Goal: Transaction & Acquisition: Purchase product/service

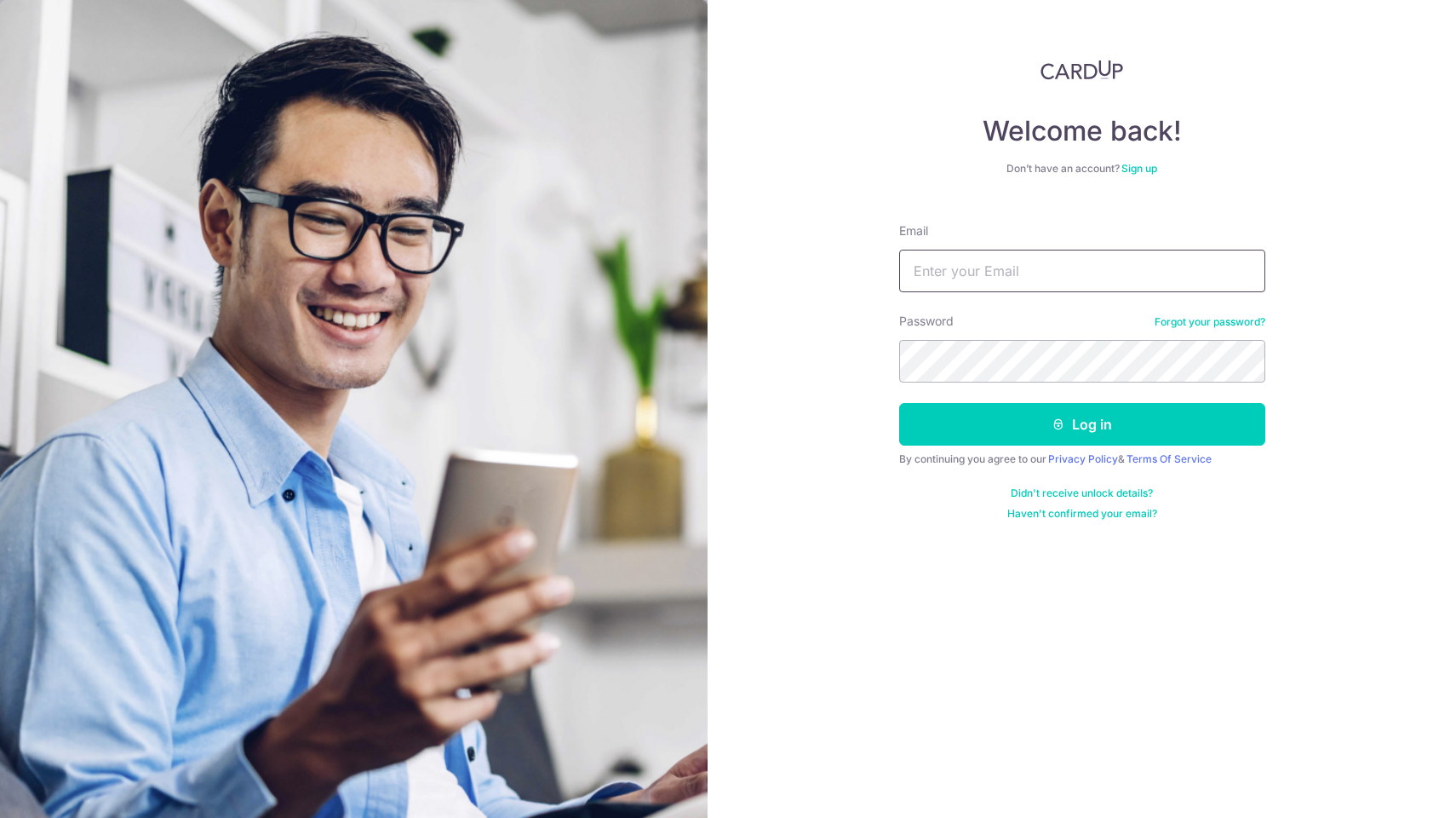
type input "[EMAIL_ADDRESS][DOMAIN_NAME]"
click at [1082, 424] on button "Log in" at bounding box center [1083, 424] width 366 height 43
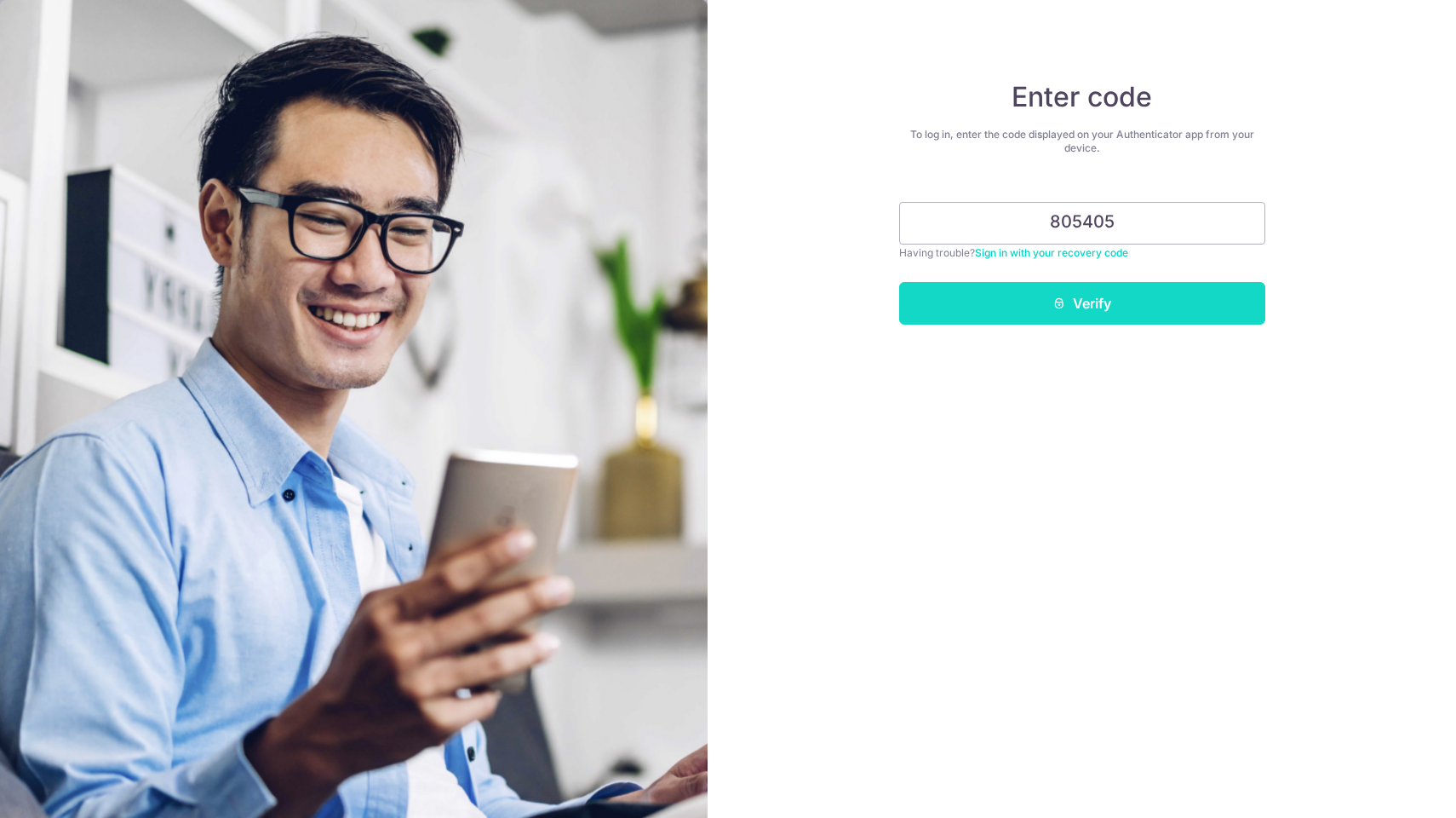
type input "805405"
click at [1028, 303] on button "Verify" at bounding box center [1083, 303] width 366 height 43
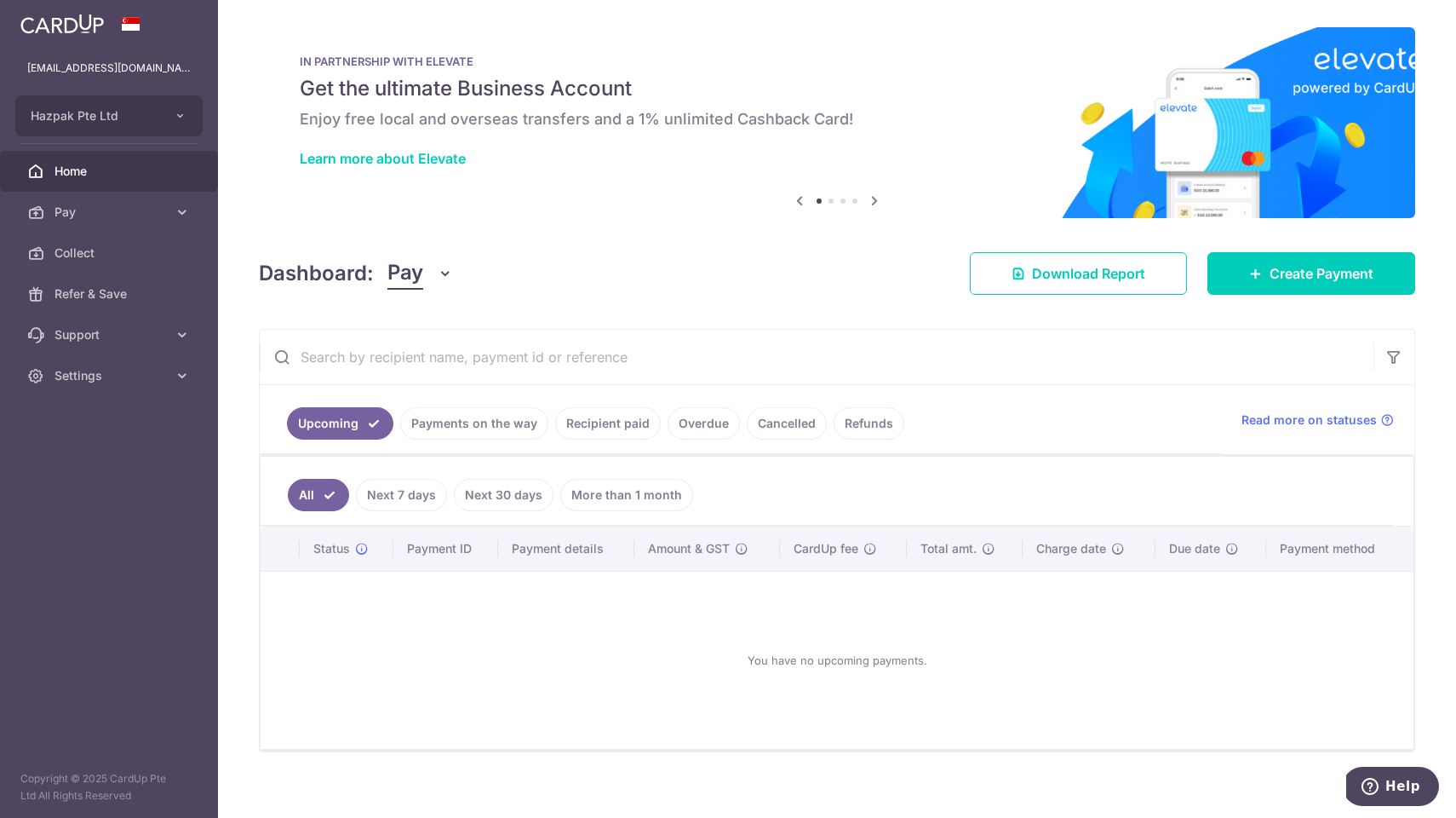
click at [876, 202] on icon at bounding box center [874, 200] width 21 height 21
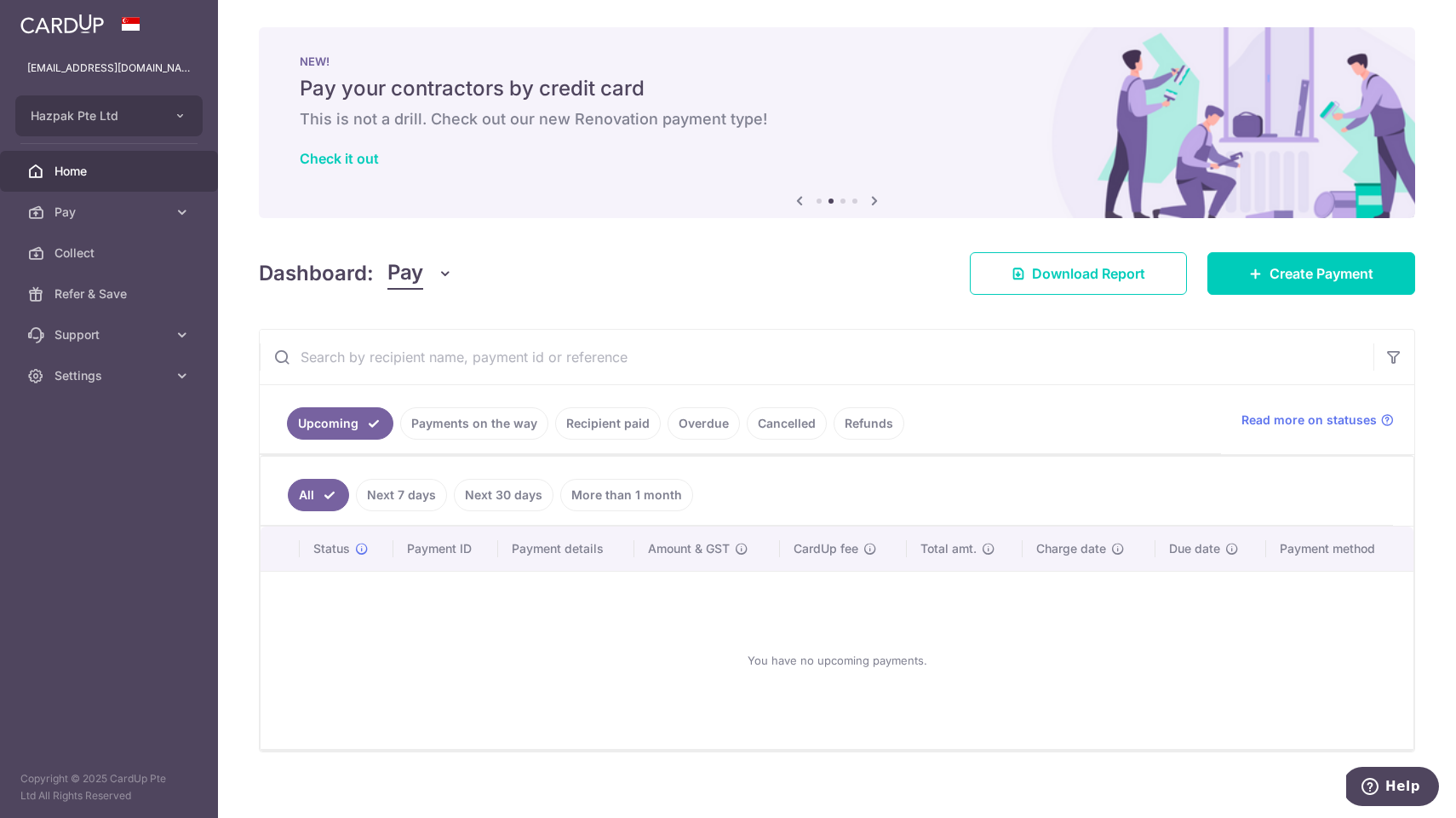
click at [876, 202] on icon at bounding box center [874, 200] width 21 height 21
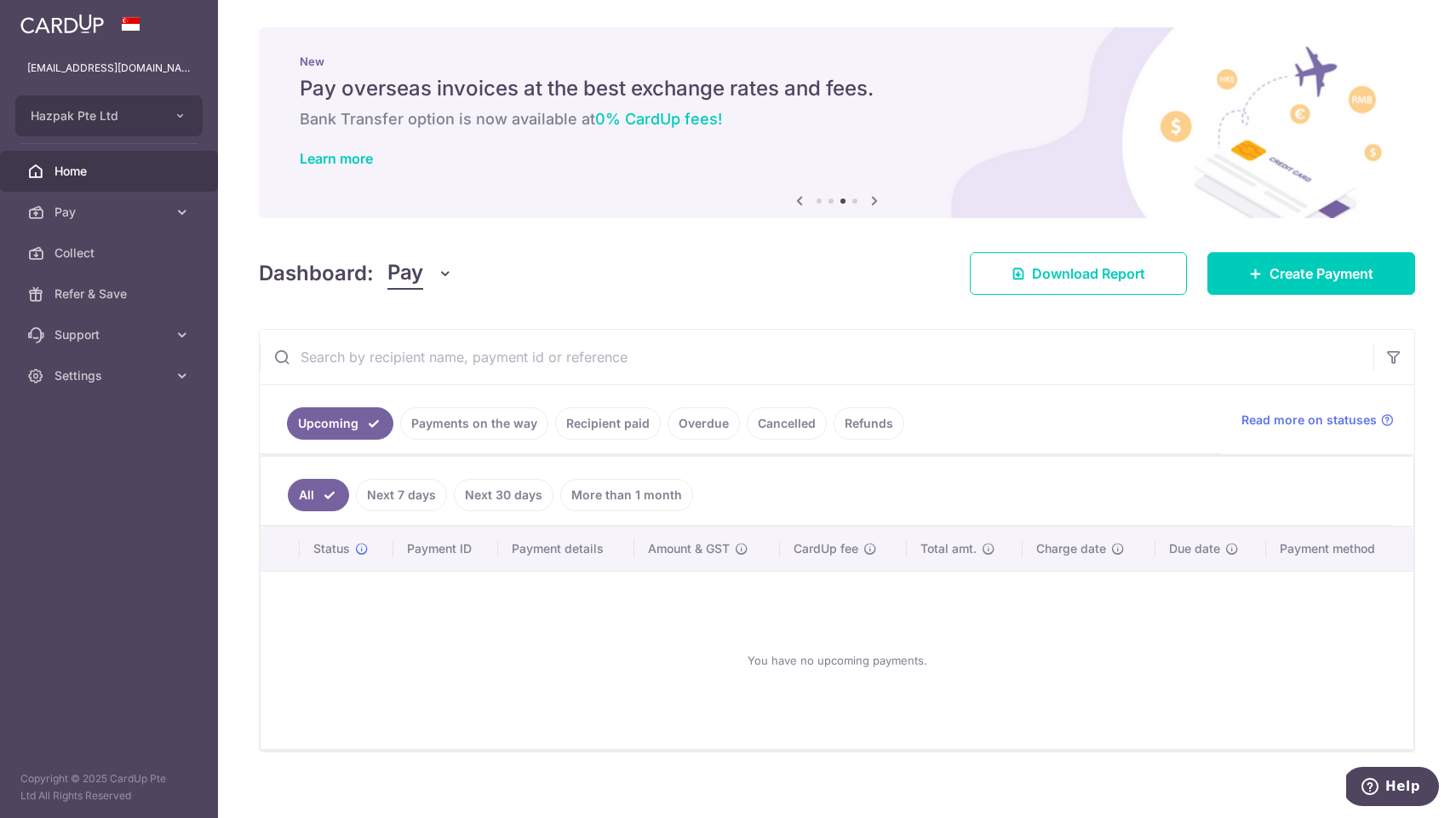
click at [876, 202] on icon at bounding box center [874, 200] width 21 height 21
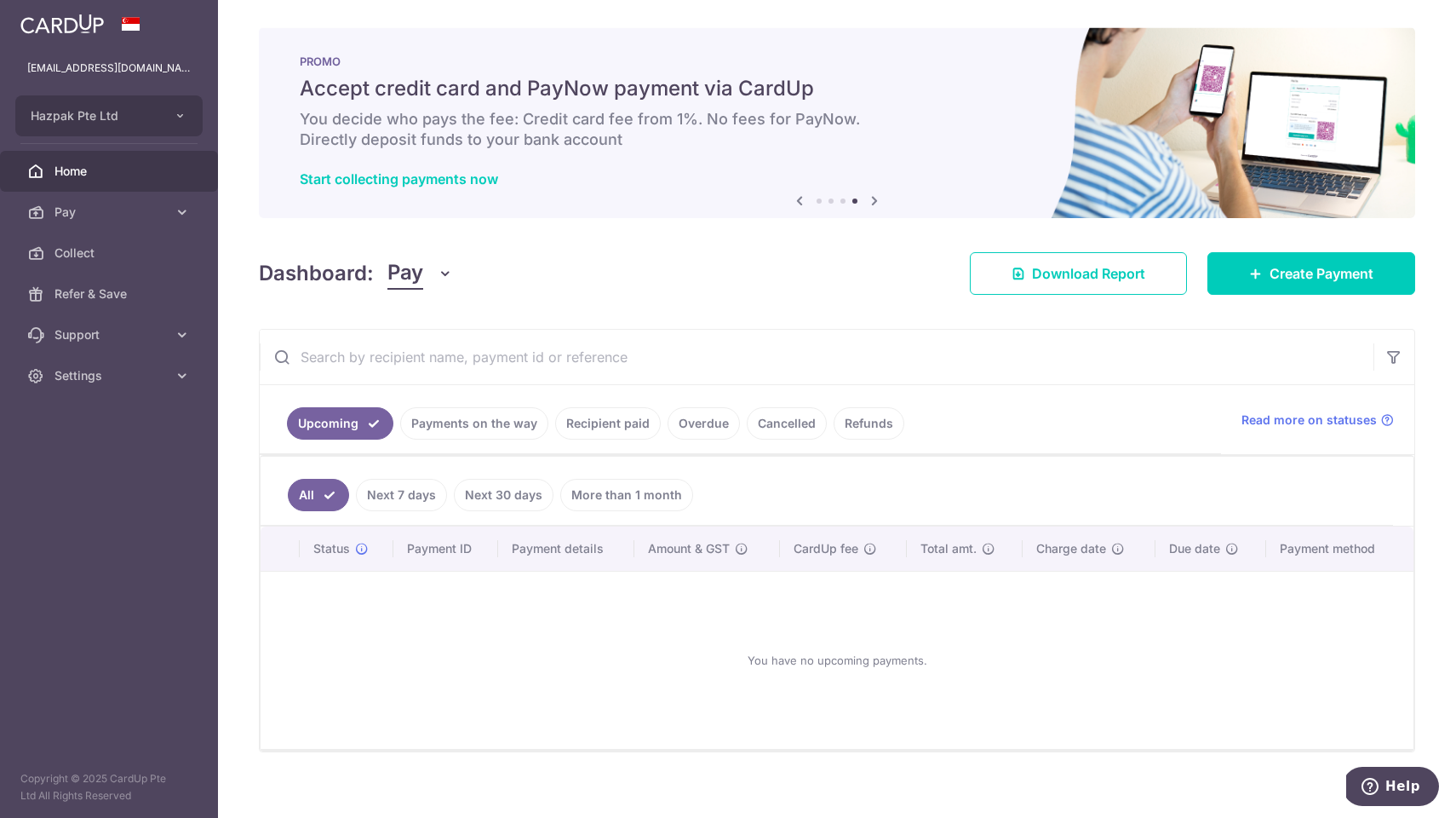
click at [876, 202] on icon at bounding box center [874, 200] width 21 height 21
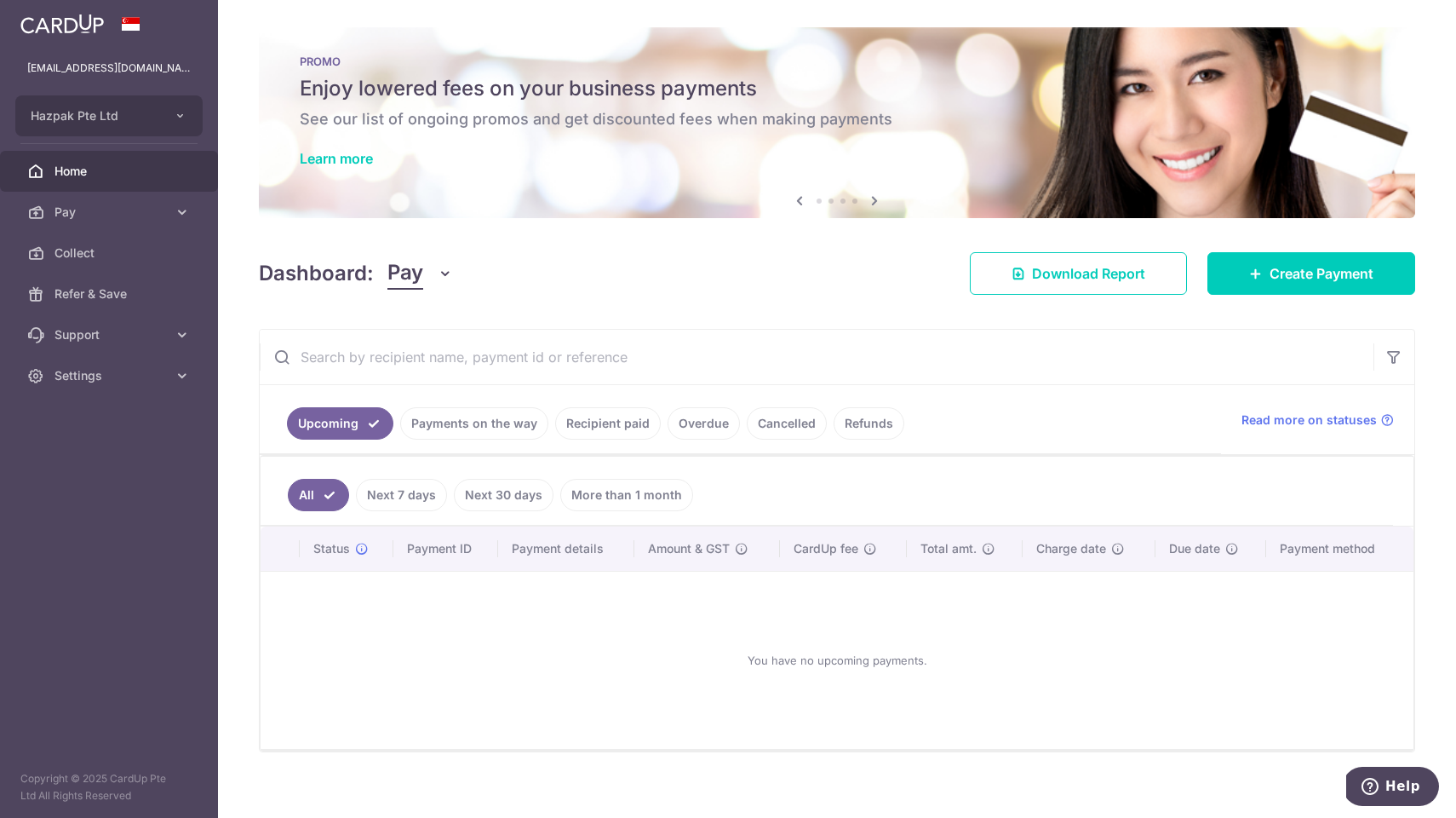
click at [876, 202] on icon at bounding box center [874, 200] width 21 height 21
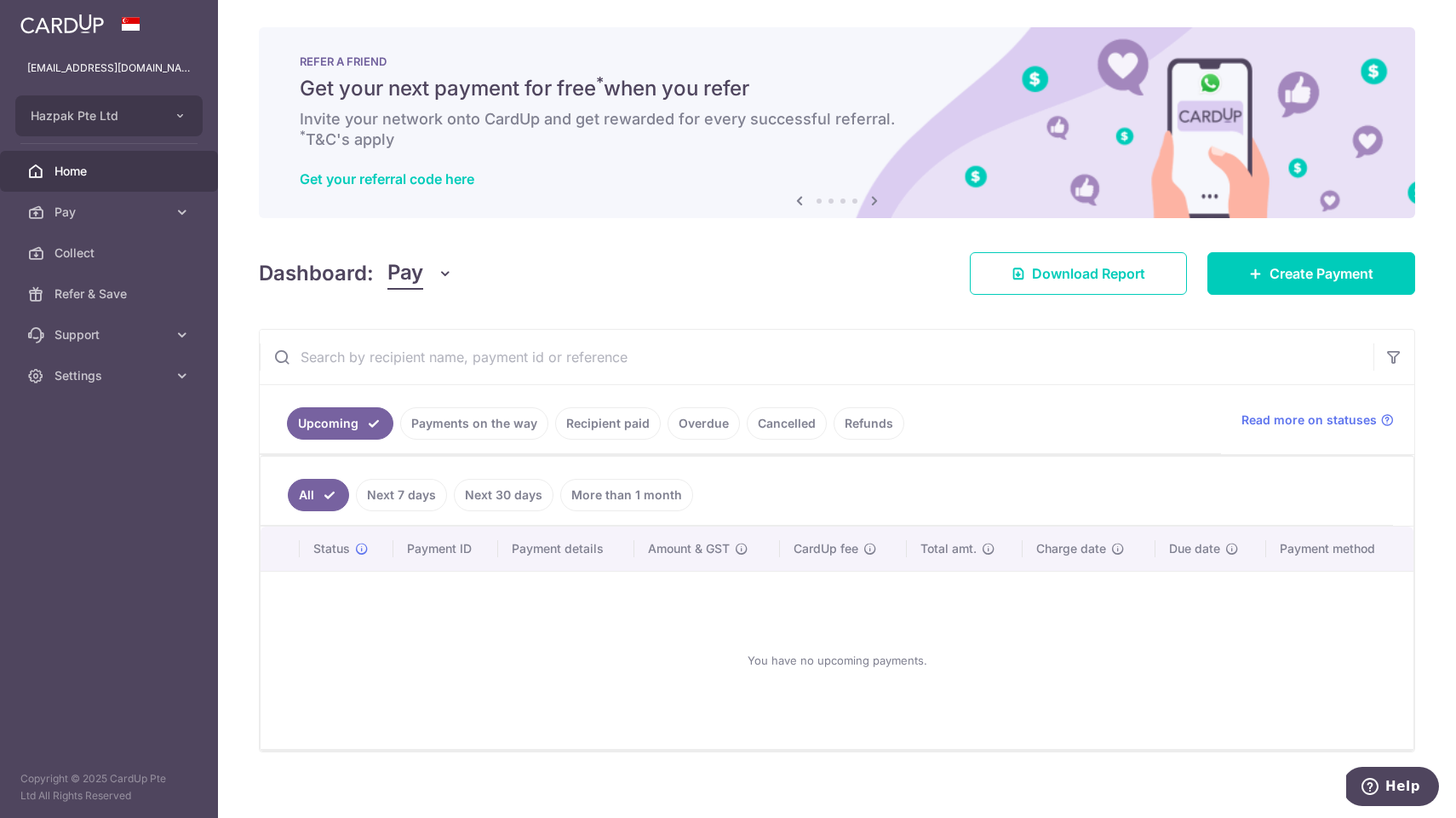
click at [876, 202] on icon at bounding box center [874, 200] width 21 height 21
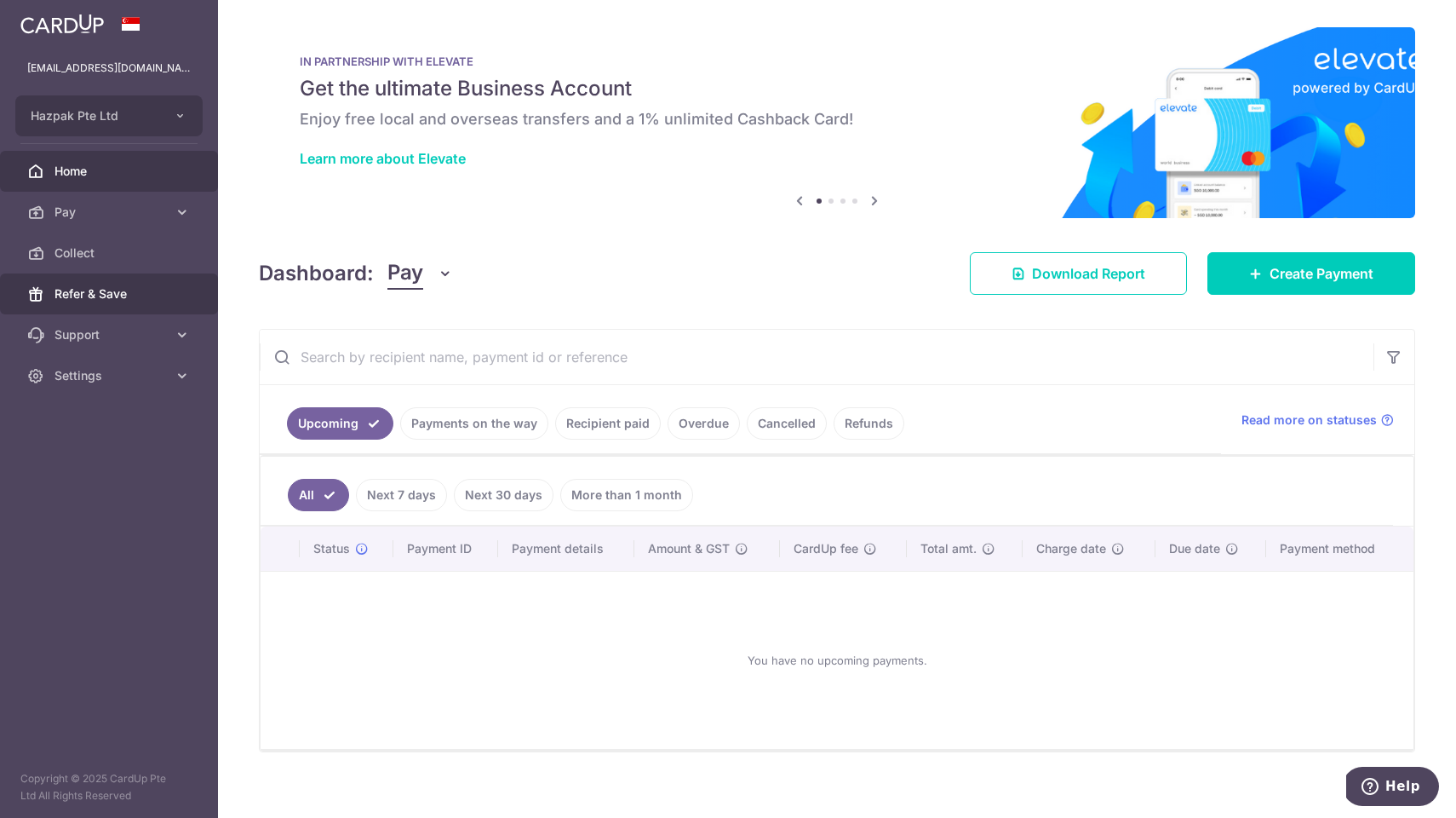
click at [91, 291] on span "Refer & Save" at bounding box center [111, 293] width 113 height 17
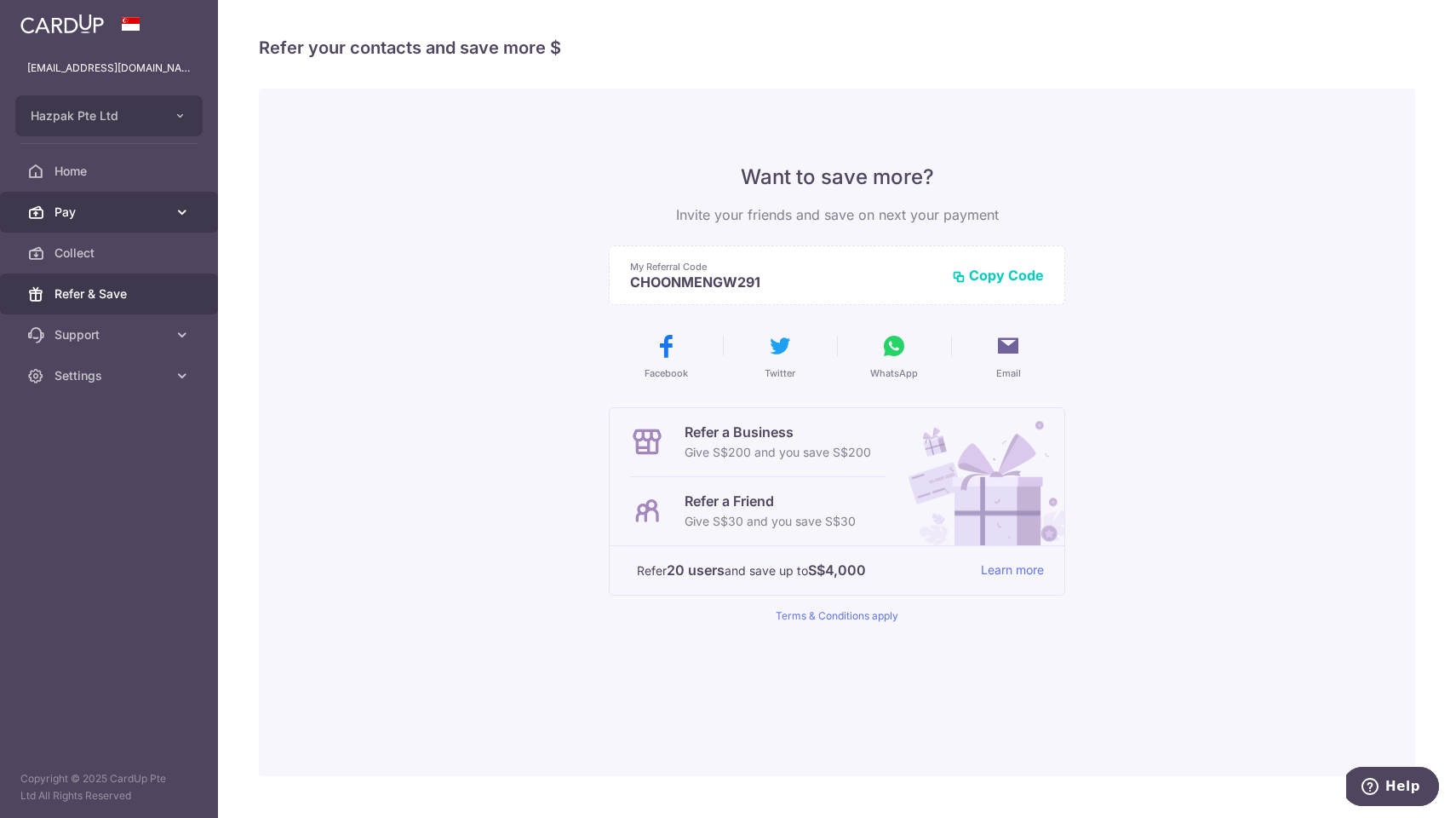
click at [149, 211] on span "Pay" at bounding box center [111, 211] width 113 height 17
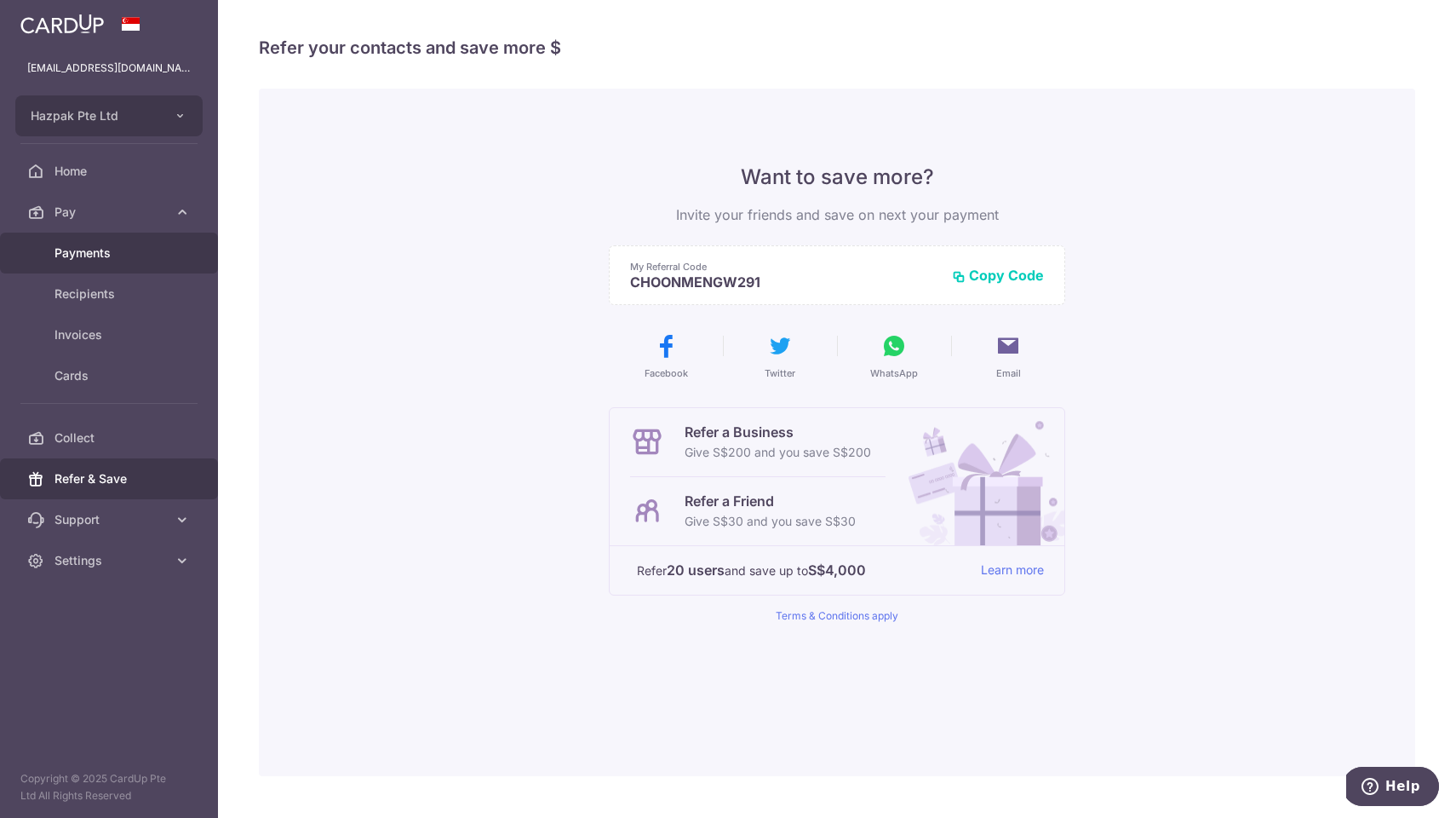
click at [133, 258] on span "Payments" at bounding box center [111, 252] width 113 height 17
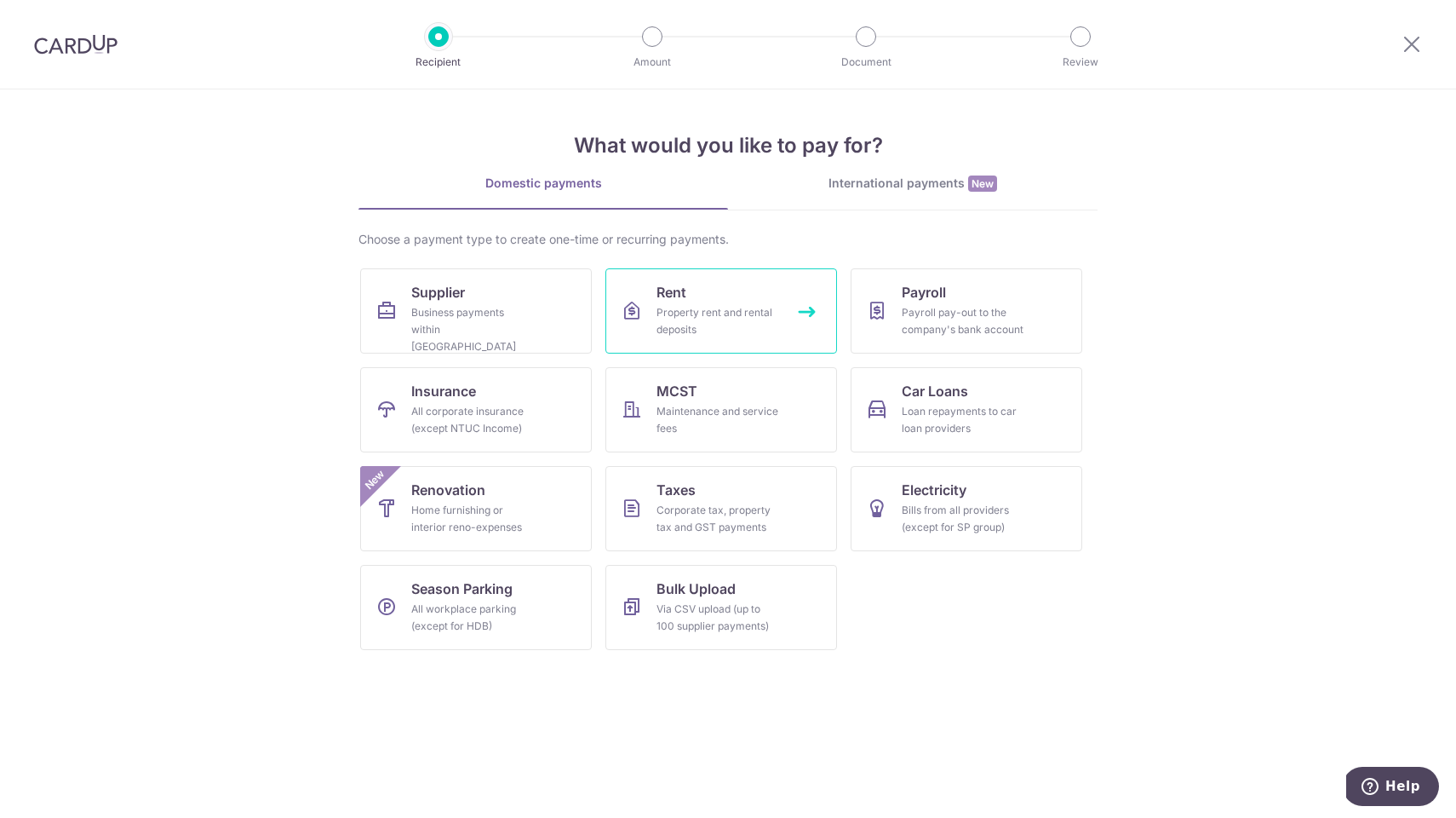
click at [733, 324] on div "Property rent and rental deposits" at bounding box center [717, 321] width 122 height 34
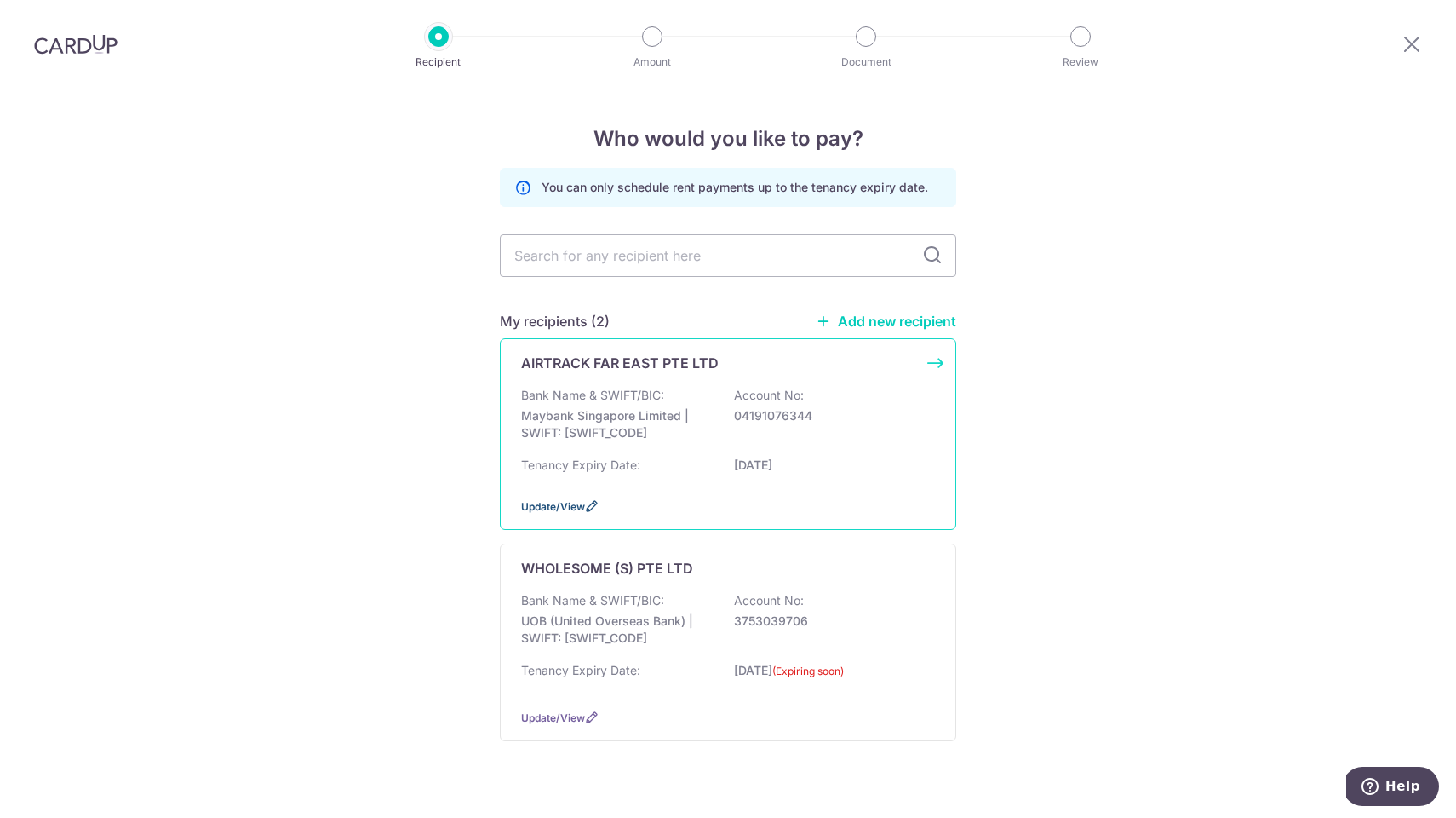
click at [581, 513] on span "Update/View" at bounding box center [553, 506] width 64 height 13
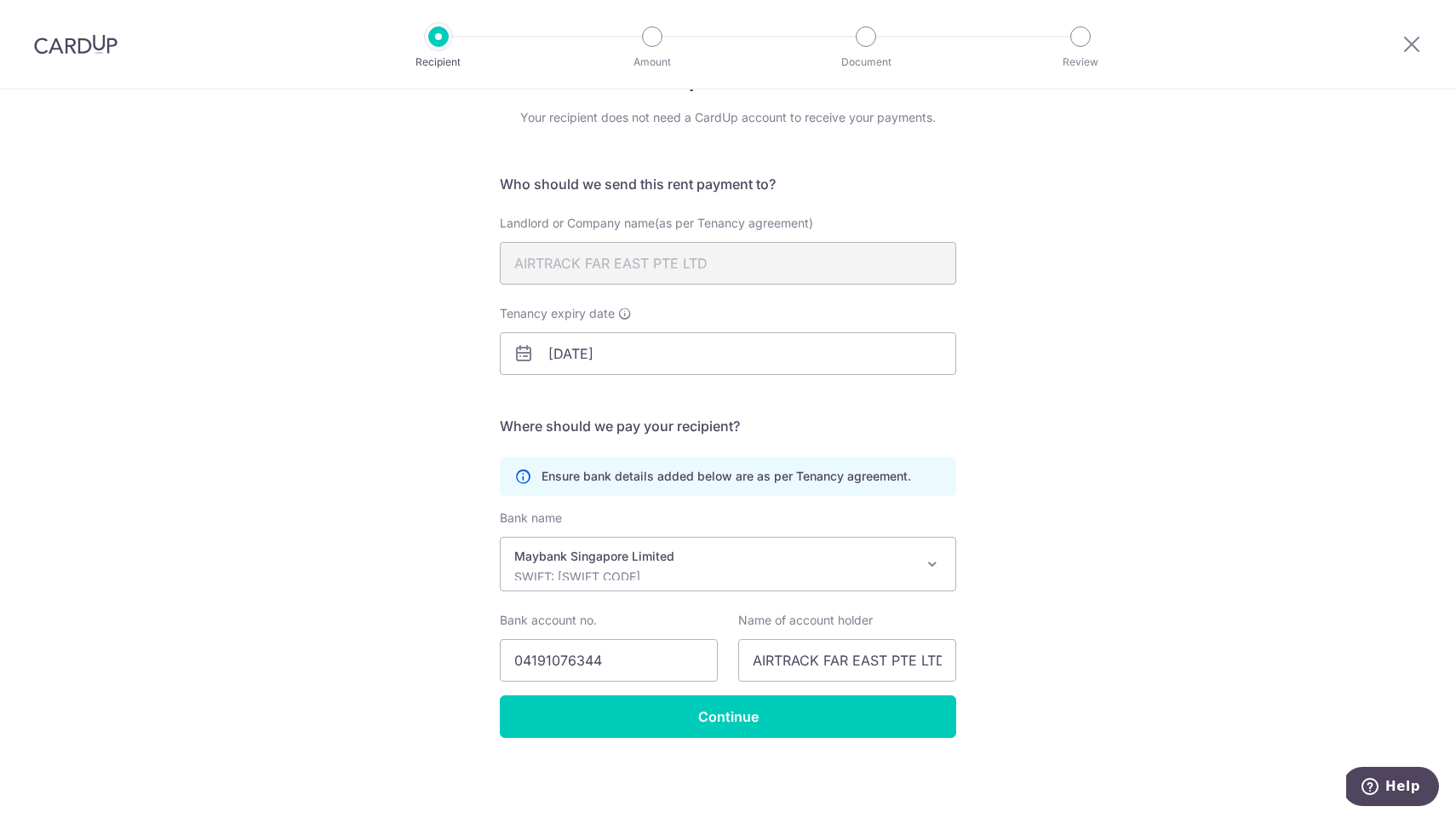
scroll to position [59, 0]
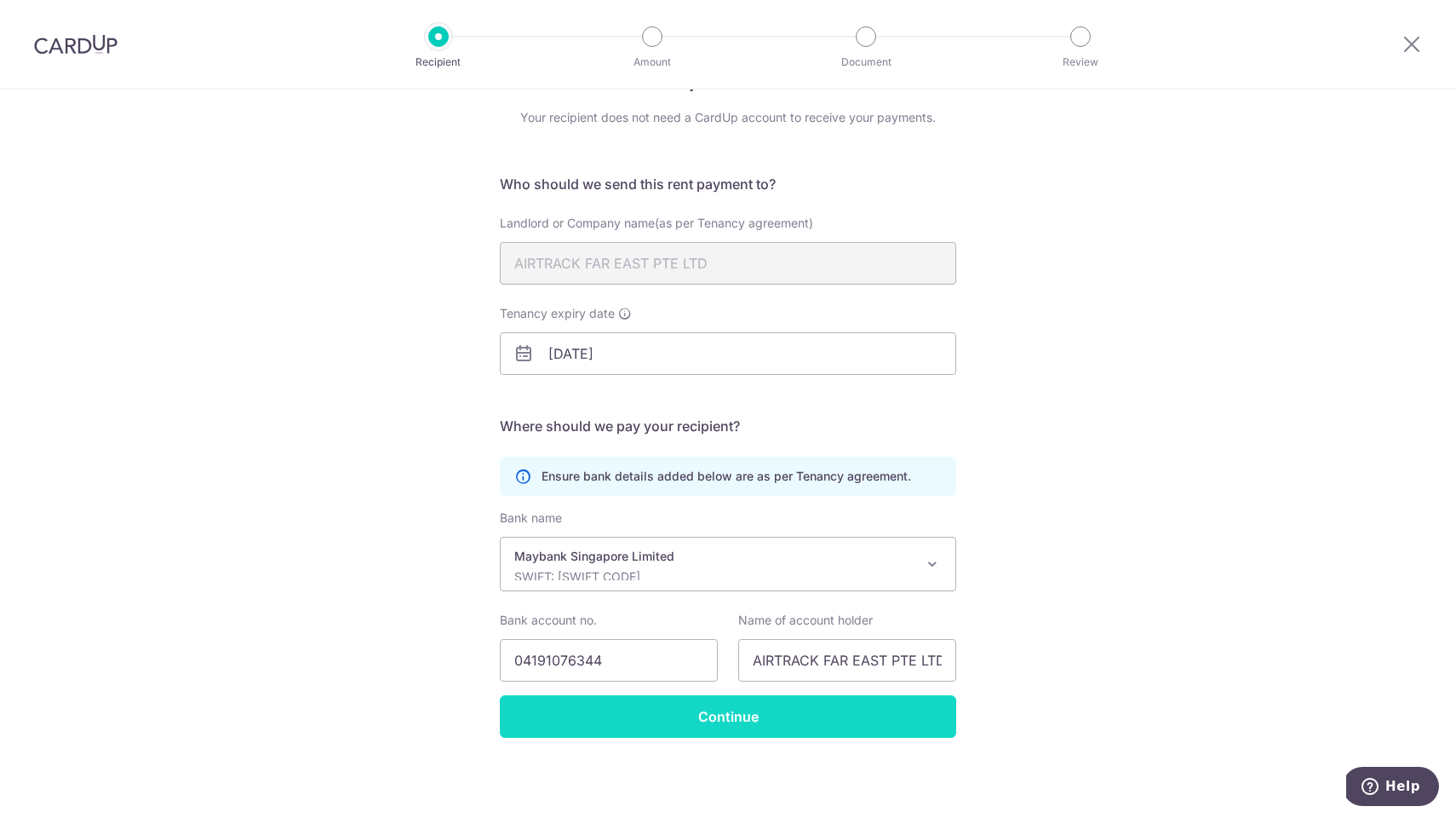
click at [705, 719] on input "Continue" at bounding box center [728, 716] width 456 height 43
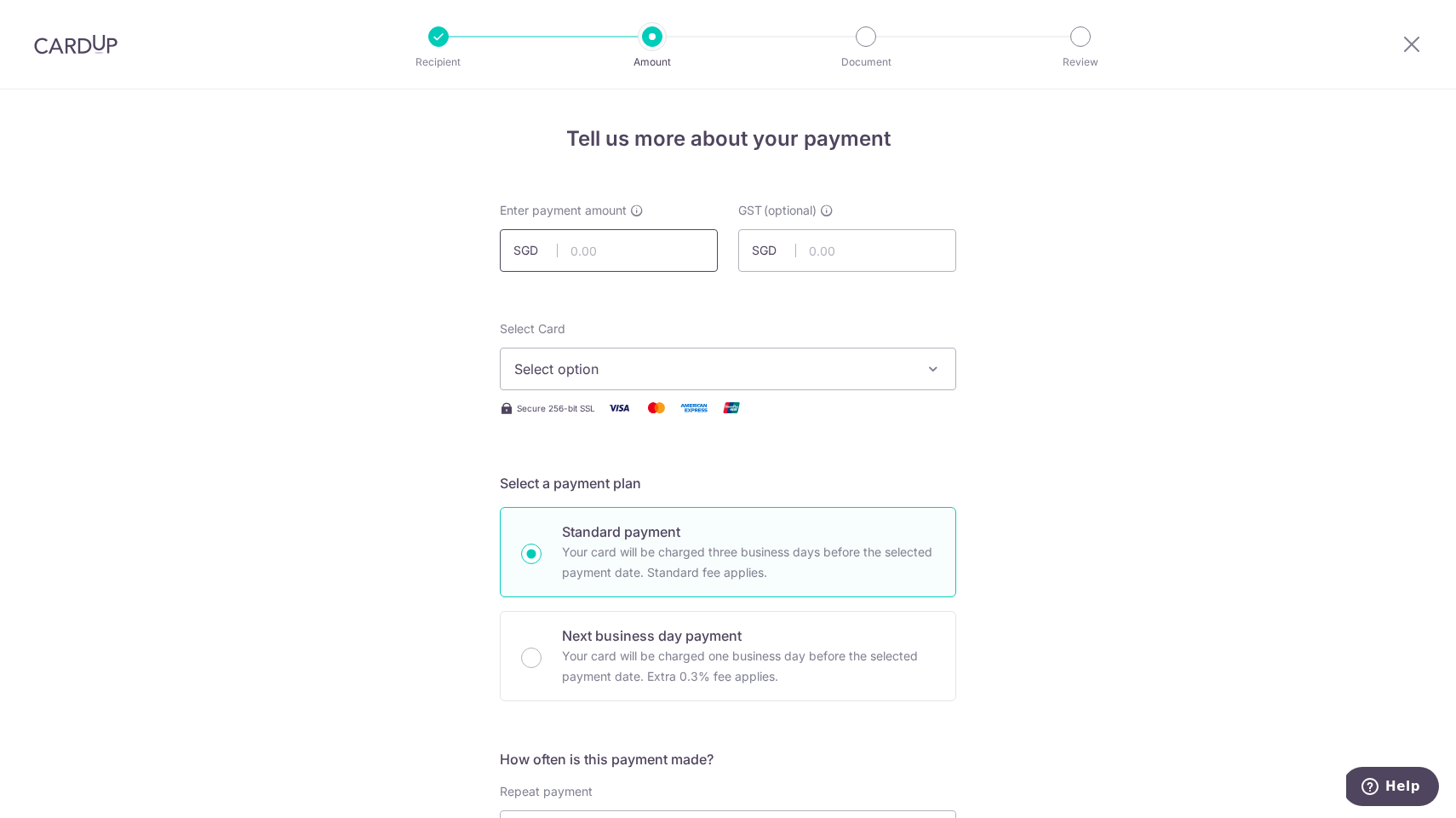
click at [637, 251] on input "text" at bounding box center [608, 250] width 218 height 43
type input "3,800.00"
click at [713, 367] on span "Select option" at bounding box center [713, 369] width 397 height 21
type input "342.00"
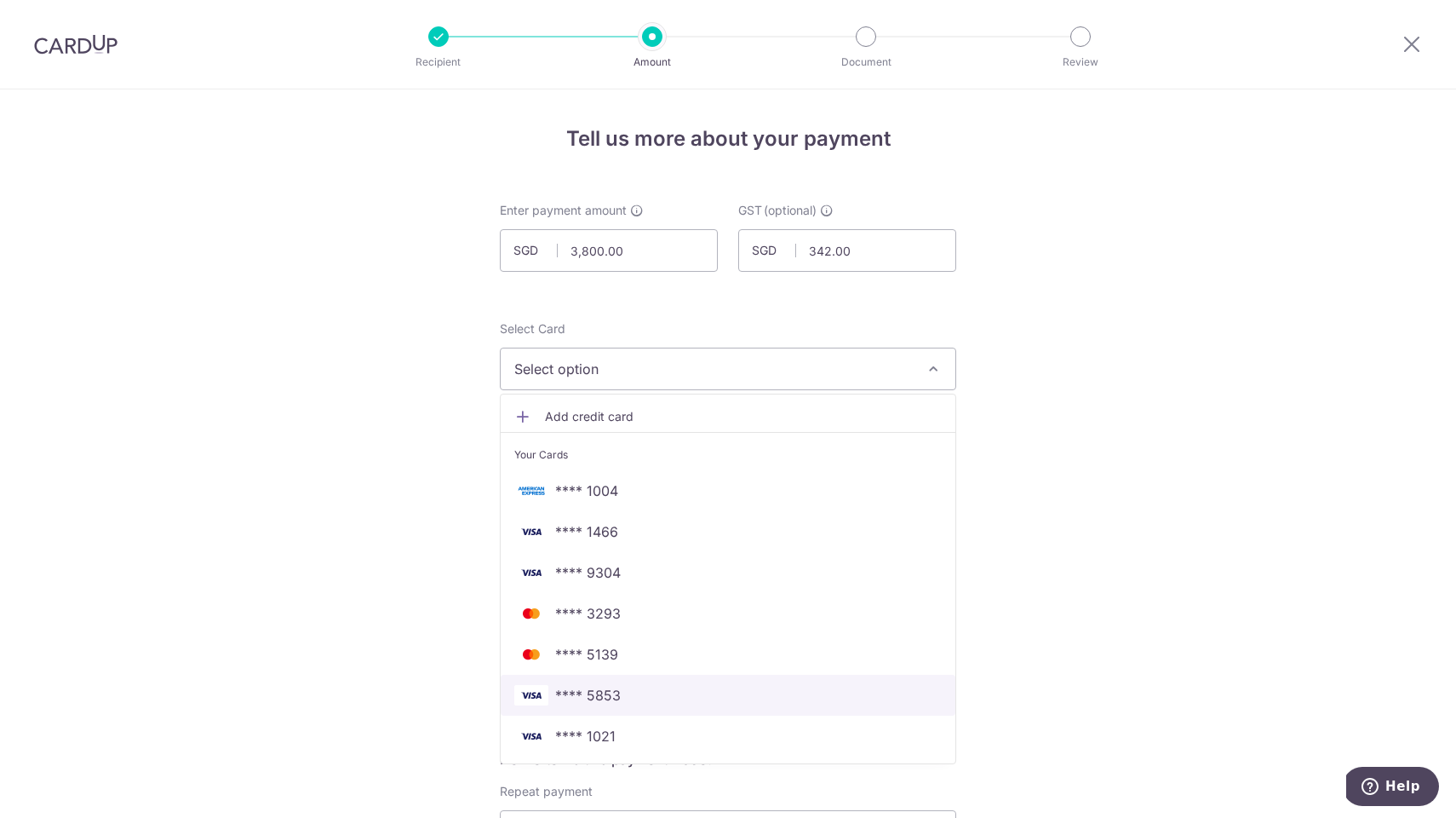
click at [594, 693] on span "**** 5853" at bounding box center [589, 695] width 66 height 21
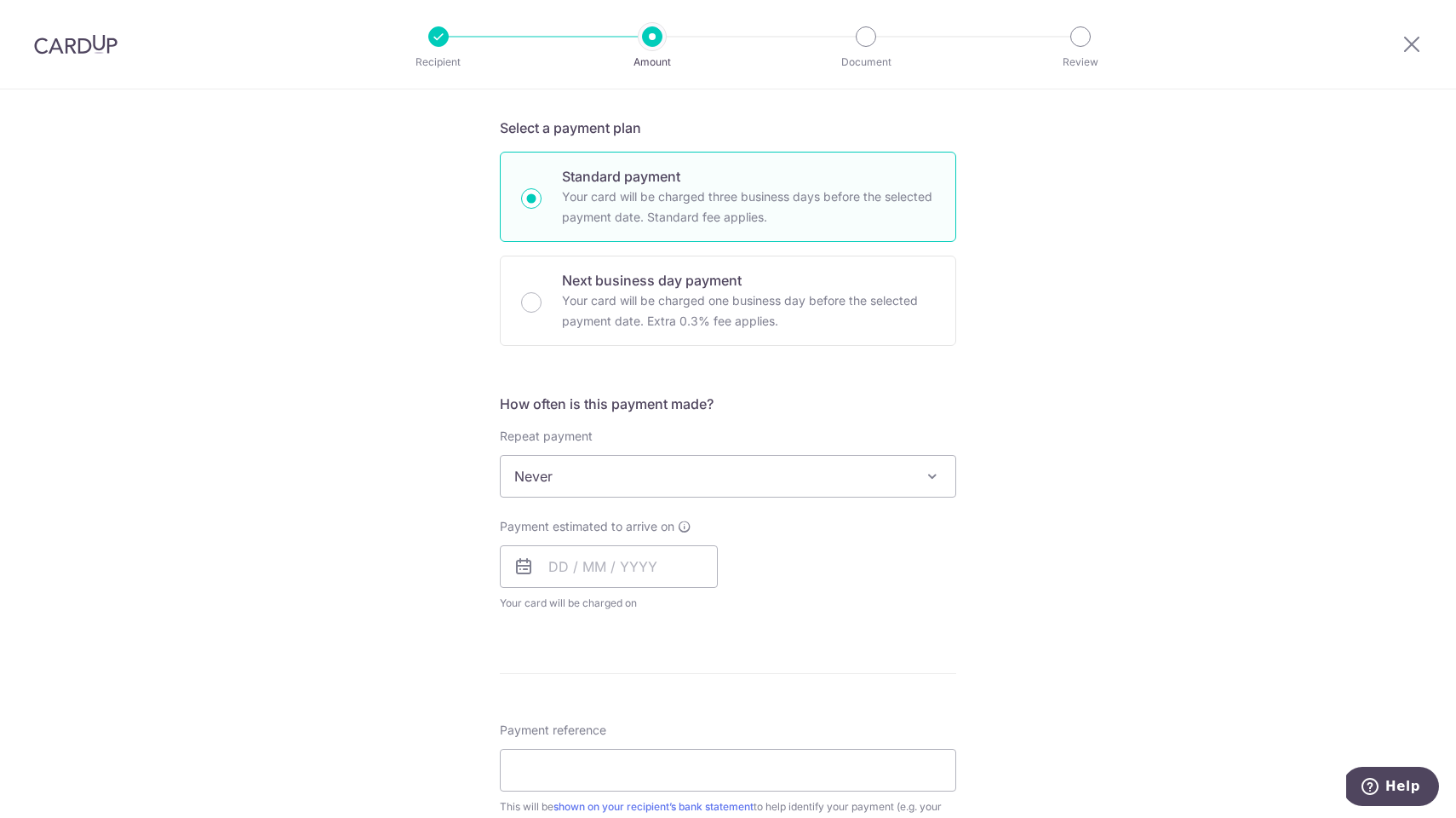
scroll to position [362, 0]
click at [868, 470] on span "Never" at bounding box center [728, 470] width 455 height 41
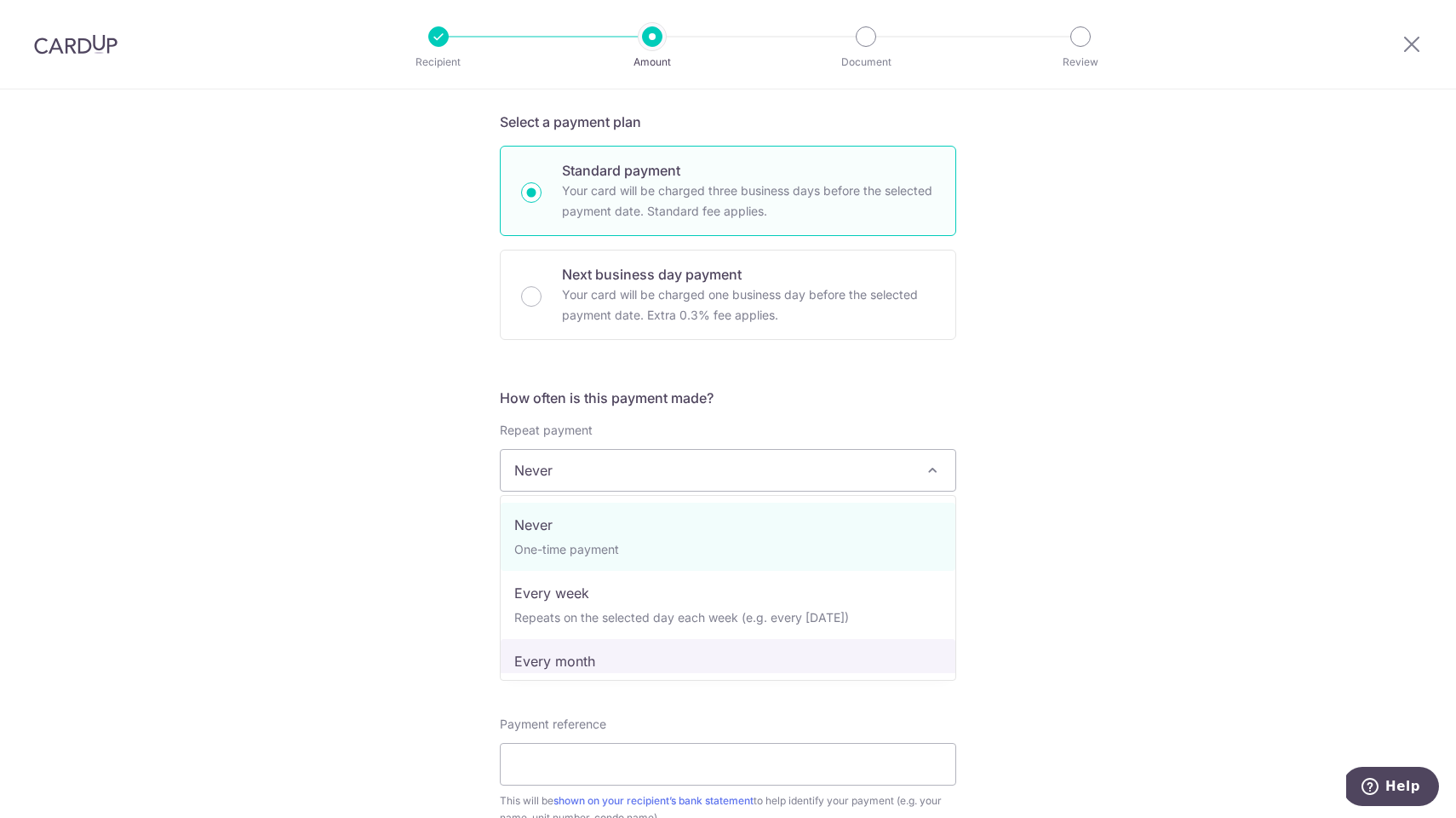
select select "3"
type input "[DATE]"
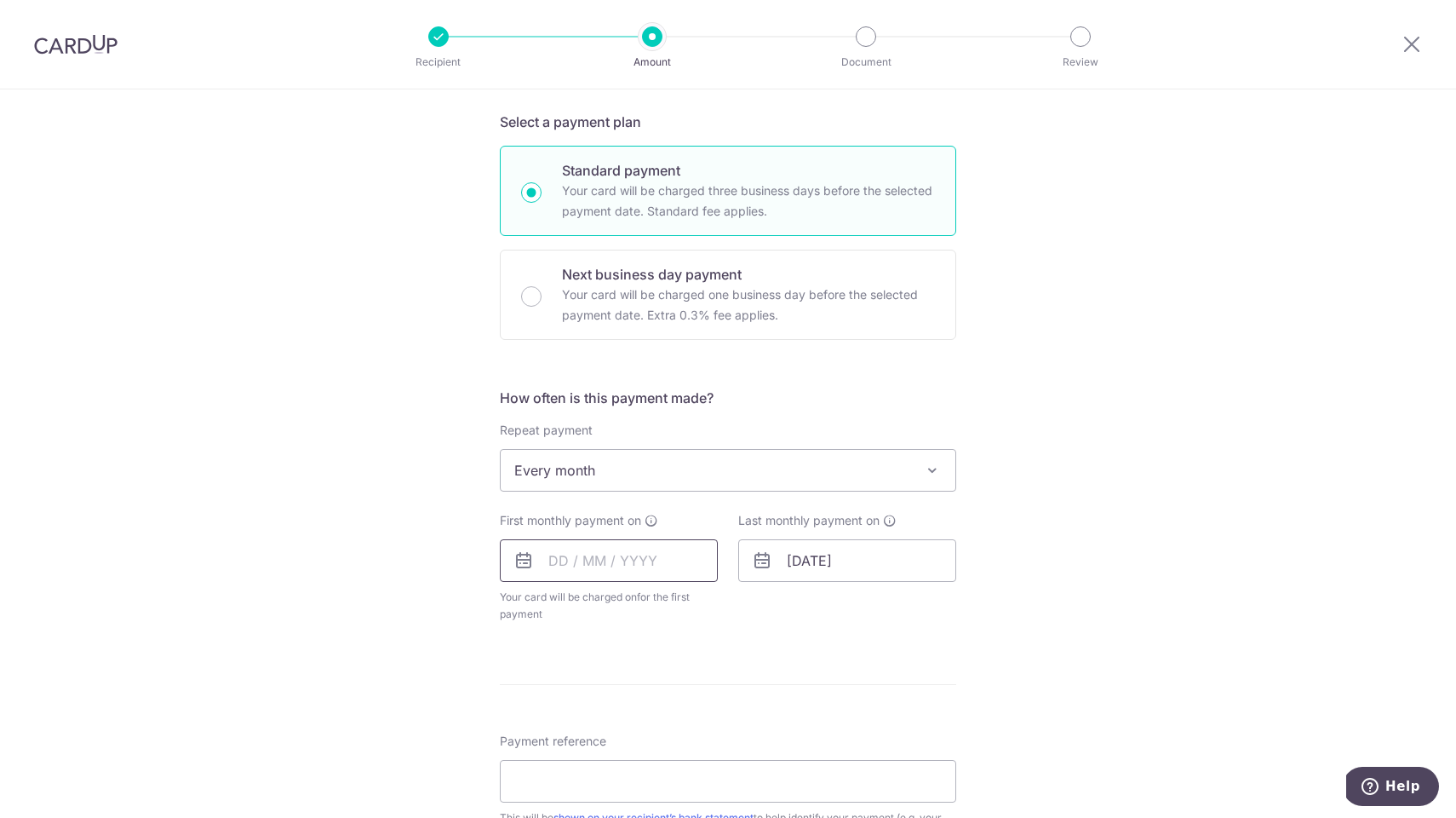
click at [655, 553] on input "text" at bounding box center [608, 560] width 218 height 43
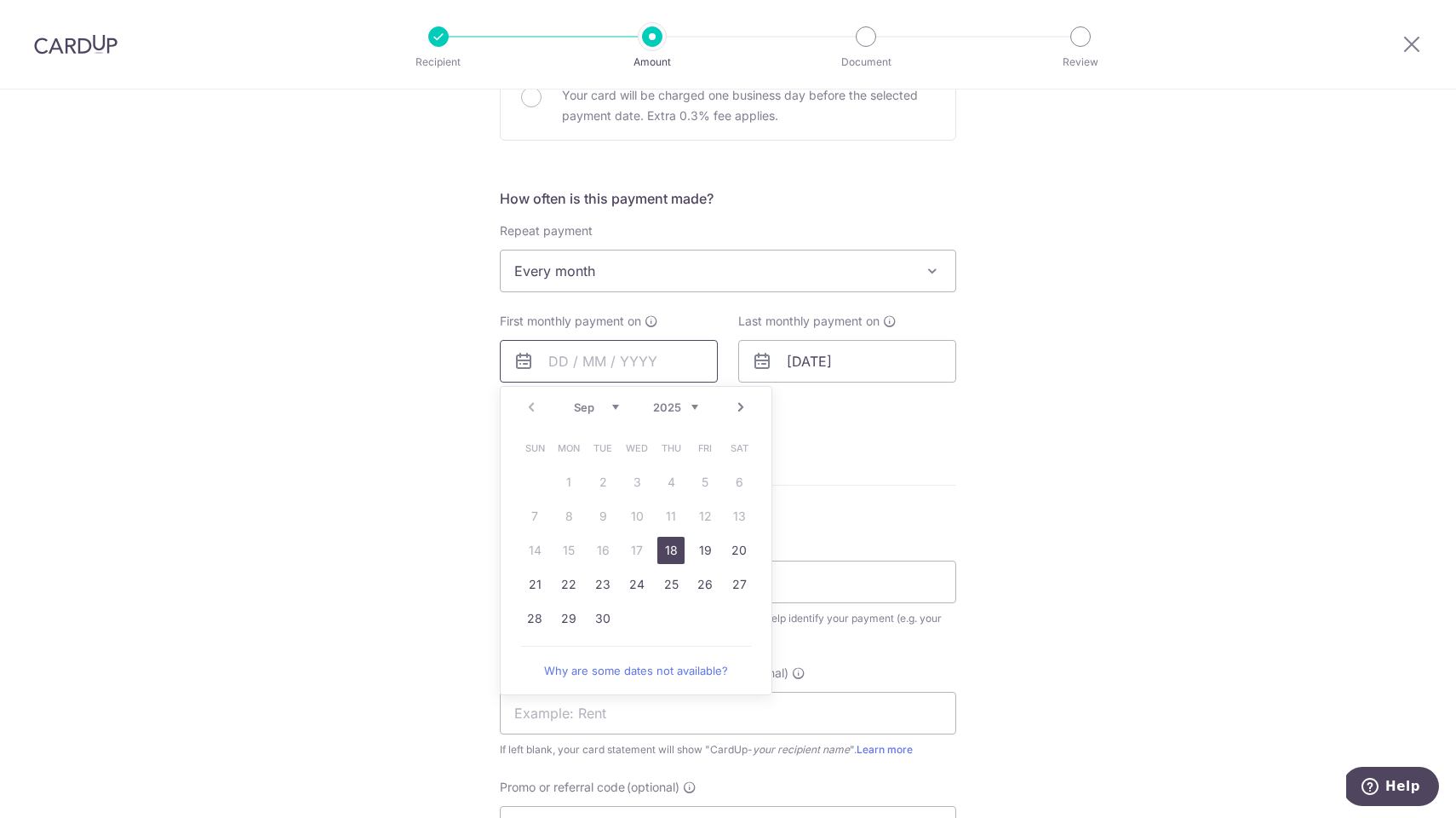
scroll to position [562, 0]
click at [738, 405] on link "Next" at bounding box center [741, 407] width 21 height 21
click at [574, 516] on link "6" at bounding box center [569, 515] width 27 height 27
type input "06/10/2025"
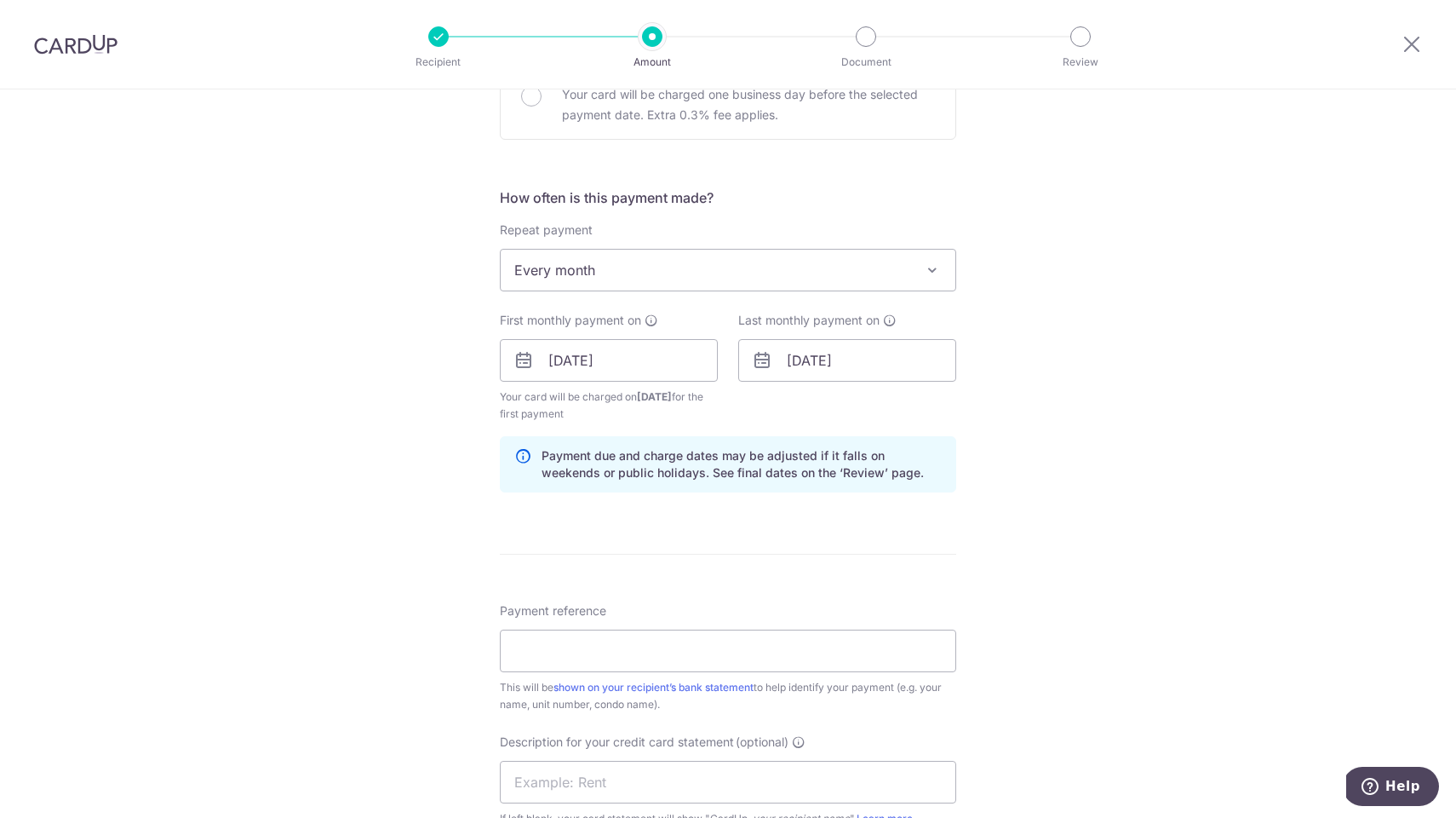
click at [574, 516] on form "Enter payment amount SGD 3,800.00 3800.00 GST (optional) SGD 342.00 342.00 Sele…" at bounding box center [728, 415] width 456 height 1550
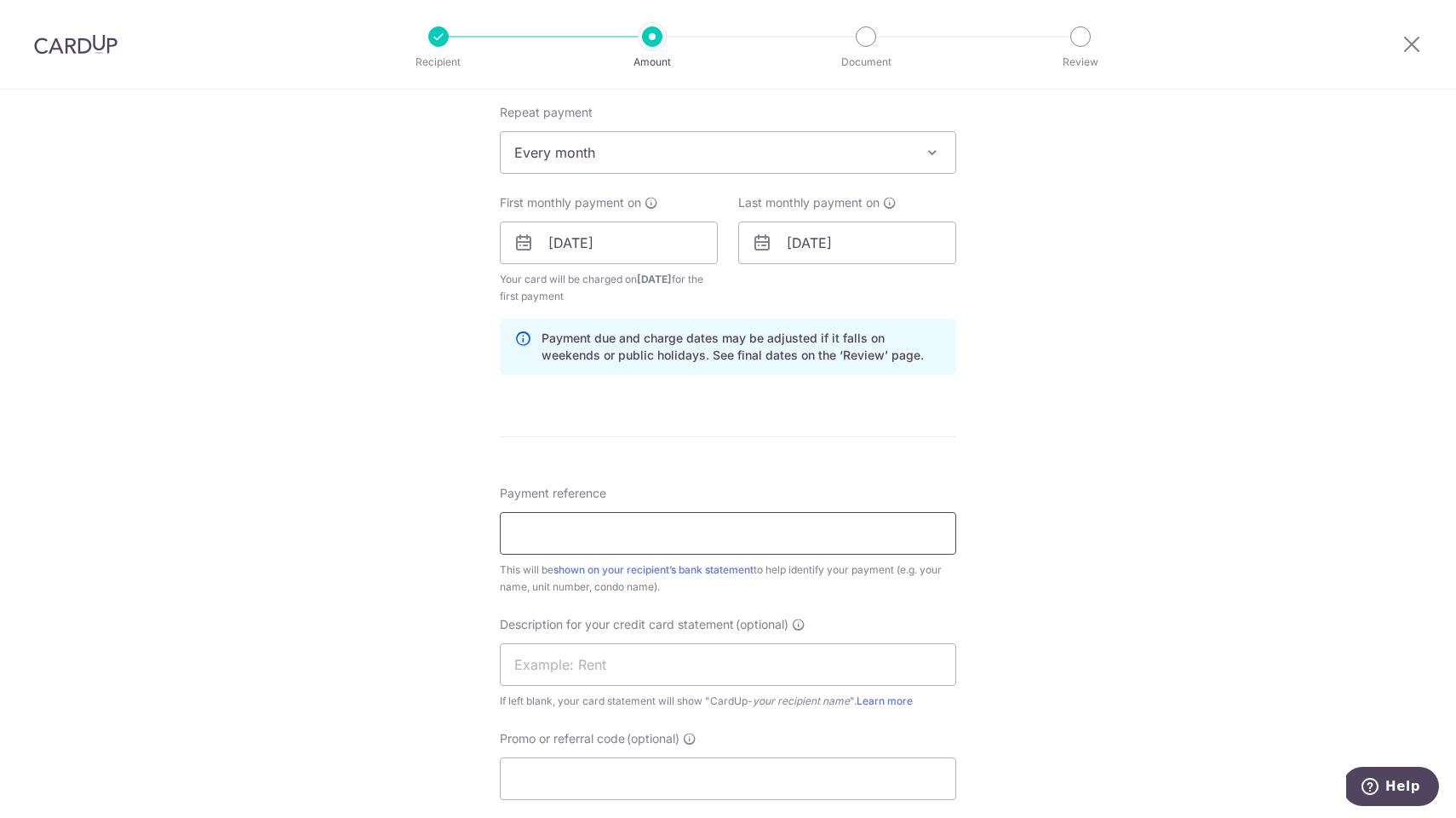
scroll to position [683, 0]
click at [714, 526] on input "Payment reference" at bounding box center [728, 529] width 456 height 43
type input "SUNVIEW 0114"
click at [891, 662] on input "text" at bounding box center [728, 660] width 456 height 43
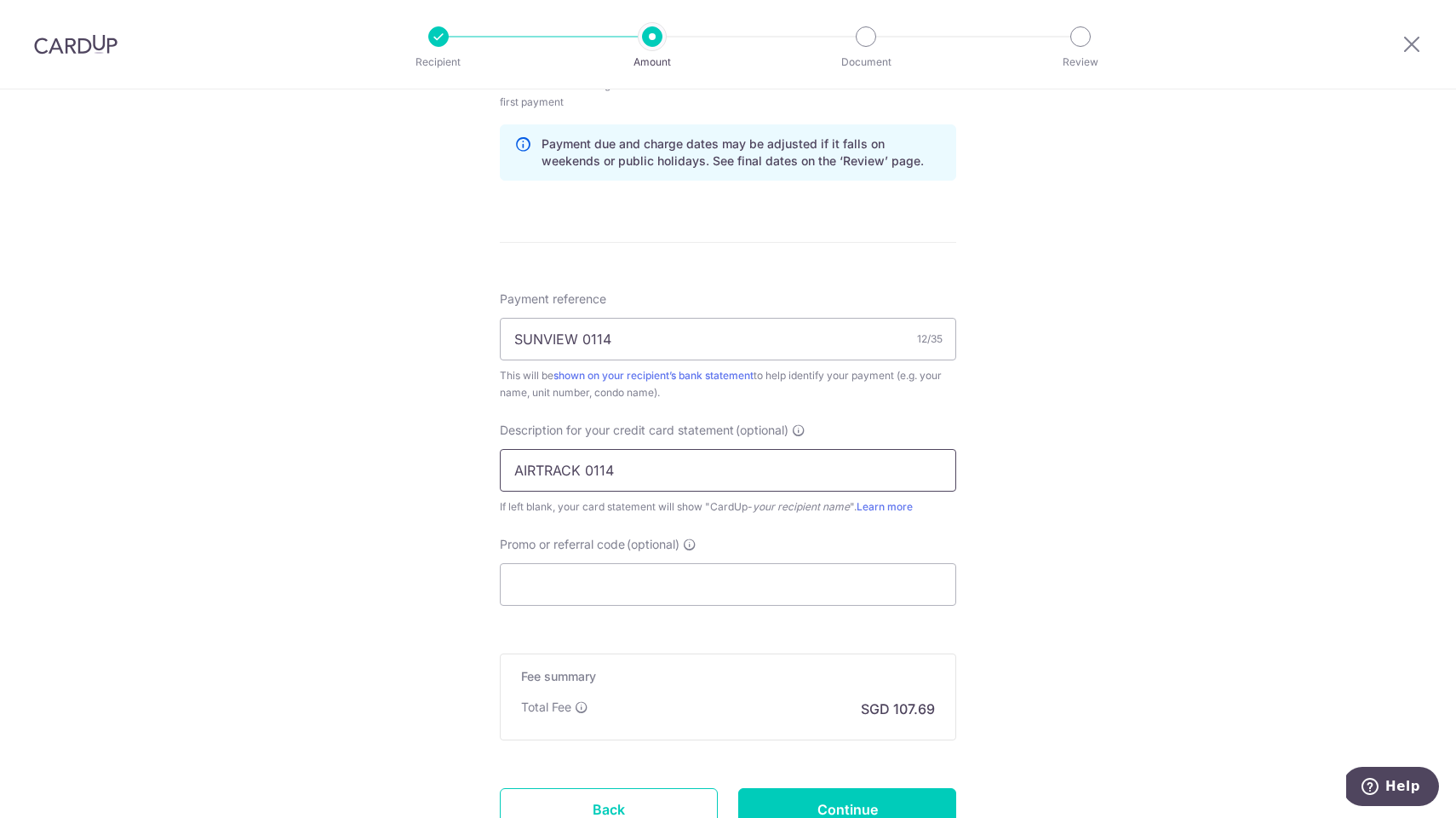
scroll to position [880, 0]
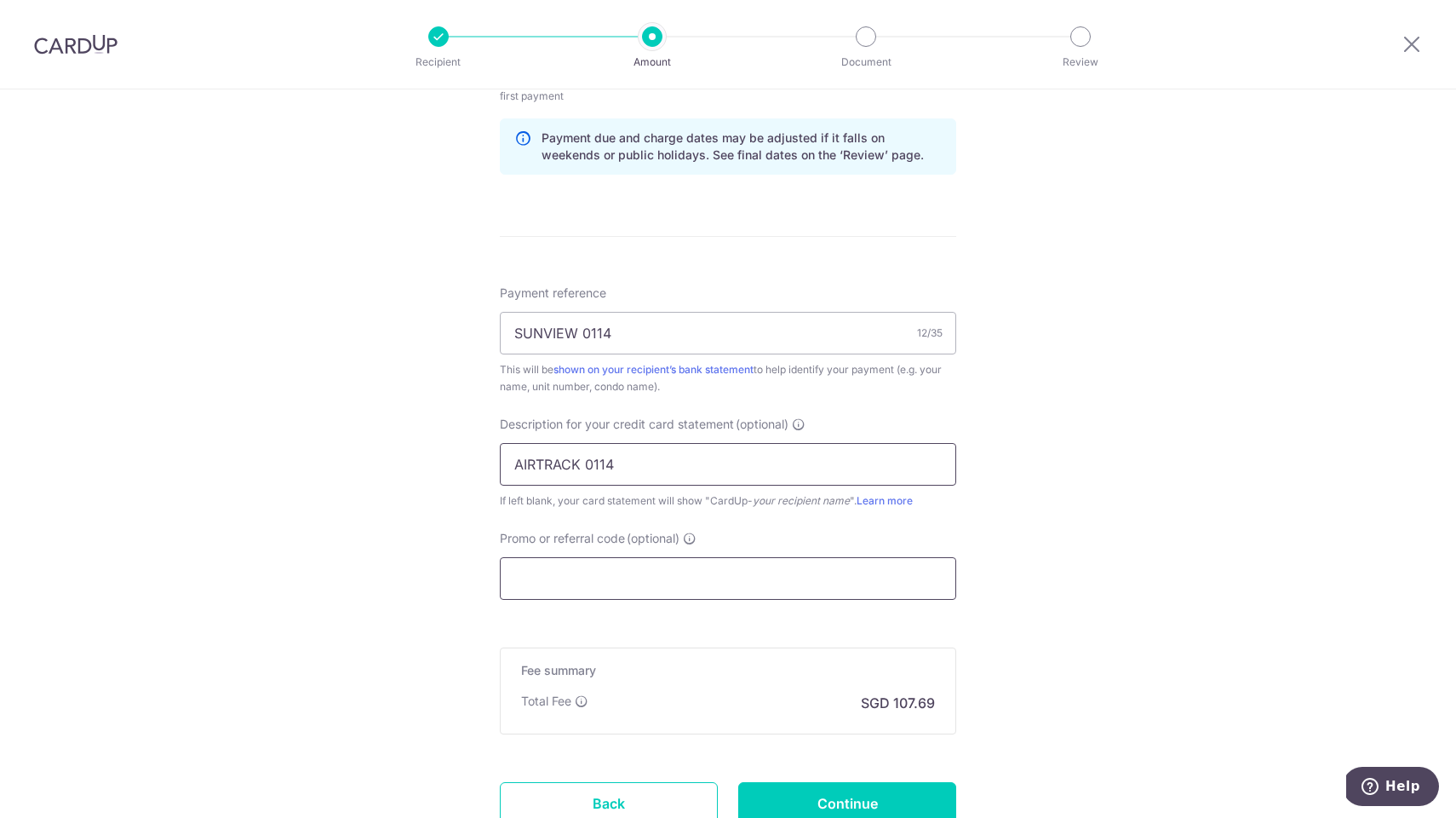
type input "AIRTRACK 0114"
click at [640, 579] on input "Promo or referral code (optional)" at bounding box center [728, 578] width 456 height 43
paste input "SAVERENT179"
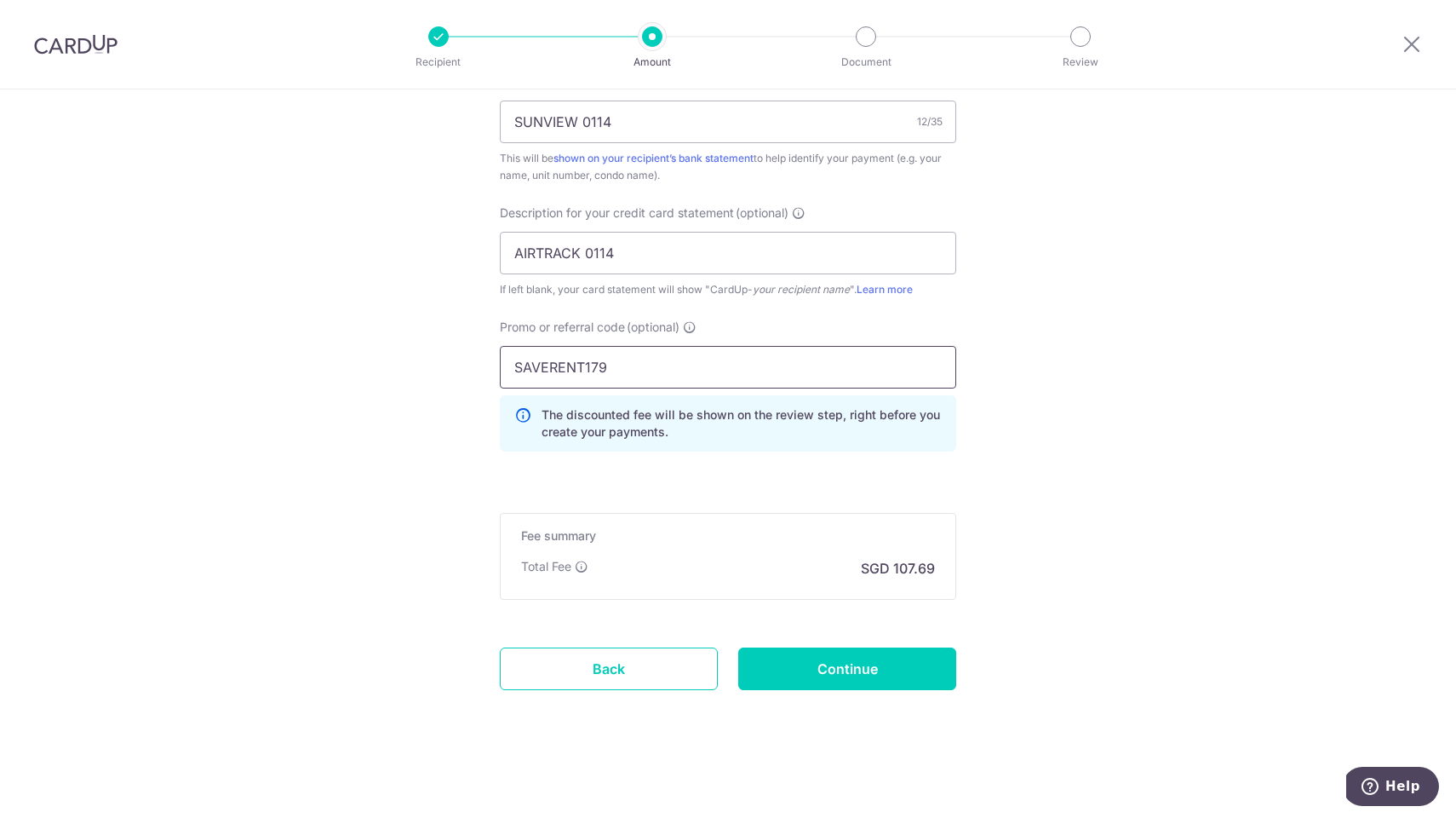
scroll to position [1091, 0]
type input "SAVERENT179"
click at [841, 668] on input "Continue" at bounding box center [847, 669] width 218 height 43
type input "Create Schedule"
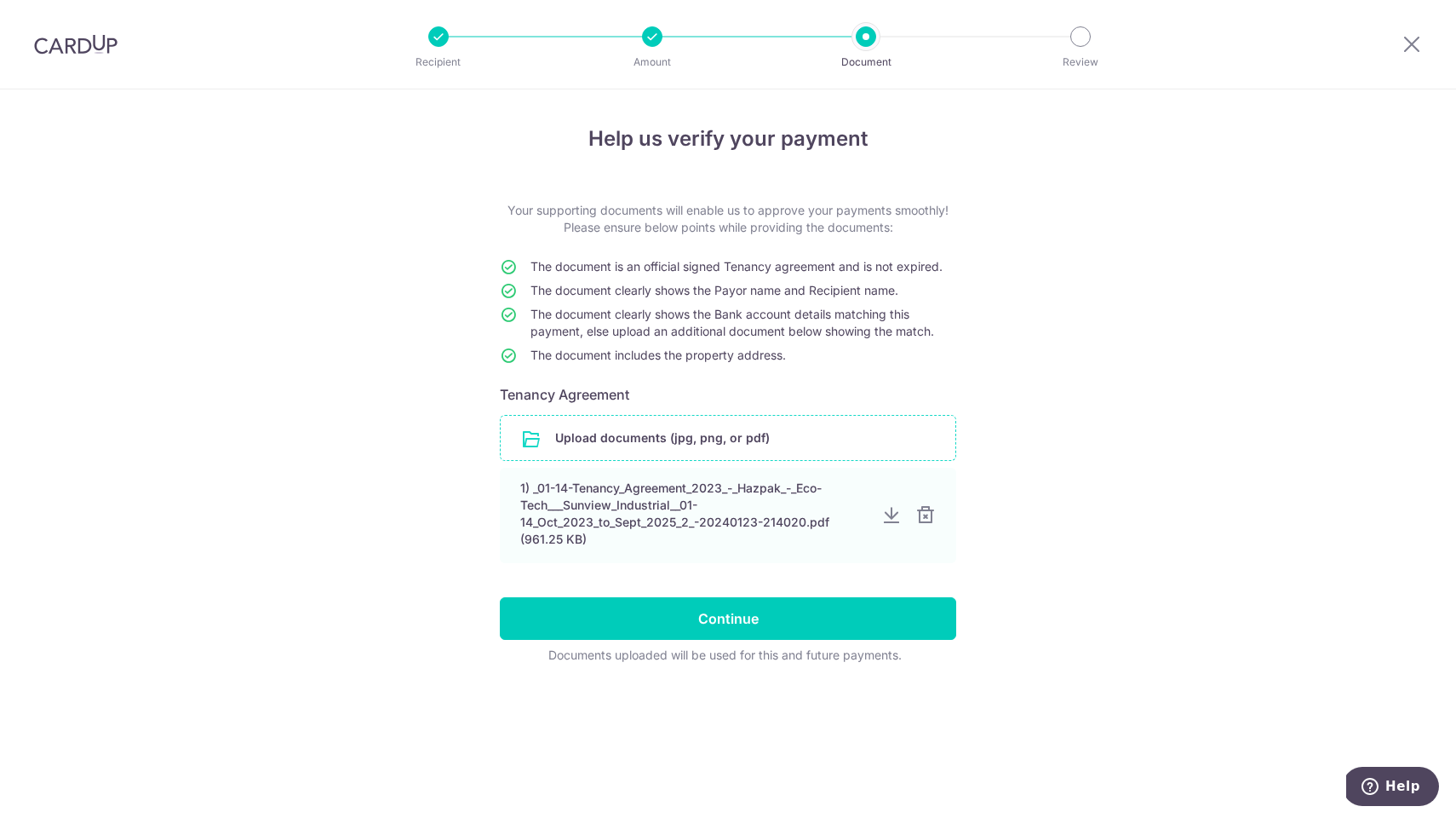
click at [709, 442] on input "file" at bounding box center [728, 437] width 455 height 44
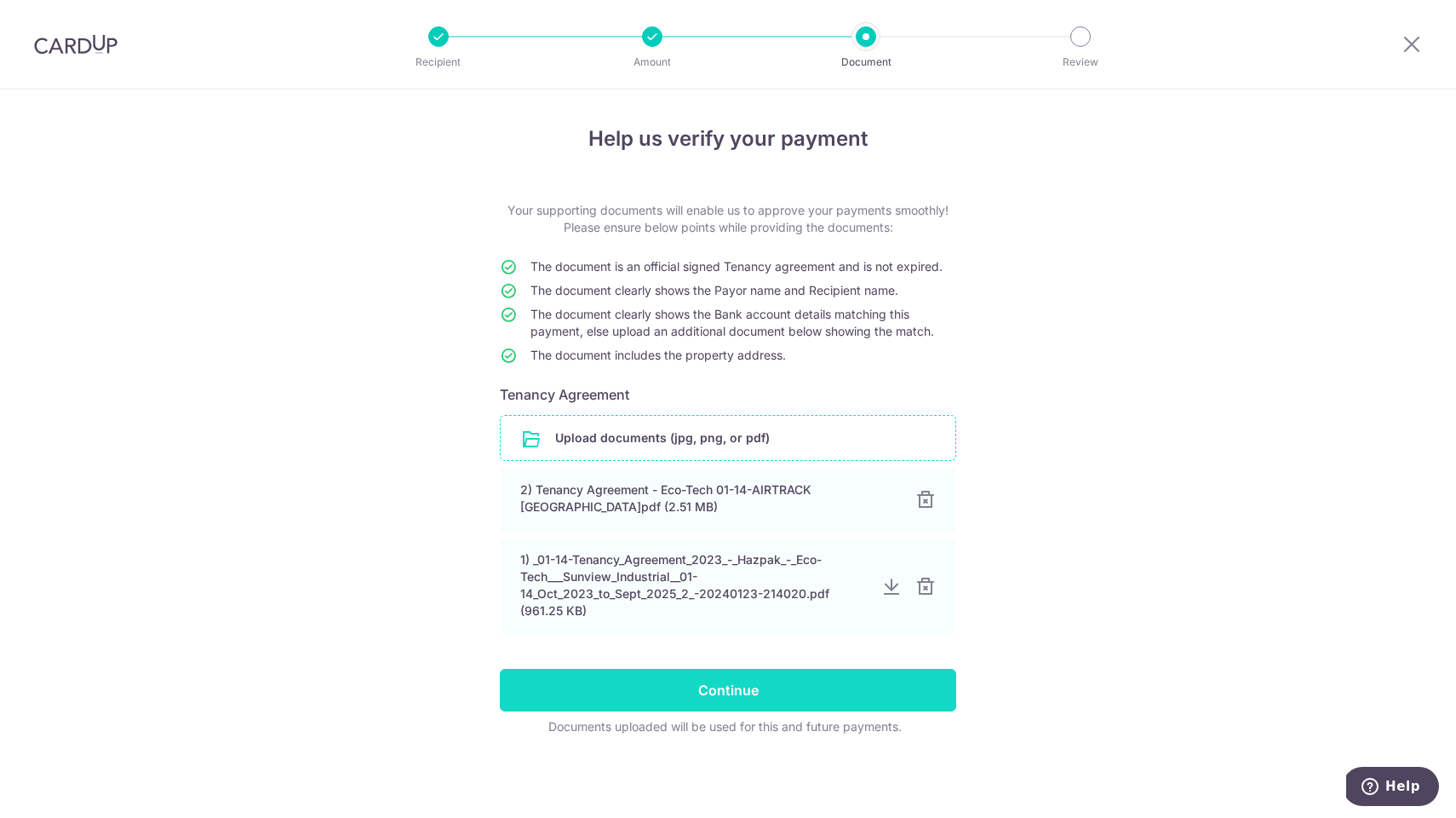
click at [726, 688] on input "Continue" at bounding box center [728, 689] width 456 height 43
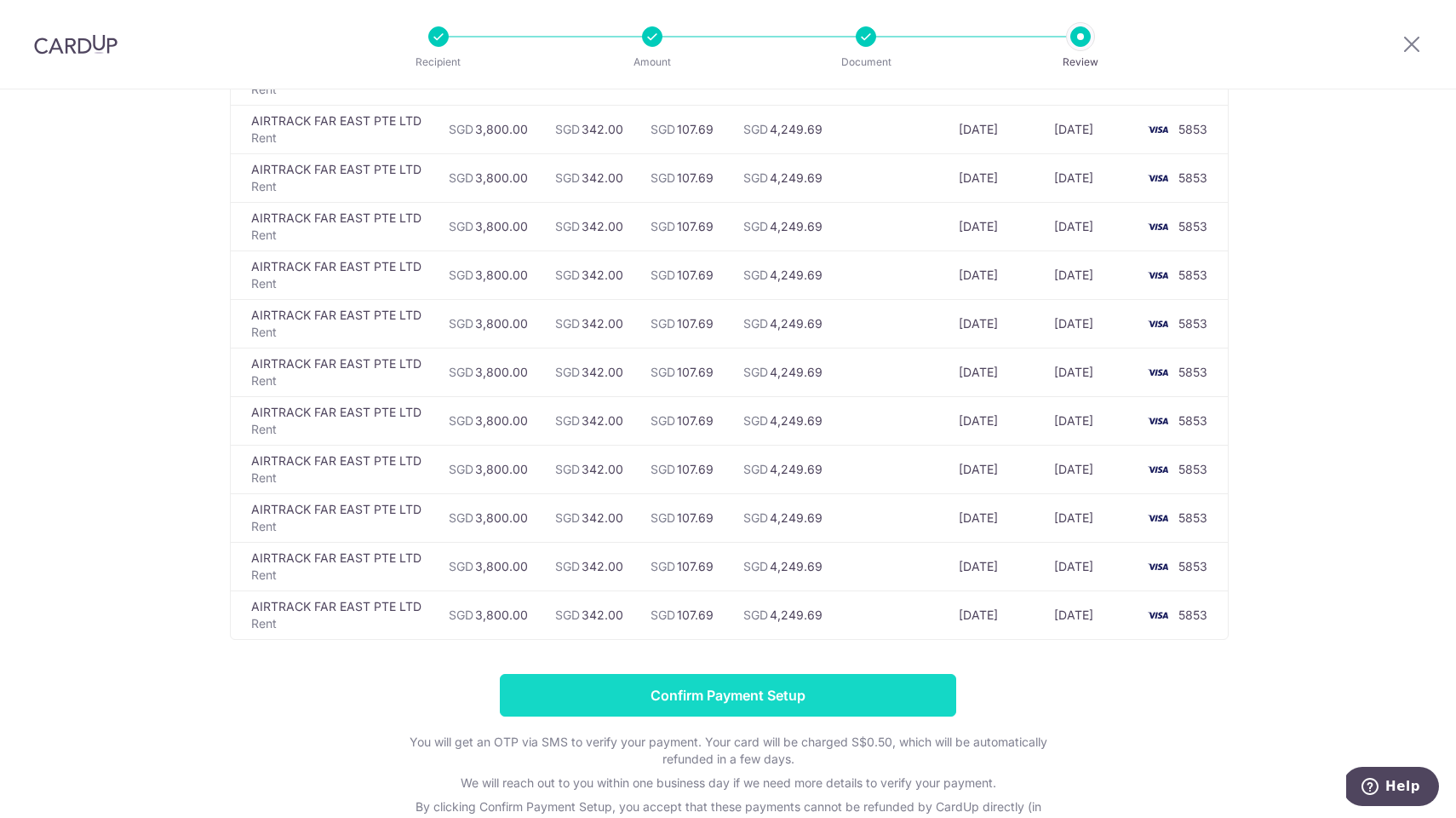
scroll to position [857, 0]
click at [726, 688] on input "Confirm Payment Setup" at bounding box center [728, 694] width 456 height 43
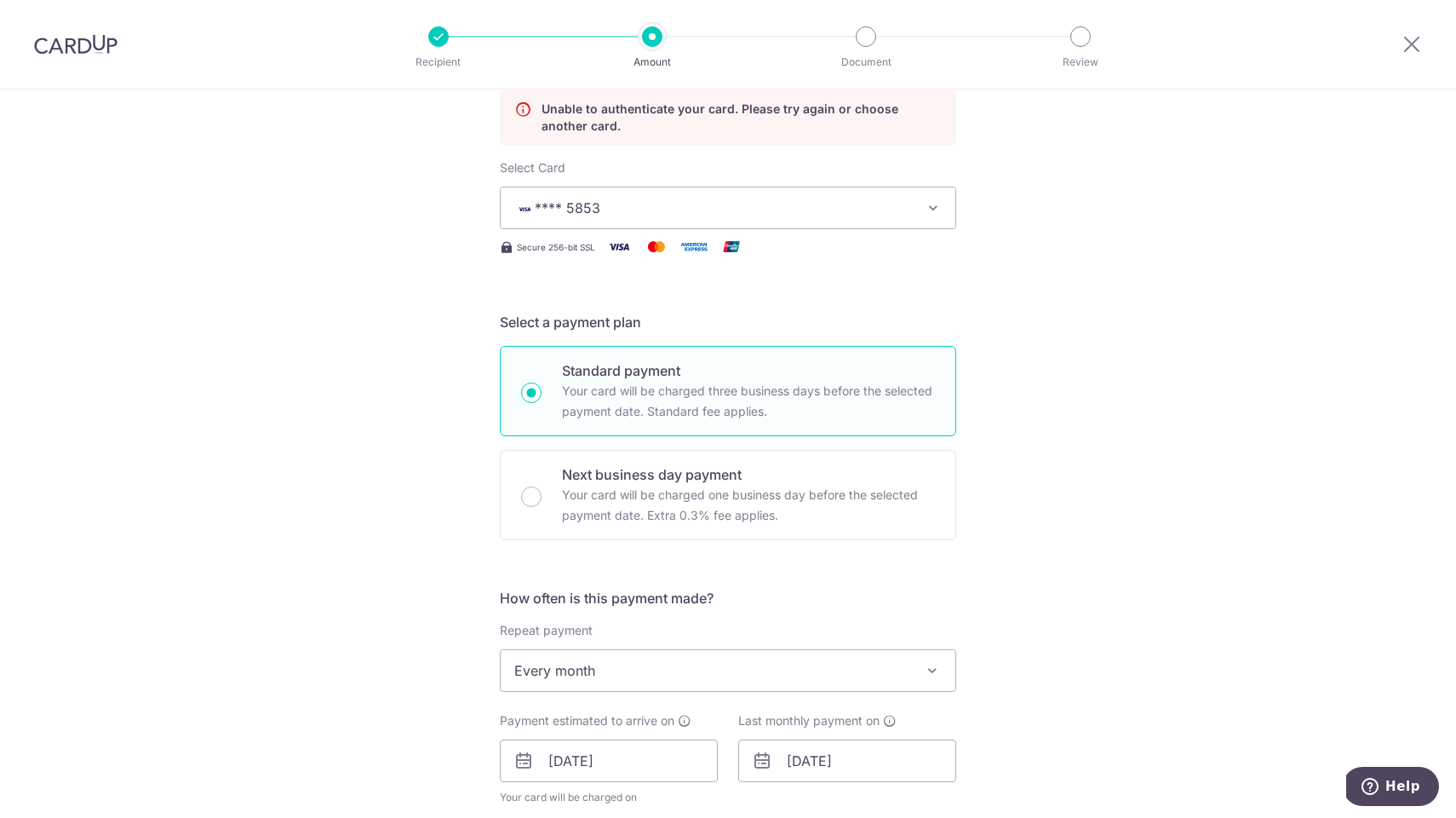
click at [632, 211] on span "**** 5853" at bounding box center [713, 207] width 397 height 21
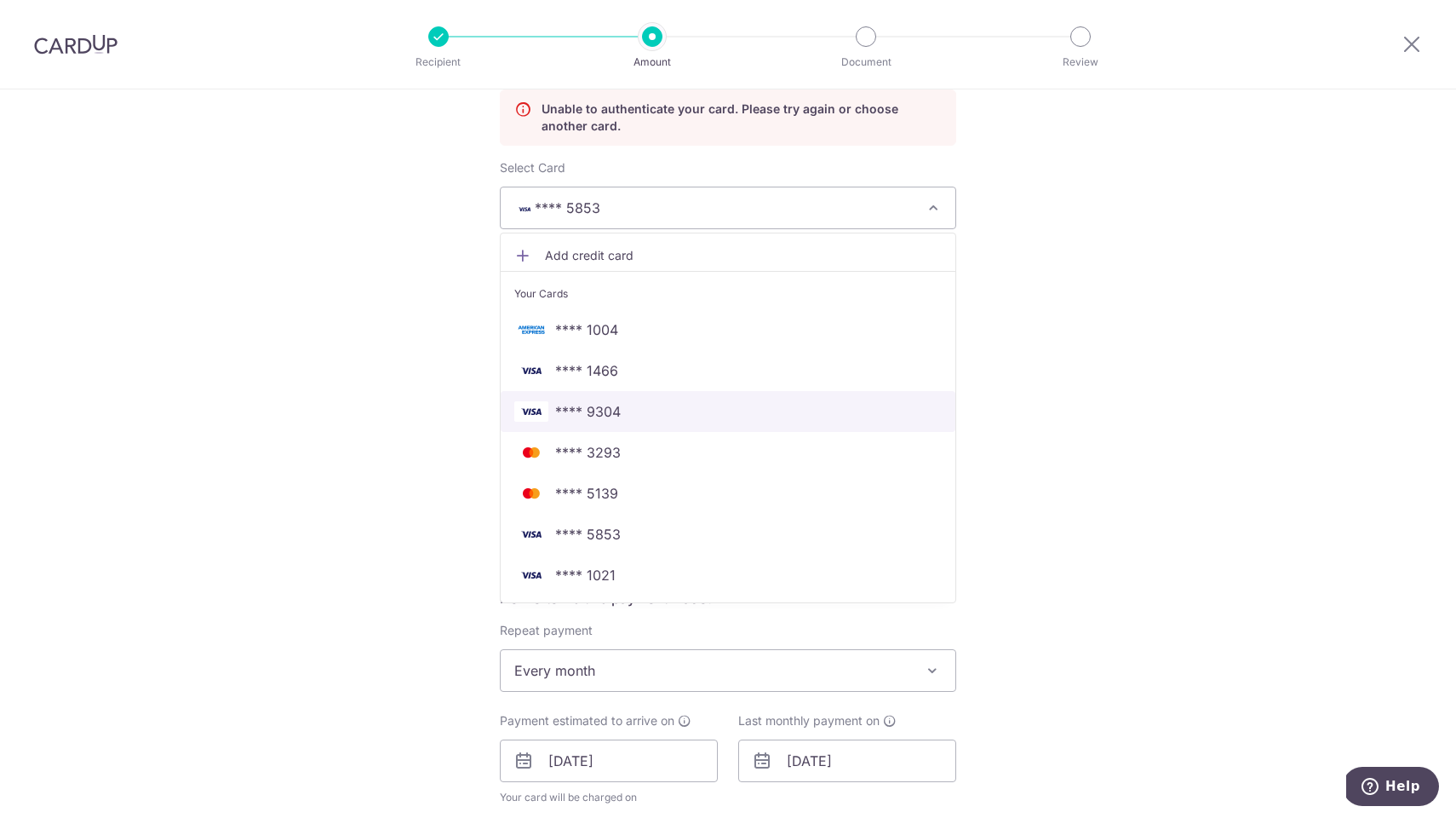
click at [599, 409] on span "**** 9304" at bounding box center [589, 411] width 66 height 21
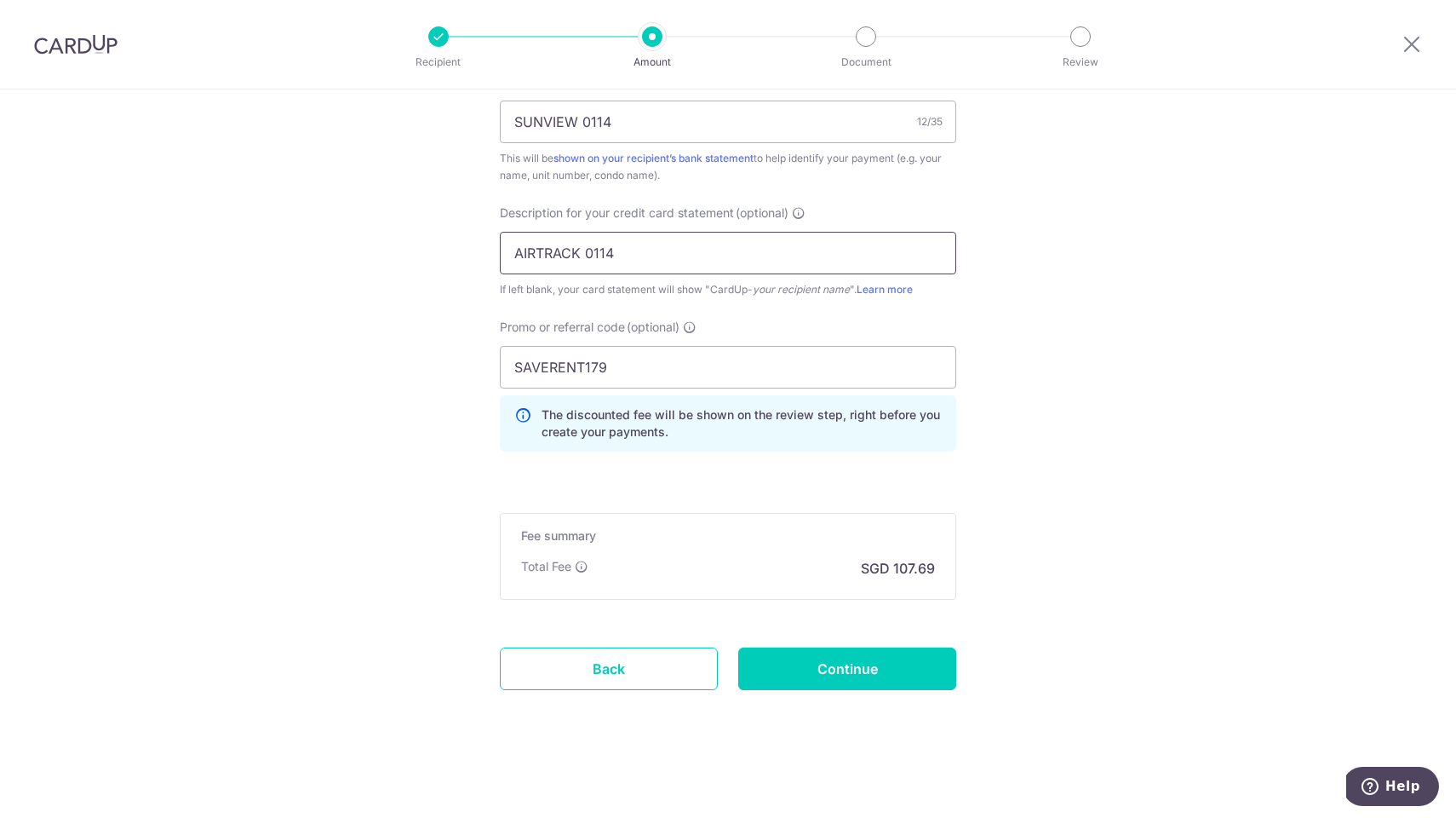
scroll to position [1074, 0]
click at [849, 671] on input "Continue" at bounding box center [847, 669] width 218 height 43
type input "Update Schedule"
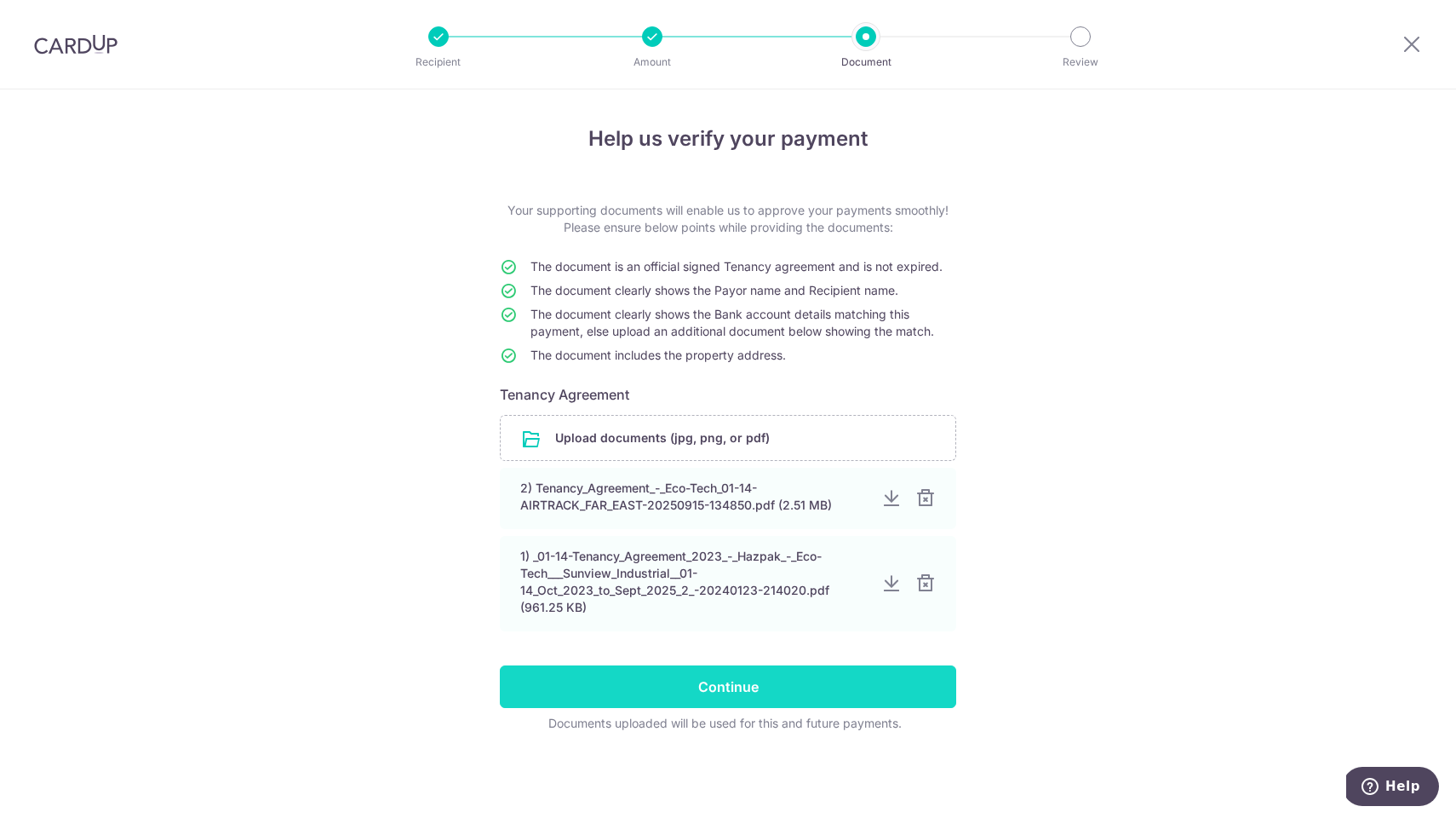
click at [730, 686] on input "Continue" at bounding box center [728, 686] width 456 height 43
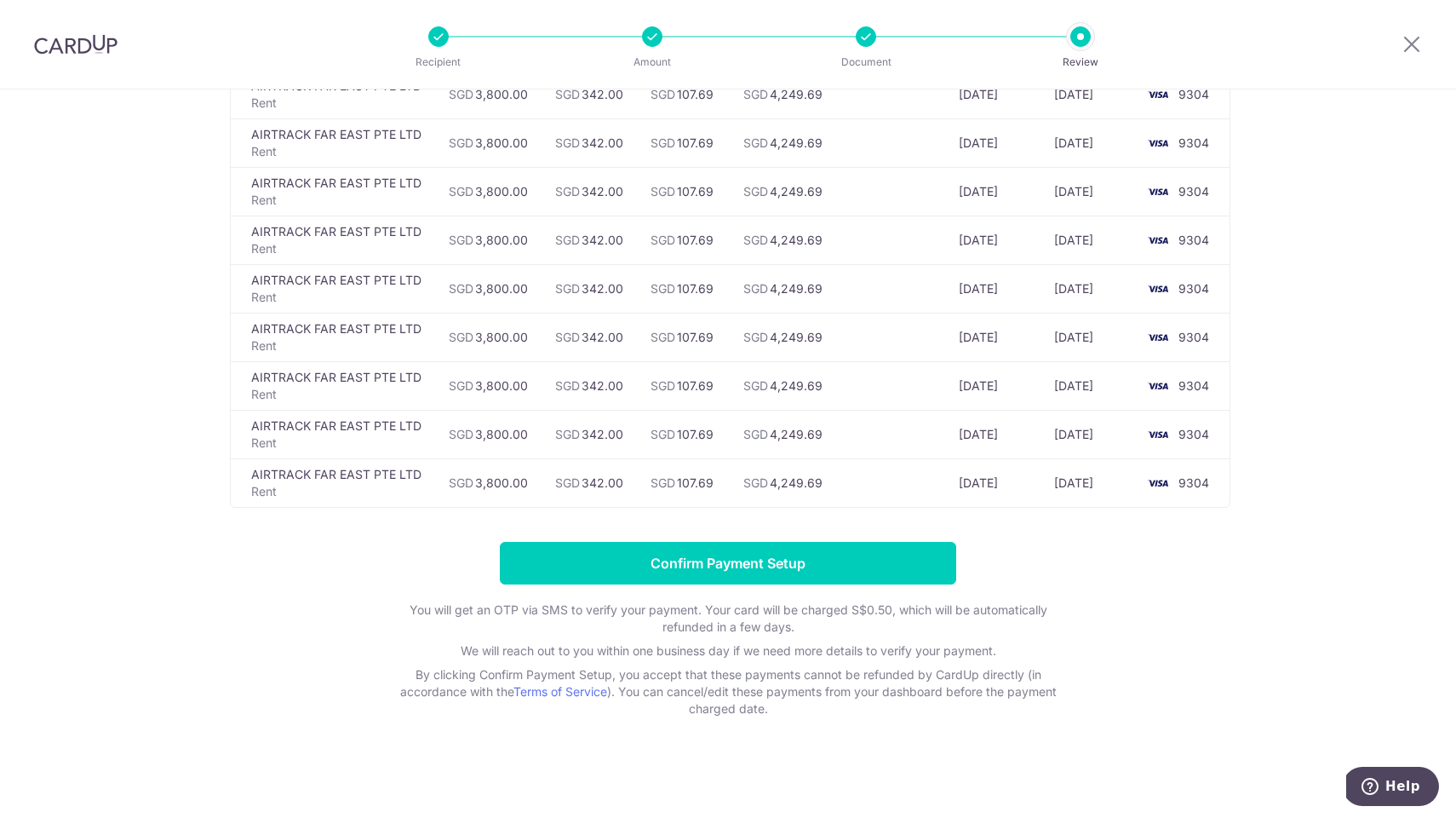
scroll to position [988, 0]
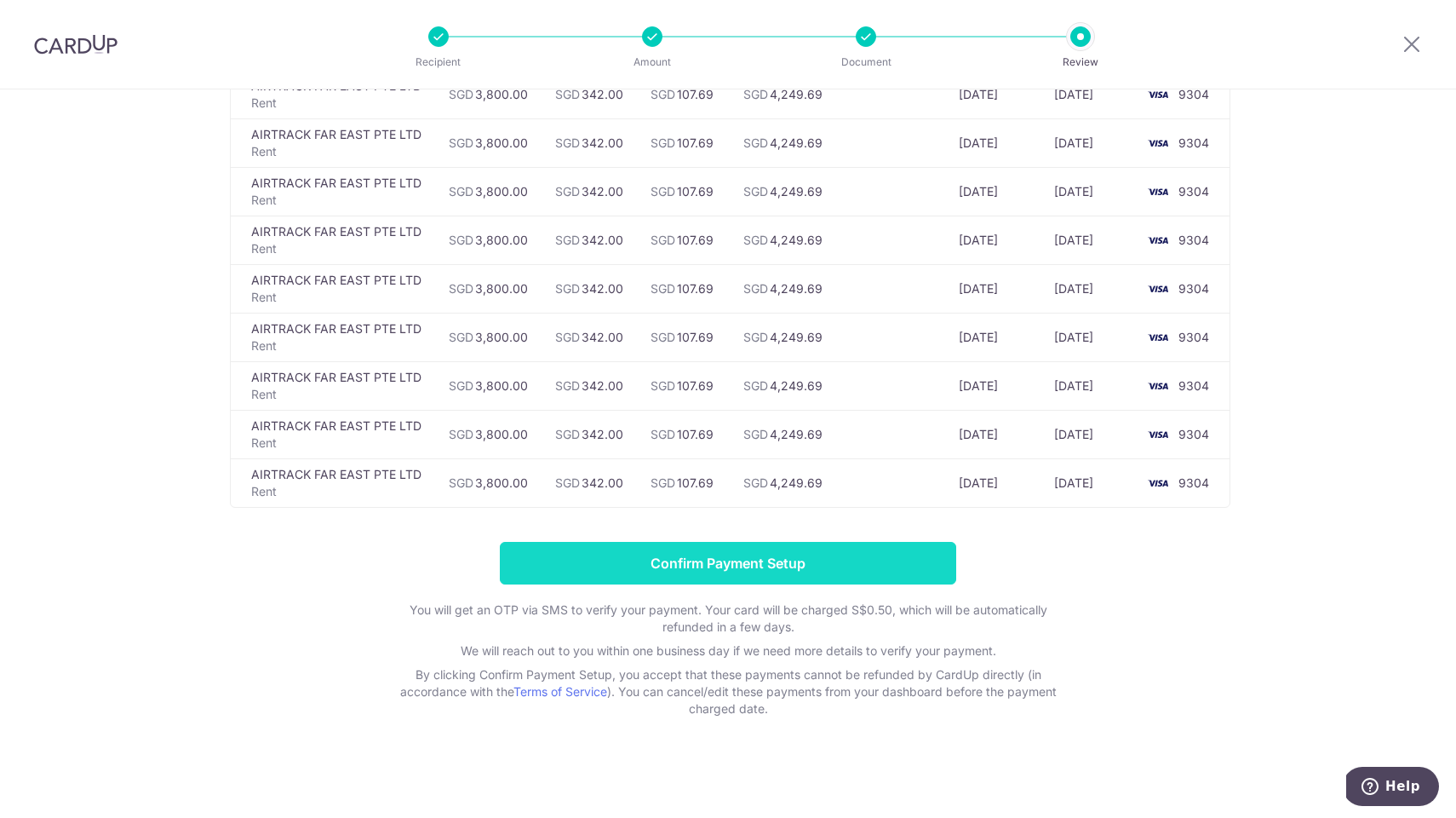
click at [722, 562] on input "Confirm Payment Setup" at bounding box center [728, 563] width 456 height 43
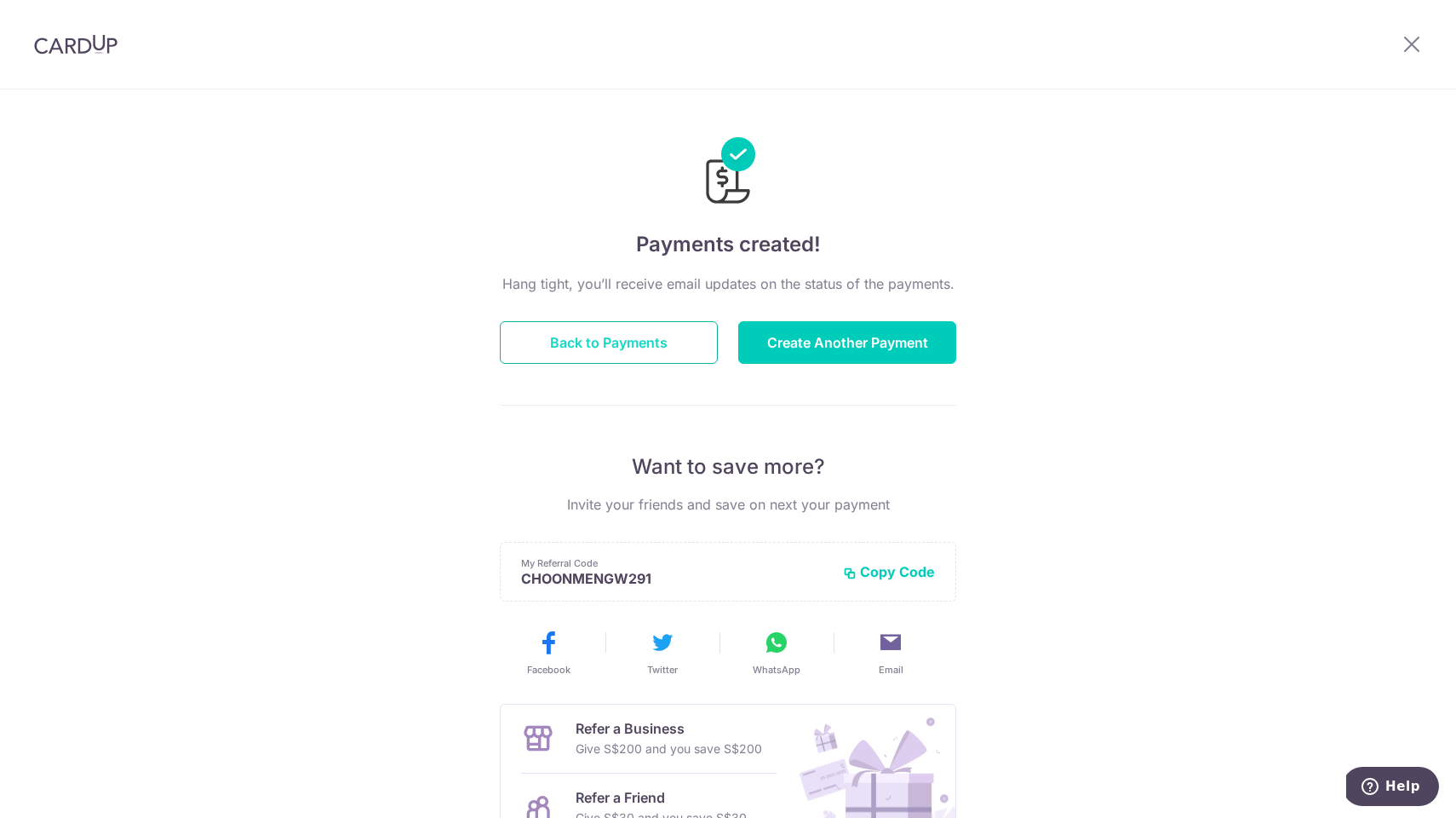
click at [608, 351] on button "Back to Payments" at bounding box center [608, 342] width 218 height 43
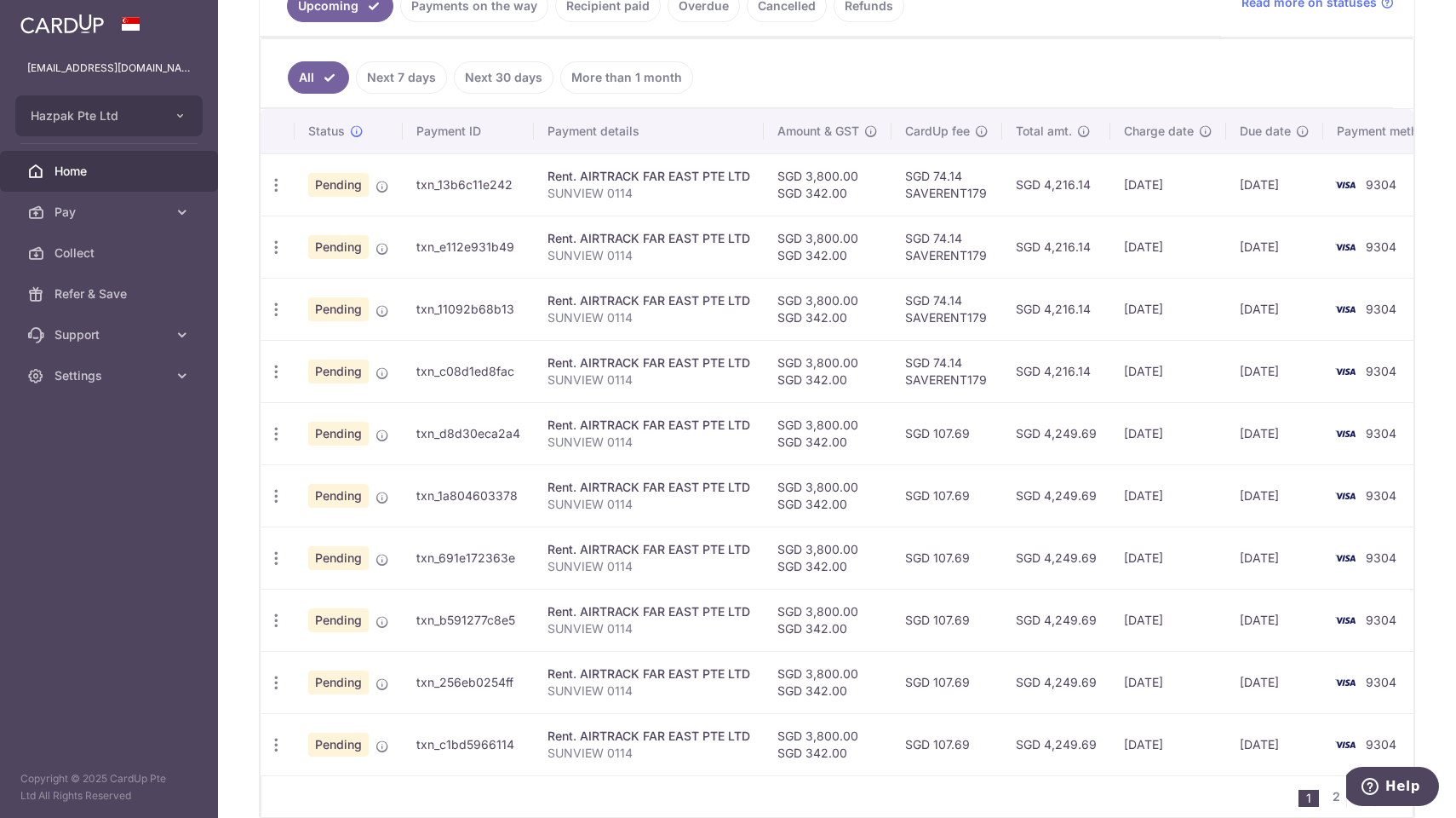
scroll to position [426, 0]
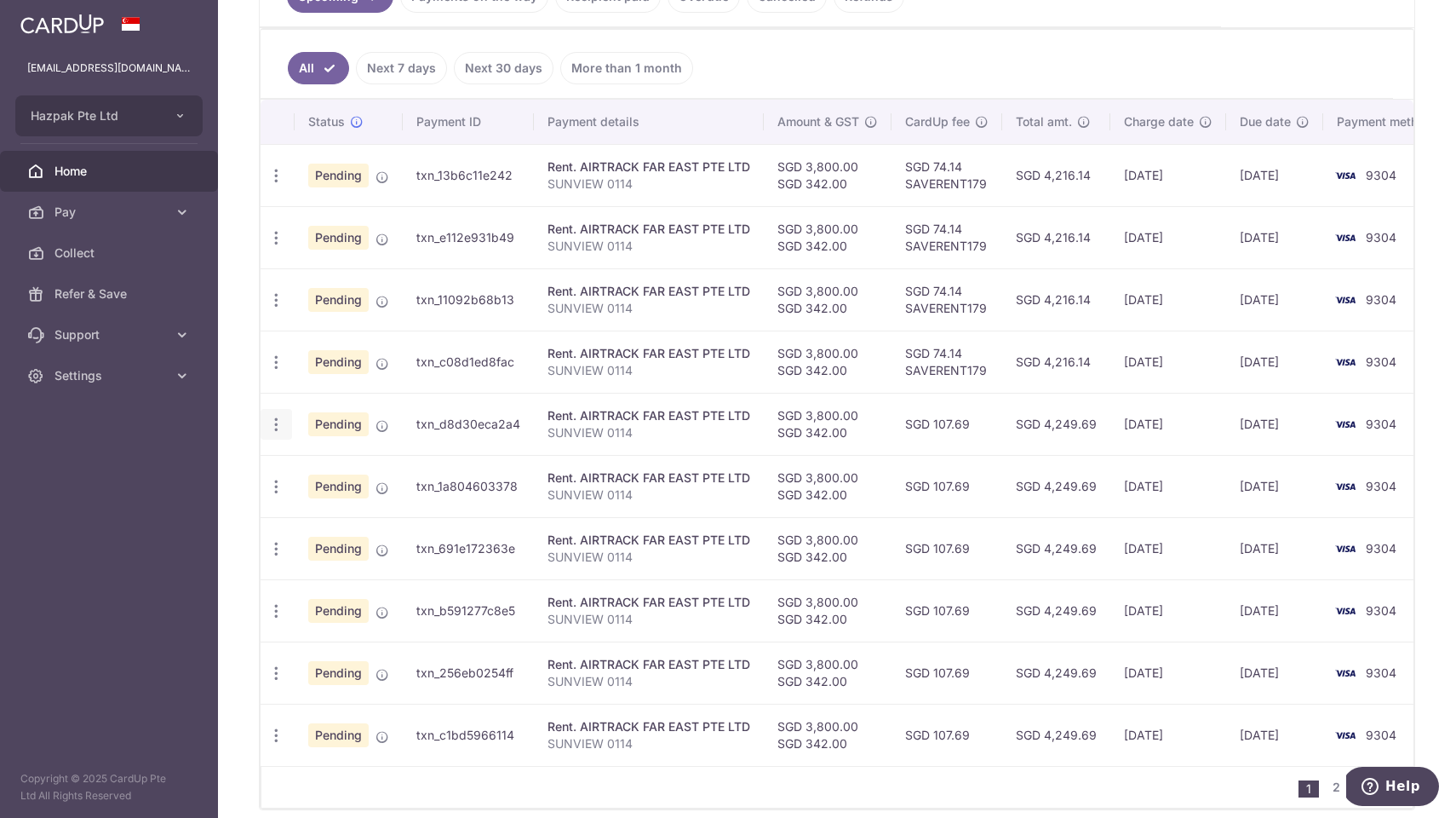
click at [275, 429] on icon "button" at bounding box center [277, 424] width 18 height 18
click at [706, 430] on p "SUNVIEW 0114" at bounding box center [649, 432] width 203 height 17
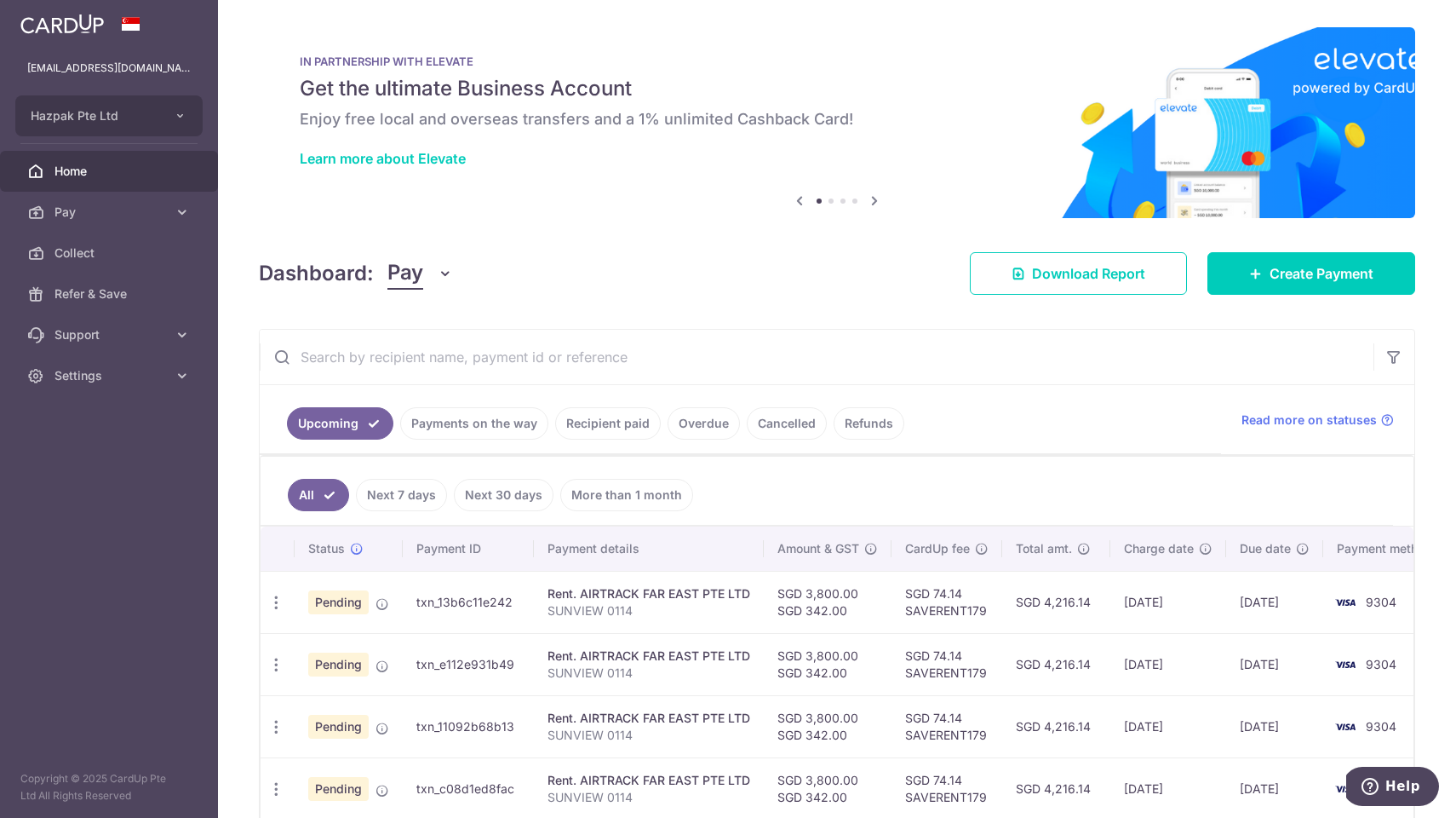
scroll to position [0, 0]
click at [74, 208] on span "Pay" at bounding box center [111, 211] width 113 height 17
click at [74, 259] on span "Payments" at bounding box center [111, 252] width 113 height 17
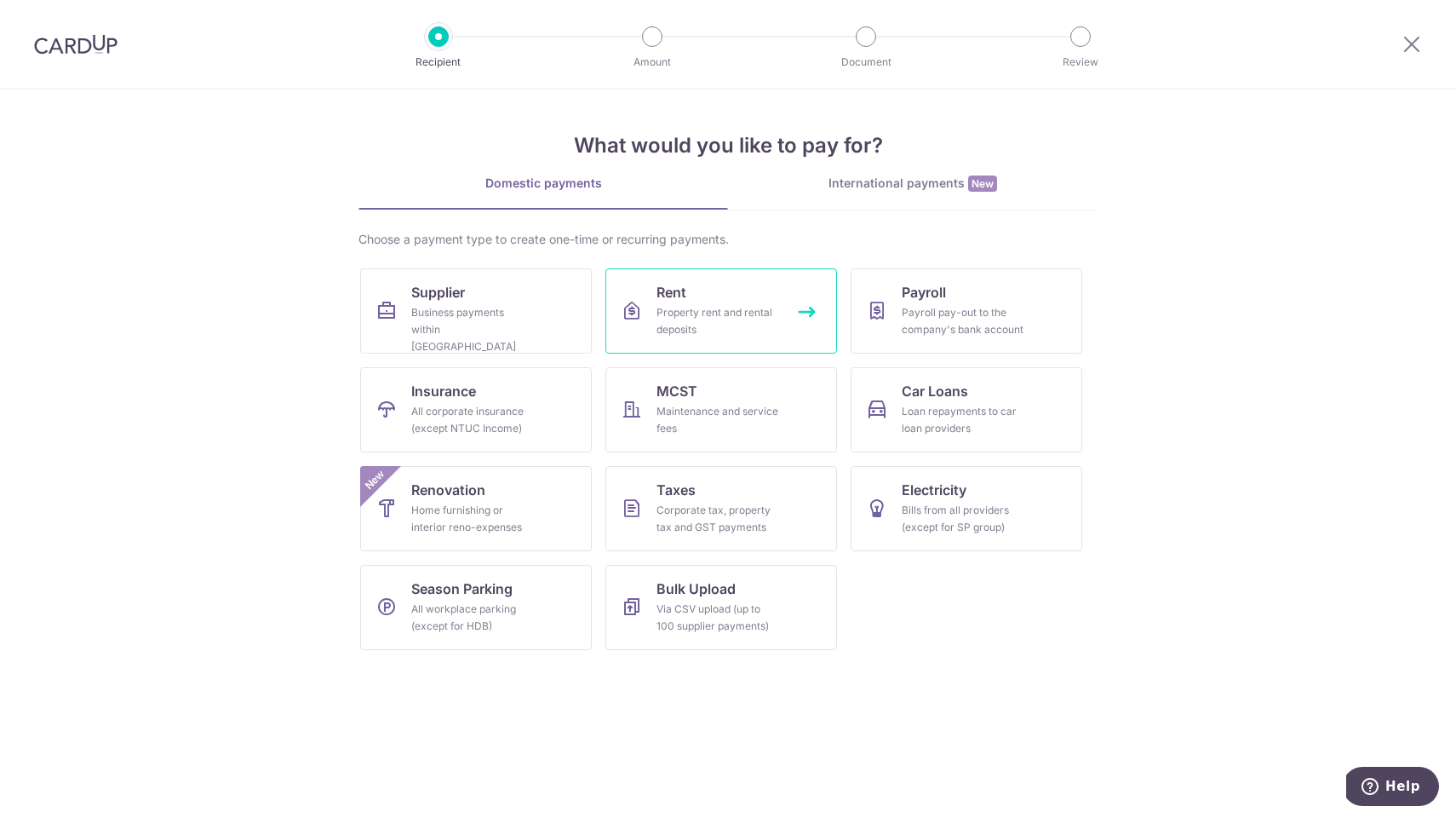
click at [738, 286] on link "Rent Property rent and rental deposits" at bounding box center [721, 311] width 232 height 86
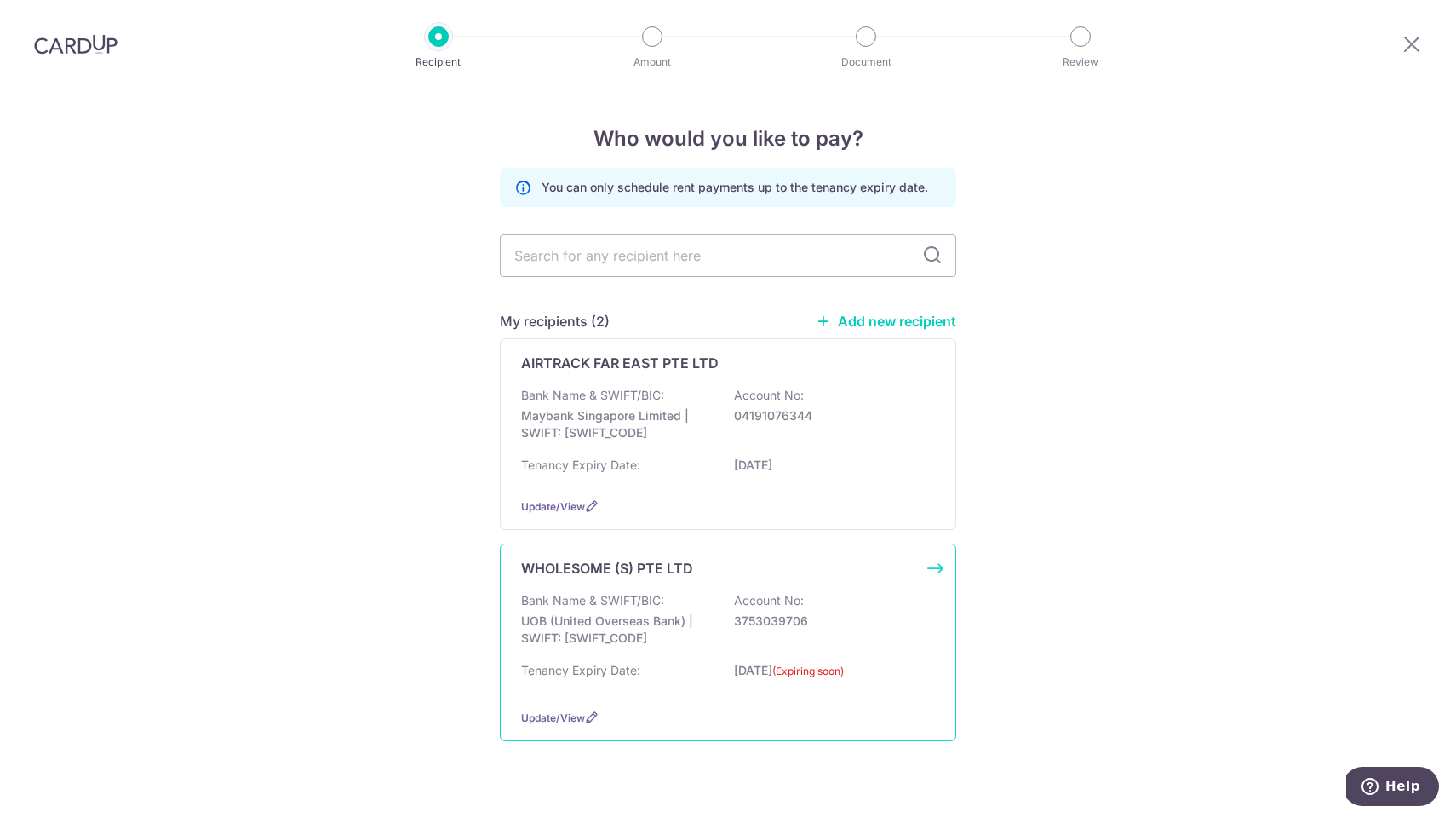
click at [679, 656] on div "Bank Name & SWIFT/BIC: UOB (United Overseas Bank) | SWIFT: UOVBSGSGXXX Account …" at bounding box center [728, 623] width 414 height 63
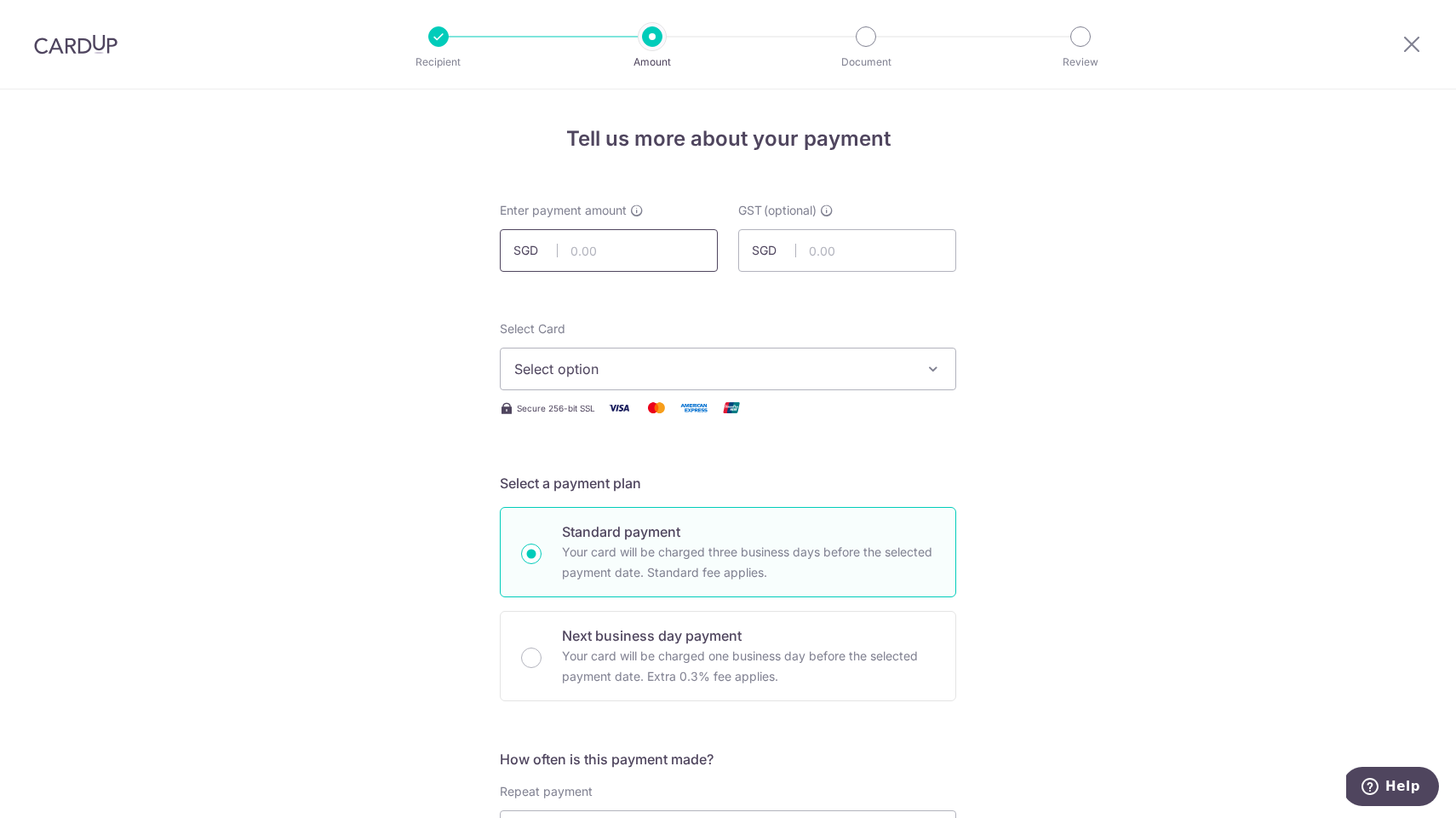
click at [628, 257] on input "text" at bounding box center [608, 250] width 218 height 43
type input "3,800.00"
type input "342.00"
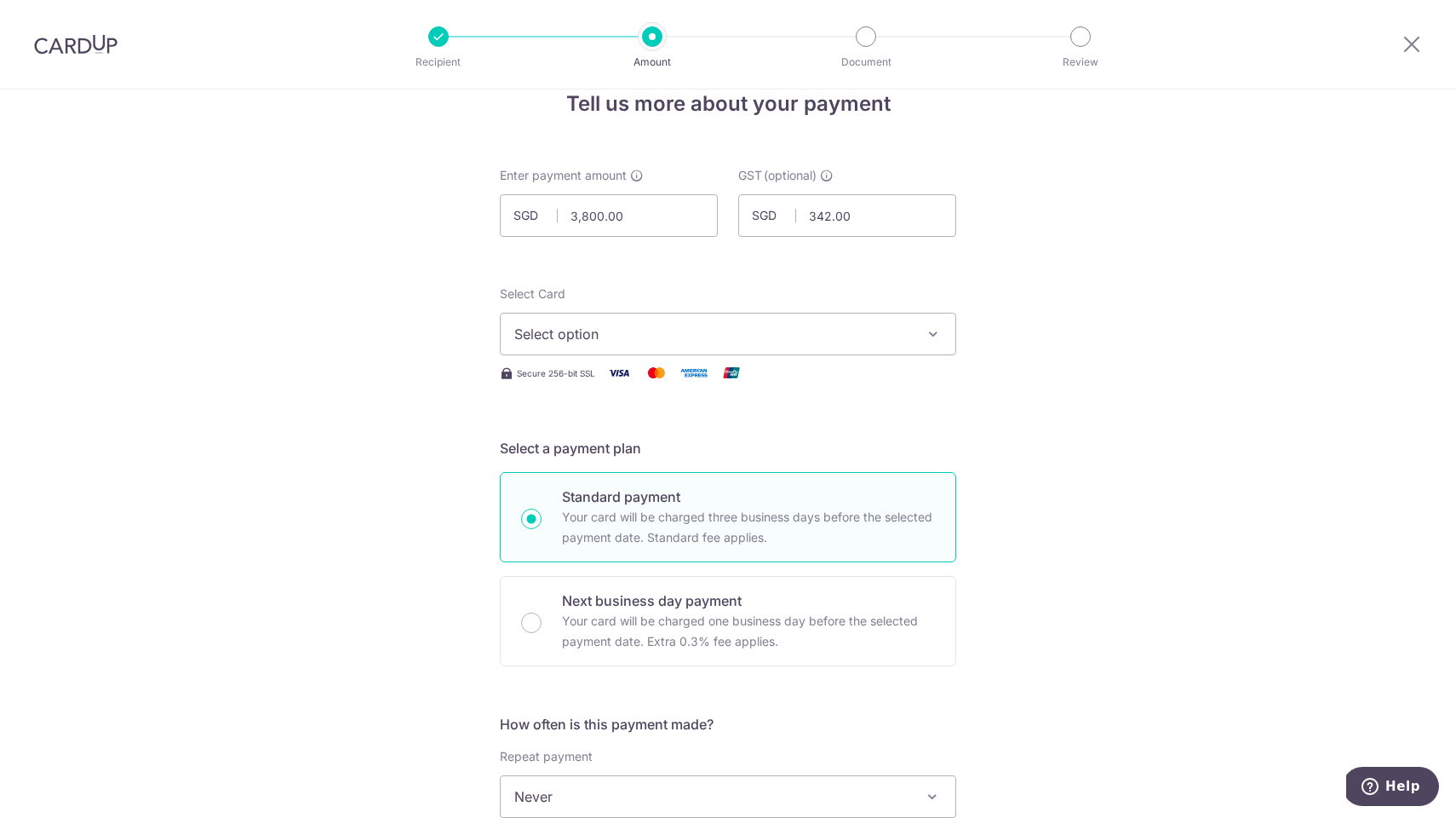
click at [687, 336] on span "Select option" at bounding box center [713, 334] width 397 height 21
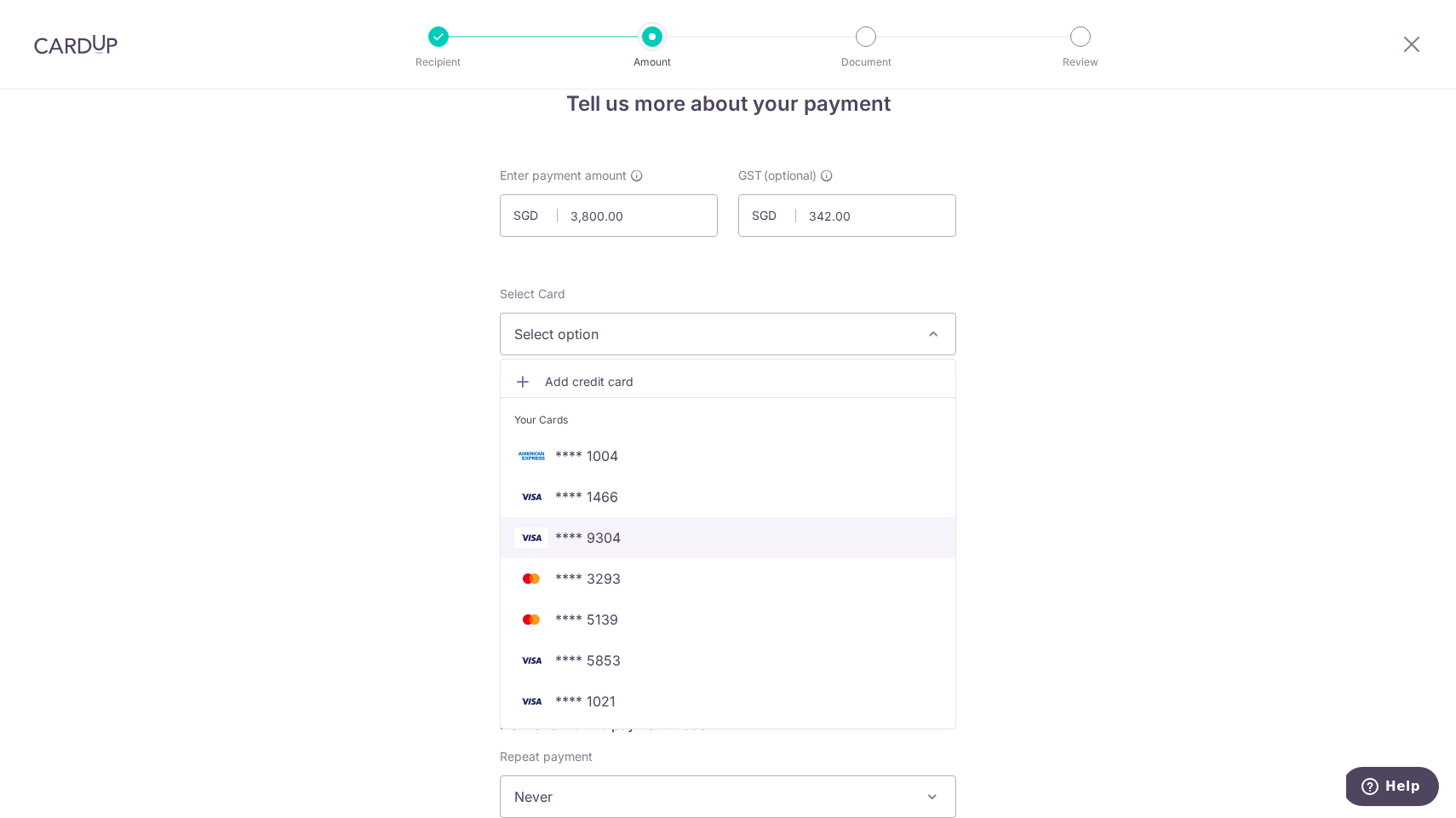
click at [598, 539] on span "**** 9304" at bounding box center [589, 537] width 66 height 21
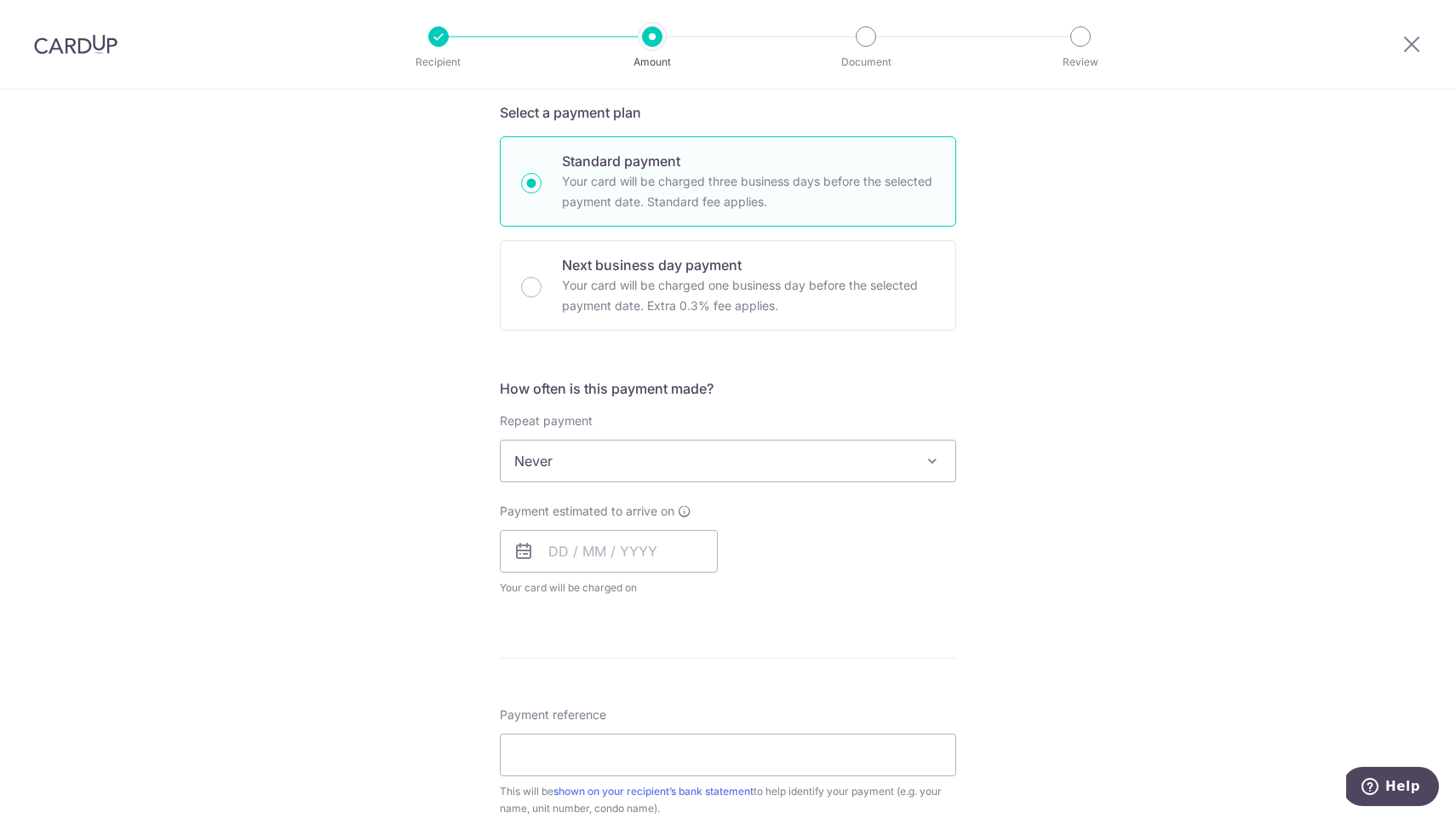
scroll to position [405, 0]
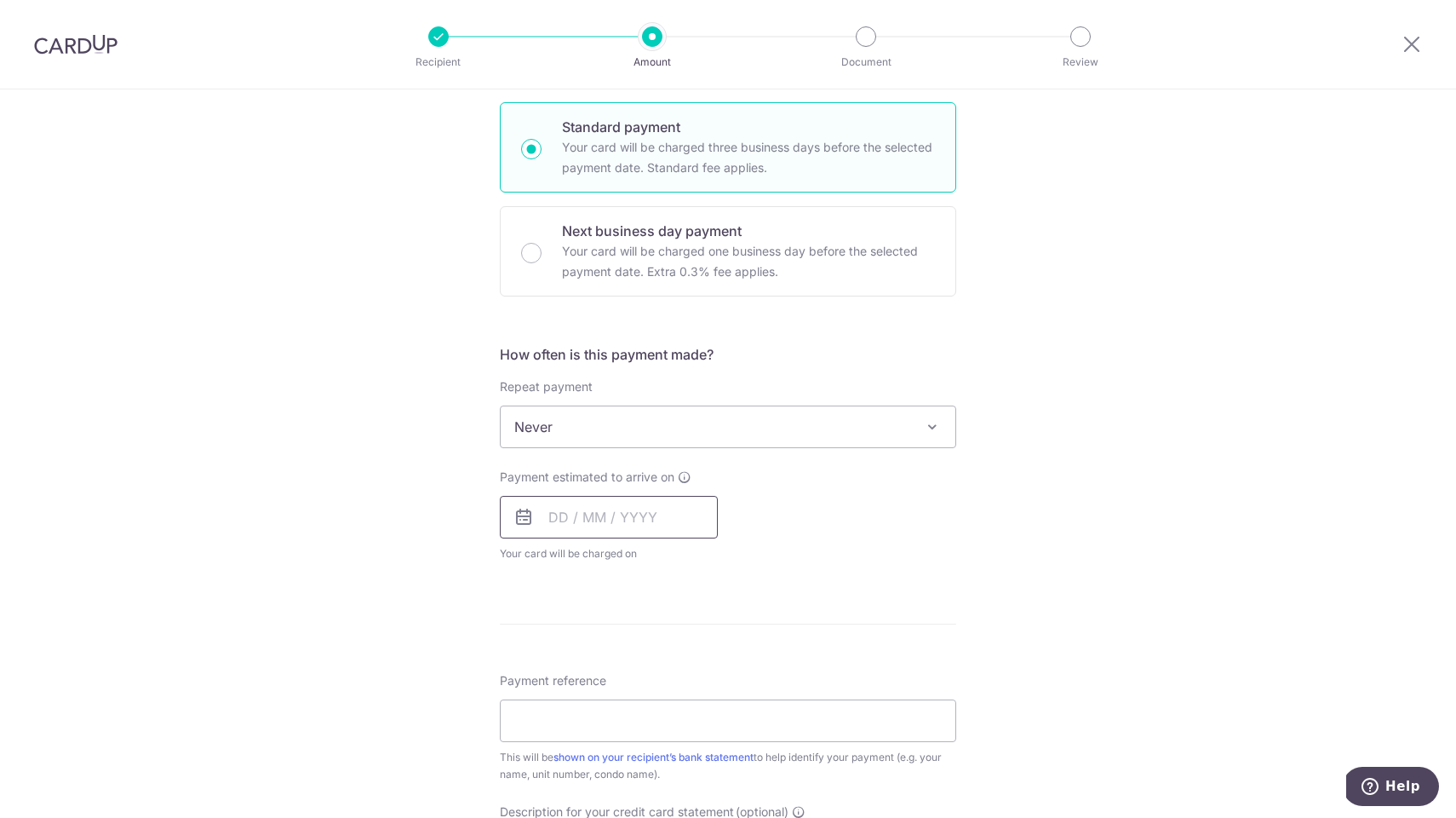
click at [624, 527] on input "text" at bounding box center [608, 517] width 218 height 43
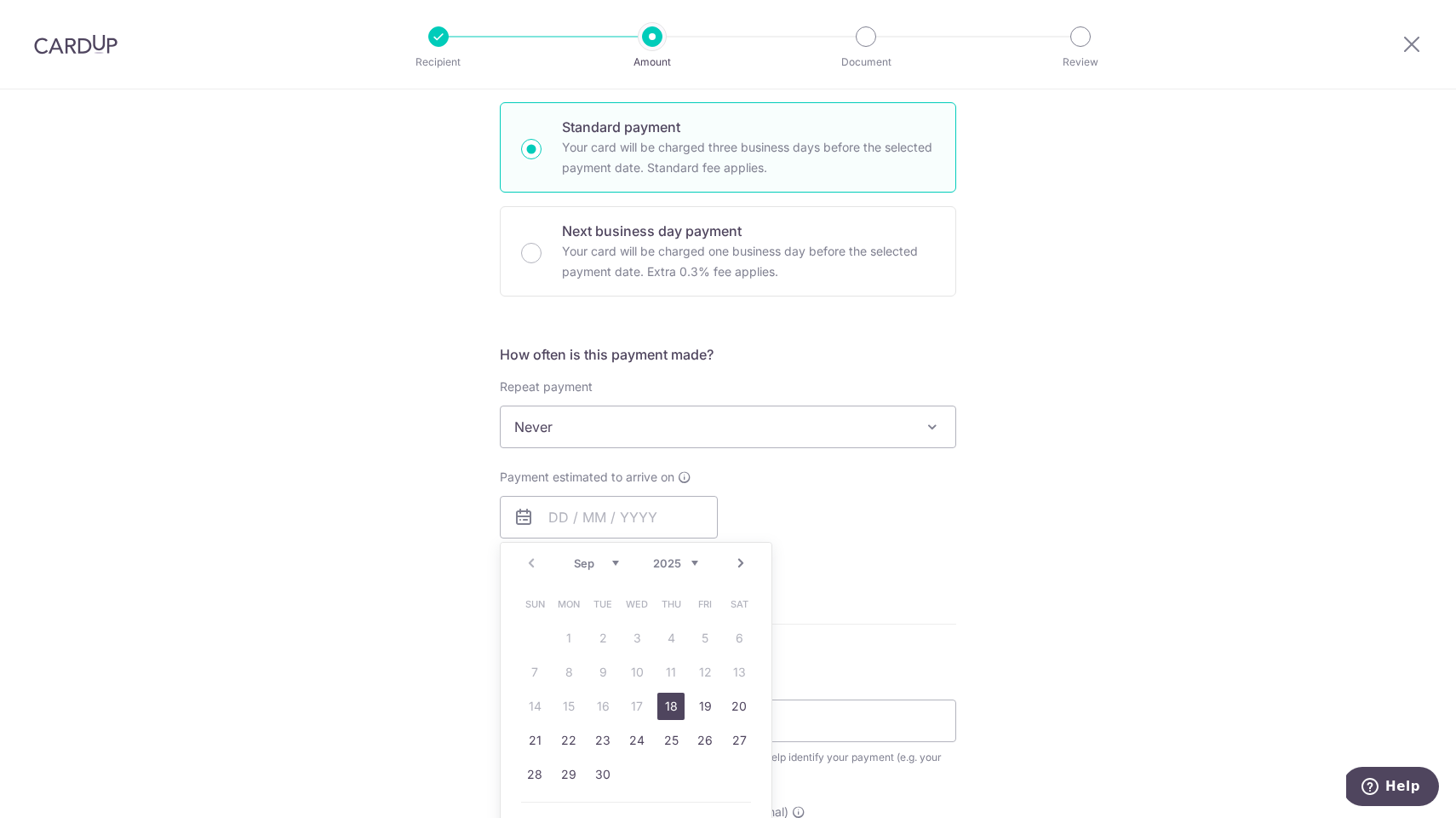
click at [736, 565] on link "Next" at bounding box center [741, 563] width 21 height 21
click at [571, 669] on link "6" at bounding box center [569, 672] width 27 height 27
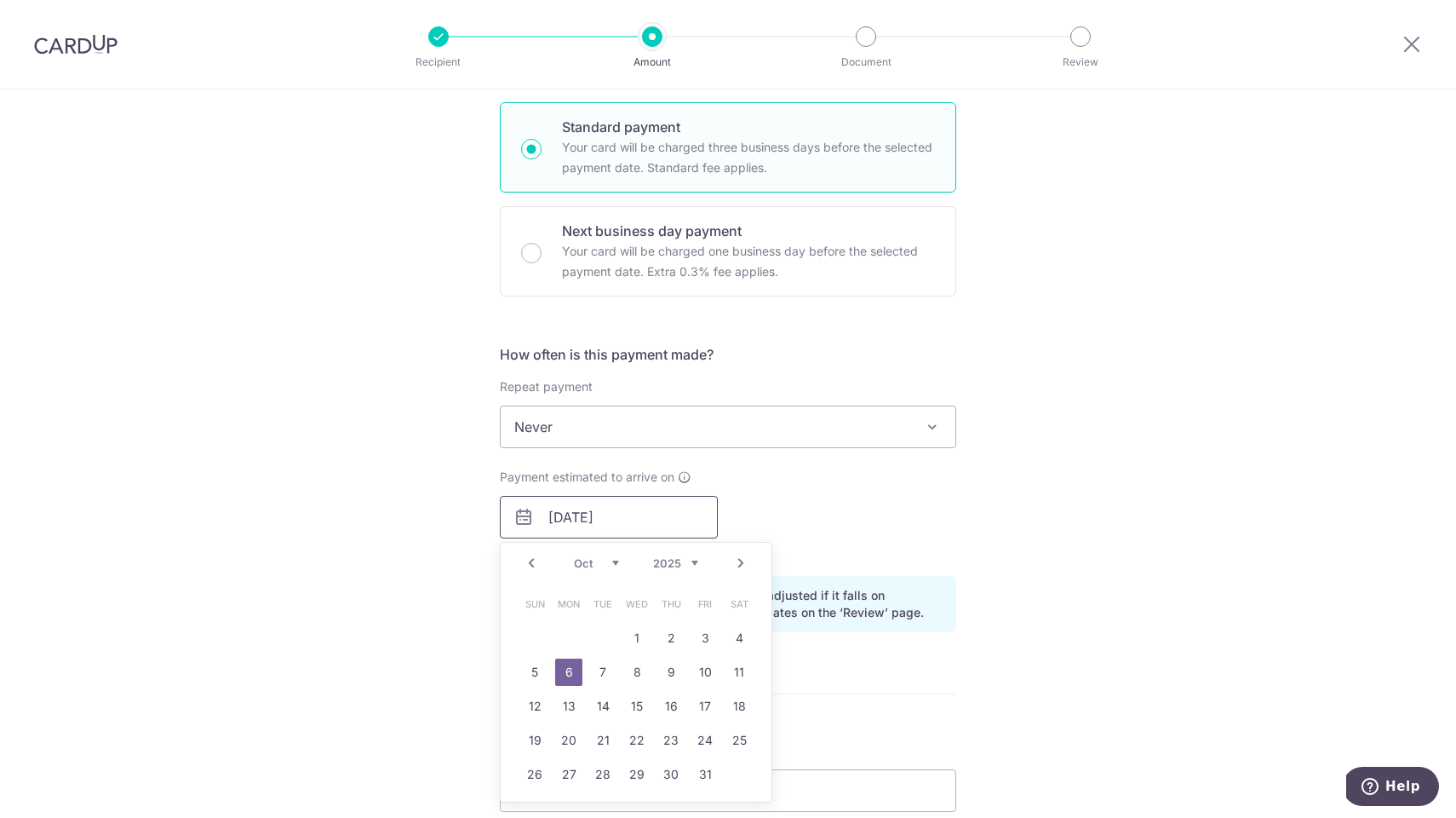
drag, startPoint x: 626, startPoint y: 520, endPoint x: 479, endPoint y: 486, distance: 150.9
click at [480, 487] on div "Tell us more about your payment Enter payment amount SGD 3,800.00 3800.00 GST (…" at bounding box center [728, 548] width 1456 height 1726
click at [528, 563] on link "Prev" at bounding box center [531, 563] width 21 height 21
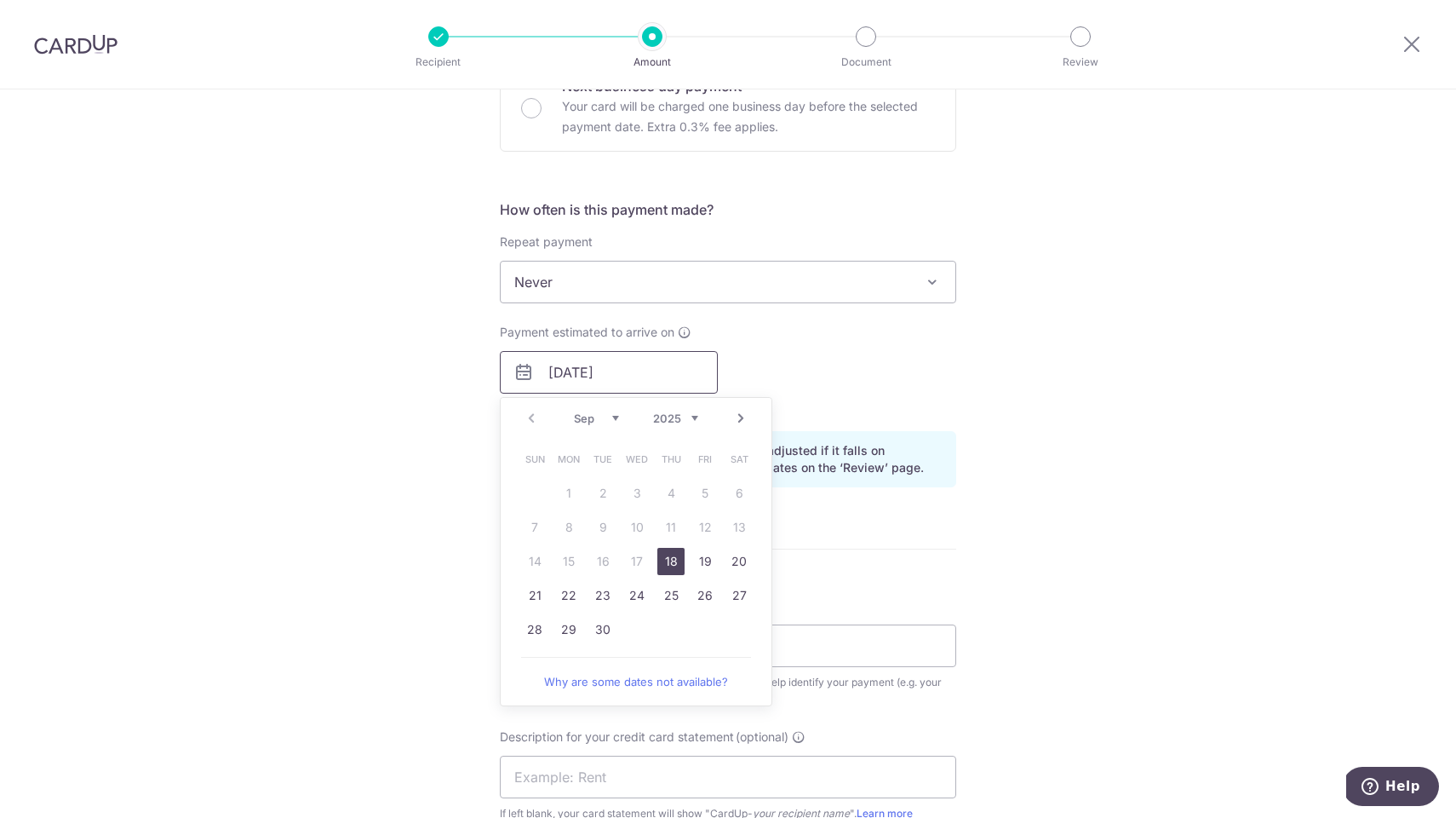
scroll to position [660, 0]
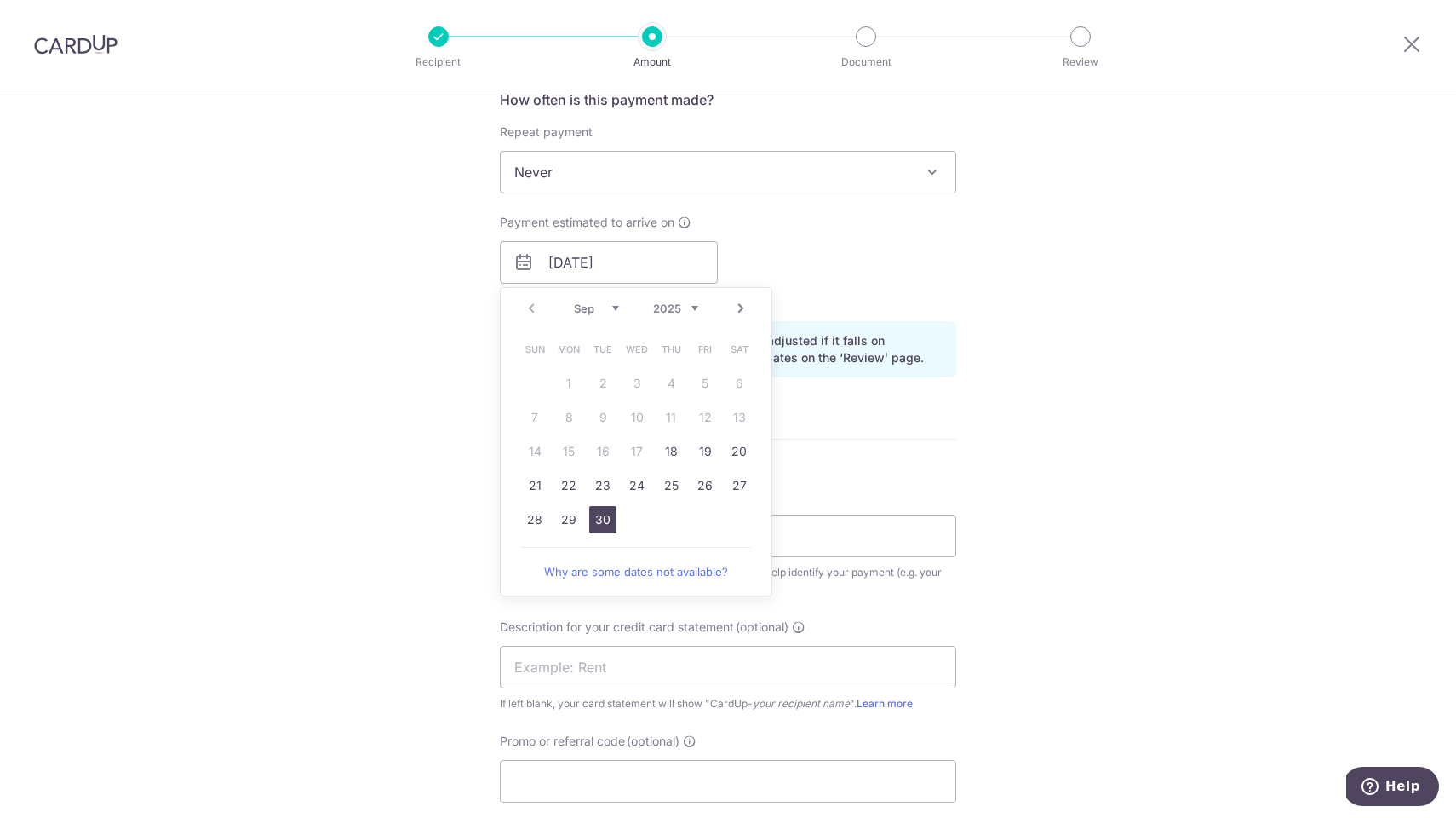
click at [603, 518] on link "30" at bounding box center [603, 519] width 27 height 27
type input "30/09/2025"
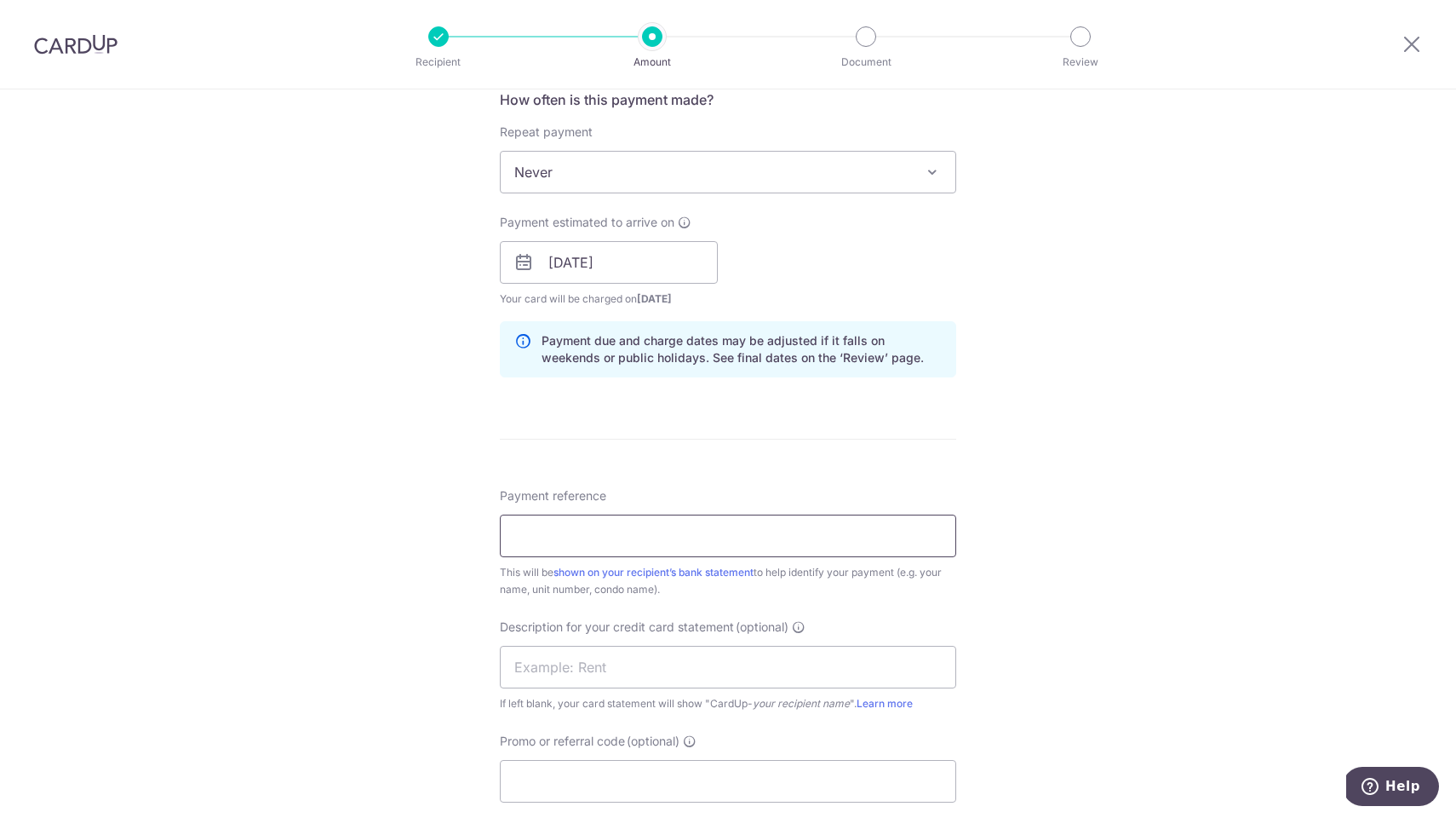
click at [603, 518] on input "Payment reference" at bounding box center [728, 536] width 456 height 43
type input "w"
type input "WHOLESOME 0115"
click at [576, 656] on input "text" at bounding box center [728, 667] width 456 height 43
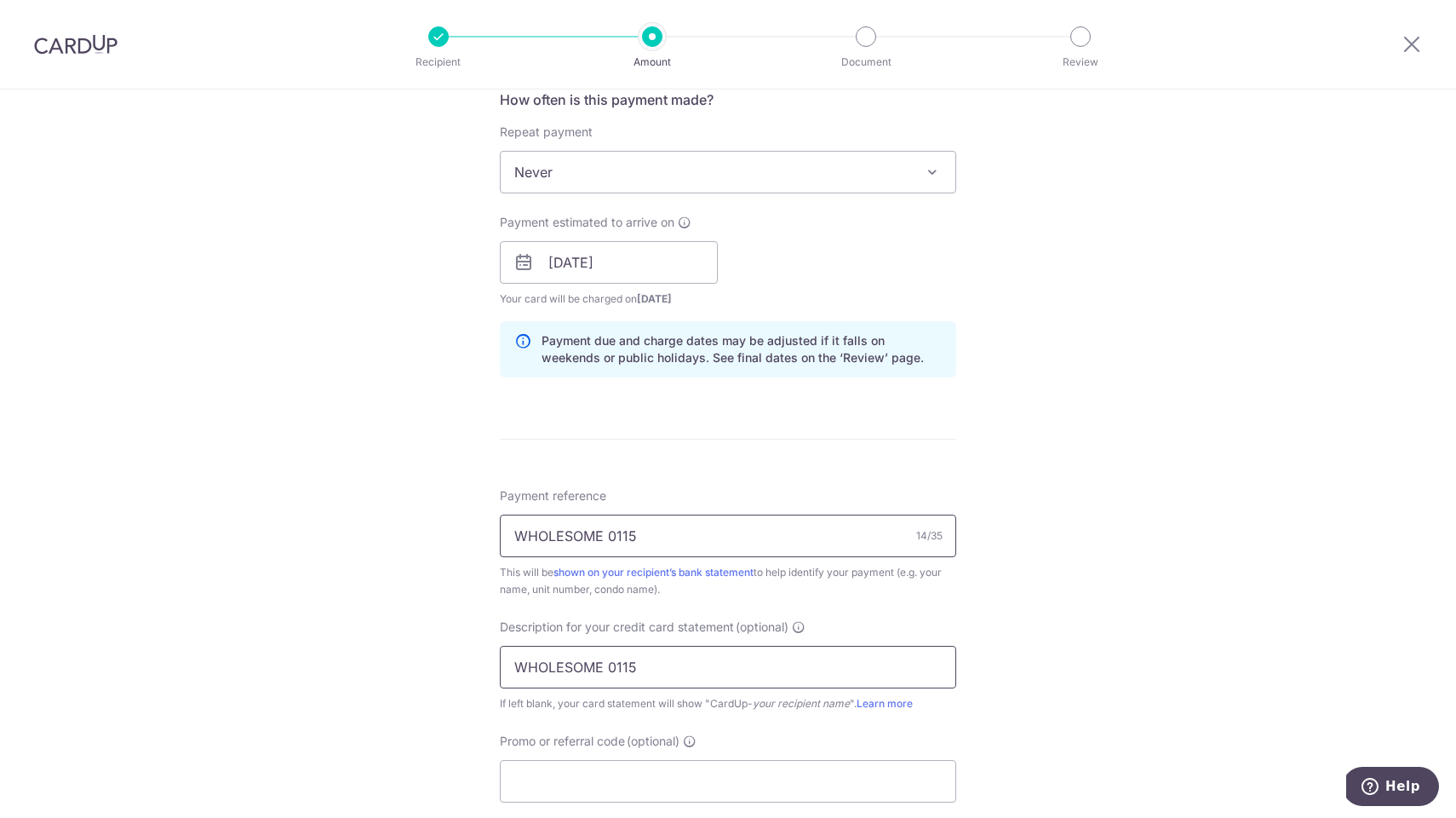
type input "WHOLESOME 0115"
drag, startPoint x: 603, startPoint y: 536, endPoint x: 438, endPoint y: 531, distance: 165.1
click at [438, 531] on div "Tell us more about your payment Enter payment amount SGD 3,800.00 3800.00 GST (…" at bounding box center [728, 293] width 1456 height 1726
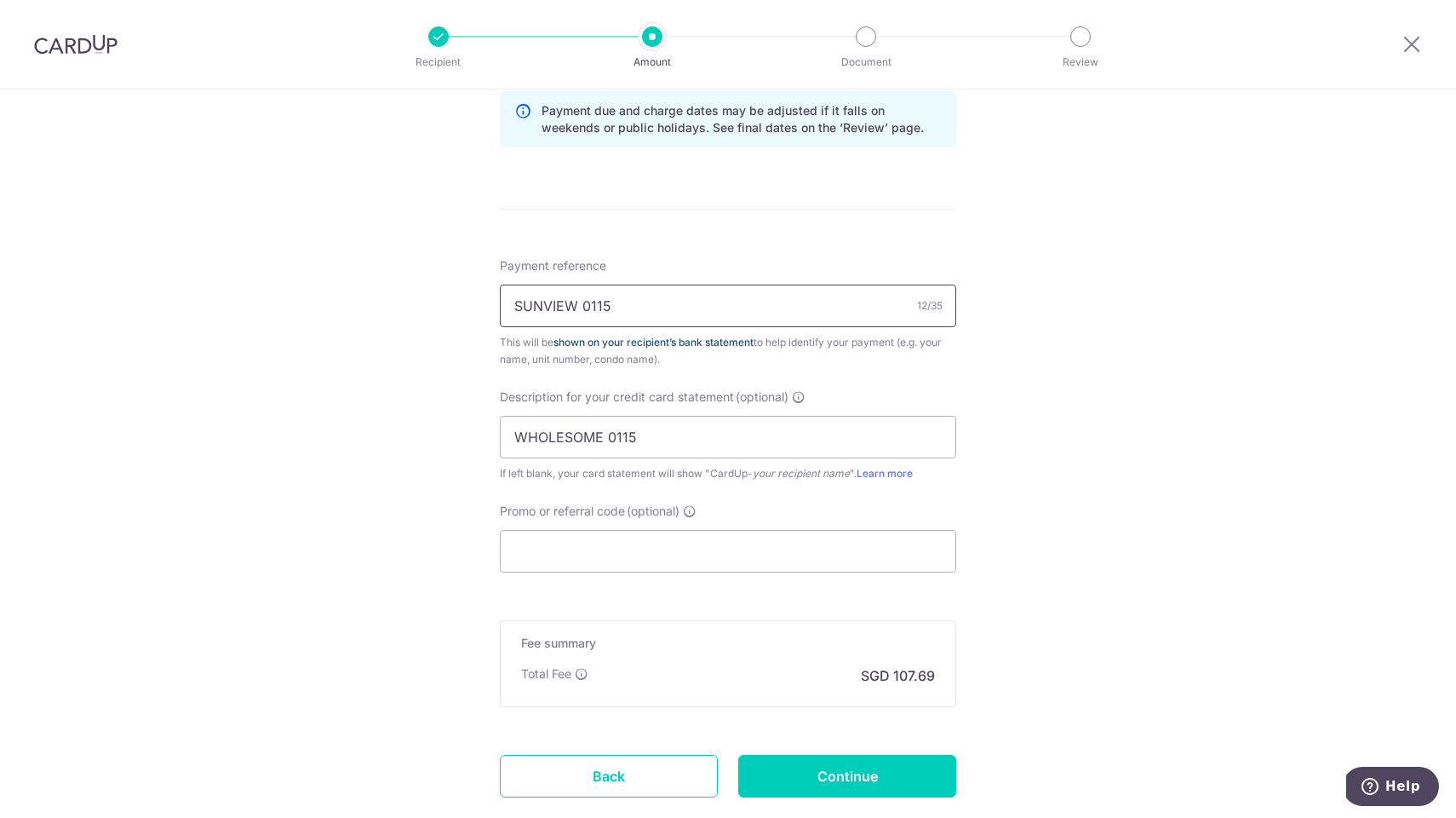
scroll to position [891, 0]
type input "SUNVIEW 0115"
click at [698, 552] on input "Promo or referral code (optional)" at bounding box center [728, 550] width 456 height 43
paste input "SAVERENT179"
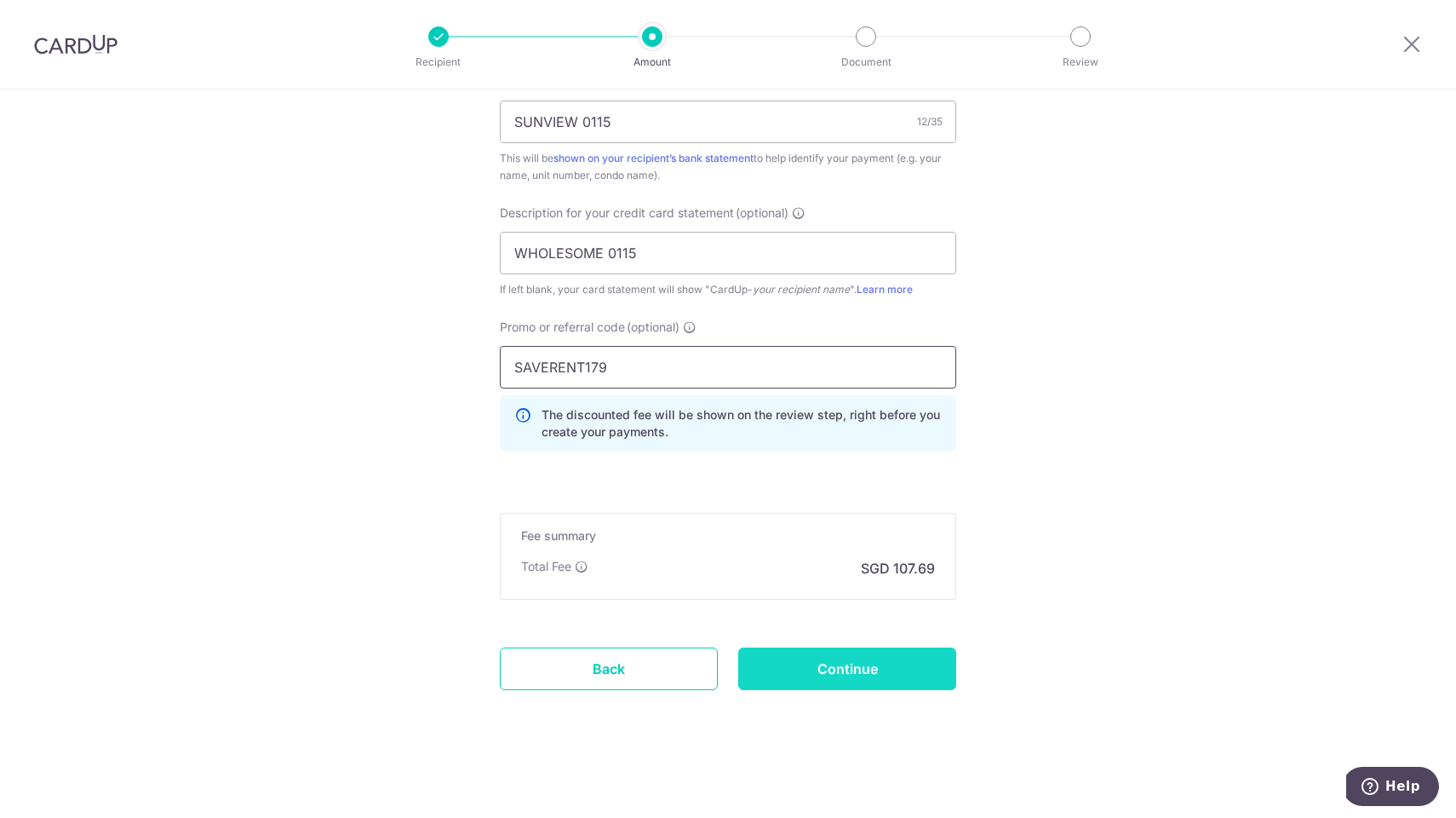
scroll to position [1074, 0]
type input "SAVERENT179"
click at [788, 668] on input "Continue" at bounding box center [847, 669] width 218 height 43
type input "Create Schedule"
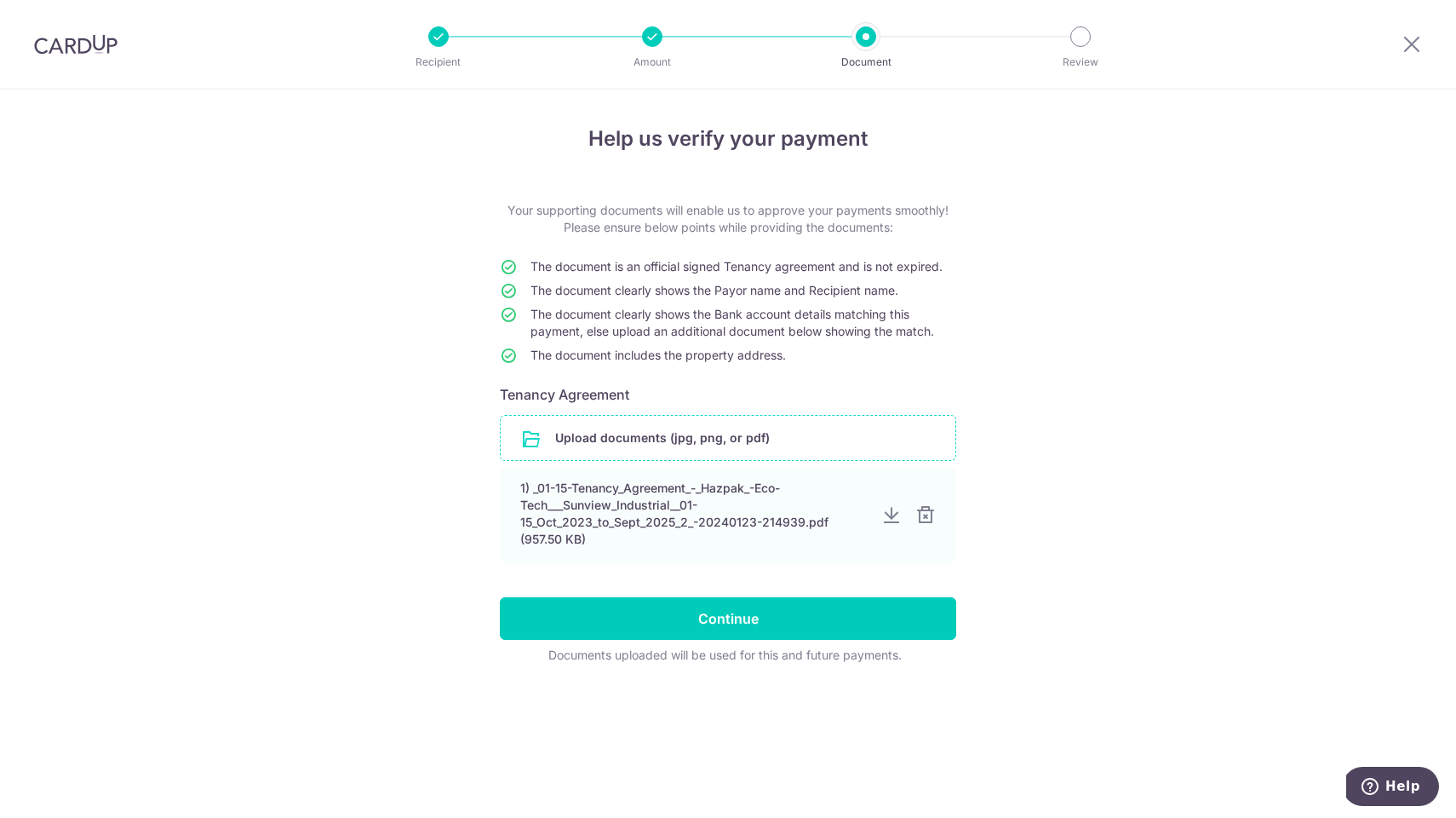
click at [753, 438] on input "file" at bounding box center [728, 437] width 455 height 44
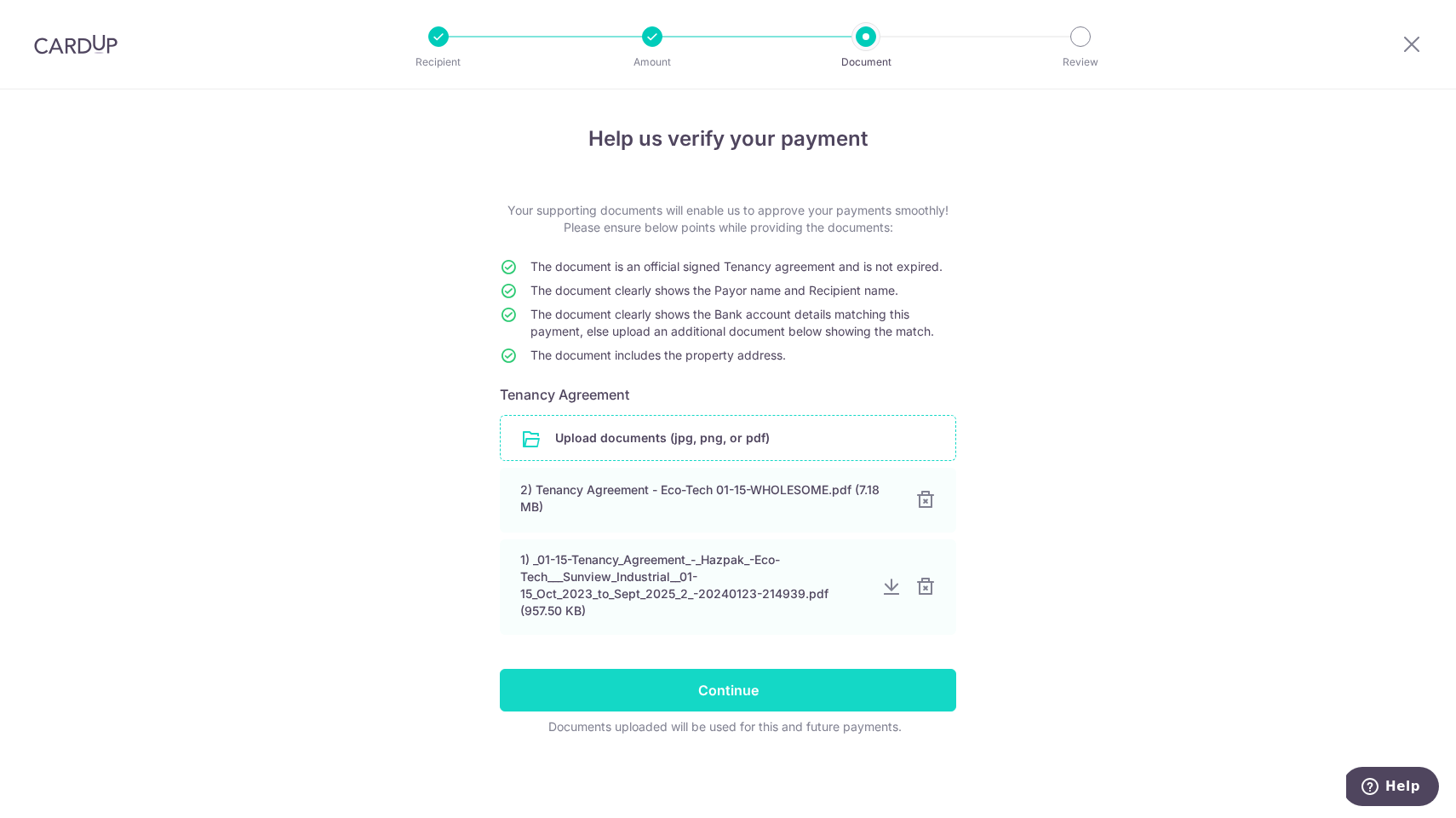
click at [742, 687] on input "Continue" at bounding box center [728, 689] width 456 height 43
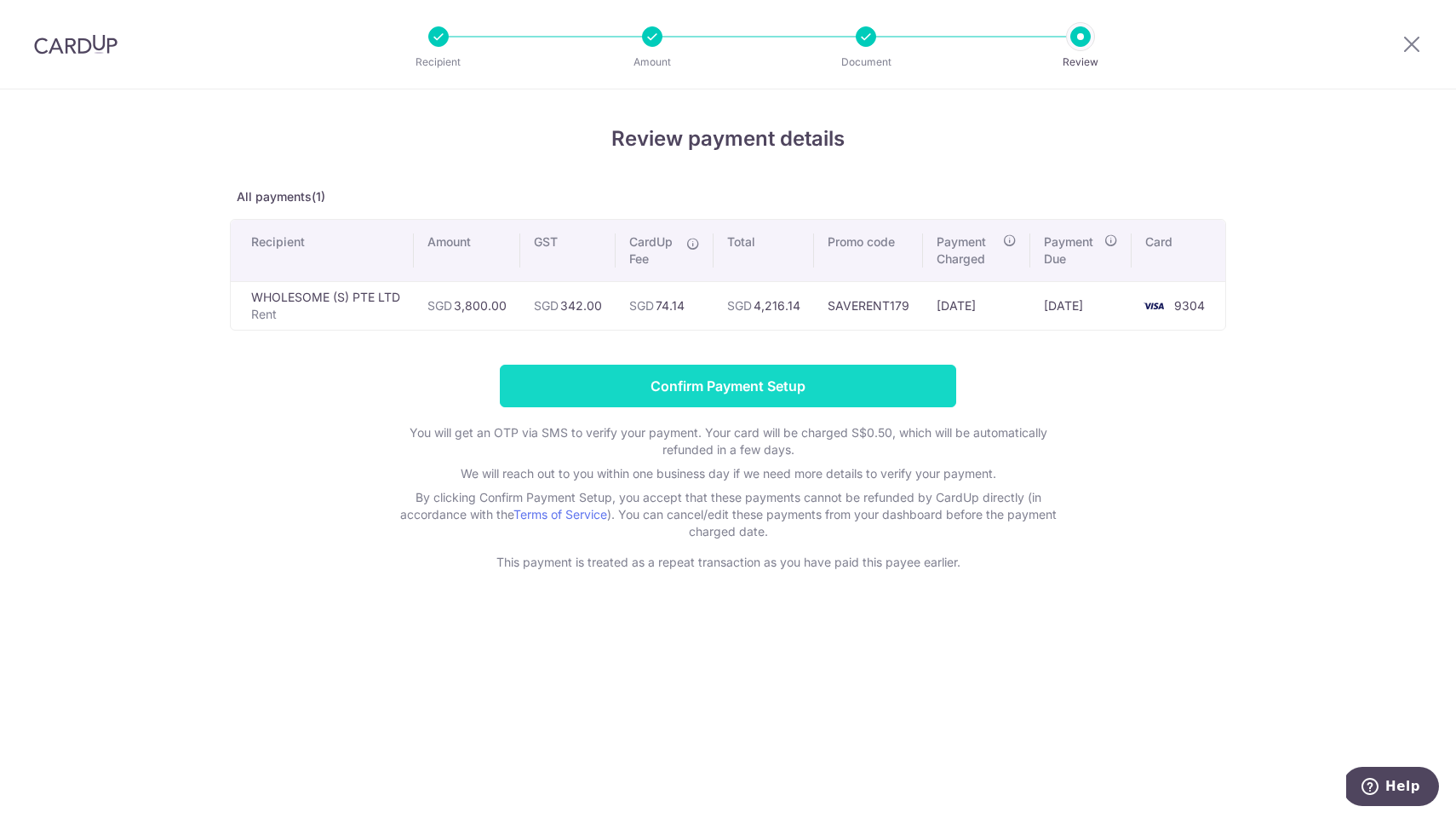
click at [671, 386] on input "Confirm Payment Setup" at bounding box center [728, 386] width 456 height 43
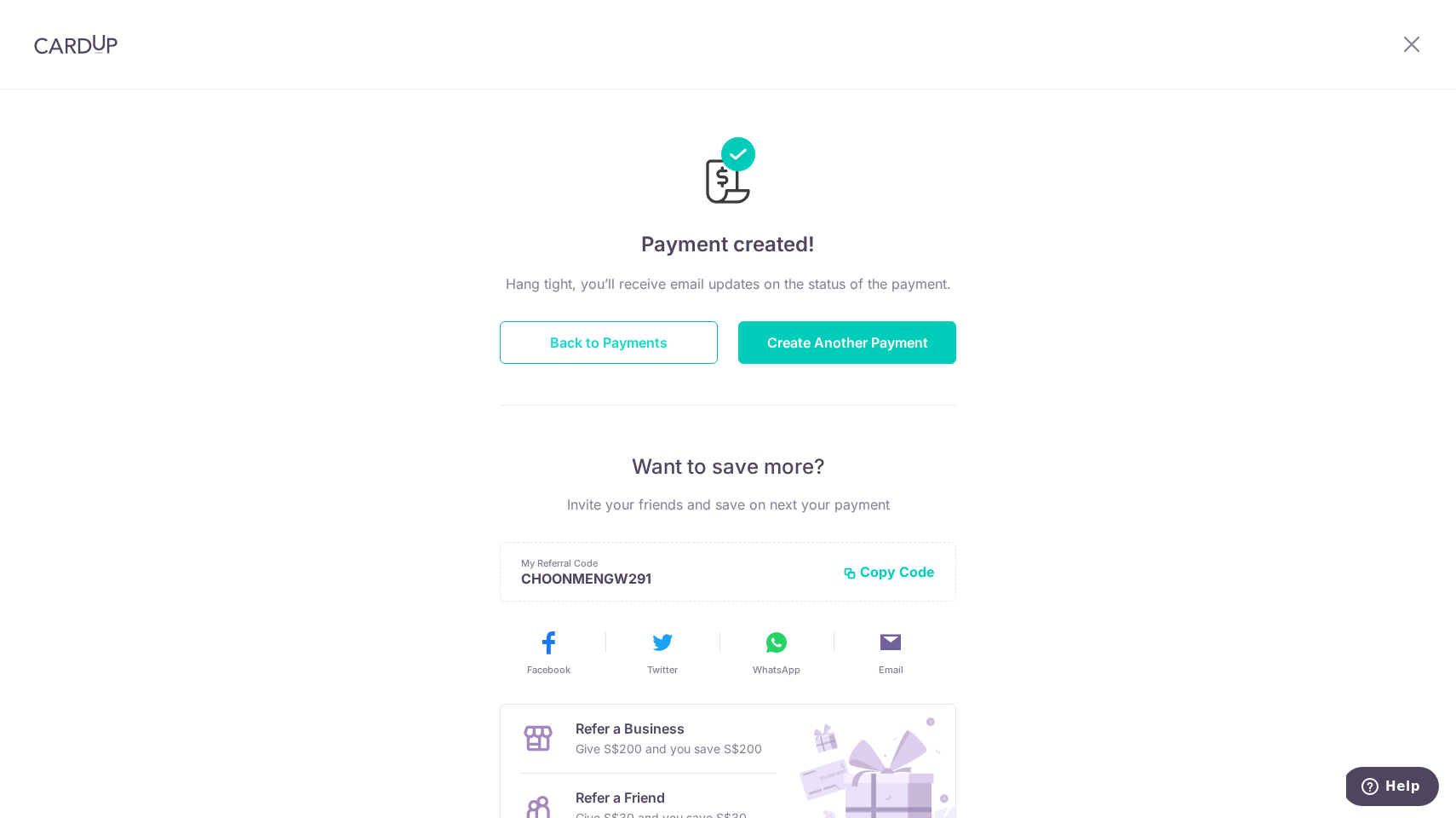
click at [592, 345] on button "Back to Payments" at bounding box center [608, 342] width 218 height 43
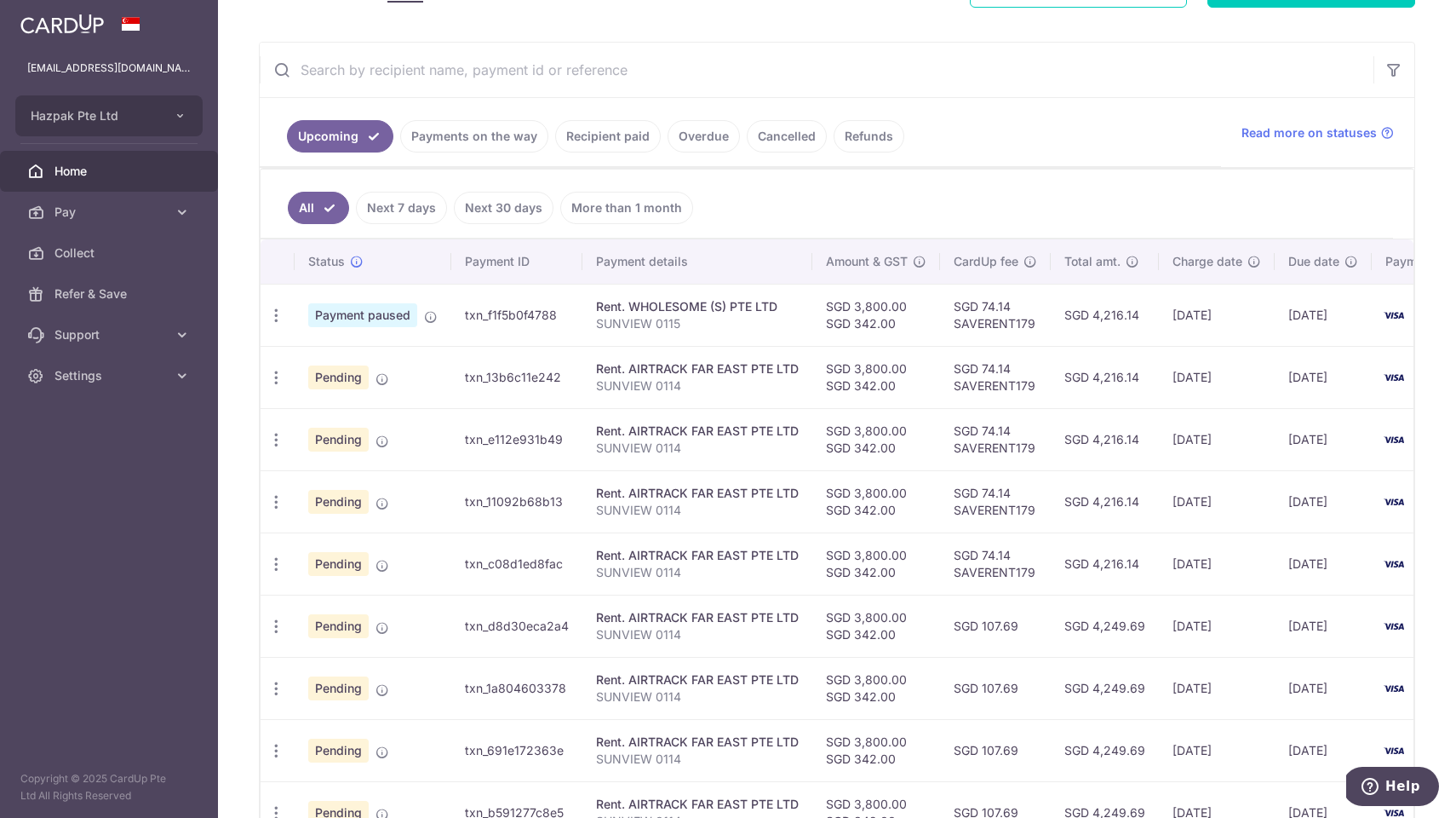
scroll to position [294, 0]
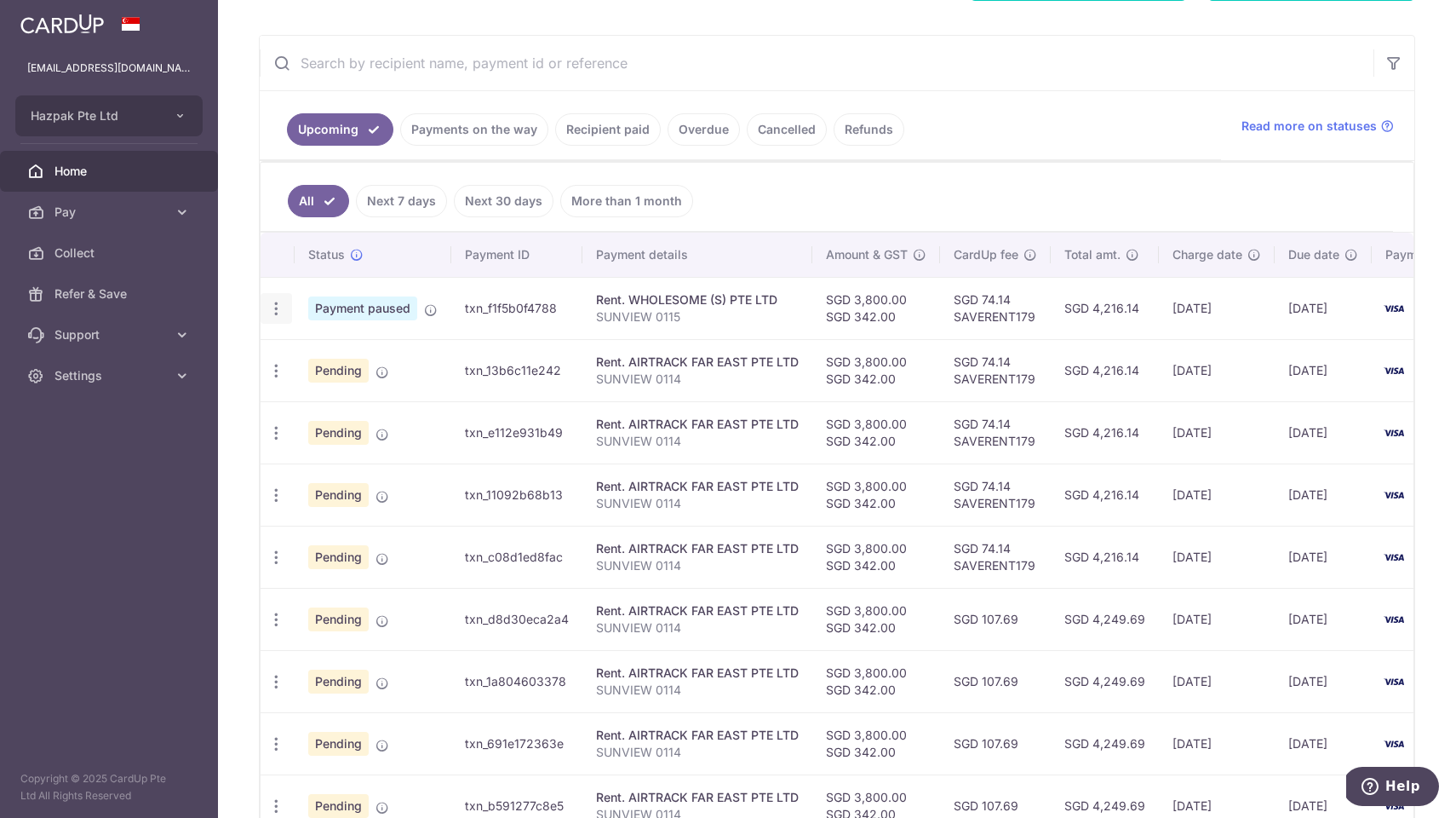
click at [274, 309] on icon "button" at bounding box center [277, 309] width 18 height 18
click at [339, 354] on span "Update payment" at bounding box center [366, 355] width 116 height 21
radio input "true"
type input "3,800.00"
type input "342.00"
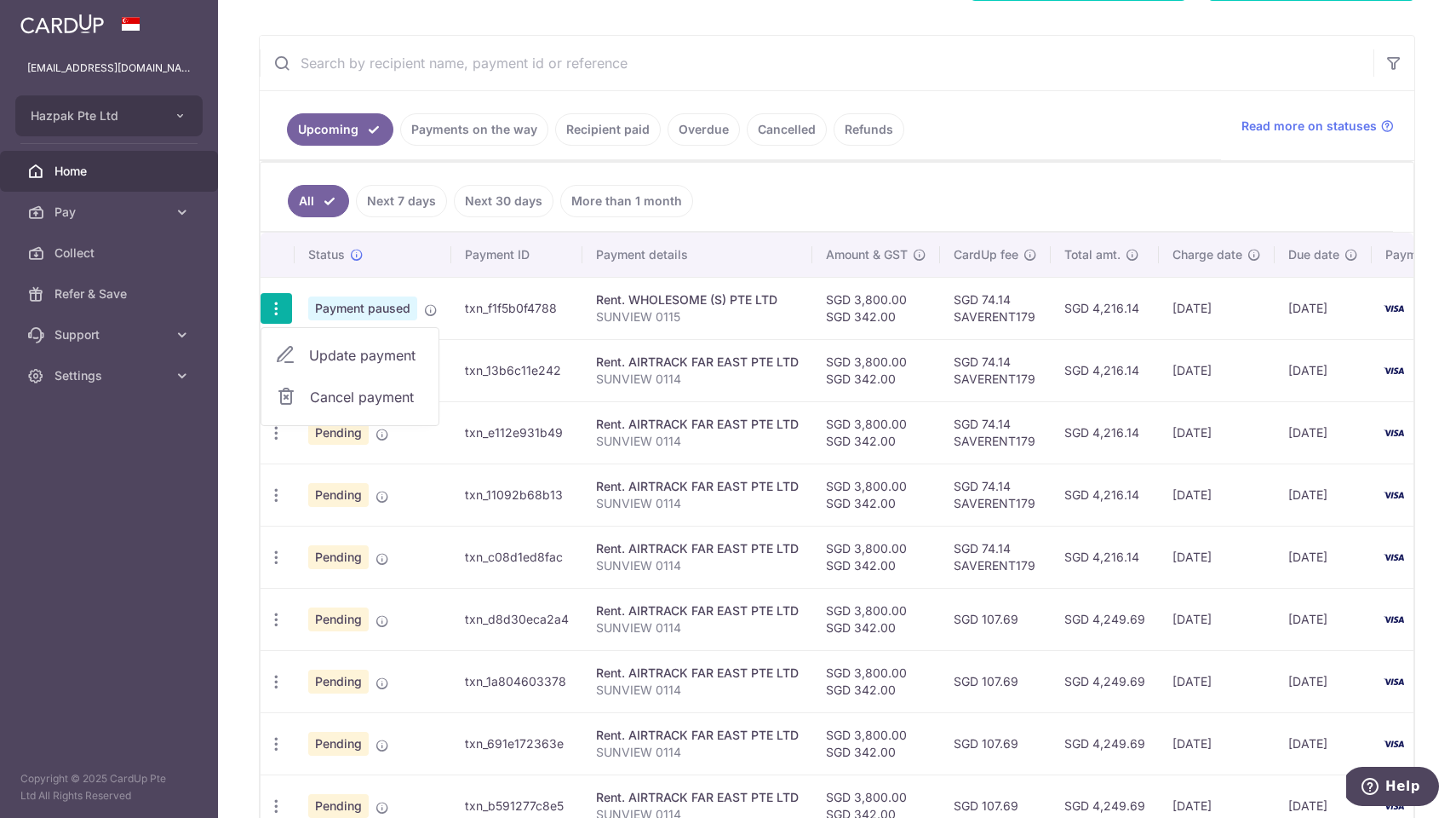
type input "[DATE]"
type input "SUNVIEW 0115"
type input "WHOLESOME 0115"
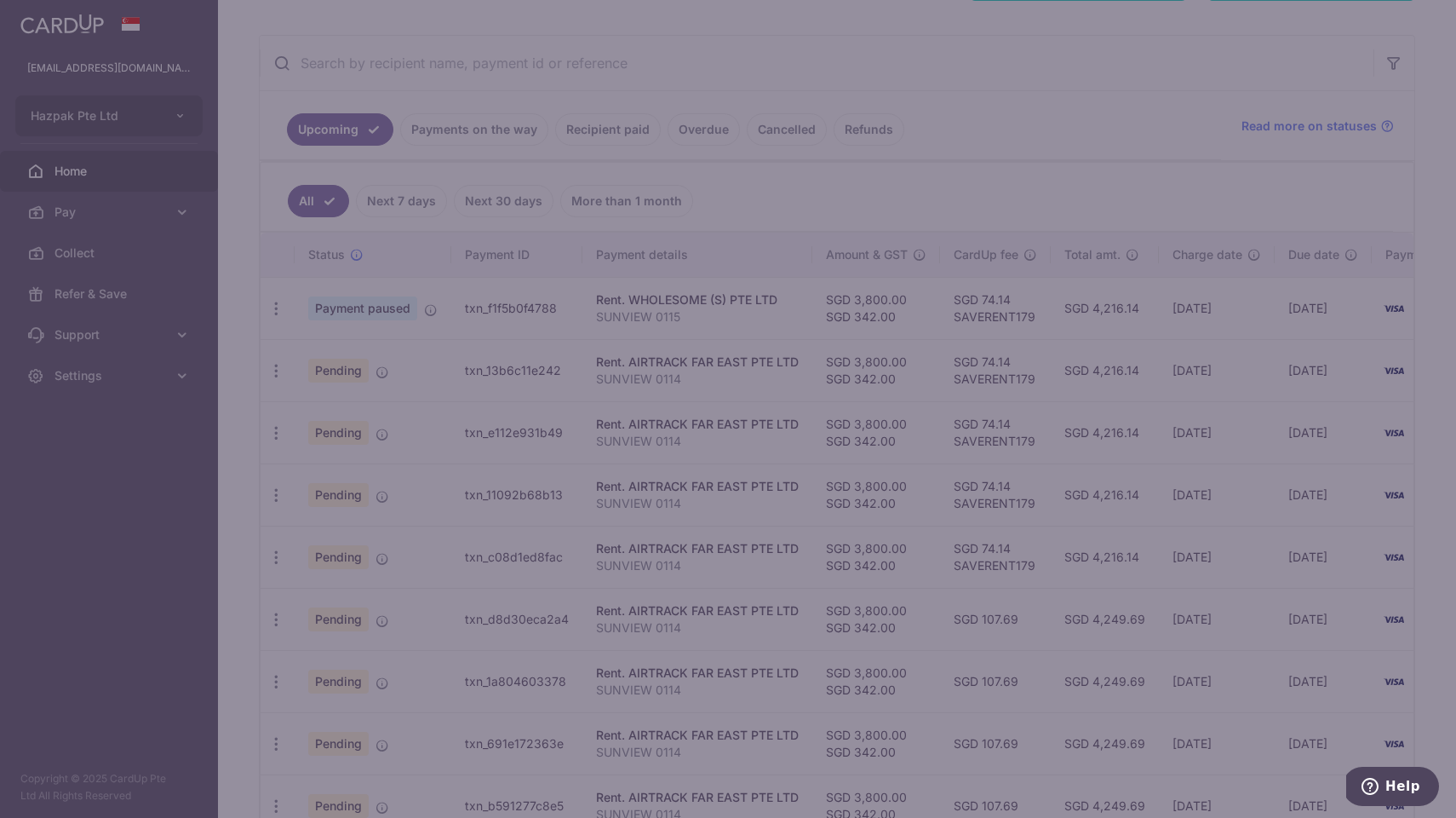
type input "SAVERENT179"
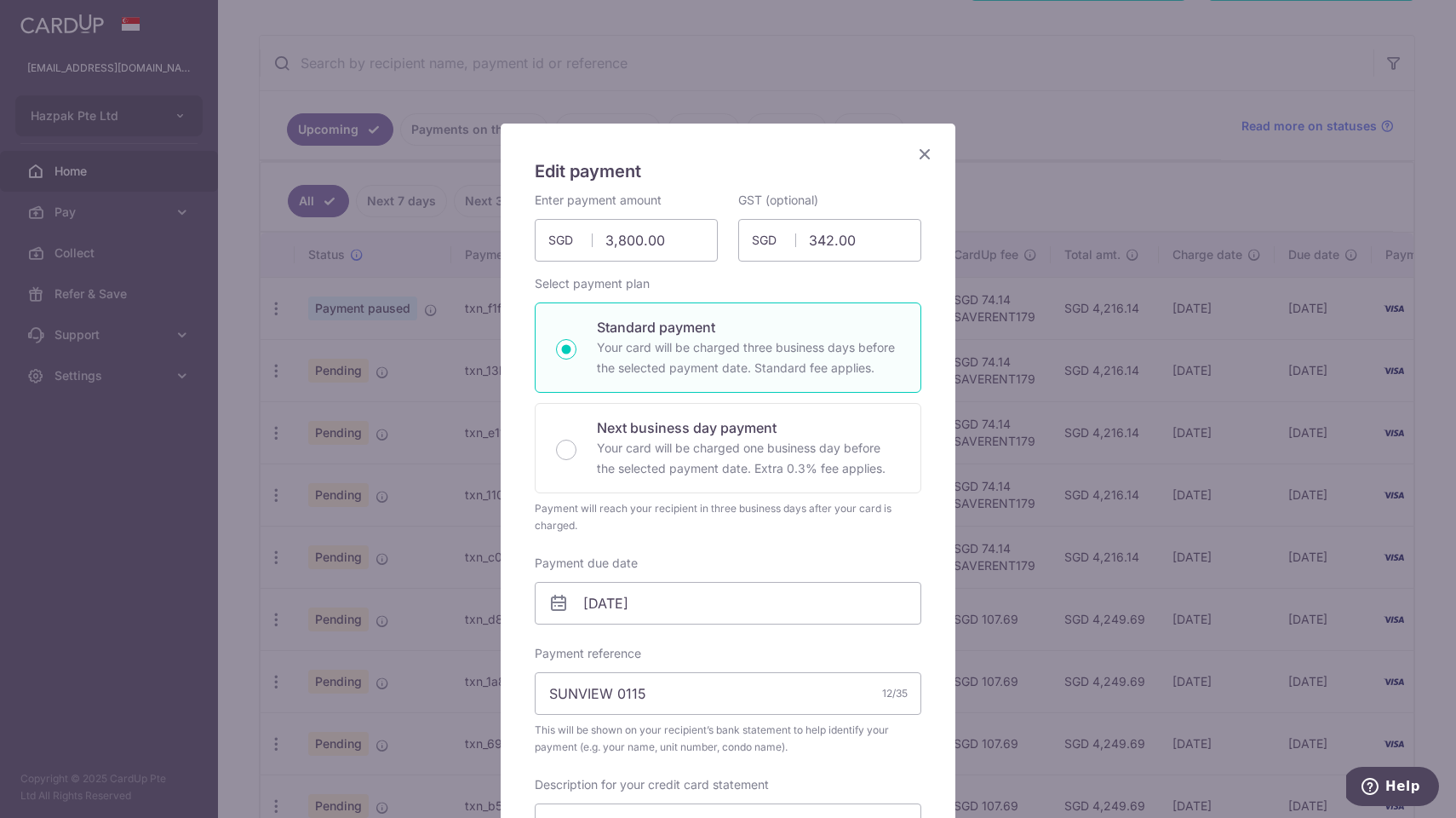
click at [920, 152] on icon "Close" at bounding box center [924, 153] width 21 height 21
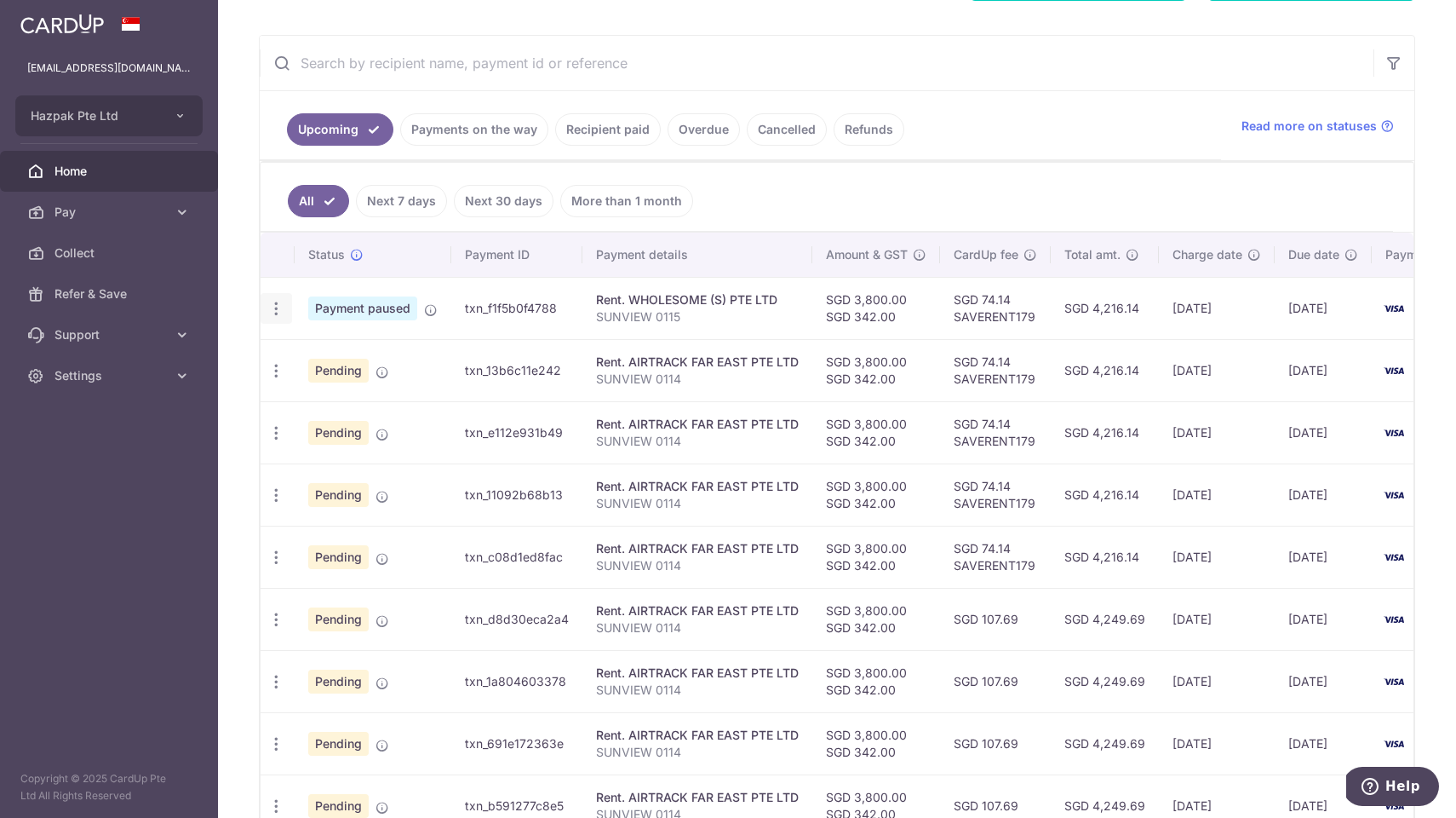
click at [272, 308] on icon "button" at bounding box center [277, 309] width 18 height 18
click at [285, 402] on icon at bounding box center [286, 397] width 21 height 21
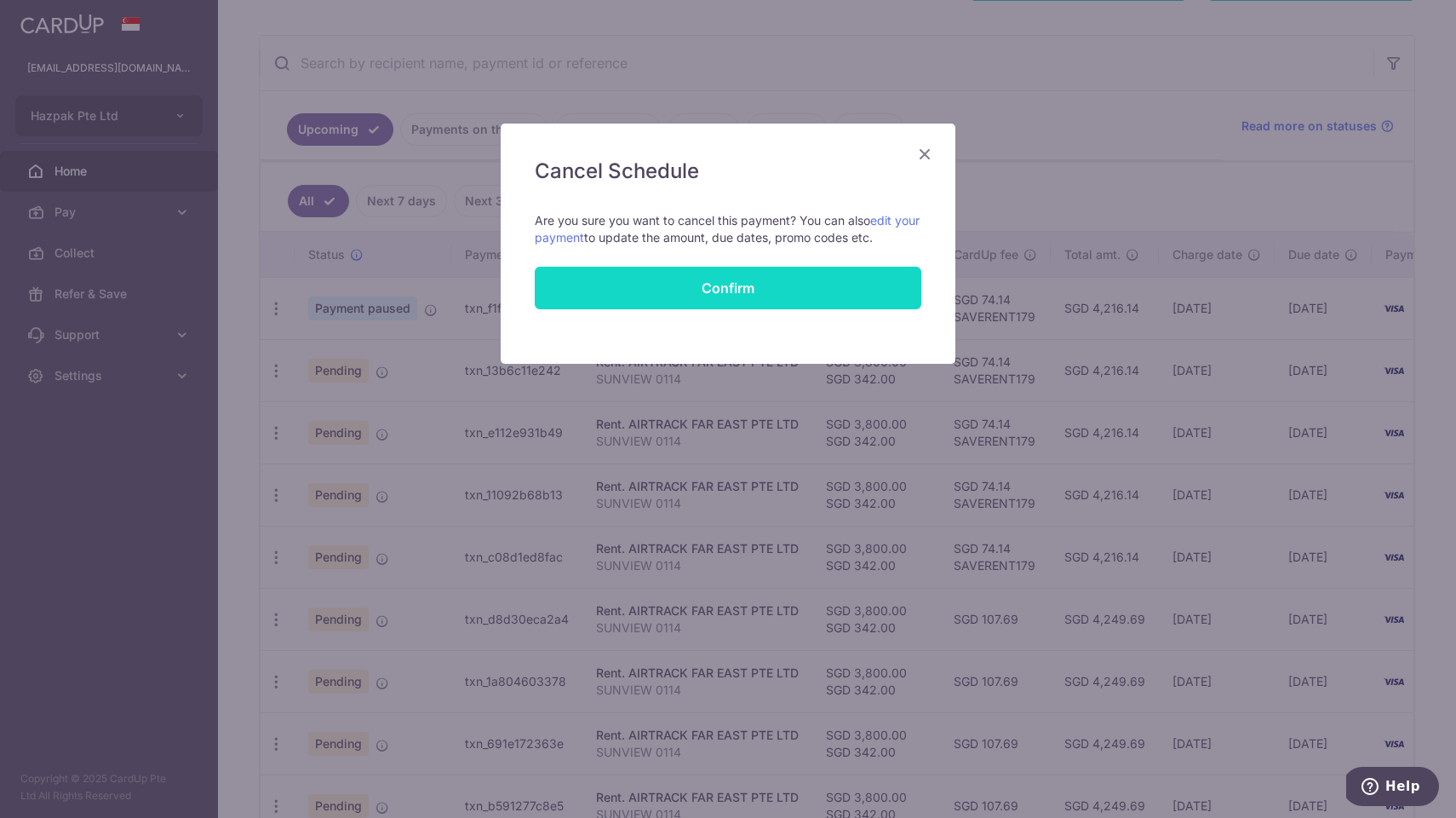
click at [725, 279] on button "Confirm" at bounding box center [728, 288] width 386 height 43
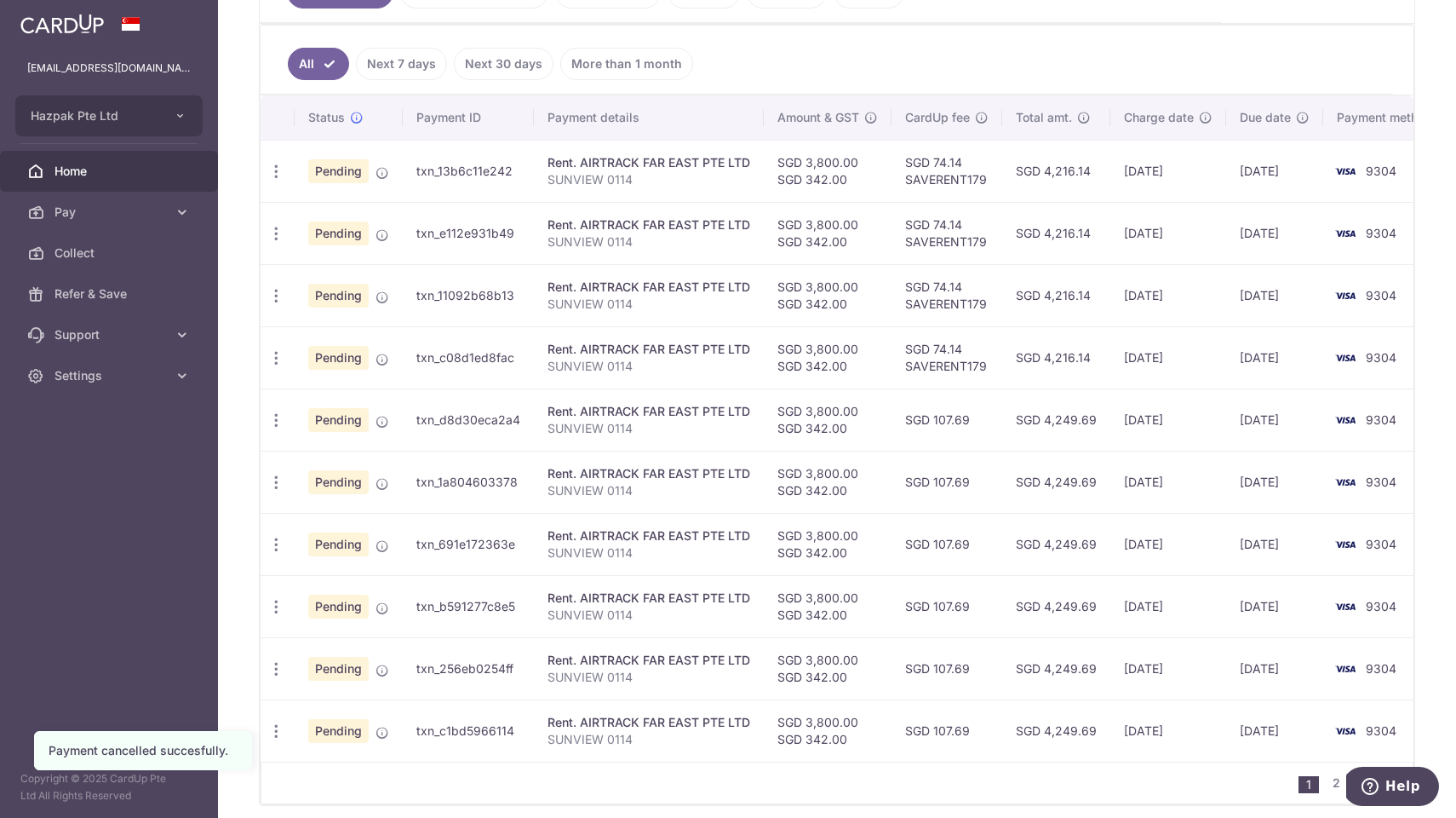
scroll to position [432, 0]
click at [274, 170] on icon "button" at bounding box center [277, 170] width 18 height 18
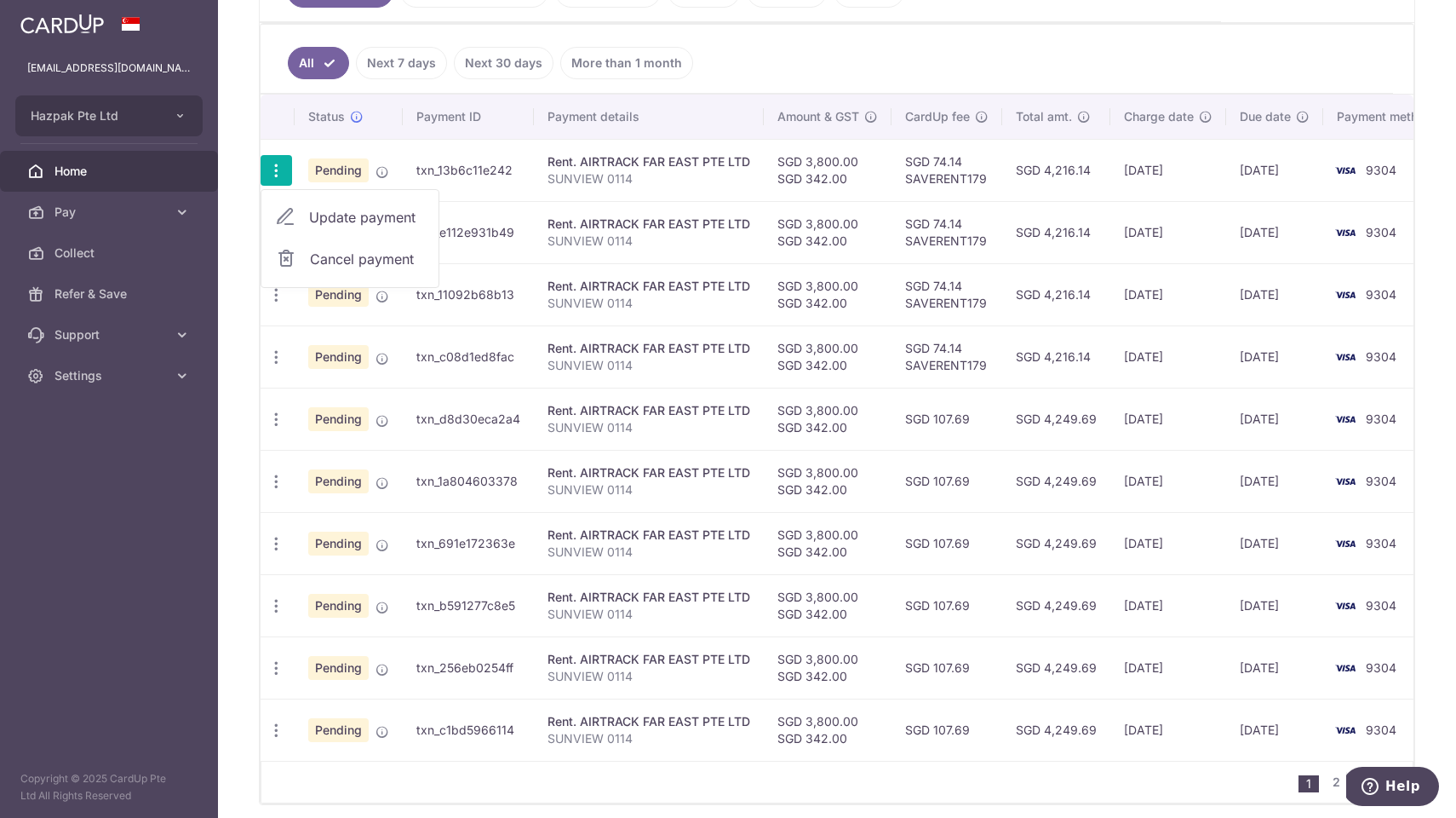
click at [324, 213] on span "Update payment" at bounding box center [366, 217] width 116 height 21
radio input "true"
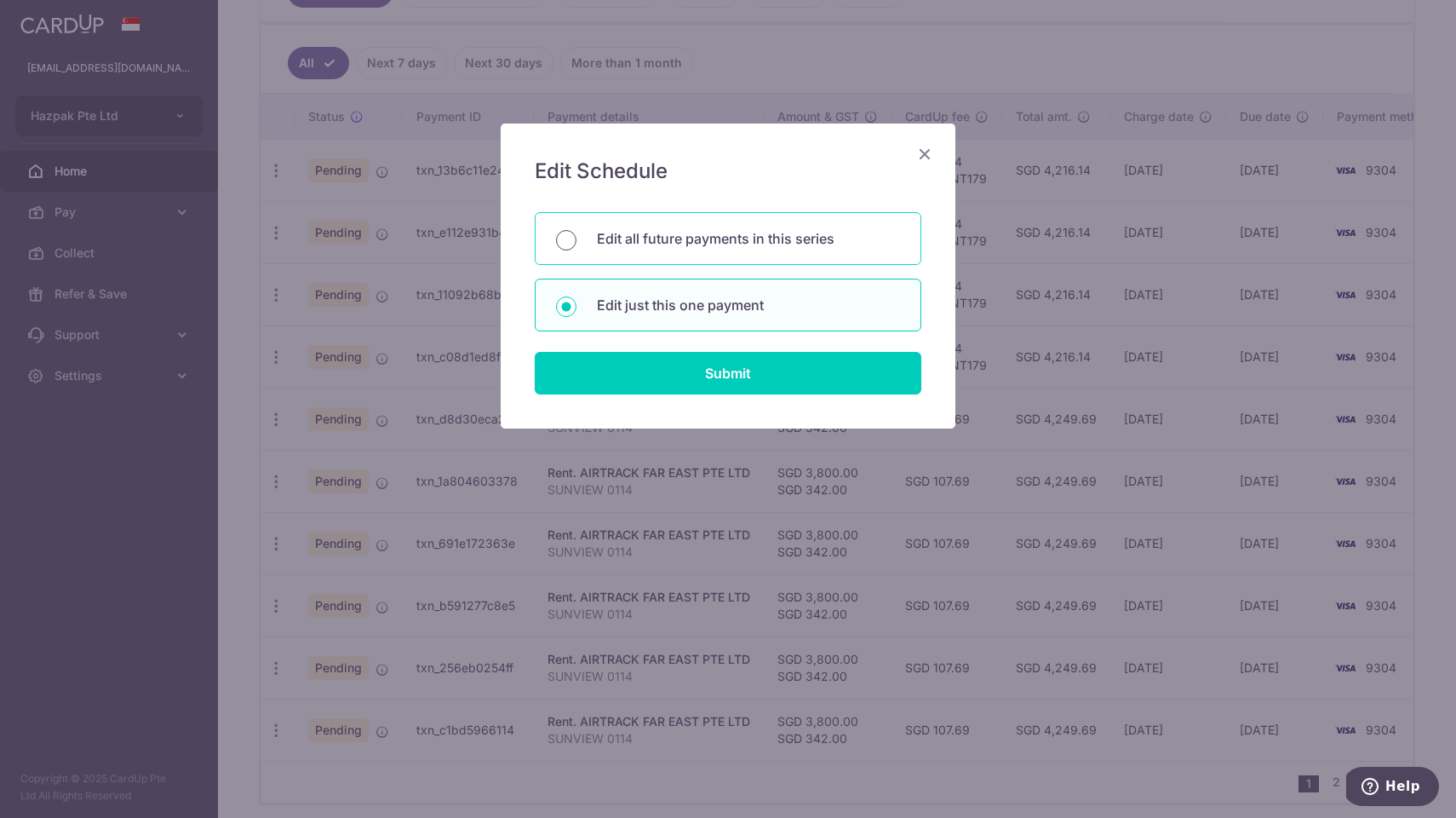
click at [567, 236] on input "Edit all future payments in this series" at bounding box center [566, 240] width 21 height 21
radio input "true"
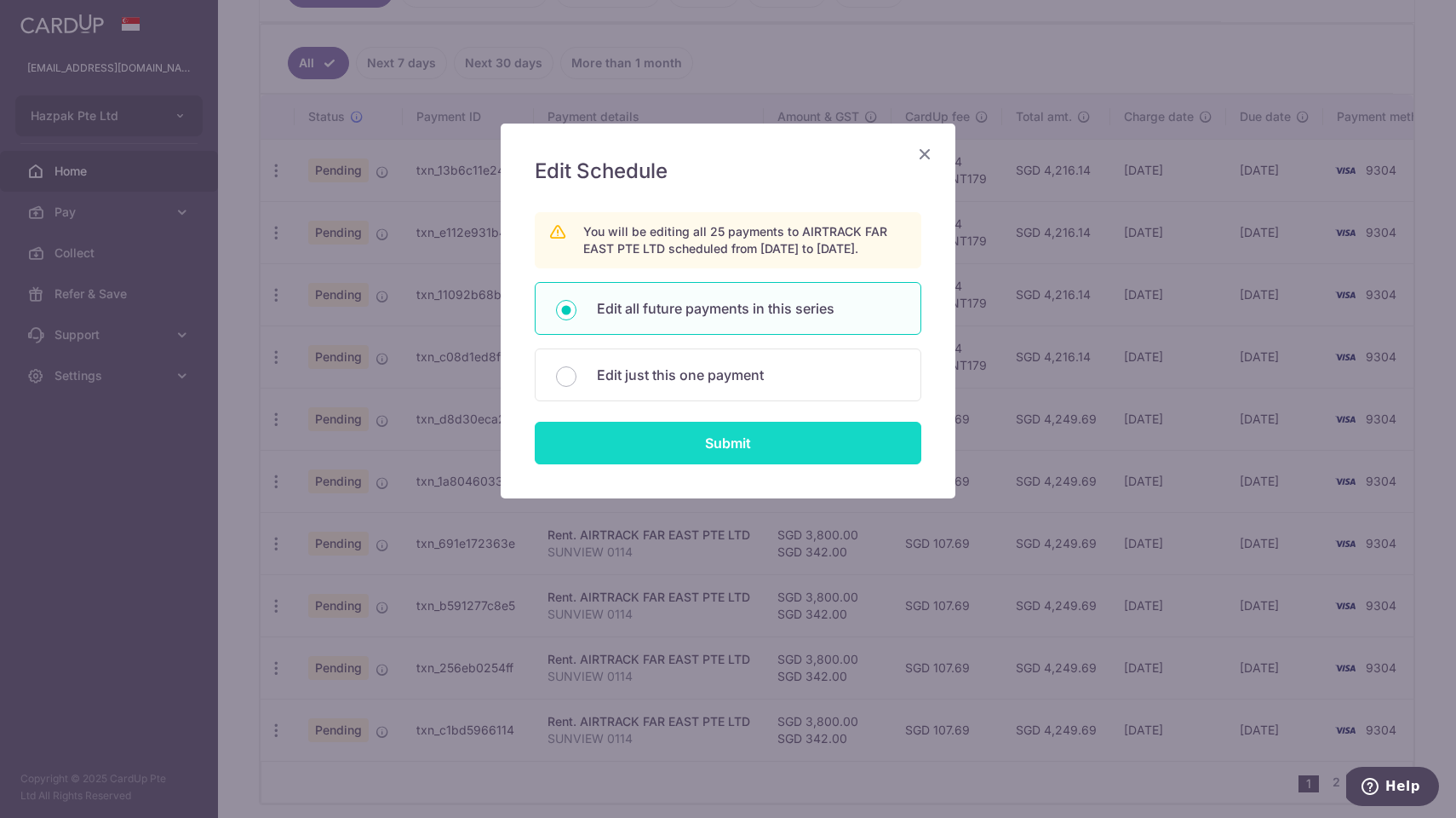
click at [711, 461] on input "Submit" at bounding box center [728, 442] width 386 height 43
radio input "true"
type input "3,800.00"
type input "342.00"
type input "SUNVIEW 0114"
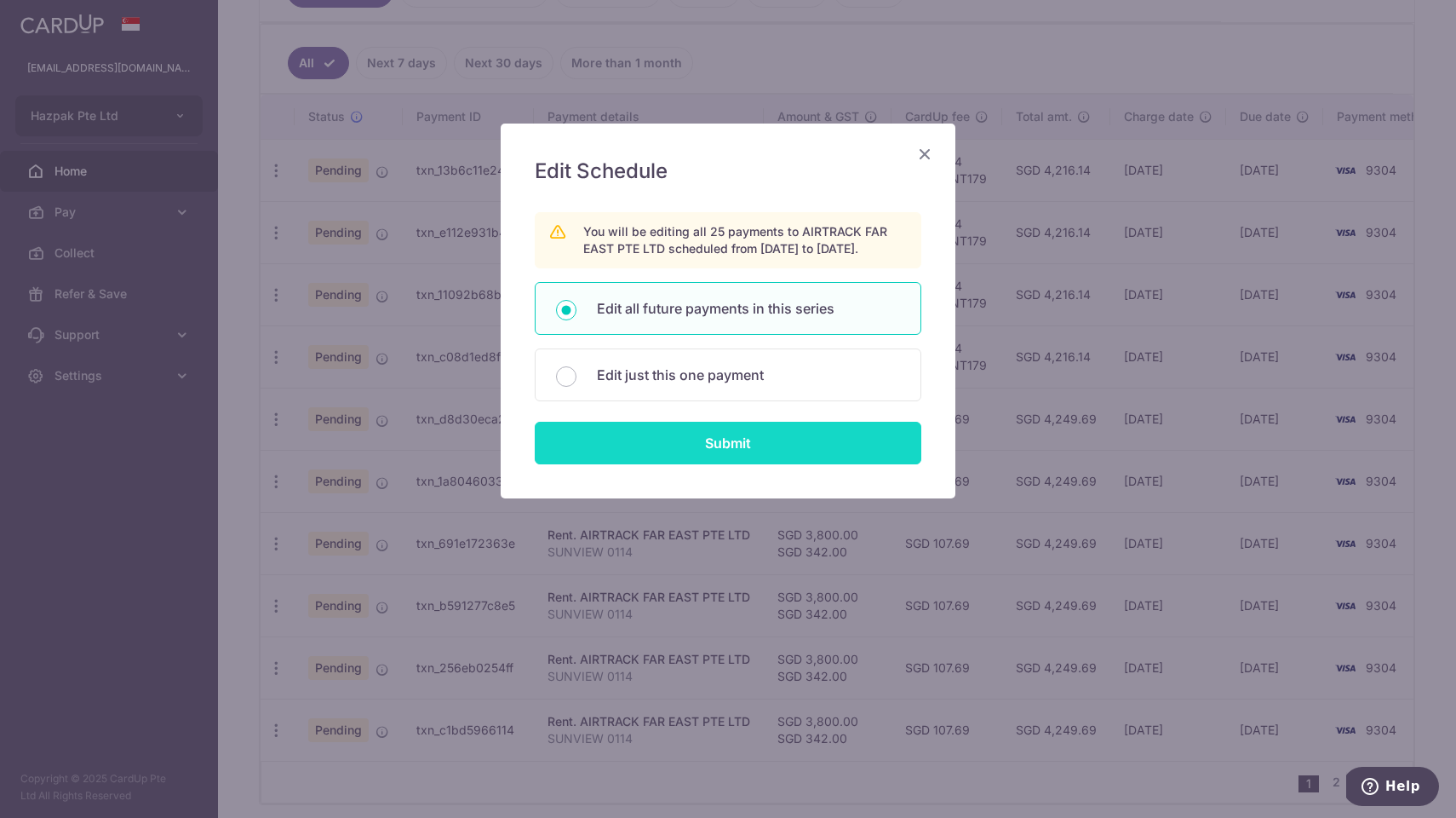
type input "AIRTRACK 0114"
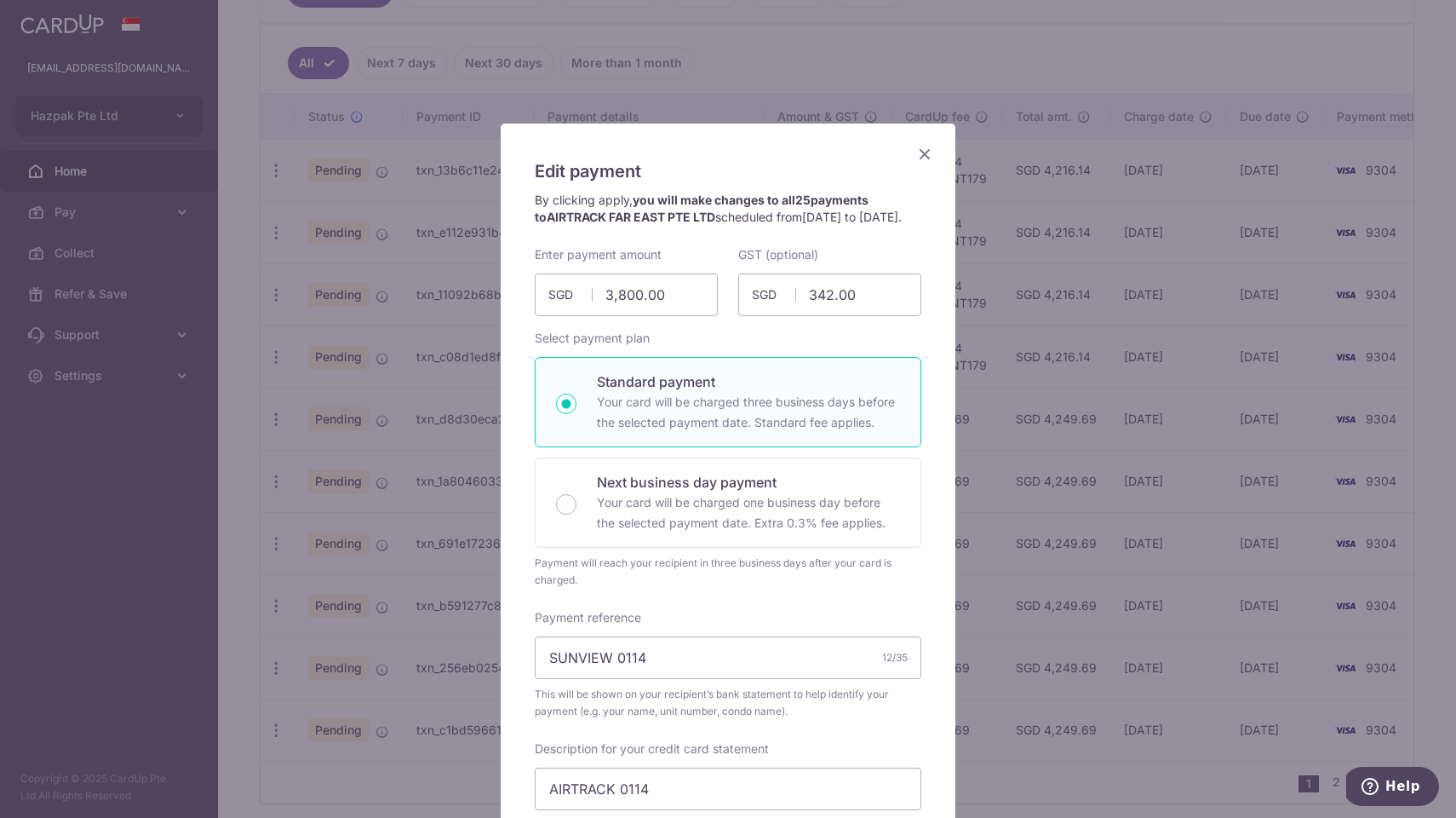
click at [711, 447] on div "Standard payment Your card will be charged three business days before the selec…" at bounding box center [728, 402] width 386 height 91
radio input "true"
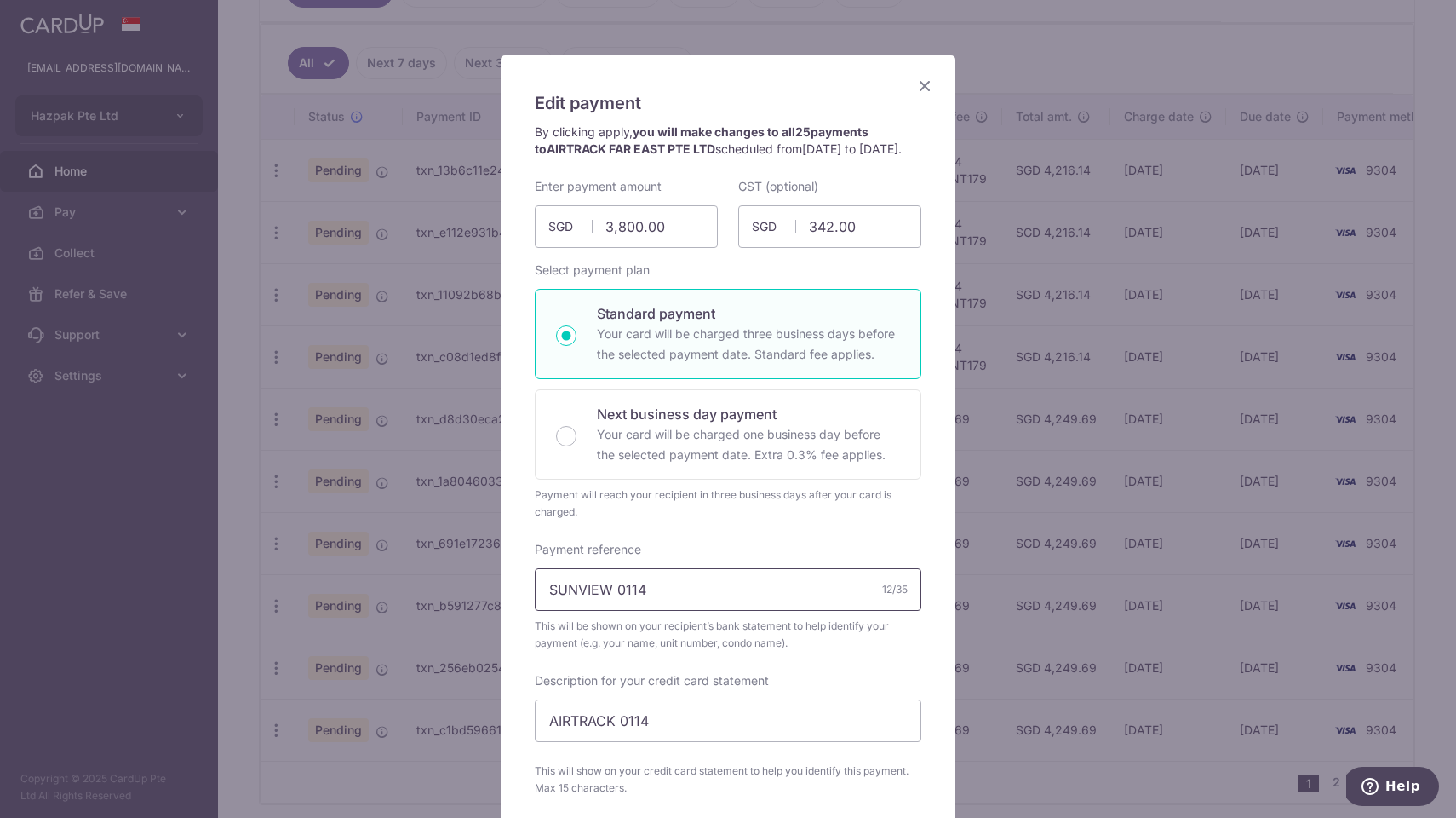
scroll to position [65, 0]
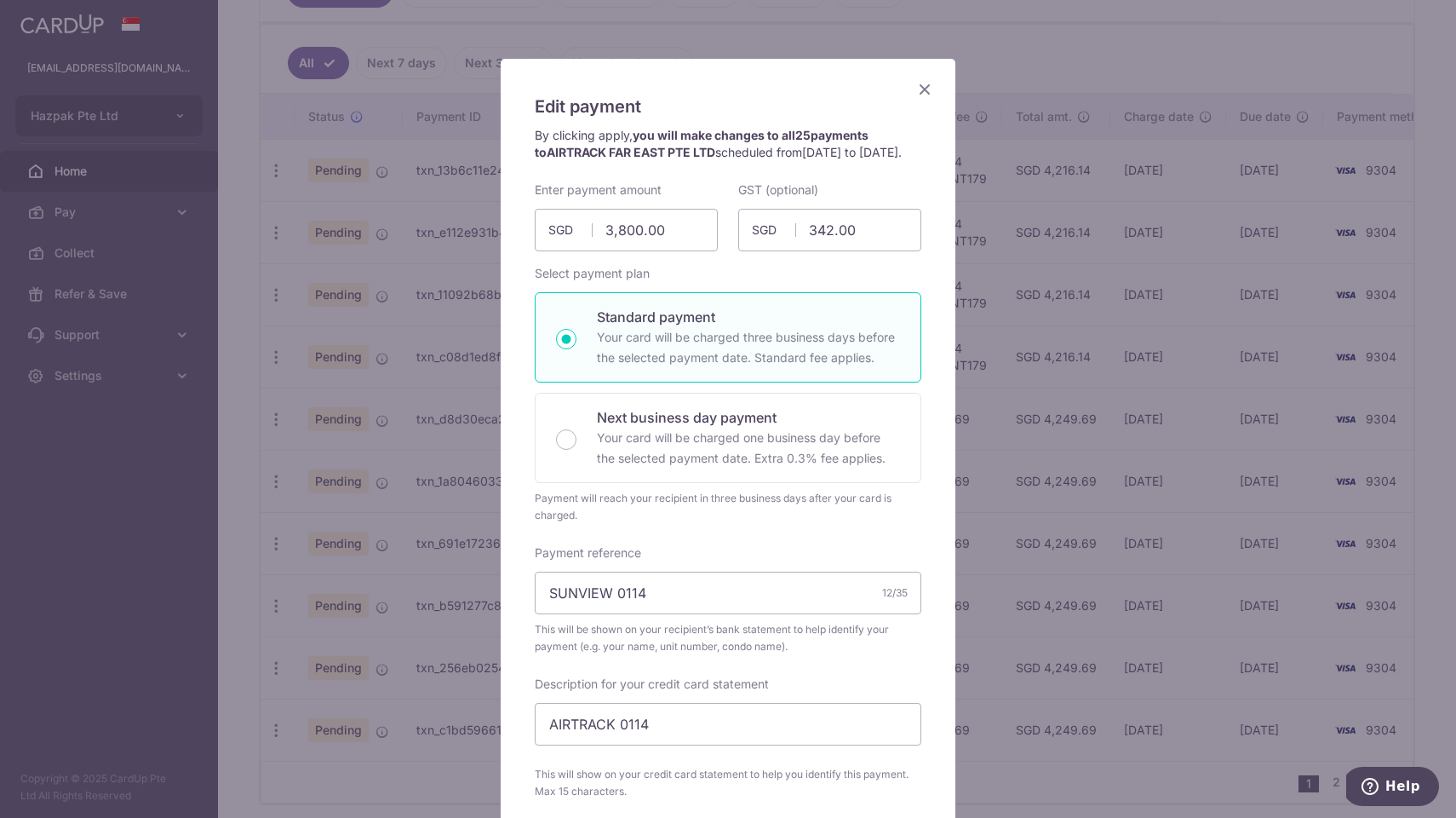
click at [924, 88] on icon "Close" at bounding box center [924, 89] width 21 height 21
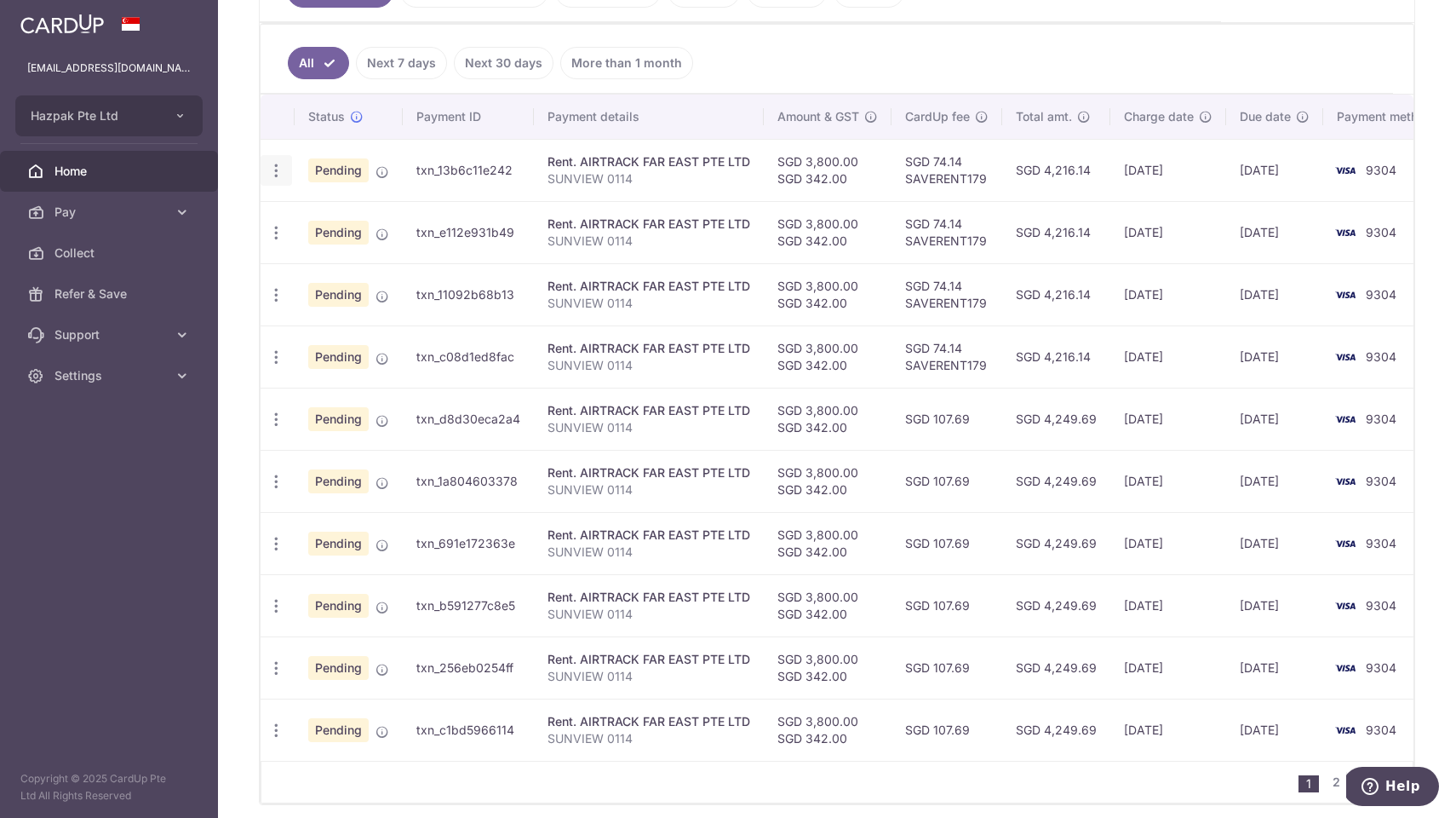
click at [279, 173] on icon "button" at bounding box center [277, 170] width 18 height 18
click at [320, 262] on span "Cancel payment" at bounding box center [366, 259] width 115 height 21
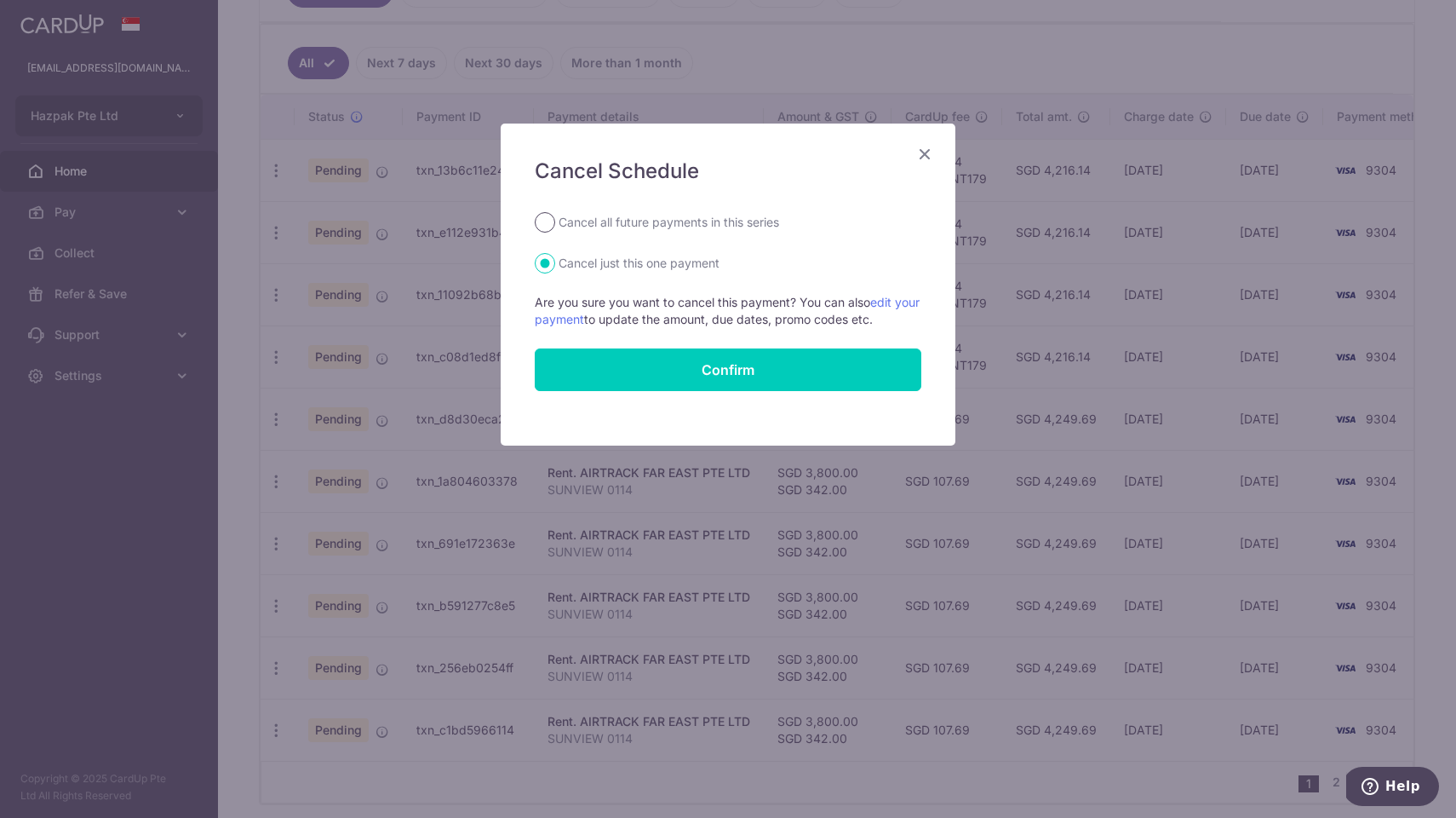
click at [545, 217] on input "Cancel all future payments in this series" at bounding box center [545, 222] width 21 height 21
radio input "true"
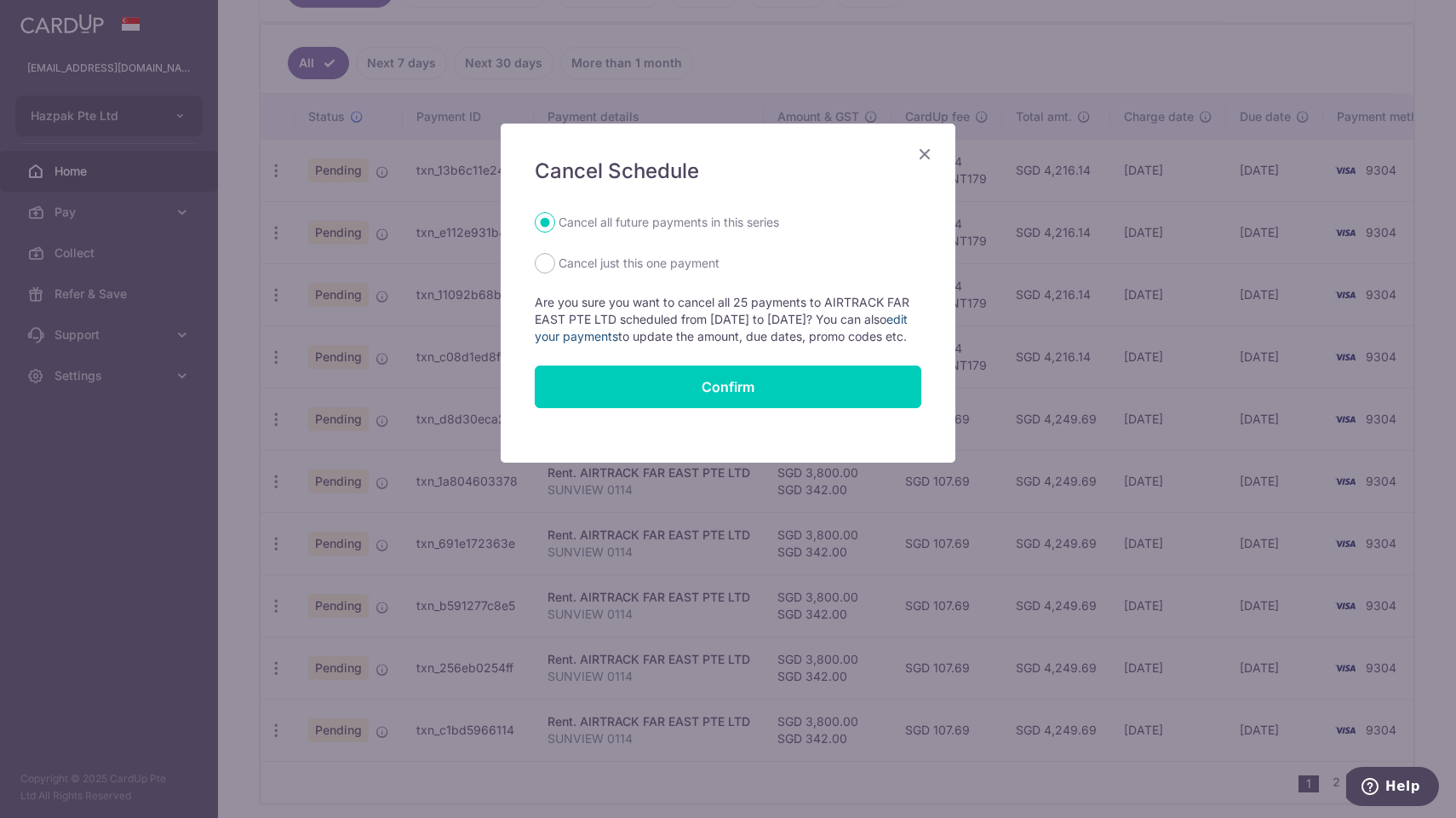
click at [604, 339] on link "edit your payments" at bounding box center [721, 328] width 373 height 32
click at [924, 147] on icon "Close" at bounding box center [924, 153] width 21 height 21
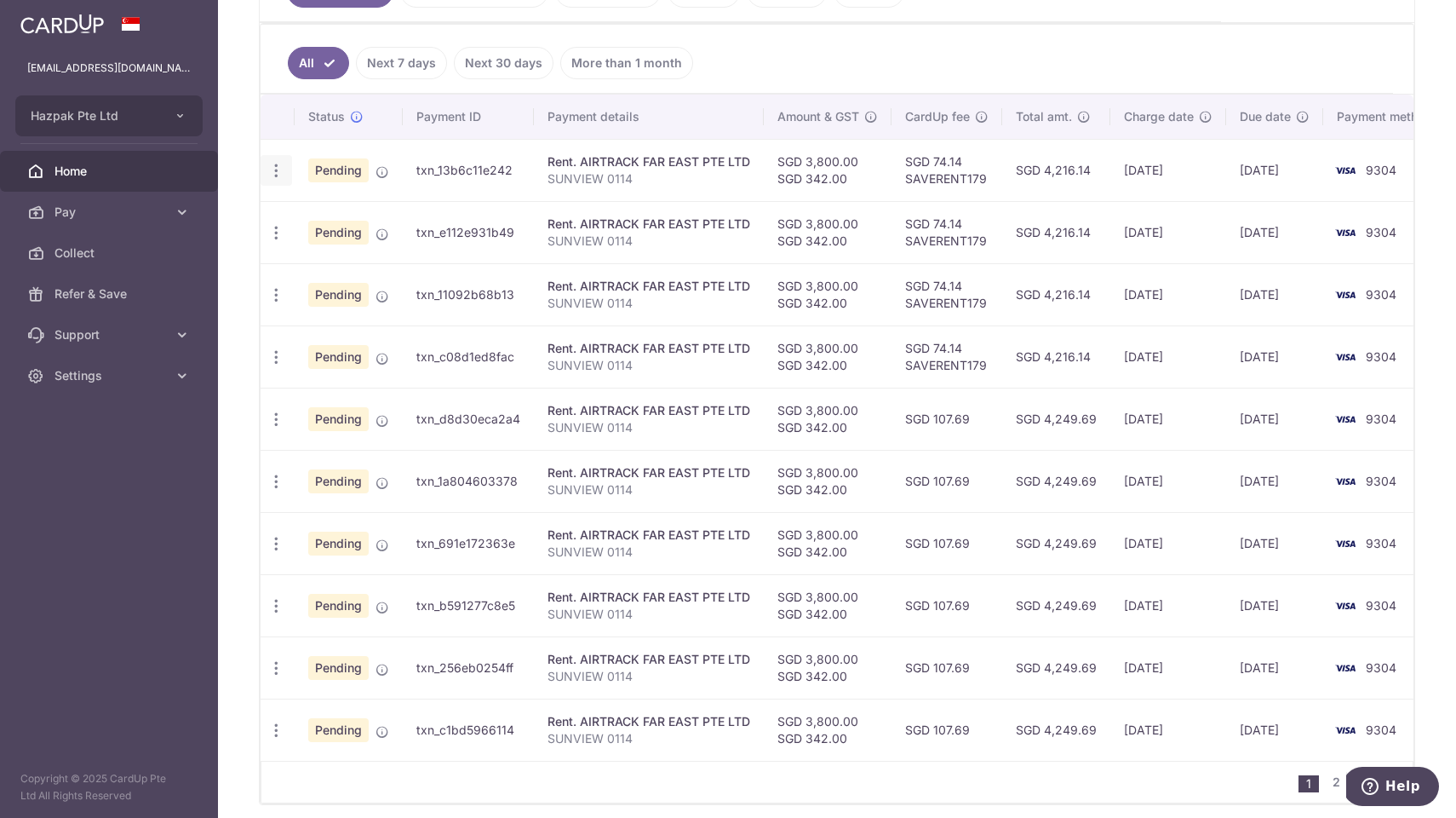
click at [279, 163] on icon "button" at bounding box center [277, 170] width 18 height 18
click at [324, 218] on span "Update payment" at bounding box center [366, 217] width 116 height 21
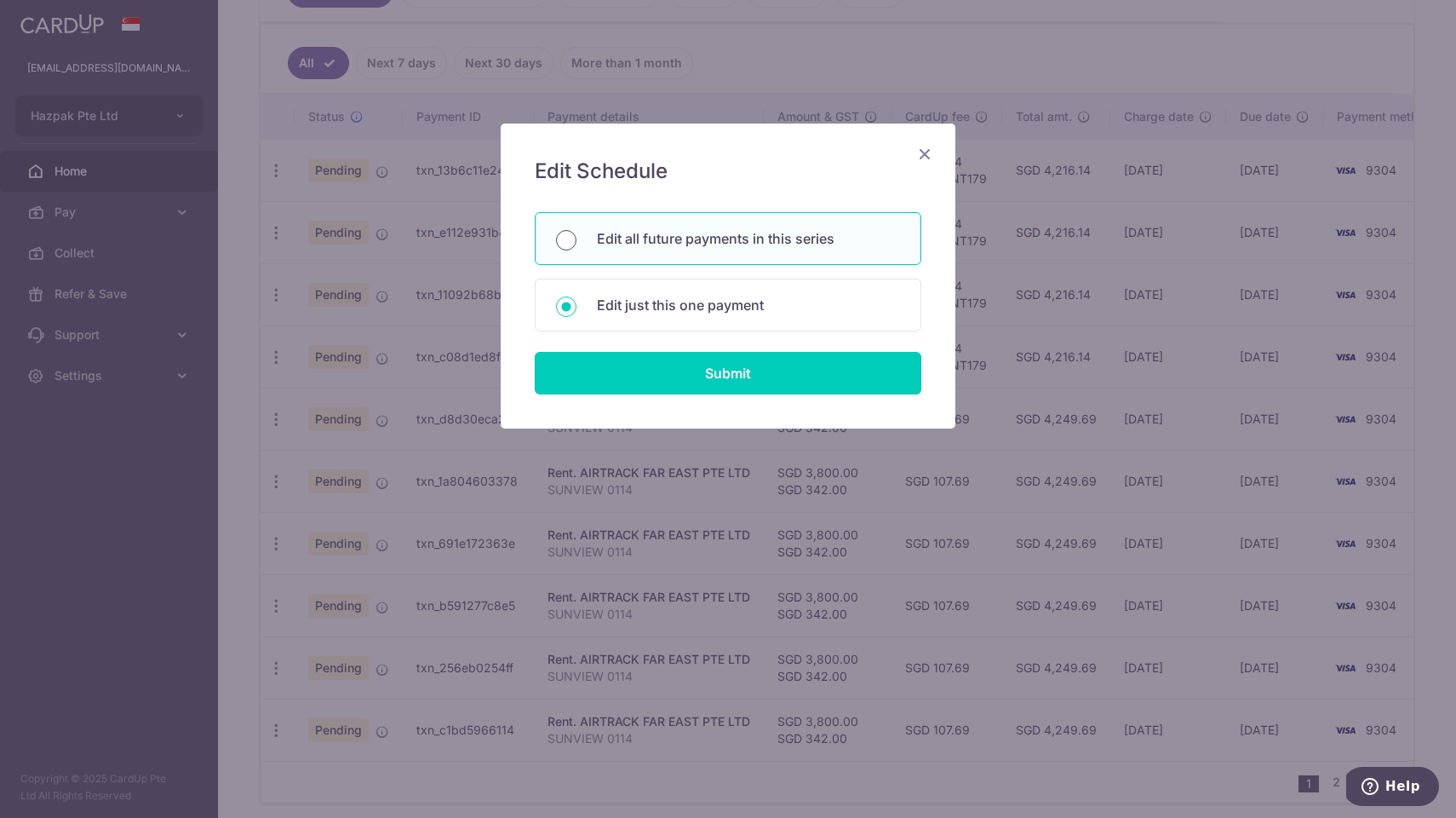
click at [566, 240] on input "Edit all future payments in this series" at bounding box center [566, 240] width 21 height 21
radio input "true"
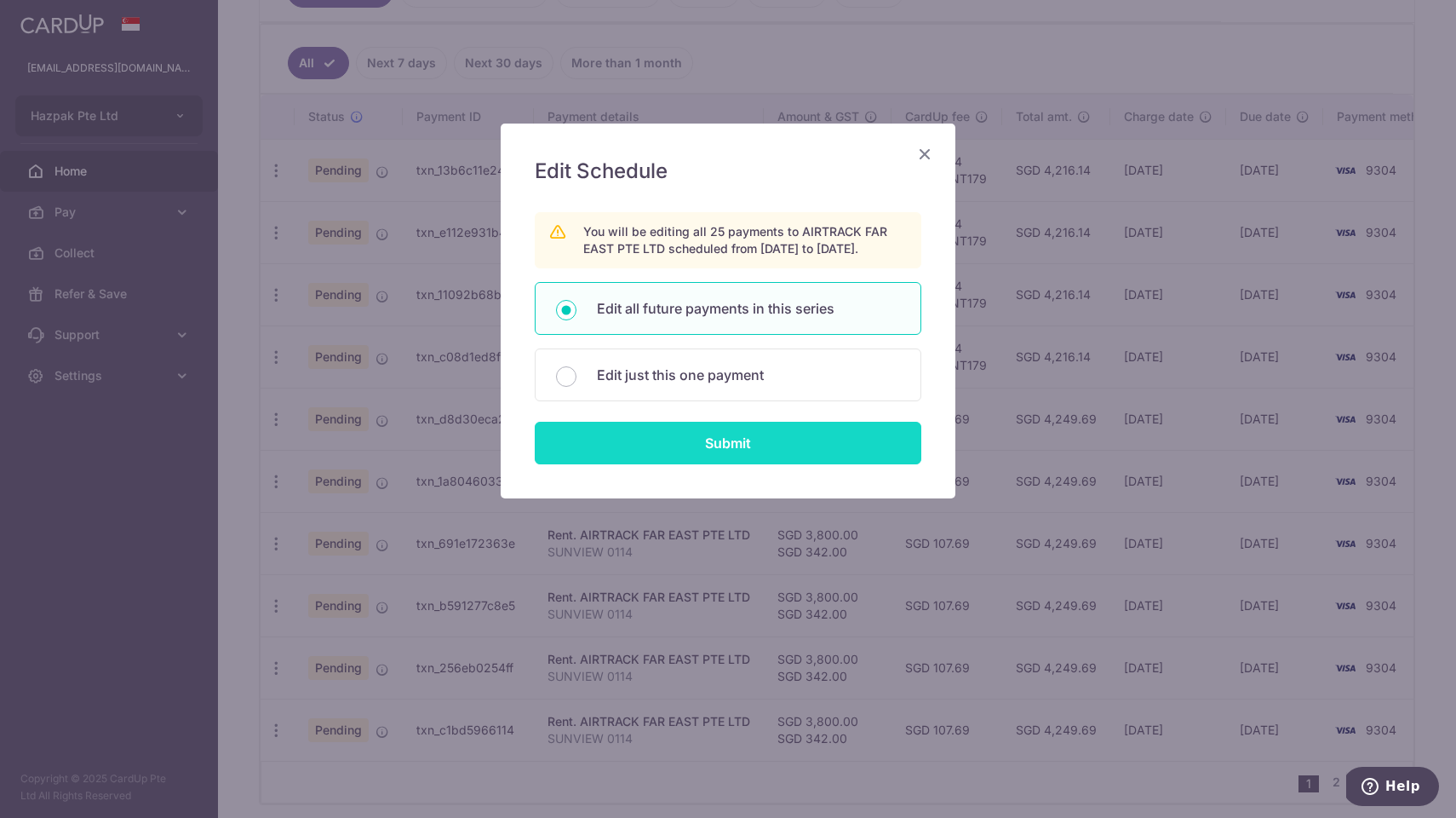
click at [679, 454] on input "Submit" at bounding box center [728, 442] width 386 height 43
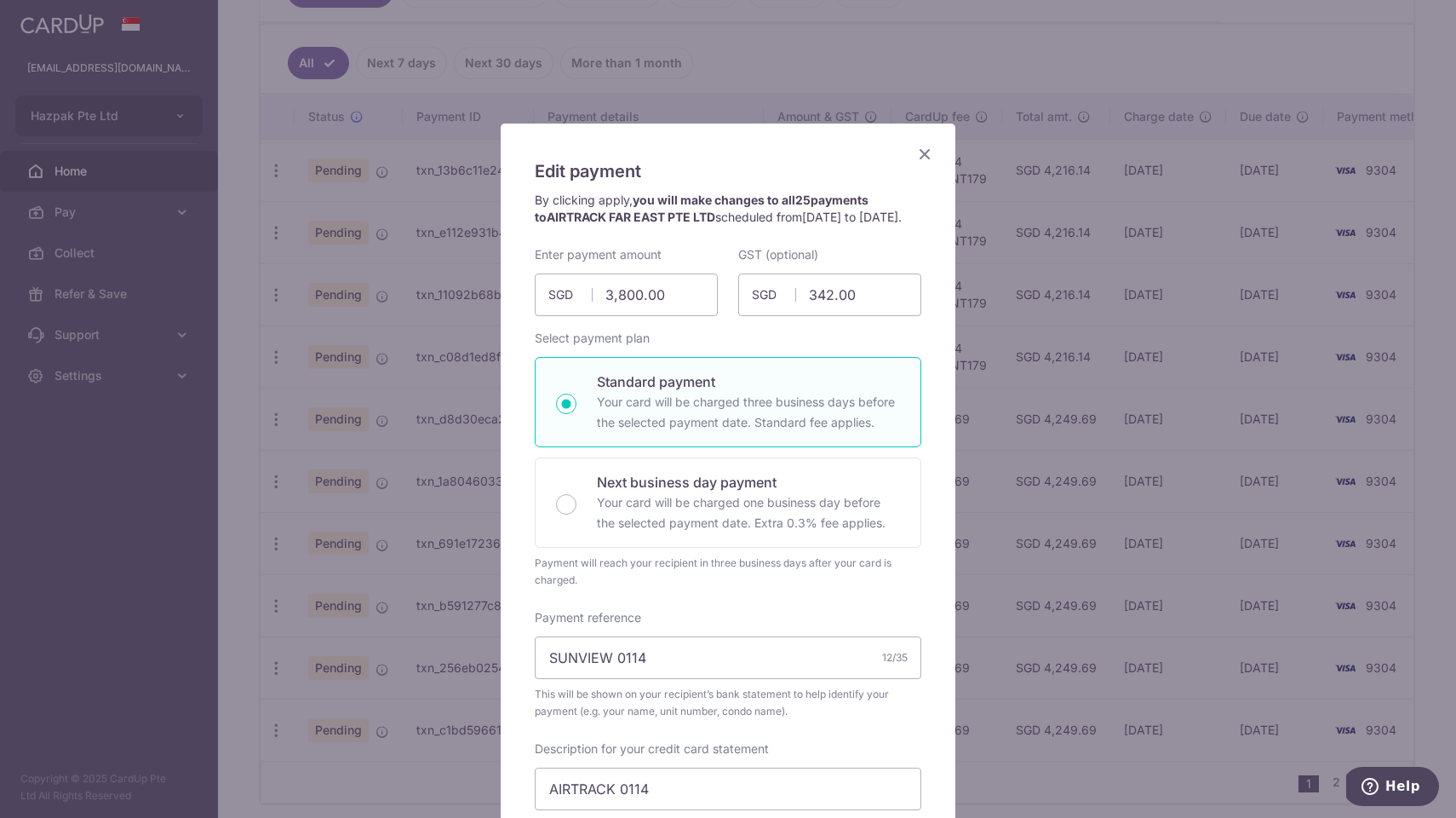
scroll to position [0, 0]
click at [720, 220] on p "By clicking apply, you will make changes to all 25 payments to AIRTRACK FAR EAS…" at bounding box center [728, 208] width 386 height 34
click at [644, 429] on p "Your card will be charged three business days before the selected payment date.…" at bounding box center [748, 411] width 303 height 41
click at [577, 414] on input "Standard payment Your card will be charged three business days before the selec…" at bounding box center [566, 404] width 21 height 21
radio input "true"
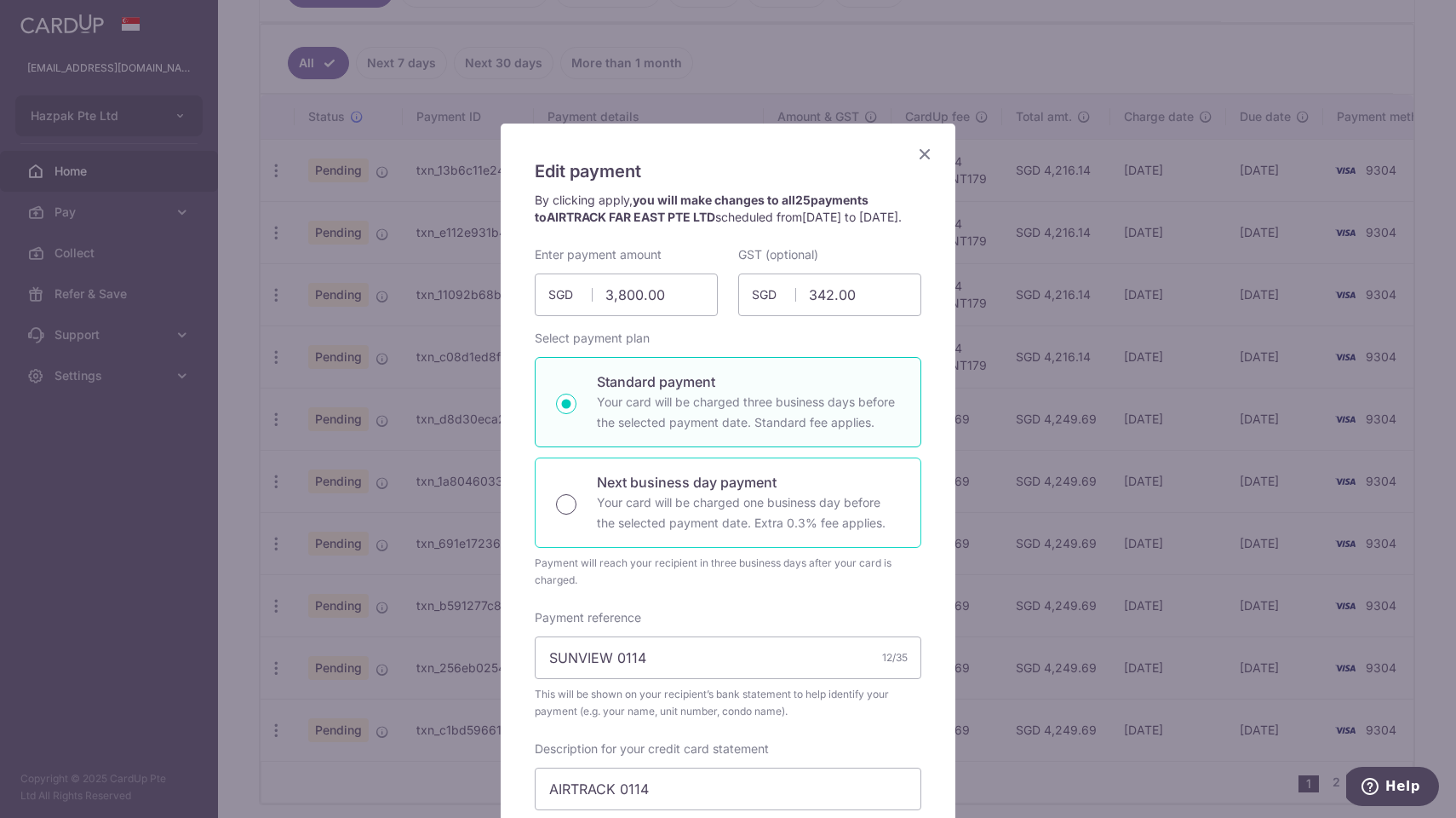
click at [568, 515] on input "Next business day payment Your card will be charged one business day before the…" at bounding box center [566, 504] width 21 height 21
radio input "true"
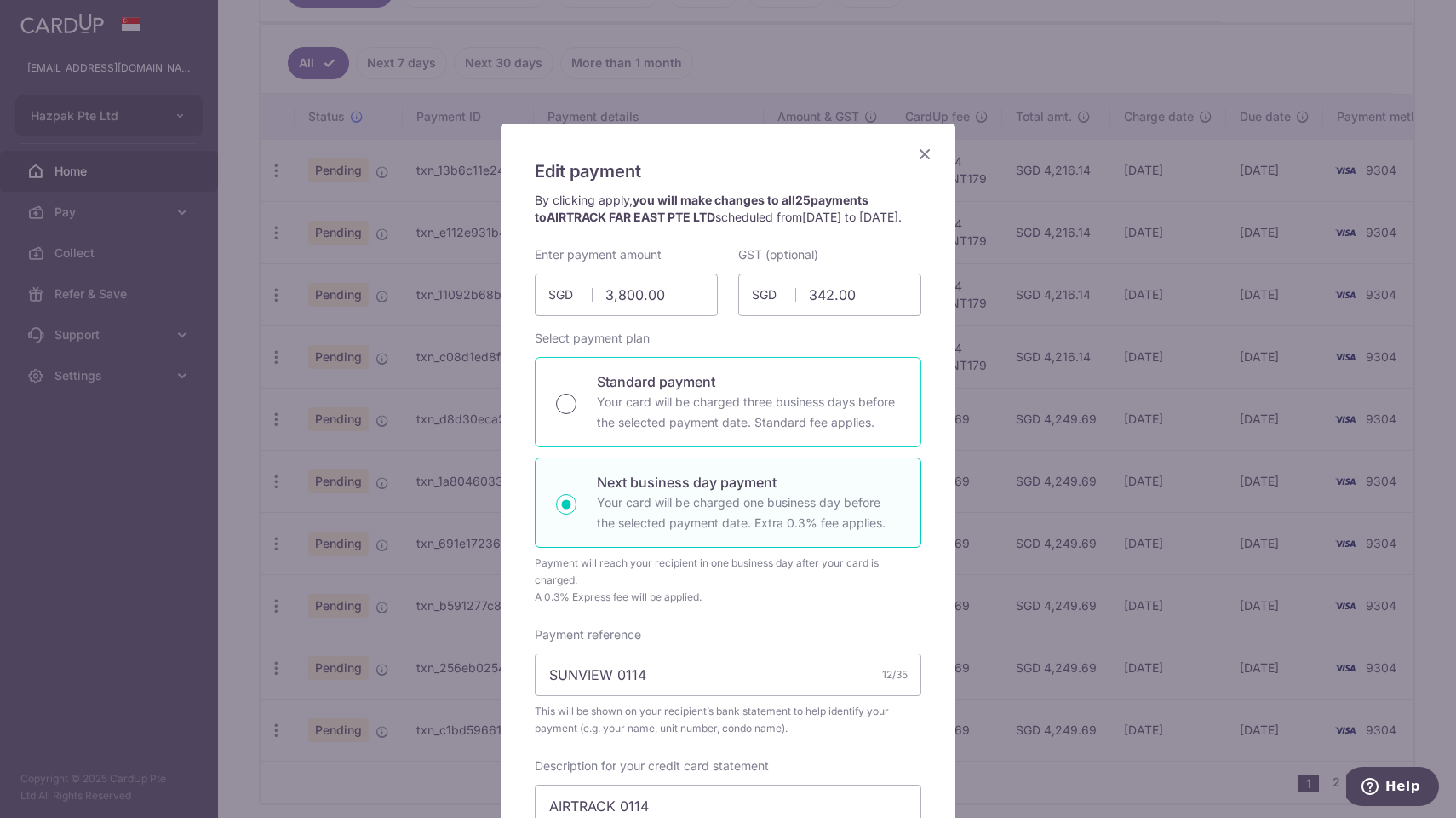
click at [566, 414] on input "Standard payment Your card will be charged three business days before the selec…" at bounding box center [566, 404] width 21 height 21
radio input "true"
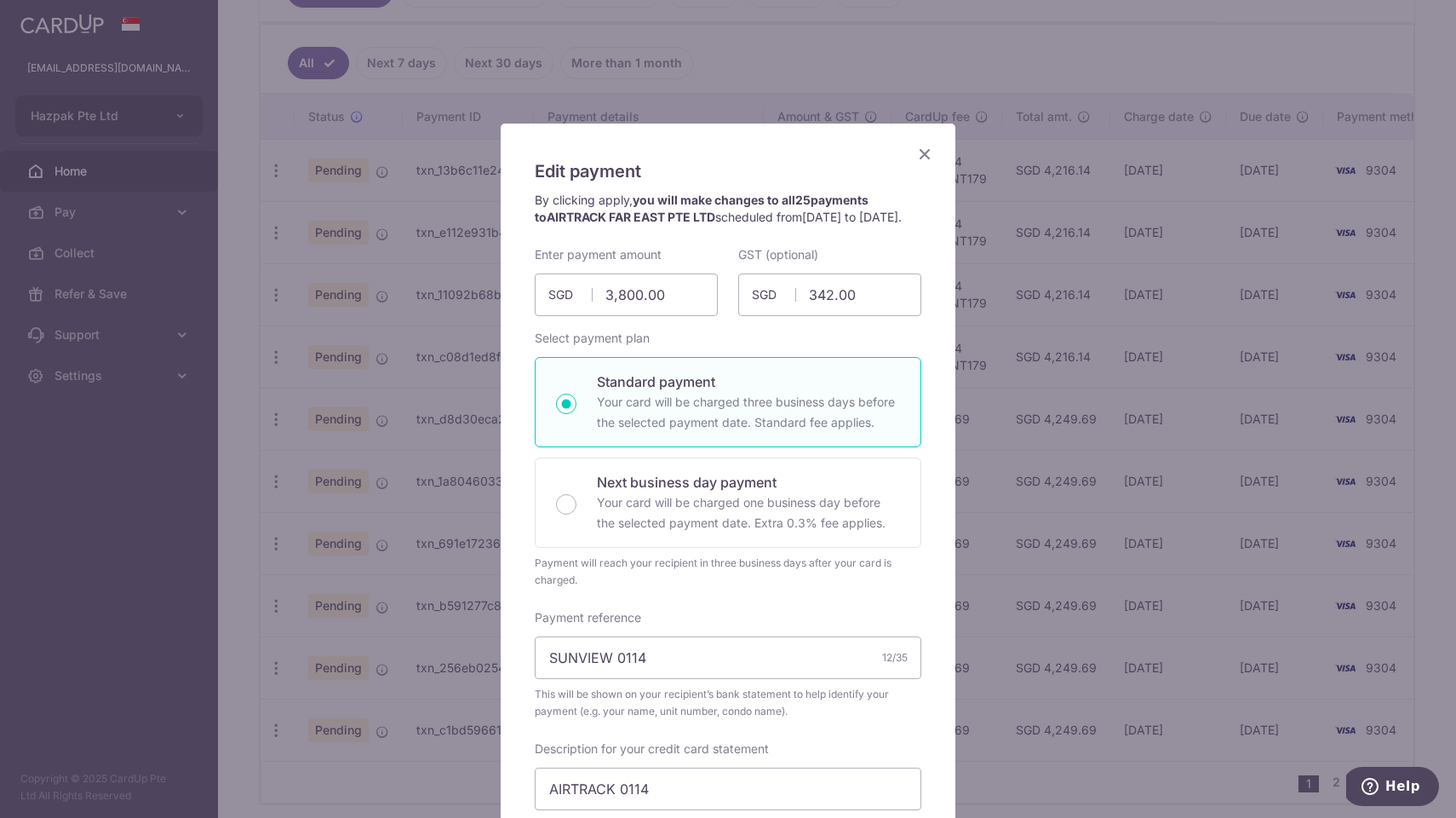
click at [928, 152] on icon "Close" at bounding box center [924, 153] width 21 height 21
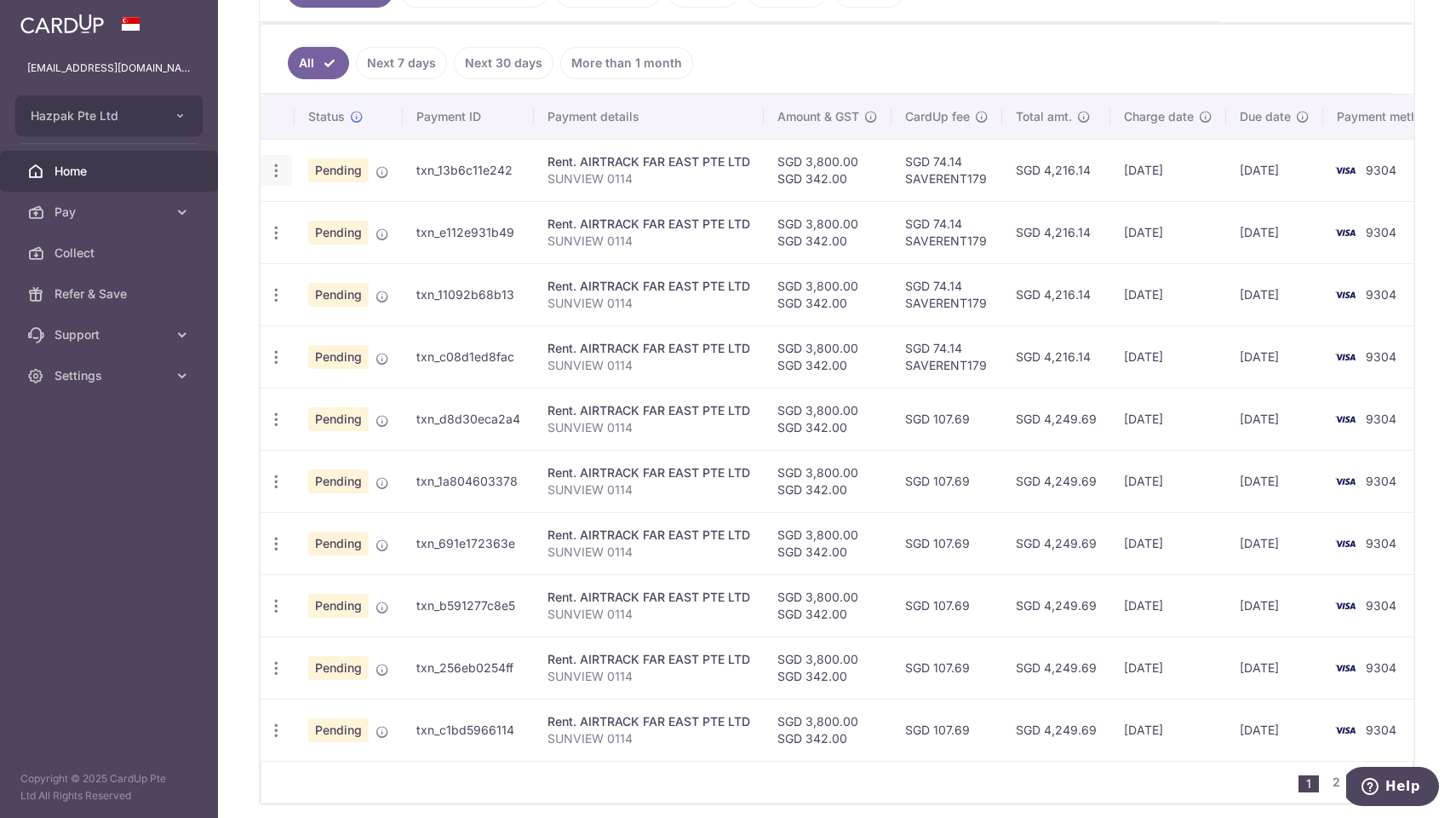
click at [281, 172] on icon "button" at bounding box center [277, 170] width 18 height 18
click at [290, 260] on icon at bounding box center [286, 259] width 21 height 21
radio input "true"
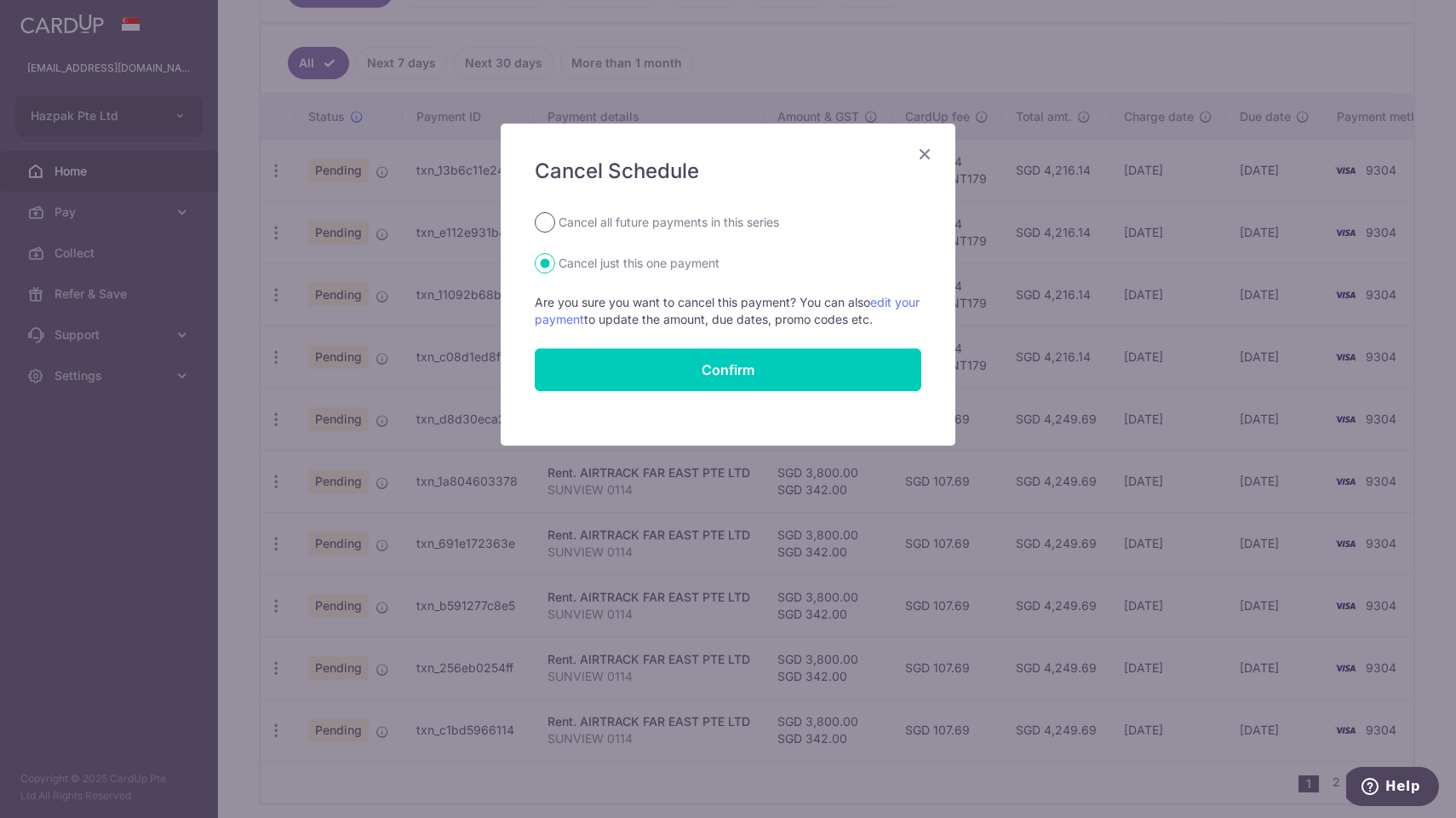
click at [546, 219] on input "Cancel all future payments in this series" at bounding box center [545, 222] width 21 height 21
radio input "true"
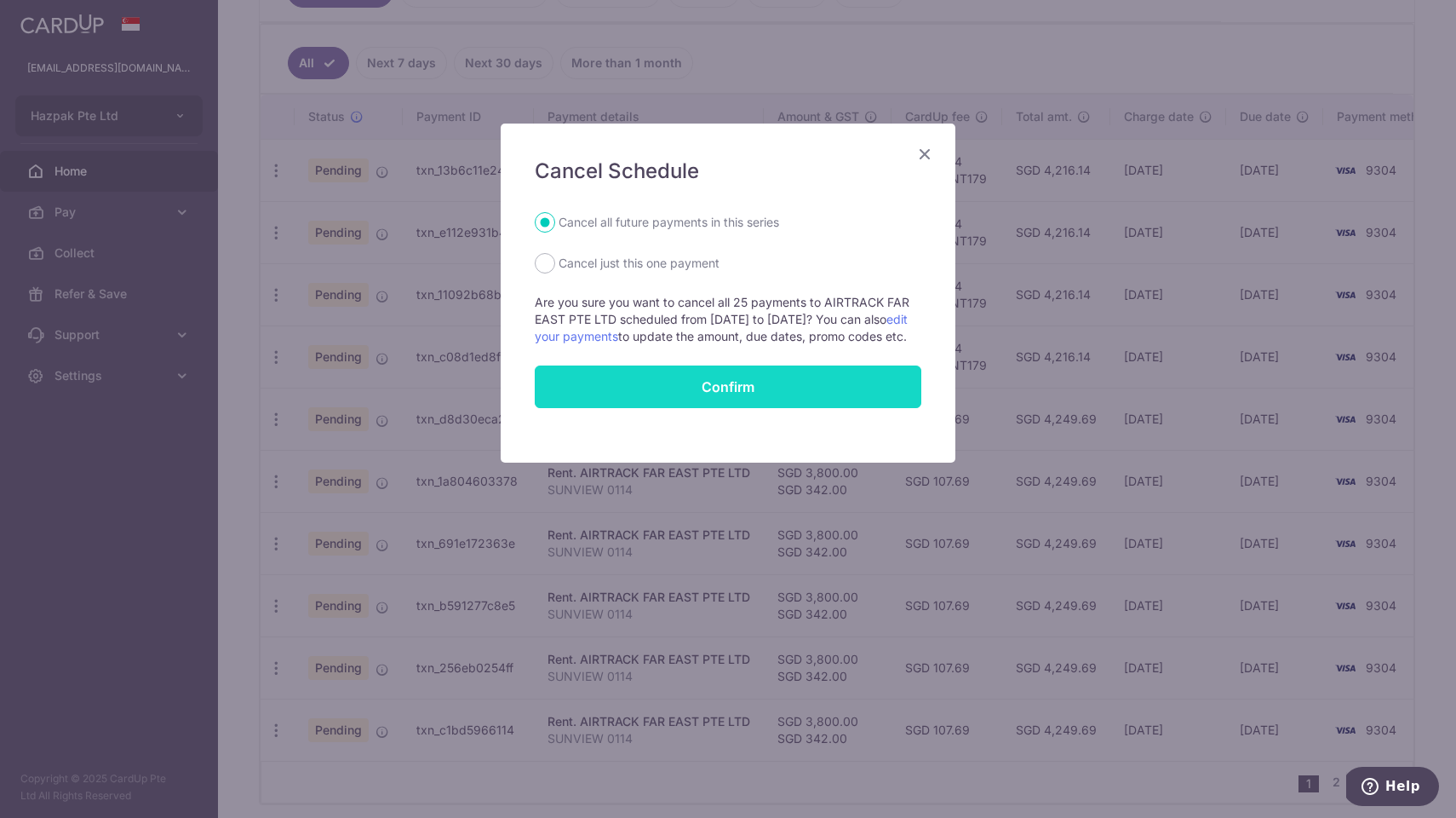
click at [739, 399] on button "Confirm" at bounding box center [728, 387] width 386 height 43
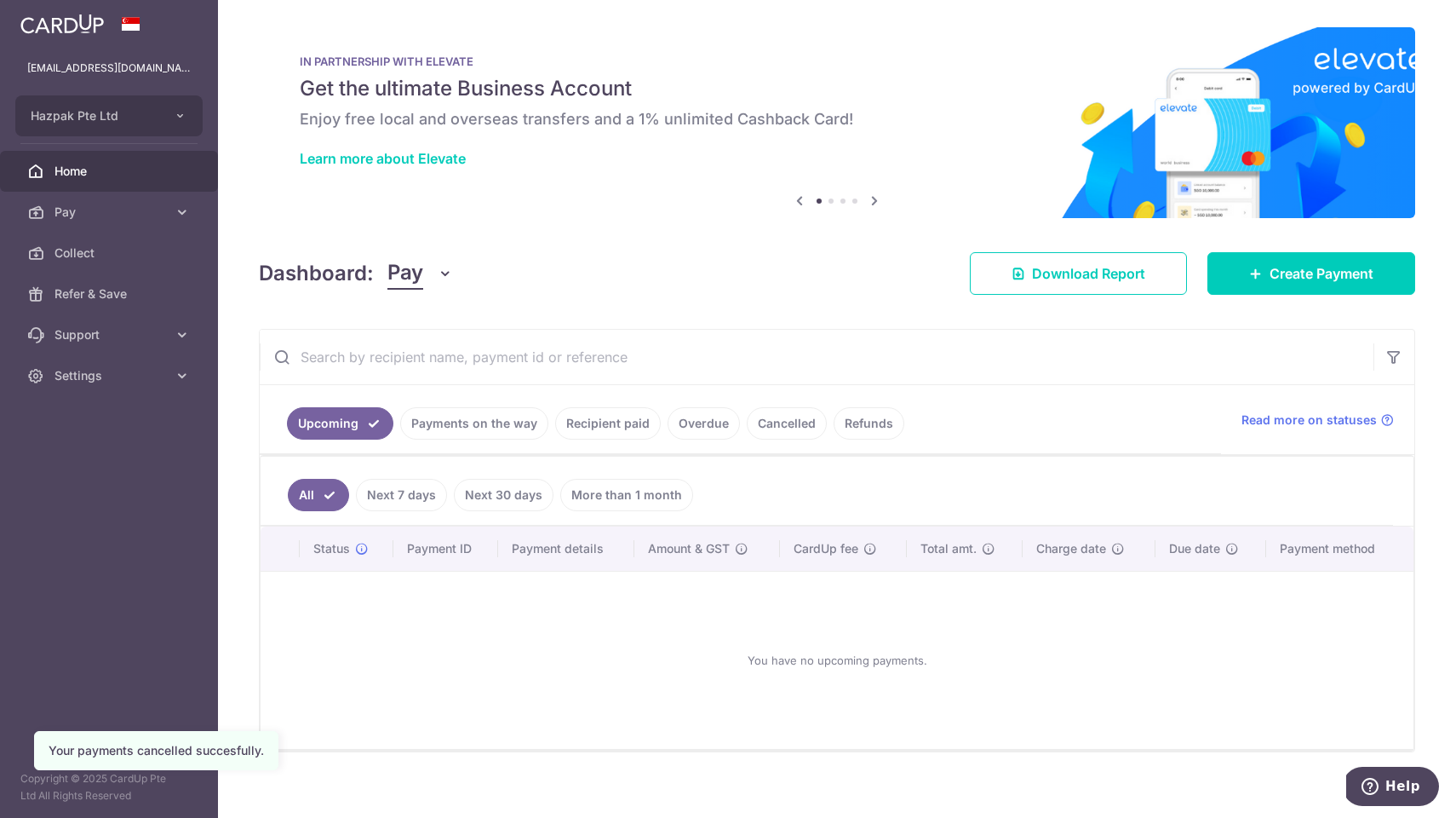
click at [767, 420] on link "Cancelled" at bounding box center [787, 423] width 80 height 32
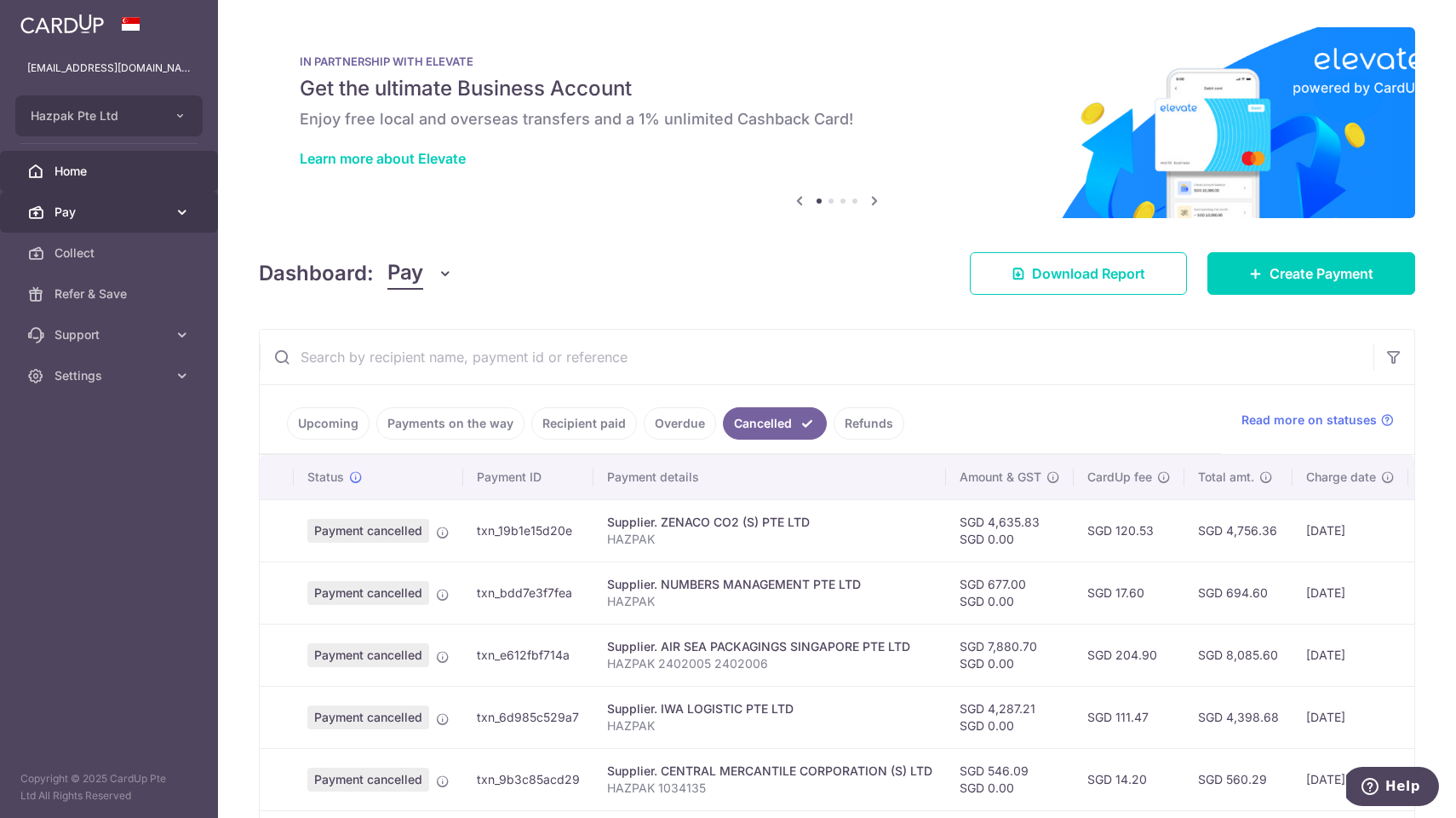
click at [107, 212] on span "Pay" at bounding box center [111, 211] width 113 height 17
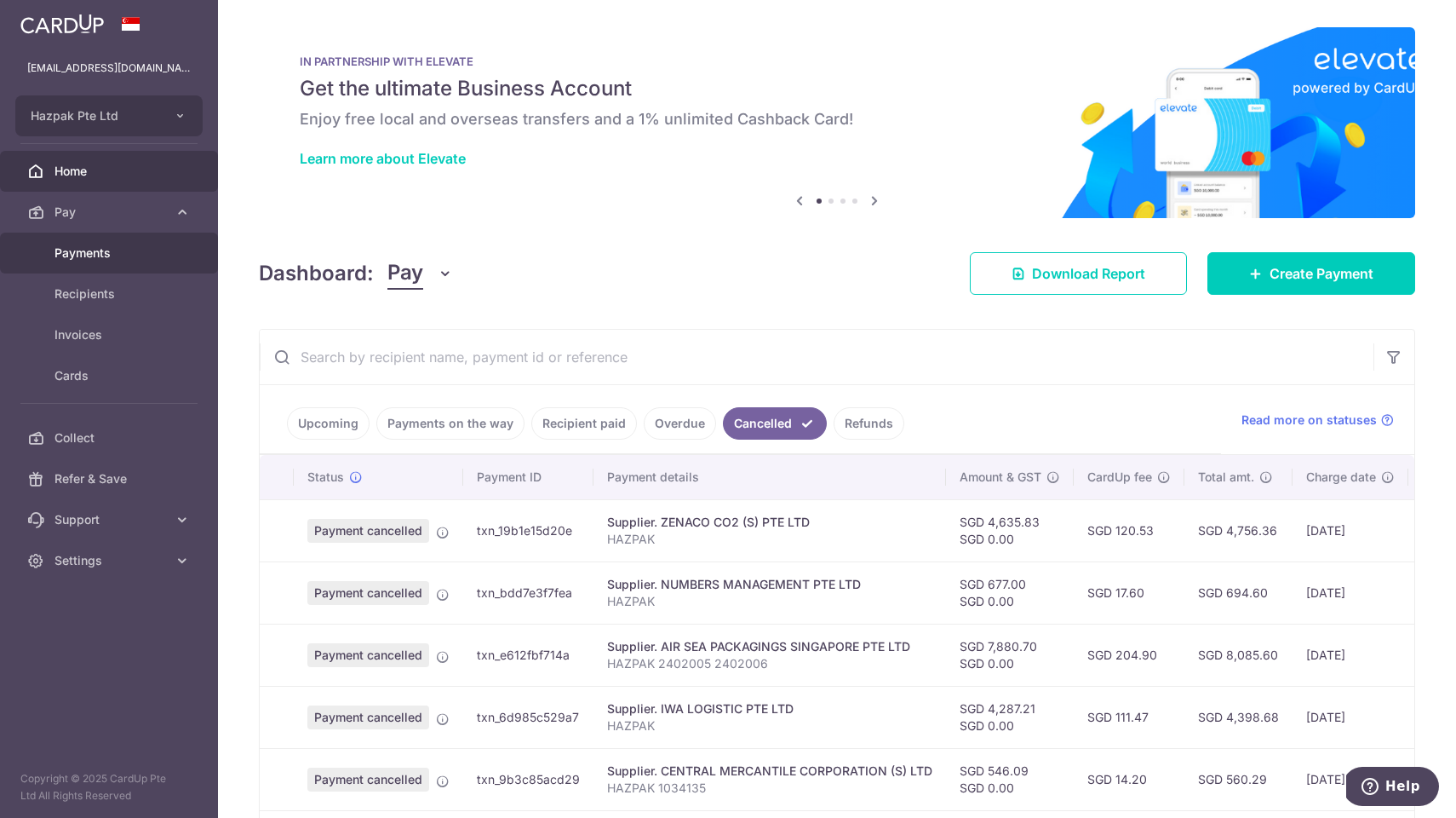
click at [106, 256] on span "Payments" at bounding box center [111, 252] width 113 height 17
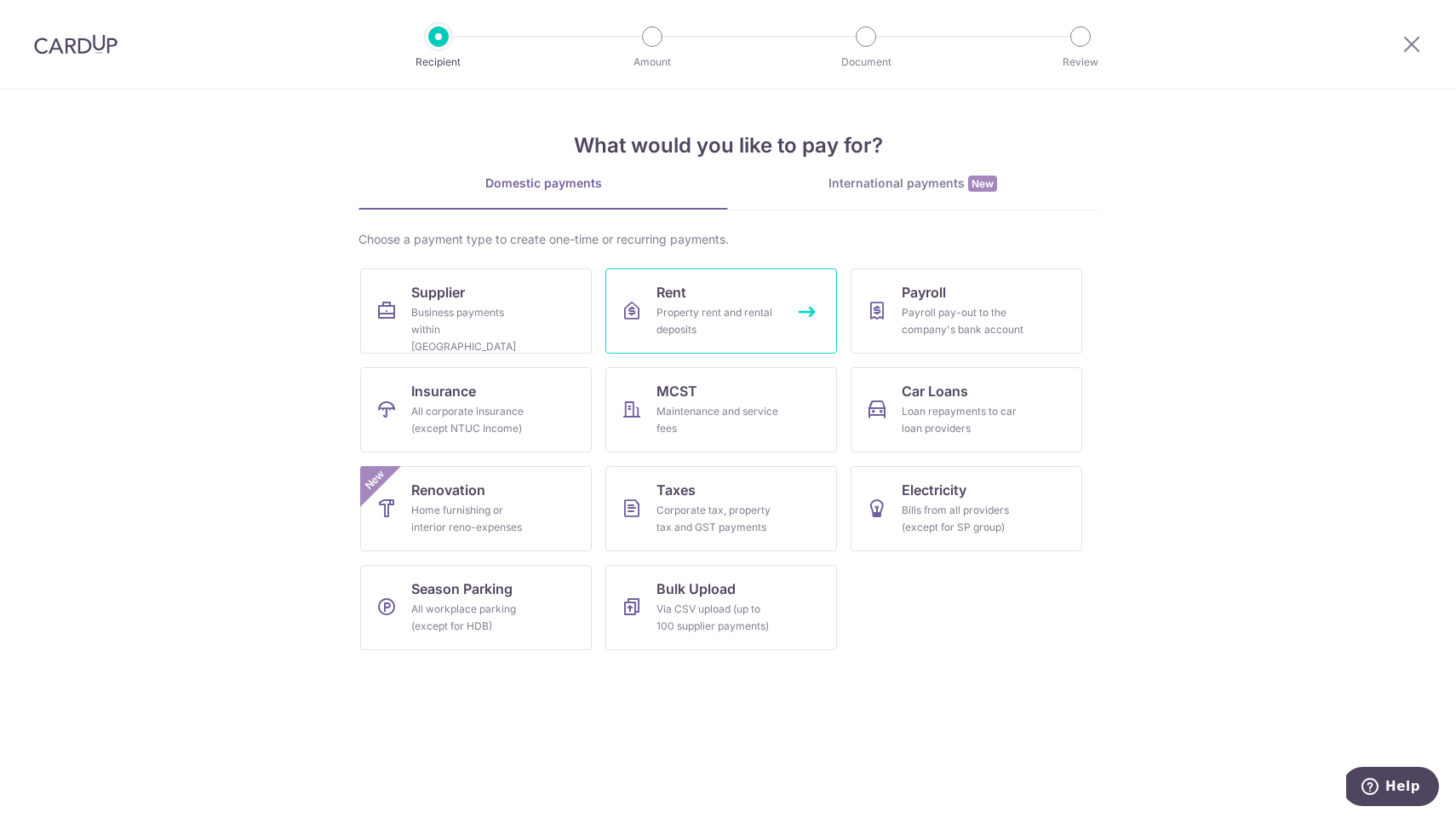
click at [697, 316] on div "Property rent and rental deposits" at bounding box center [717, 321] width 122 height 34
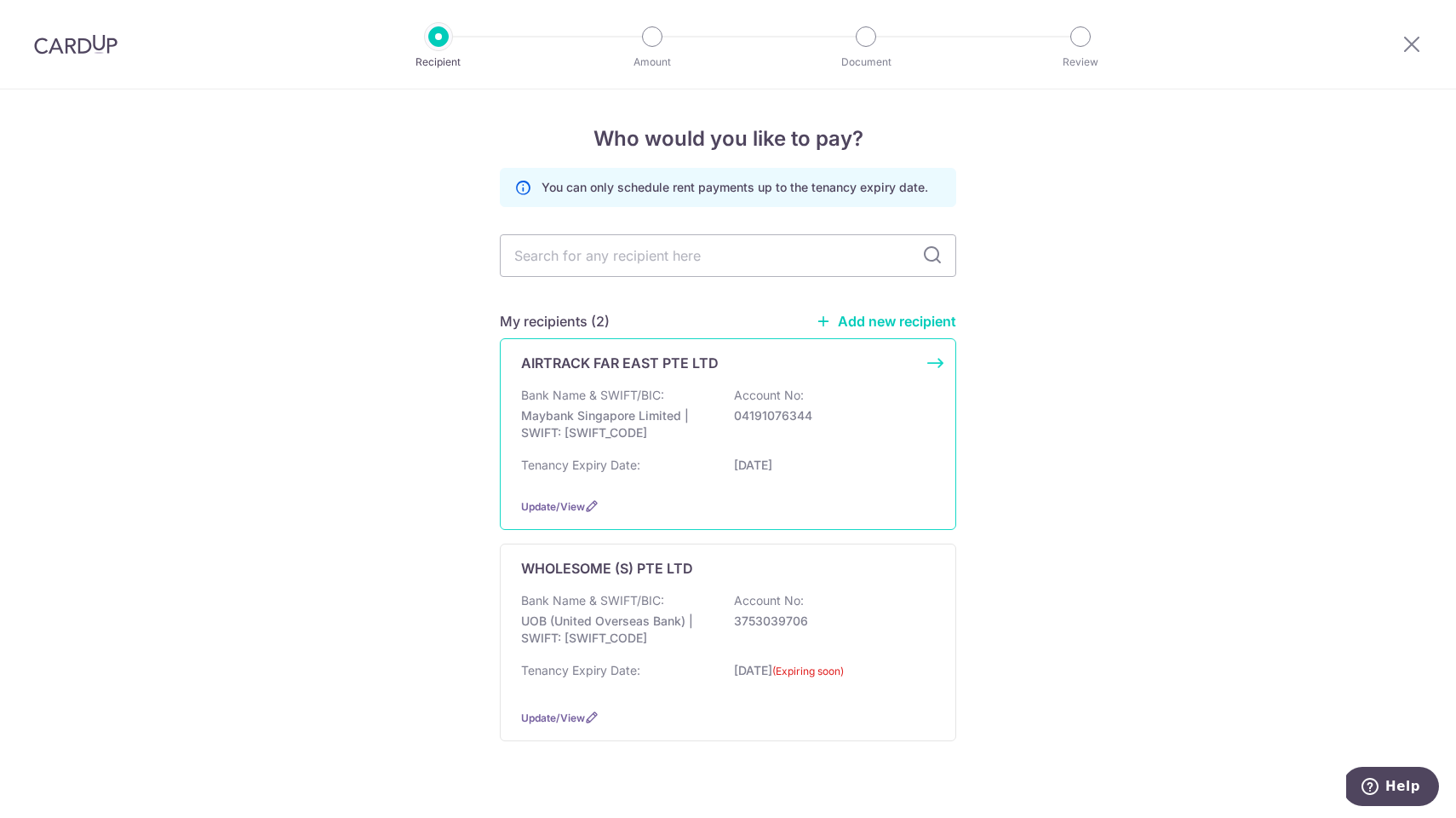
click at [668, 411] on p "Maybank Singapore Limited | SWIFT: MBBESGS2XXX" at bounding box center [616, 424] width 191 height 34
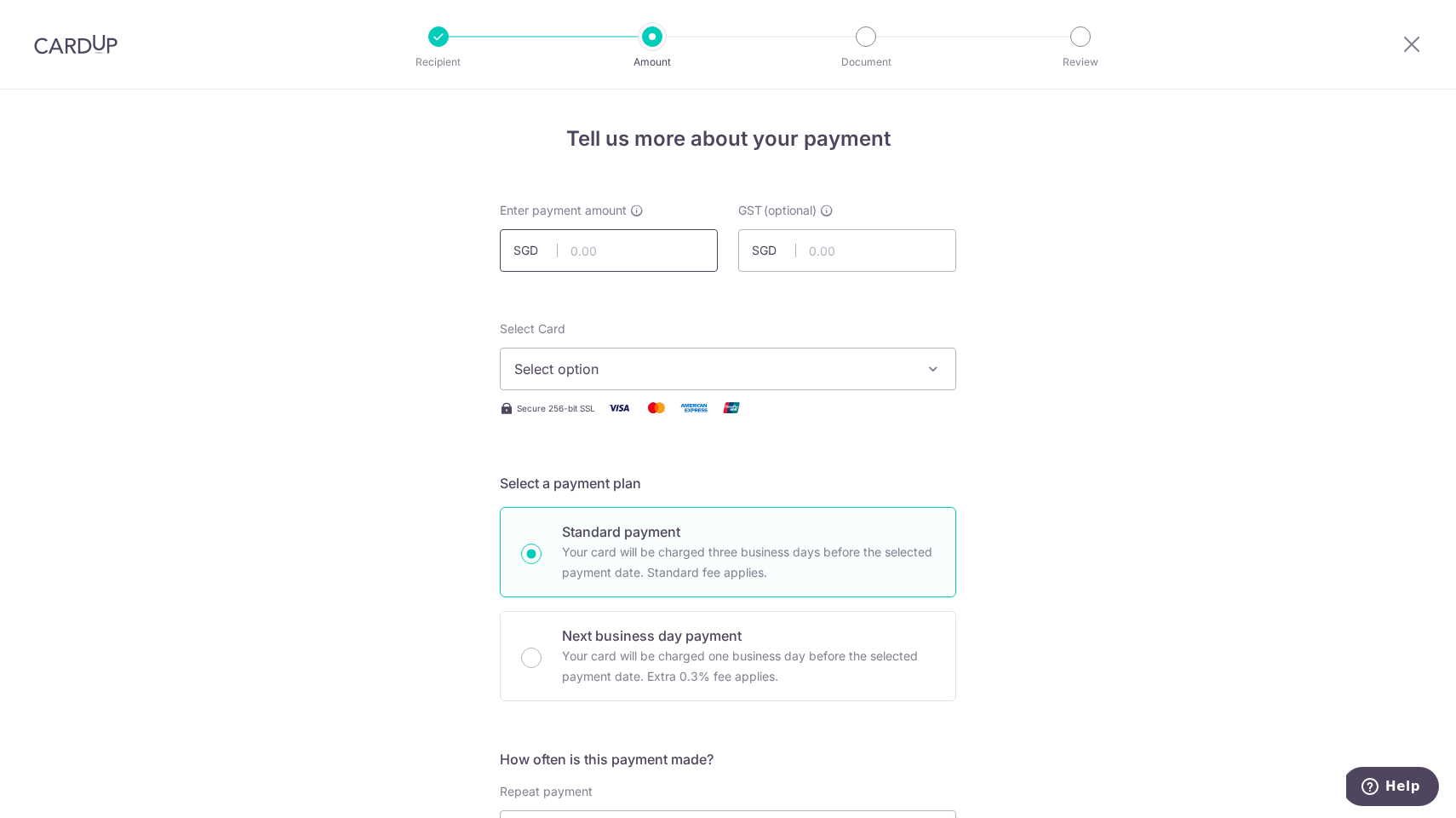
click at [614, 247] on input "text" at bounding box center [608, 250] width 218 height 43
type input "3,800.00"
type input "342.00"
click at [622, 374] on span "Select option" at bounding box center [713, 369] width 397 height 21
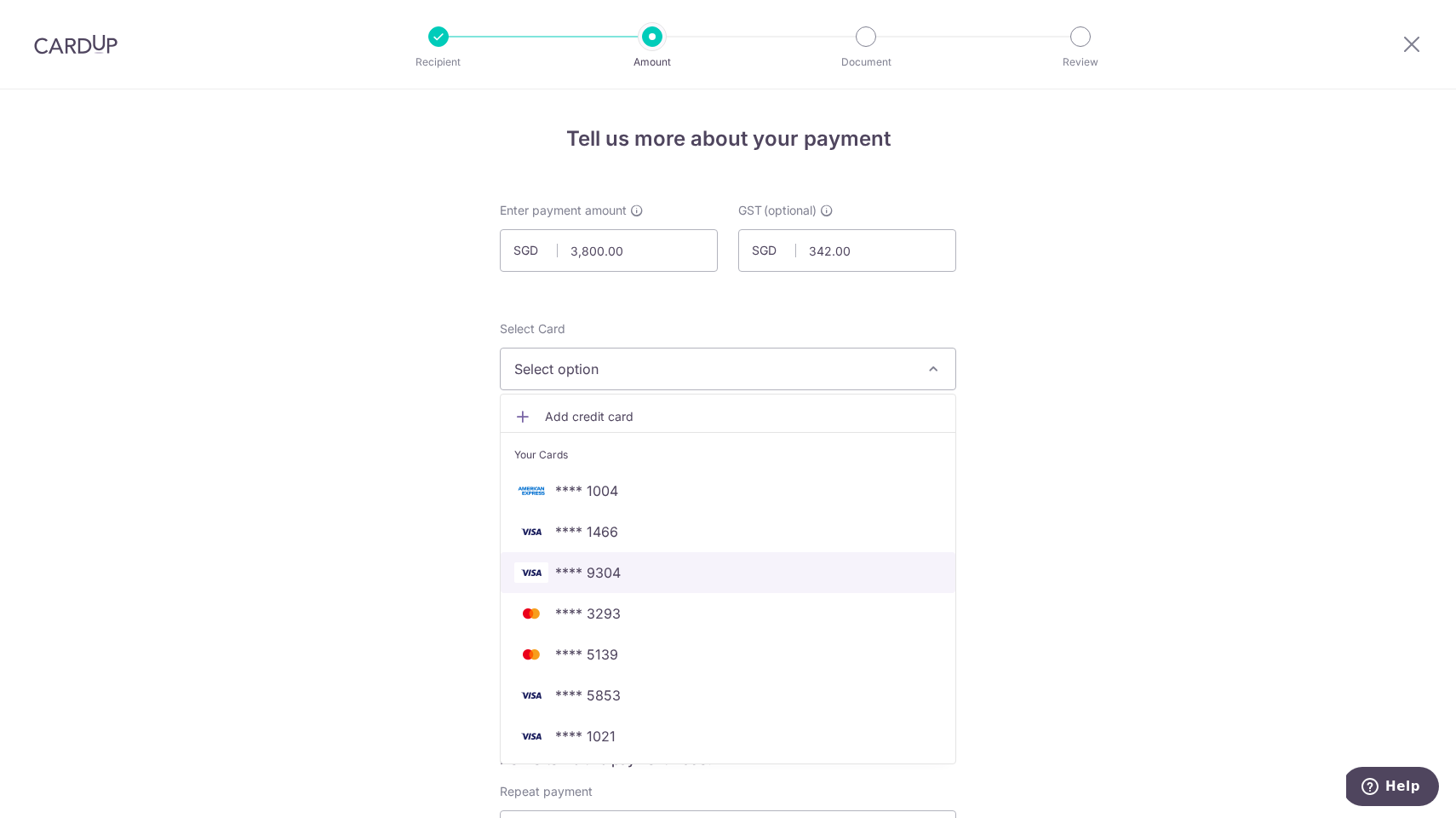
click at [615, 569] on span "**** 9304" at bounding box center [589, 572] width 66 height 21
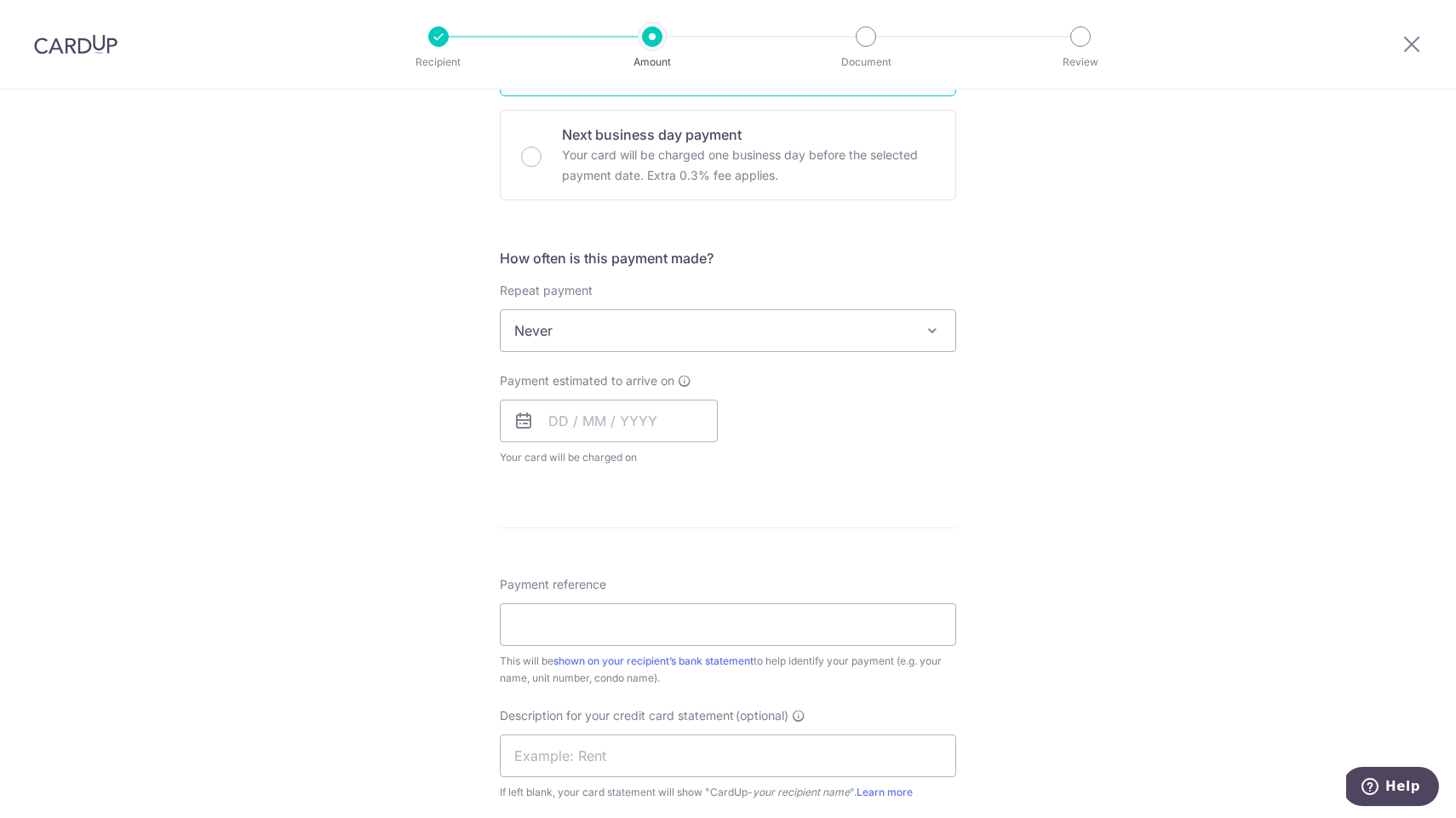
scroll to position [514, 0]
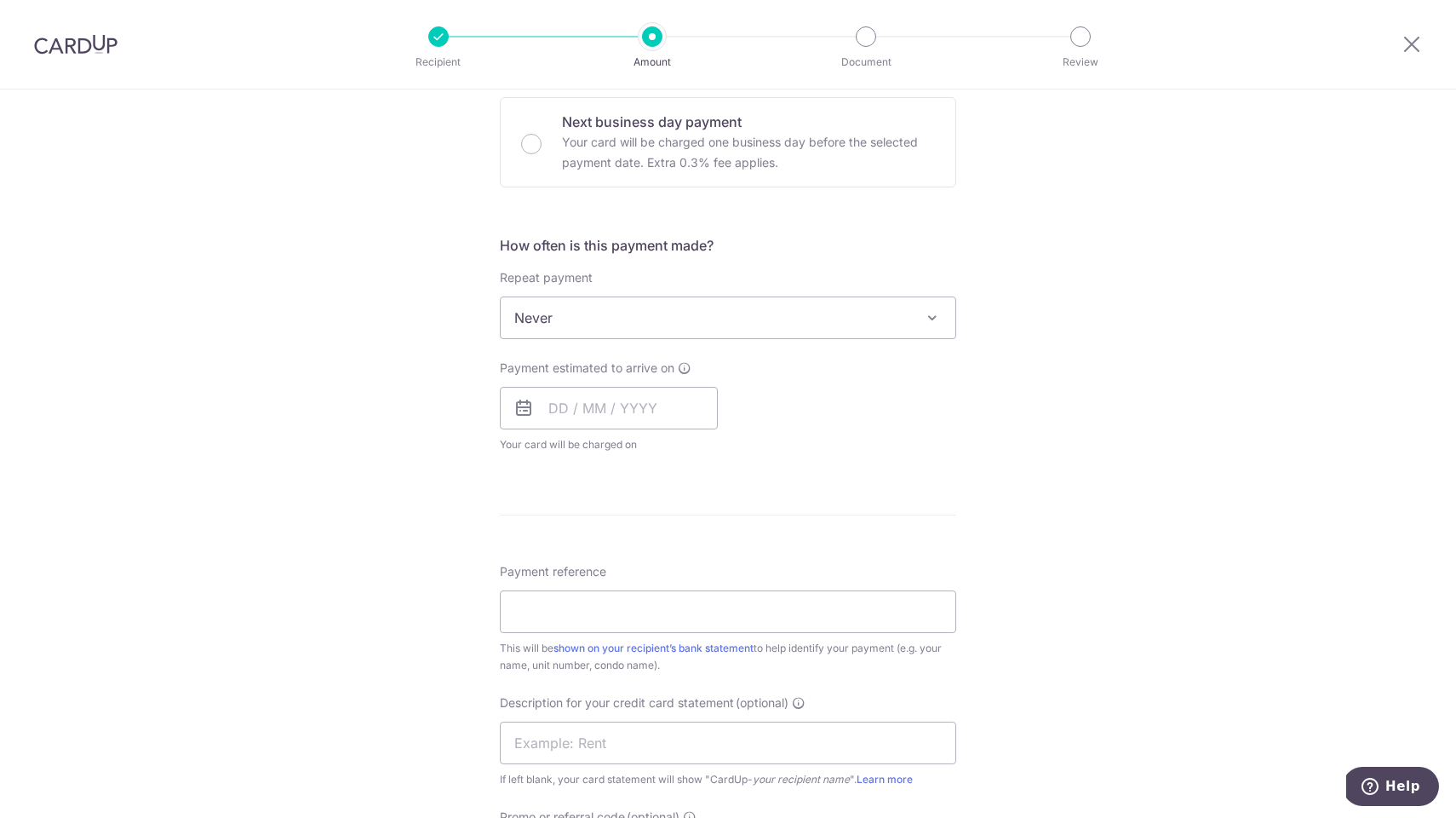
click at [694, 323] on span "Never" at bounding box center [728, 317] width 455 height 41
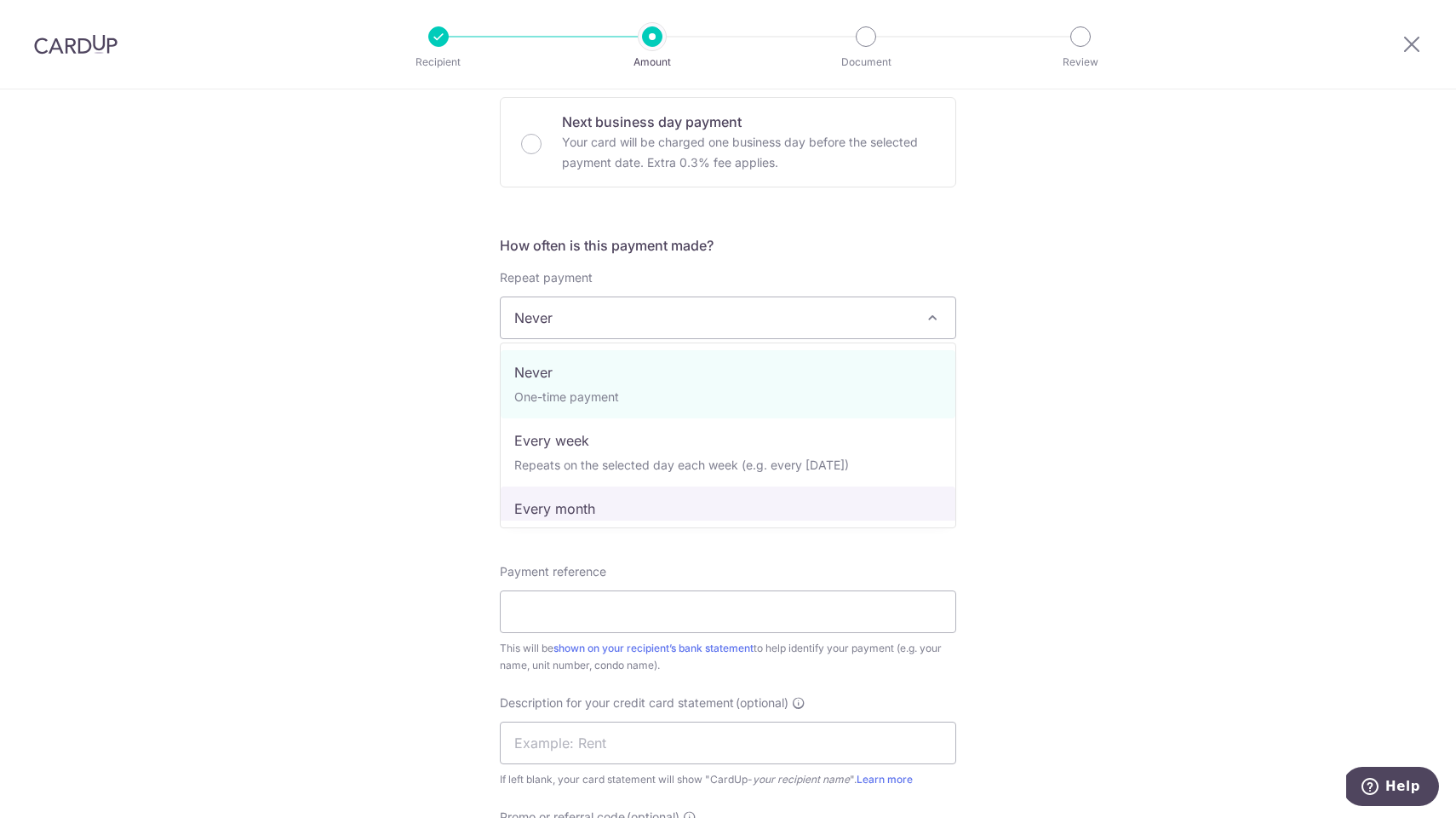
select select "3"
type input "[DATE]"
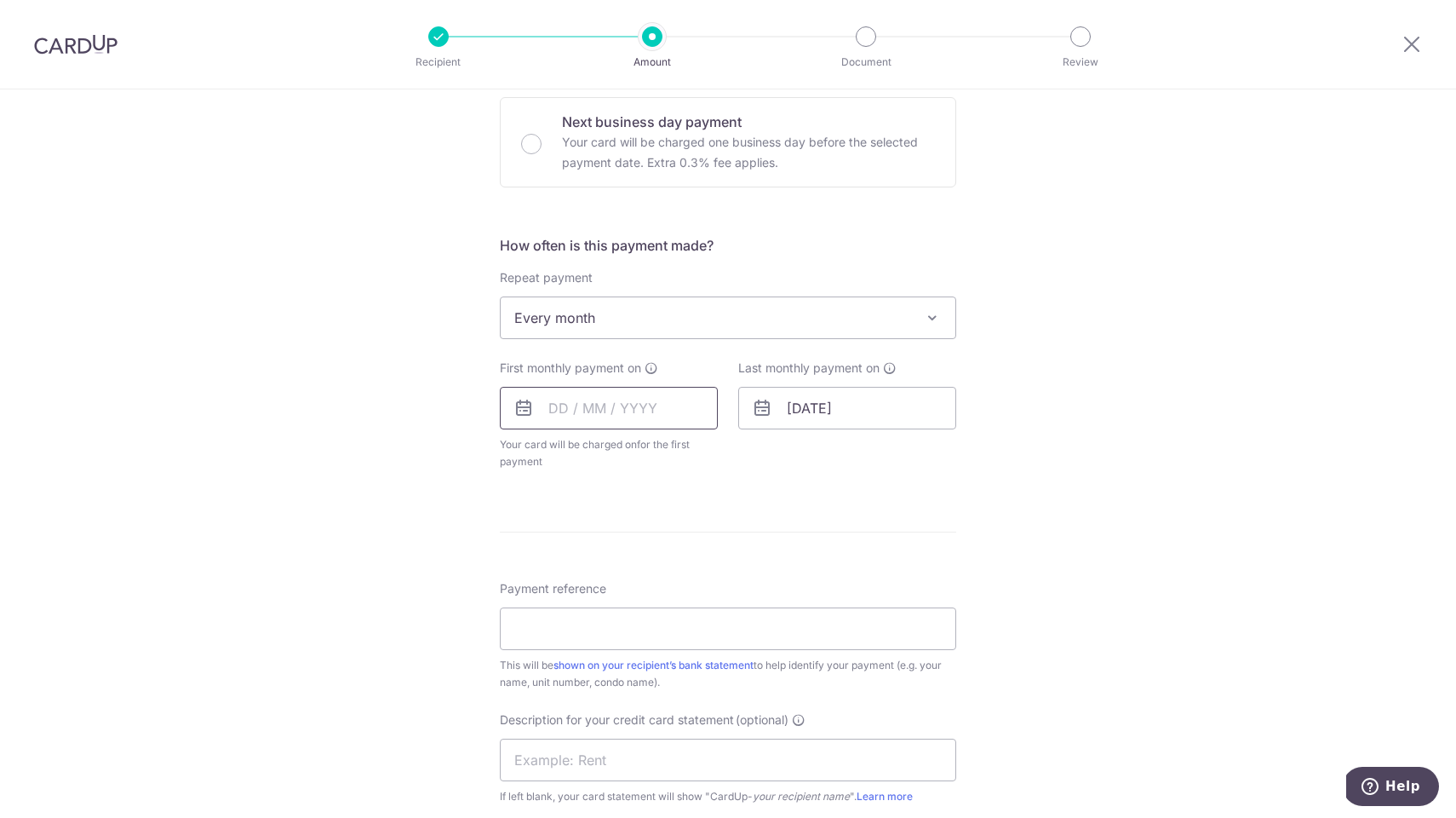
click at [615, 411] on input "text" at bounding box center [608, 408] width 218 height 43
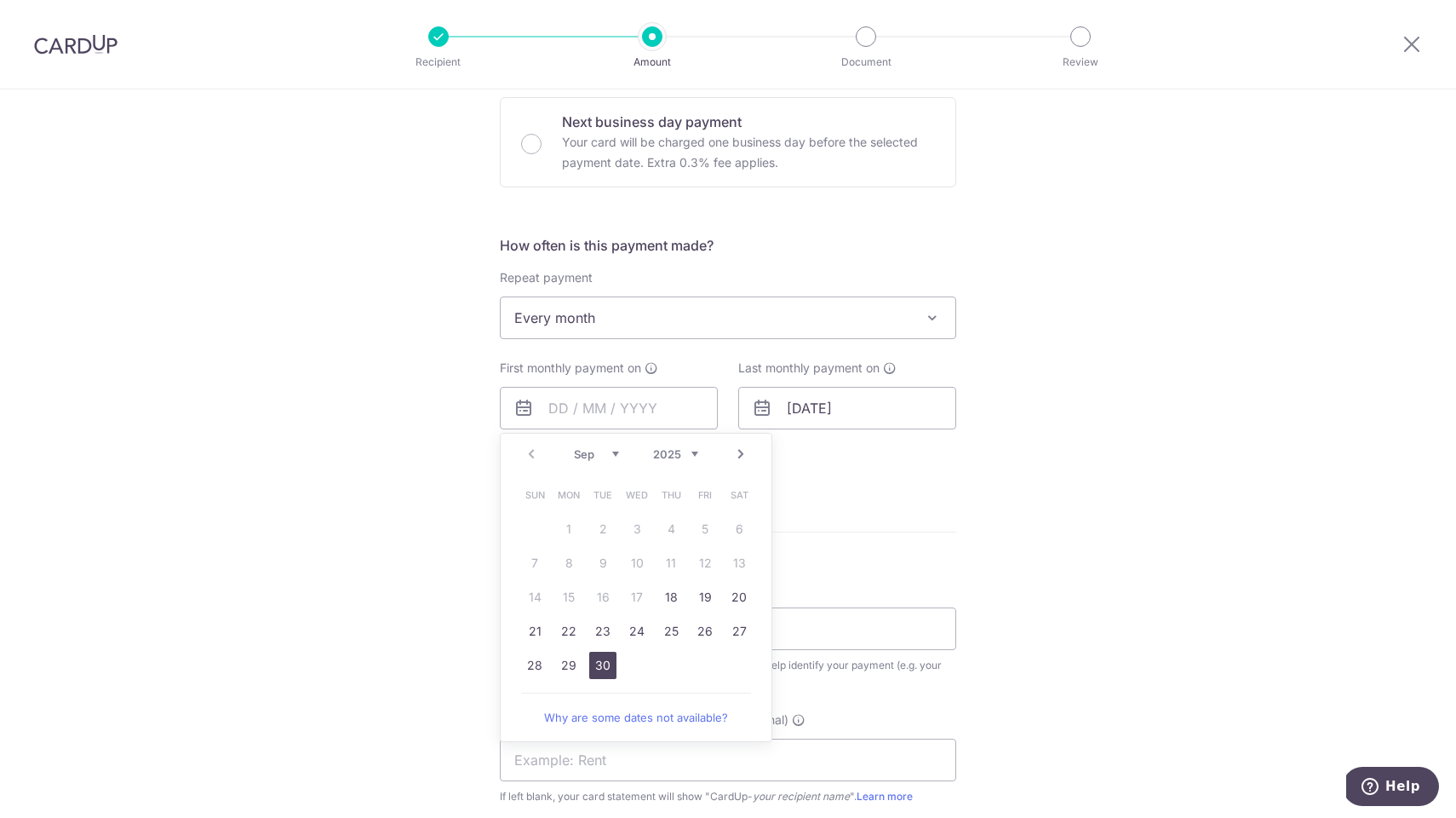
click at [594, 667] on link "30" at bounding box center [603, 665] width 27 height 27
type input "[DATE]"
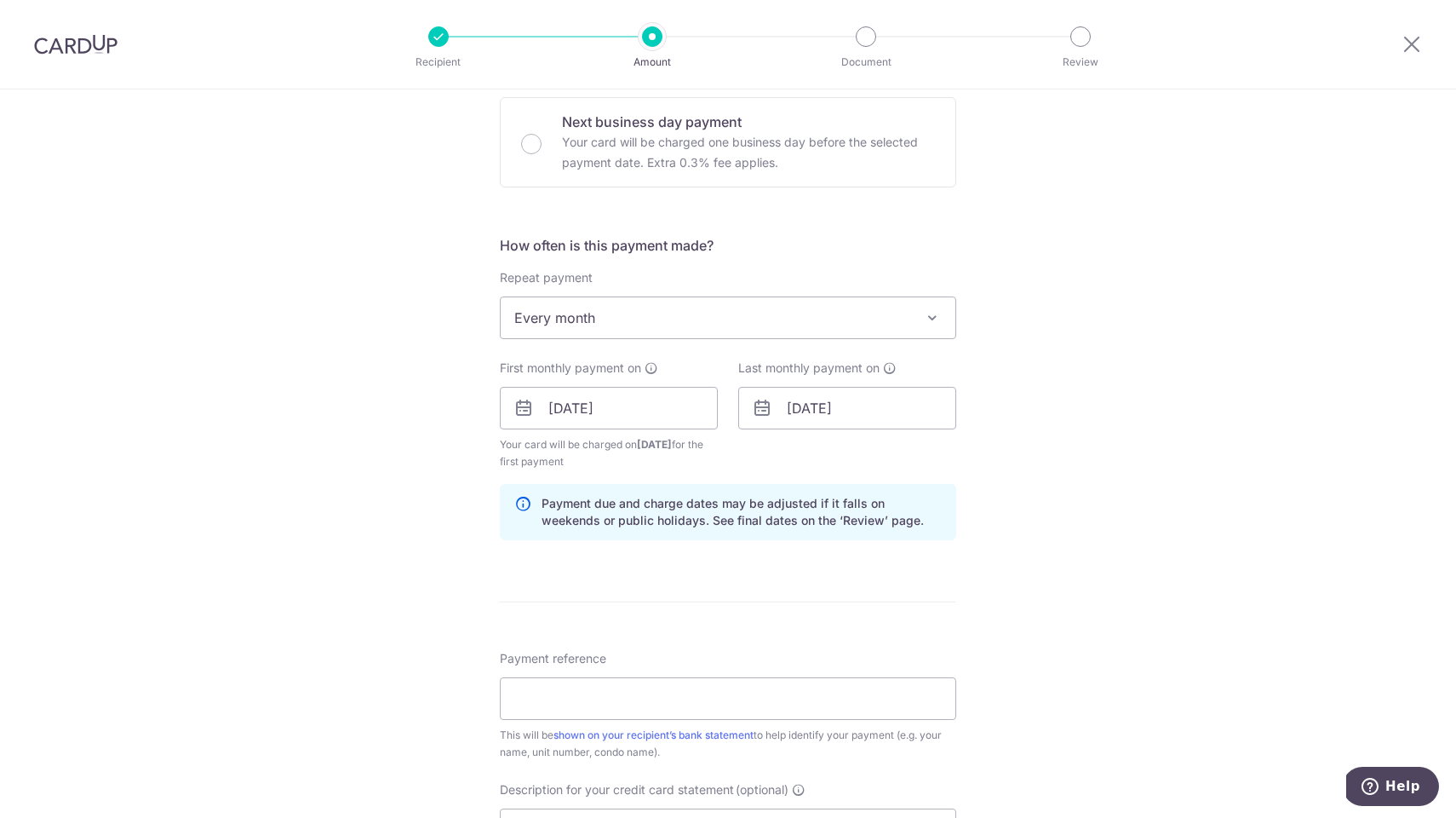
click at [602, 667] on span "Payment reference" at bounding box center [553, 659] width 107 height 17
click at [602, 678] on input "Payment reference" at bounding box center [728, 698] width 456 height 43
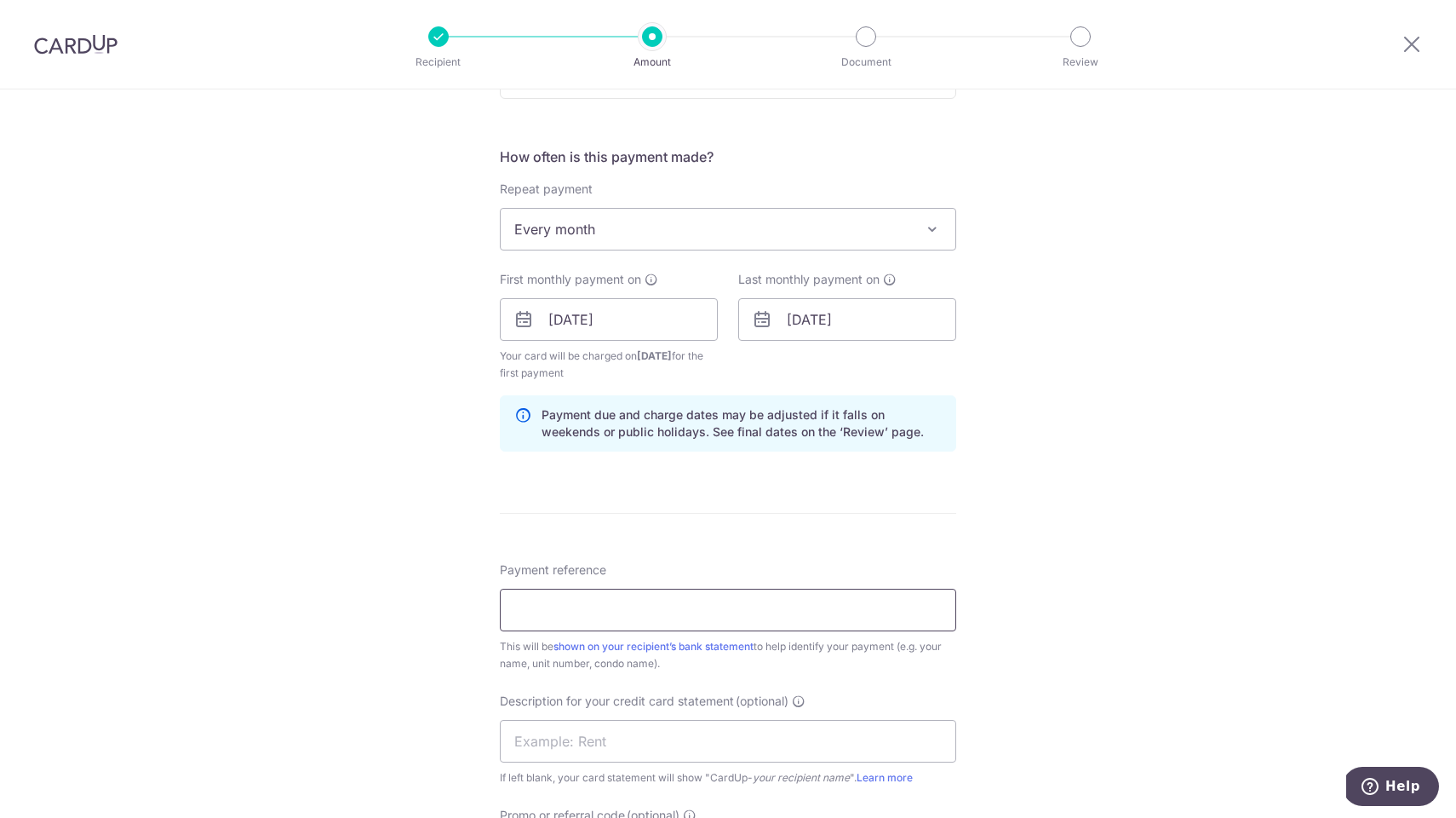
scroll to position [630, 0]
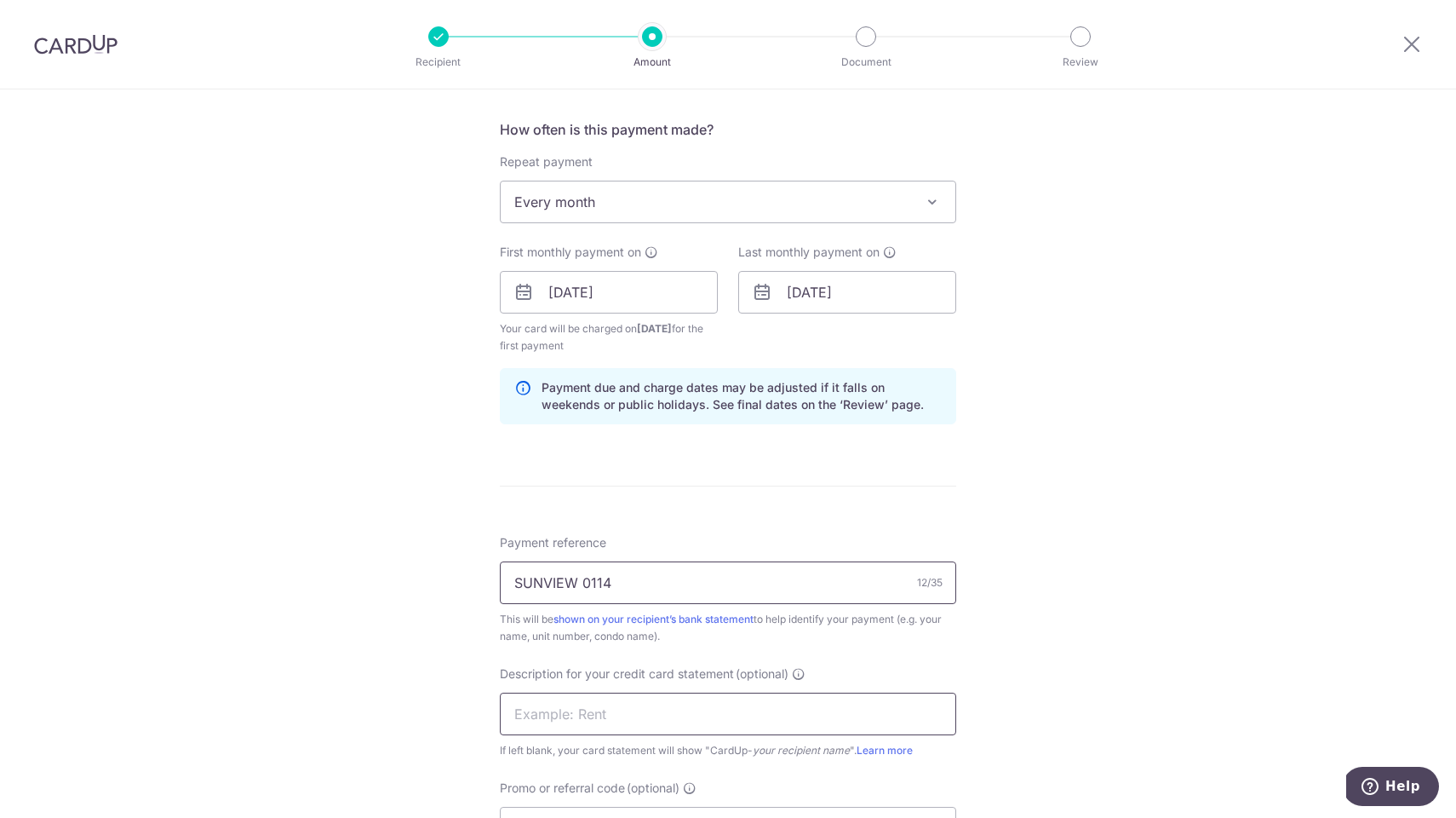
type input "SUNVIEW 0114"
click at [562, 715] on input "text" at bounding box center [728, 713] width 456 height 43
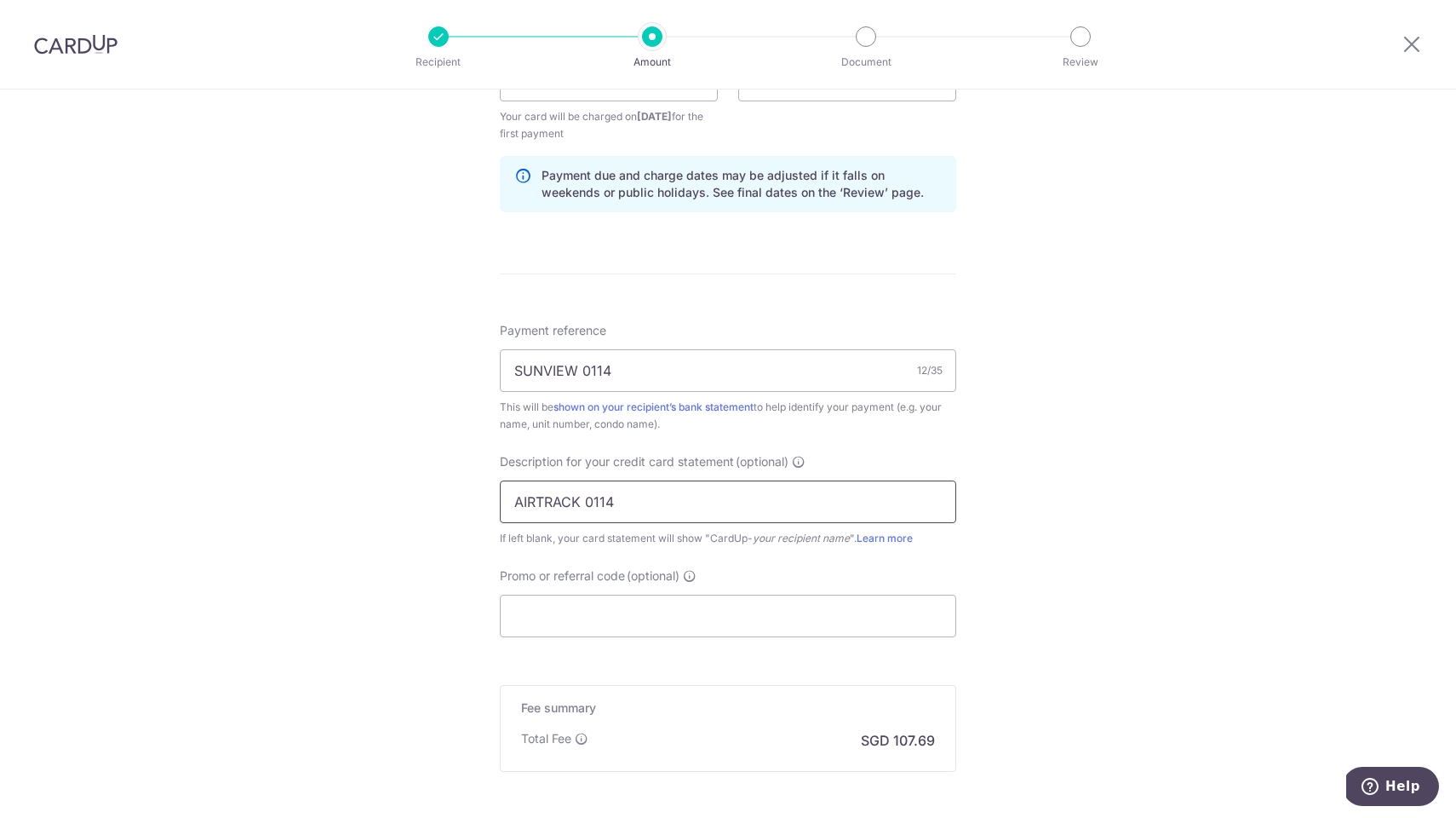
scroll to position [848, 0]
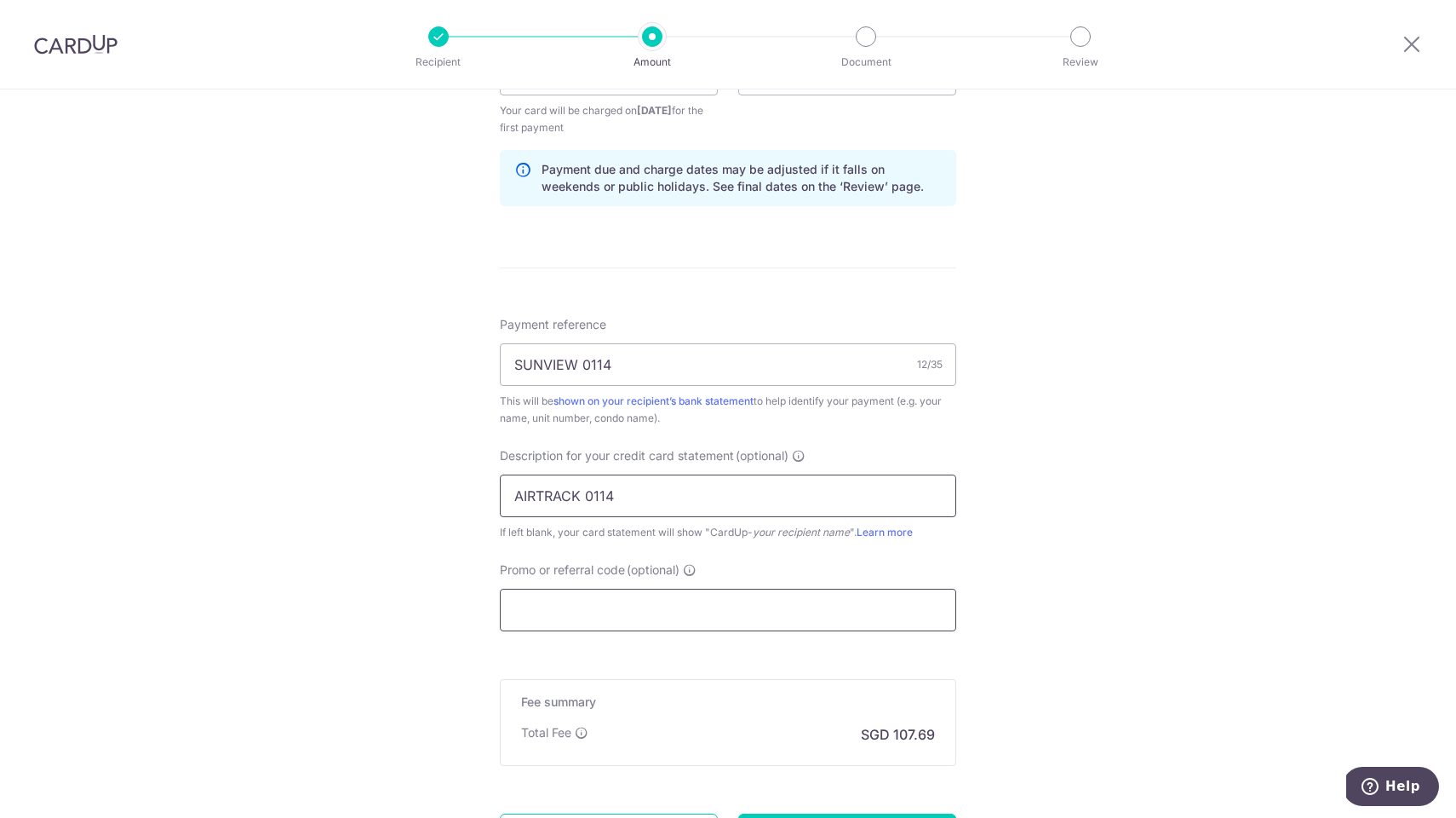
type input "AIRTRACK 0114"
click at [744, 620] on input "Promo or referral code (optional)" at bounding box center [728, 610] width 456 height 43
paste input "SAVERENT179"
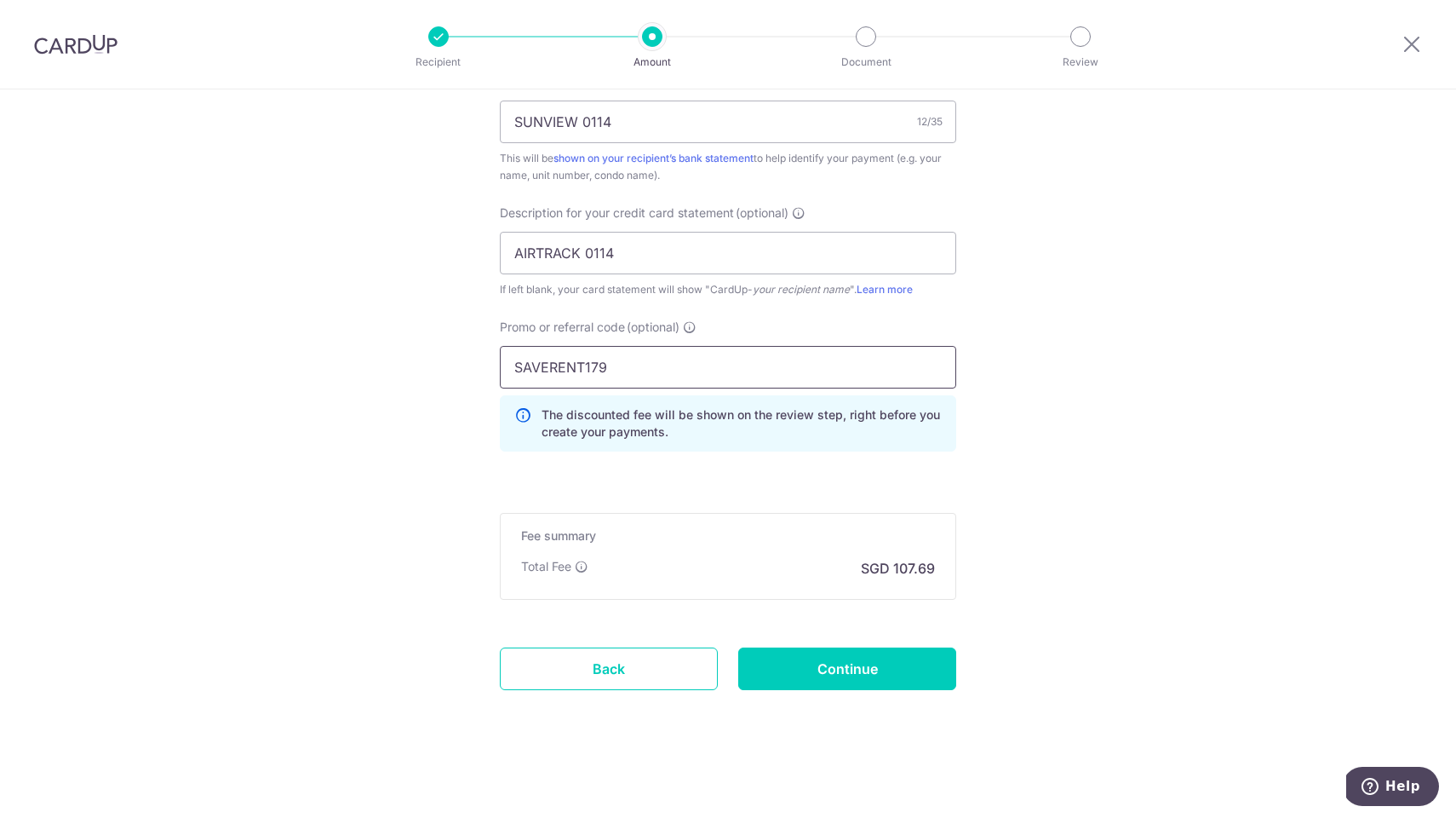
scroll to position [1091, 0]
type input "SAVERENT179"
click at [859, 668] on input "Continue" at bounding box center [847, 669] width 218 height 43
type input "Create Schedule"
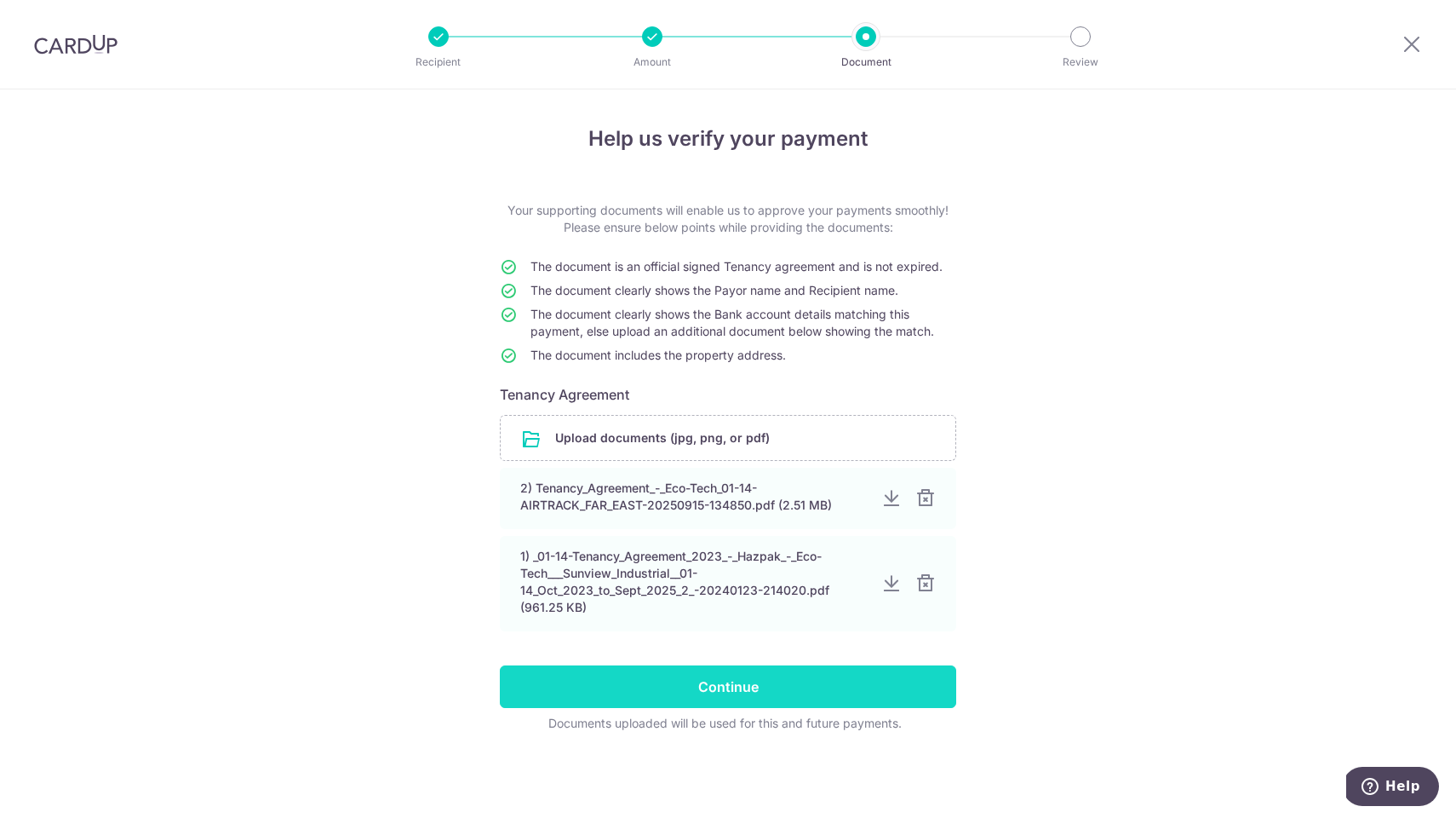
click at [734, 685] on input "Continue" at bounding box center [728, 686] width 456 height 43
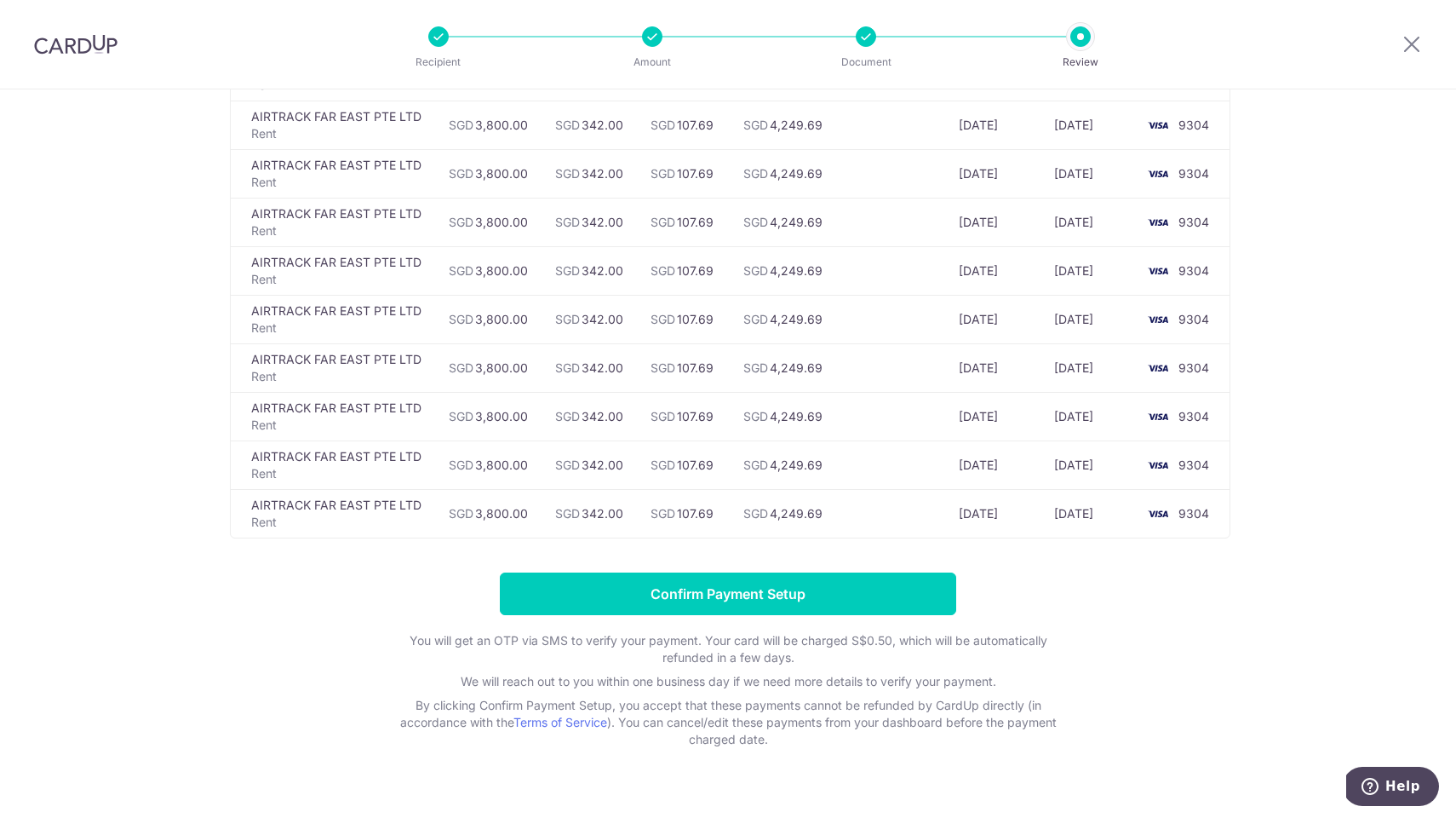
scroll to position [959, 0]
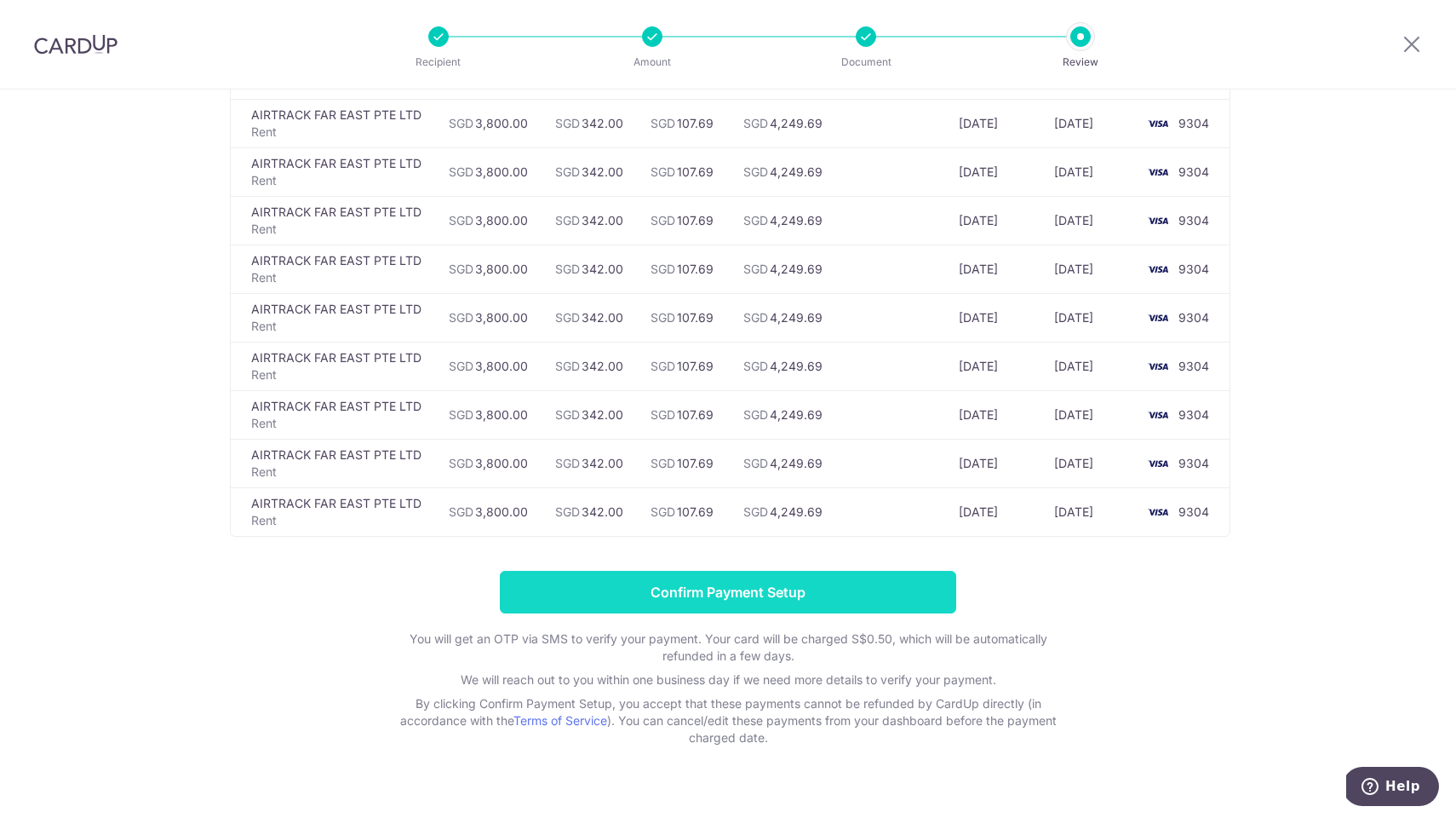
click at [749, 600] on input "Confirm Payment Setup" at bounding box center [728, 592] width 456 height 43
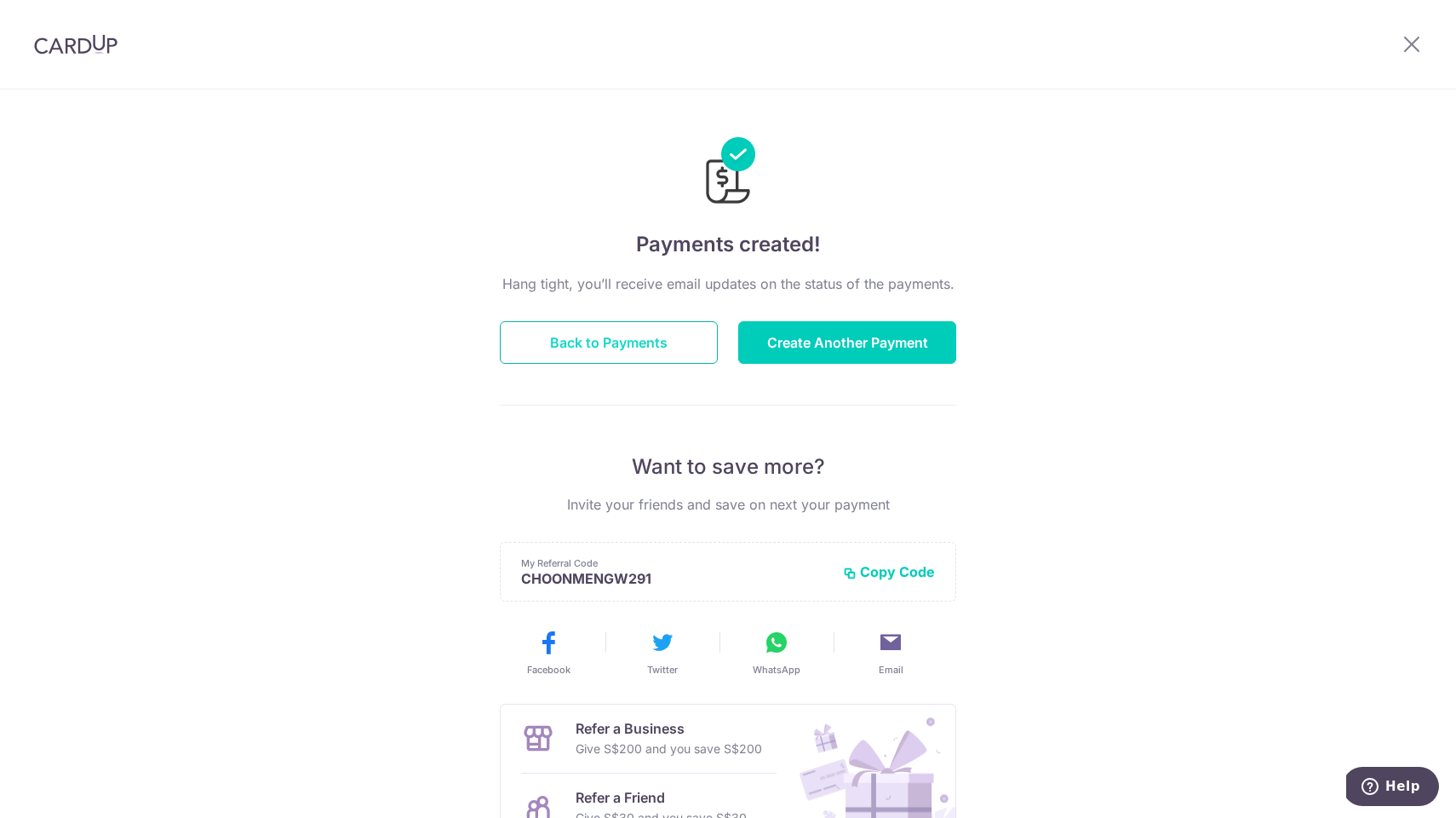
click at [581, 339] on button "Back to Payments" at bounding box center [608, 342] width 218 height 43
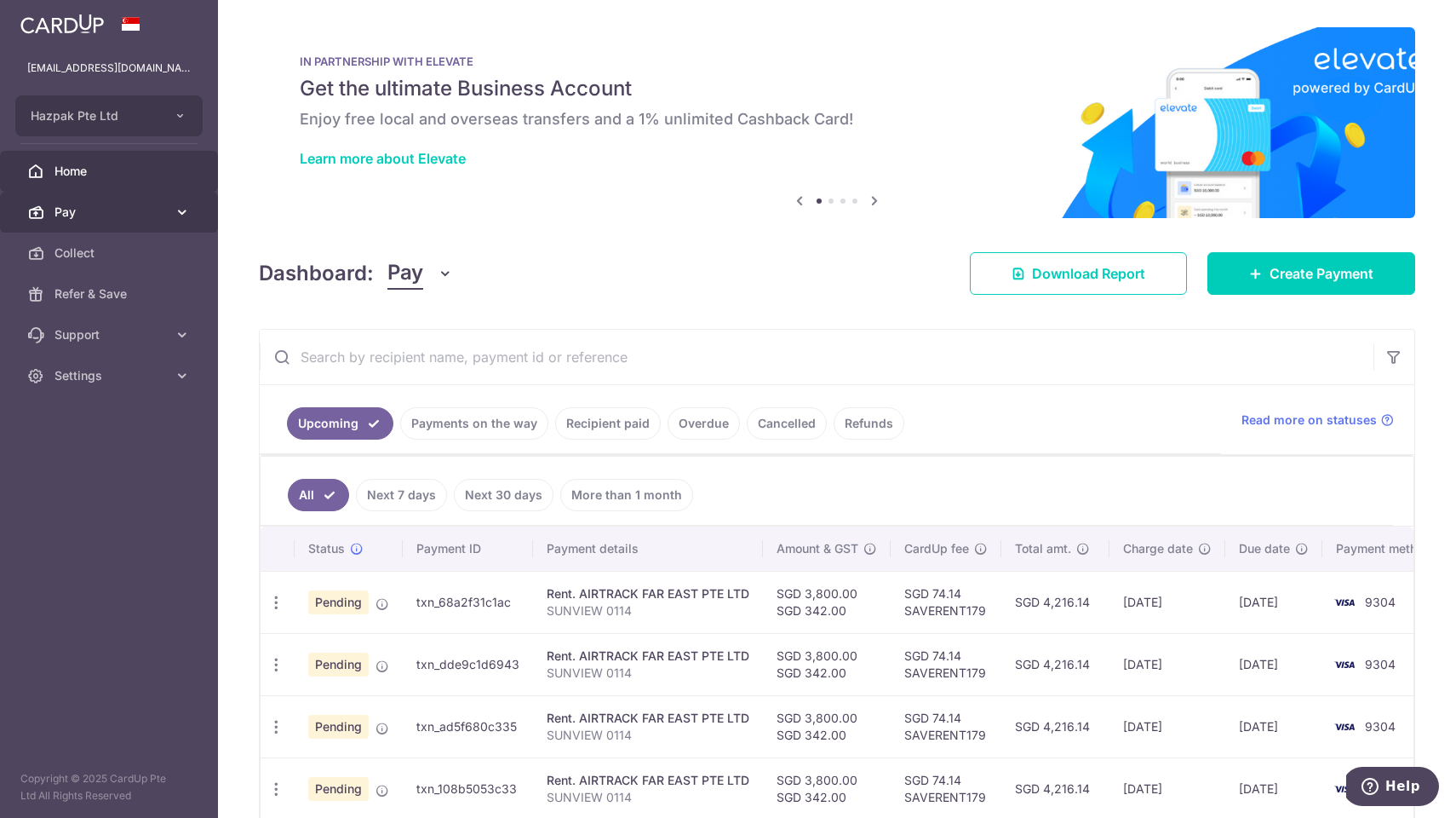
click at [94, 206] on span "Pay" at bounding box center [111, 211] width 113 height 17
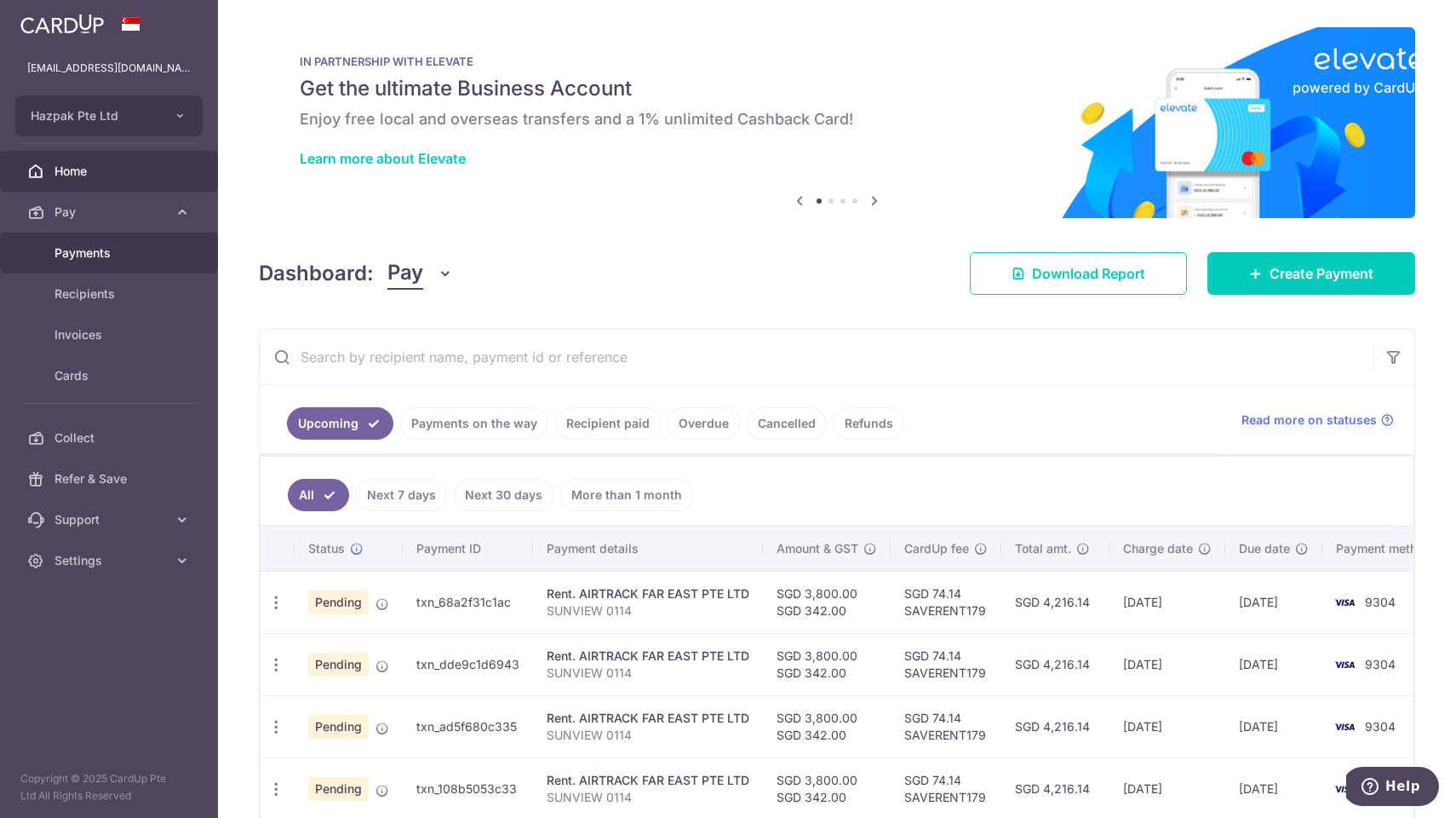
click at [92, 253] on span "Payments" at bounding box center [111, 252] width 113 height 17
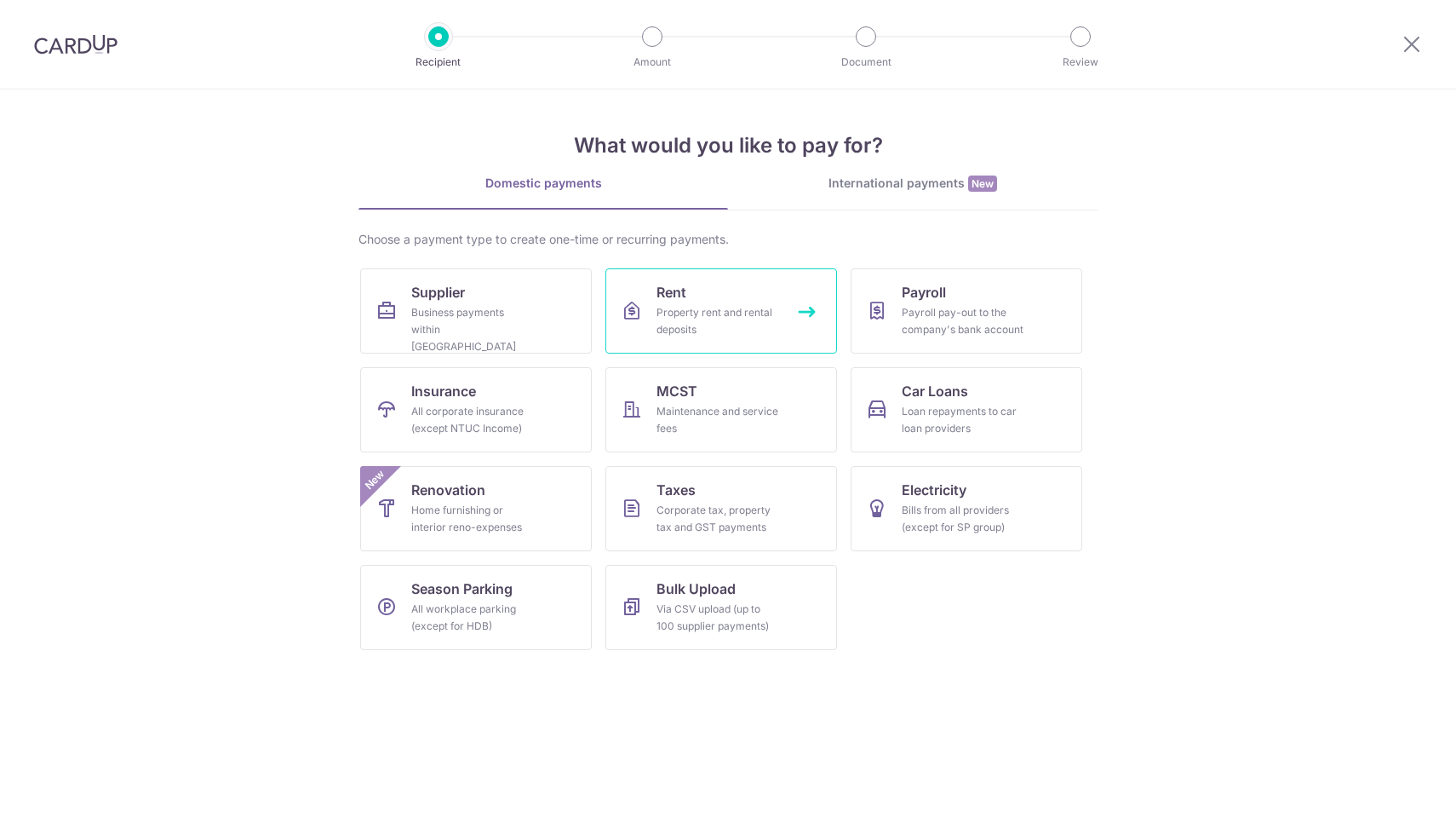
click at [726, 315] on div "Property rent and rental deposits" at bounding box center [717, 321] width 122 height 34
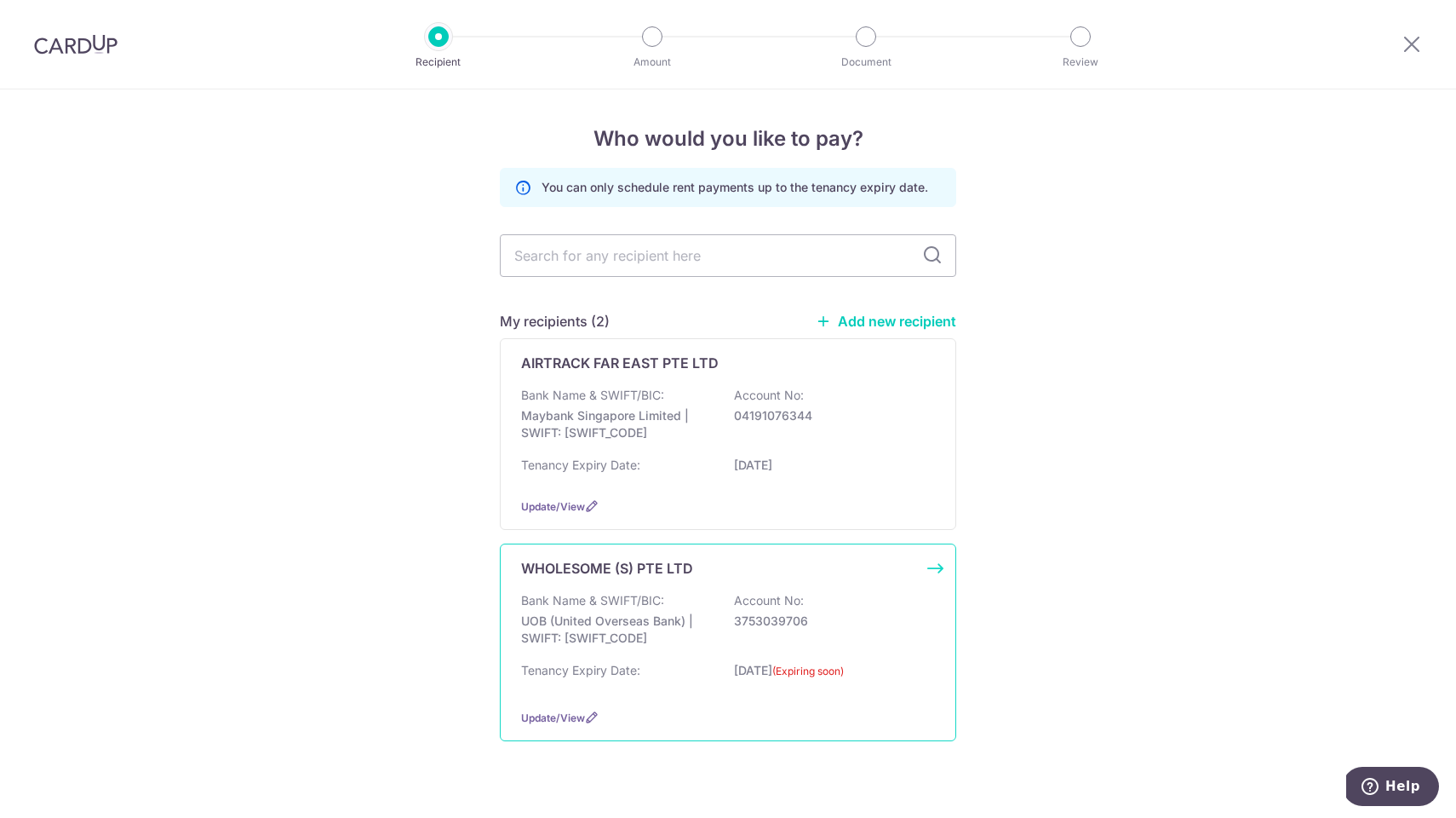
click at [640, 633] on p "UOB (United Overseas Bank) | SWIFT: UOVBSGSGXXX" at bounding box center [616, 630] width 191 height 34
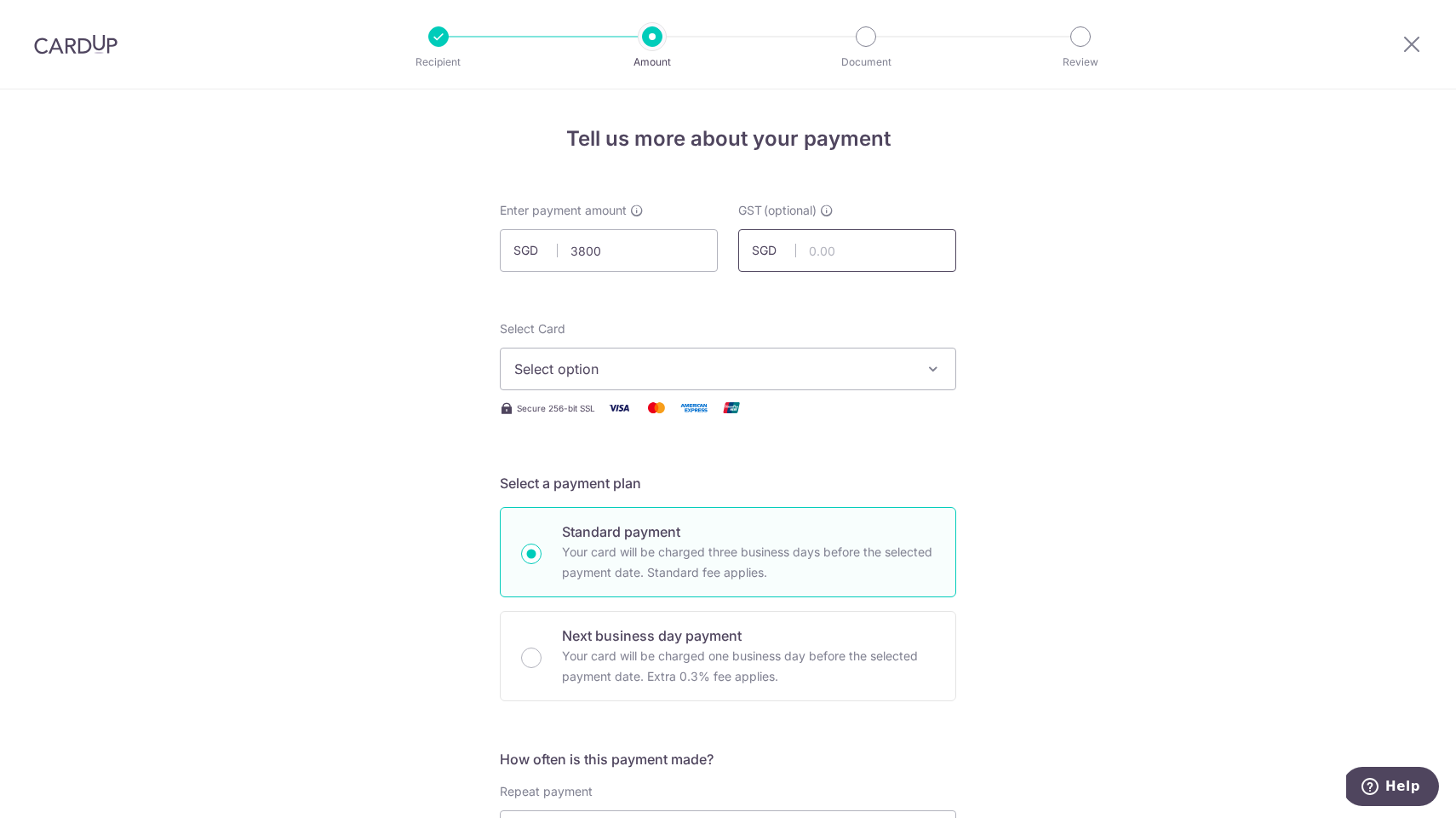
type input "3,800.00"
type input "342.00"
click at [628, 359] on span "Select option" at bounding box center [713, 369] width 397 height 21
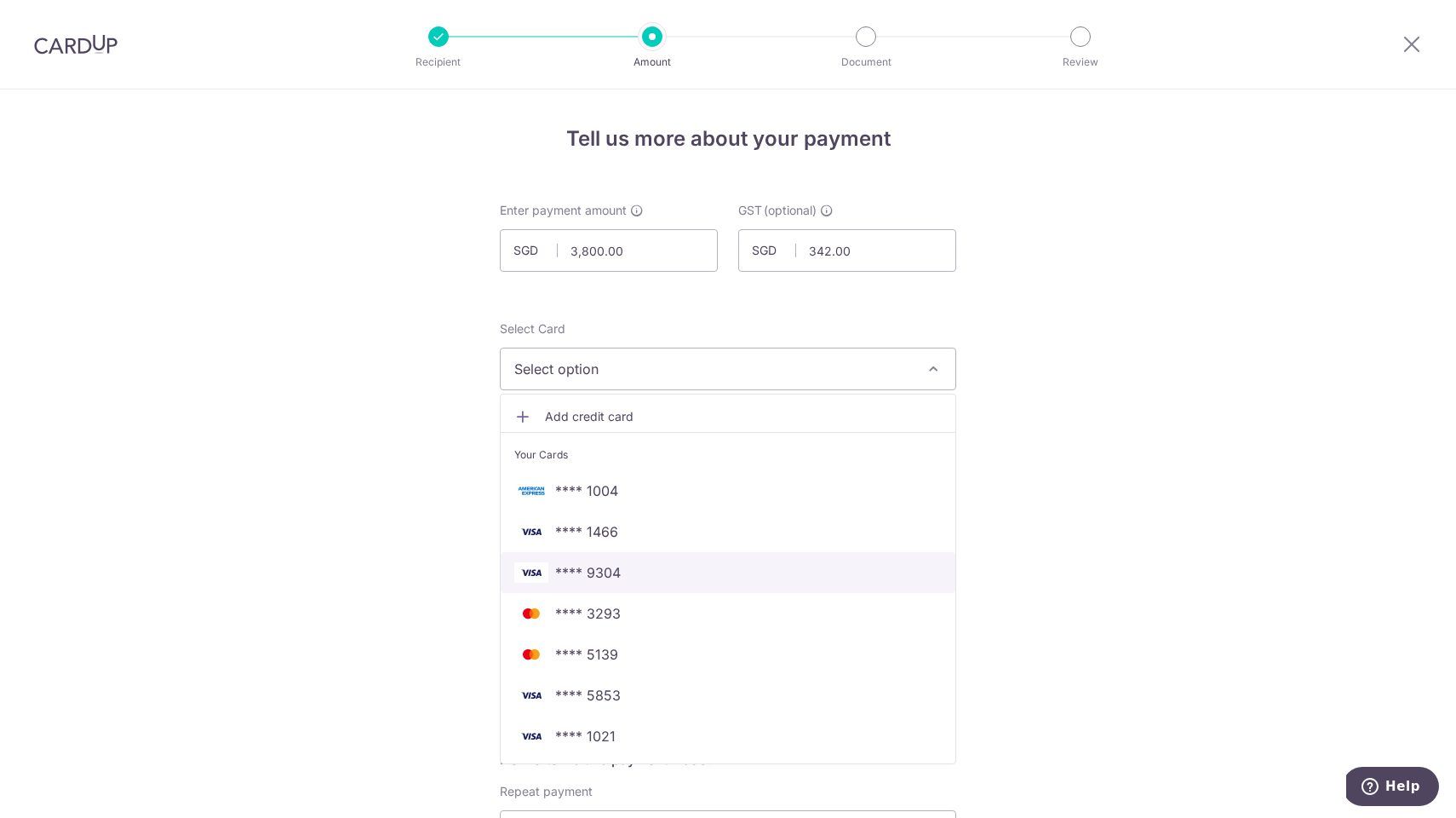
click at [619, 579] on span "**** 9304" at bounding box center [589, 572] width 66 height 21
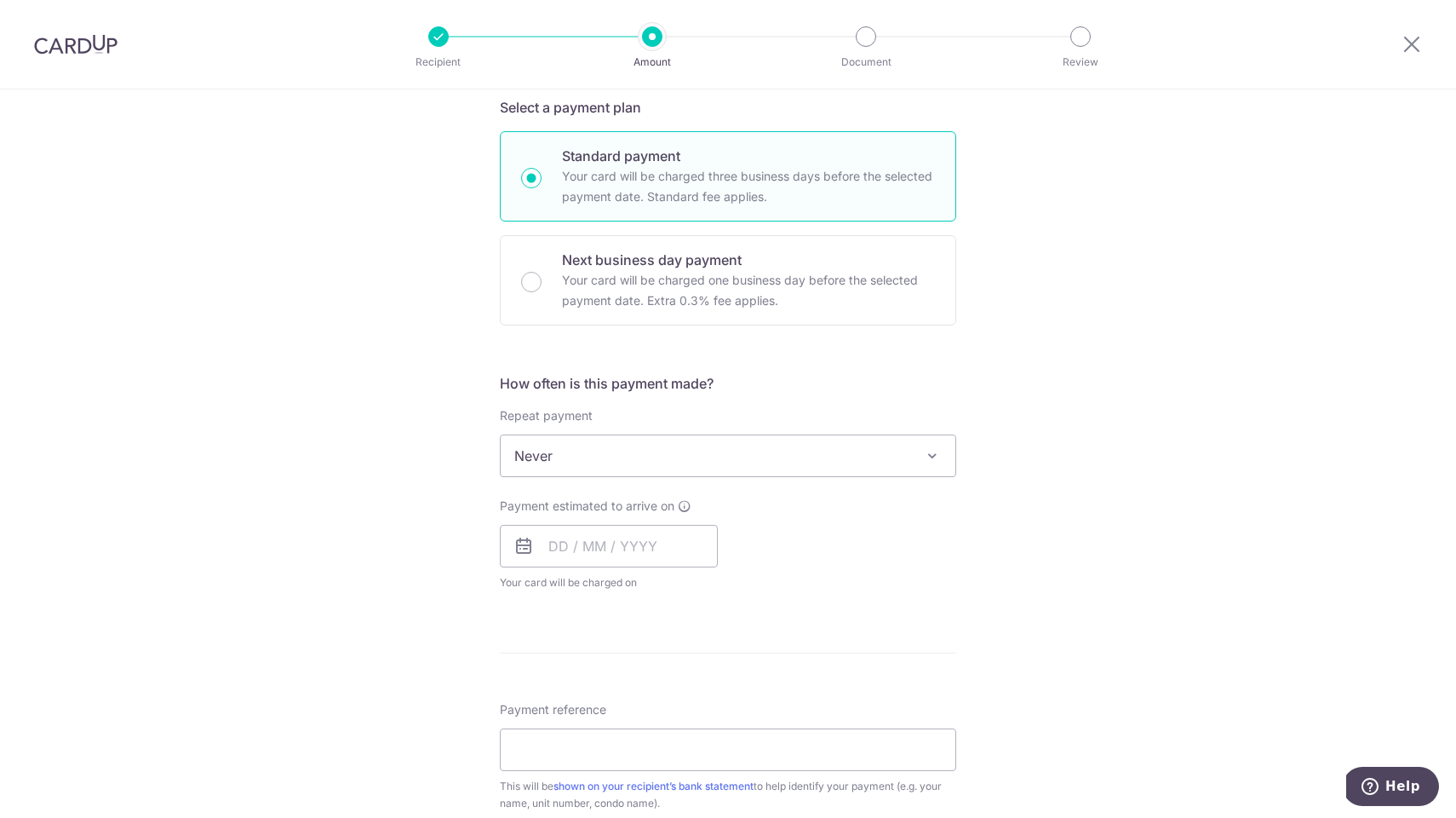
scroll to position [391, 0]
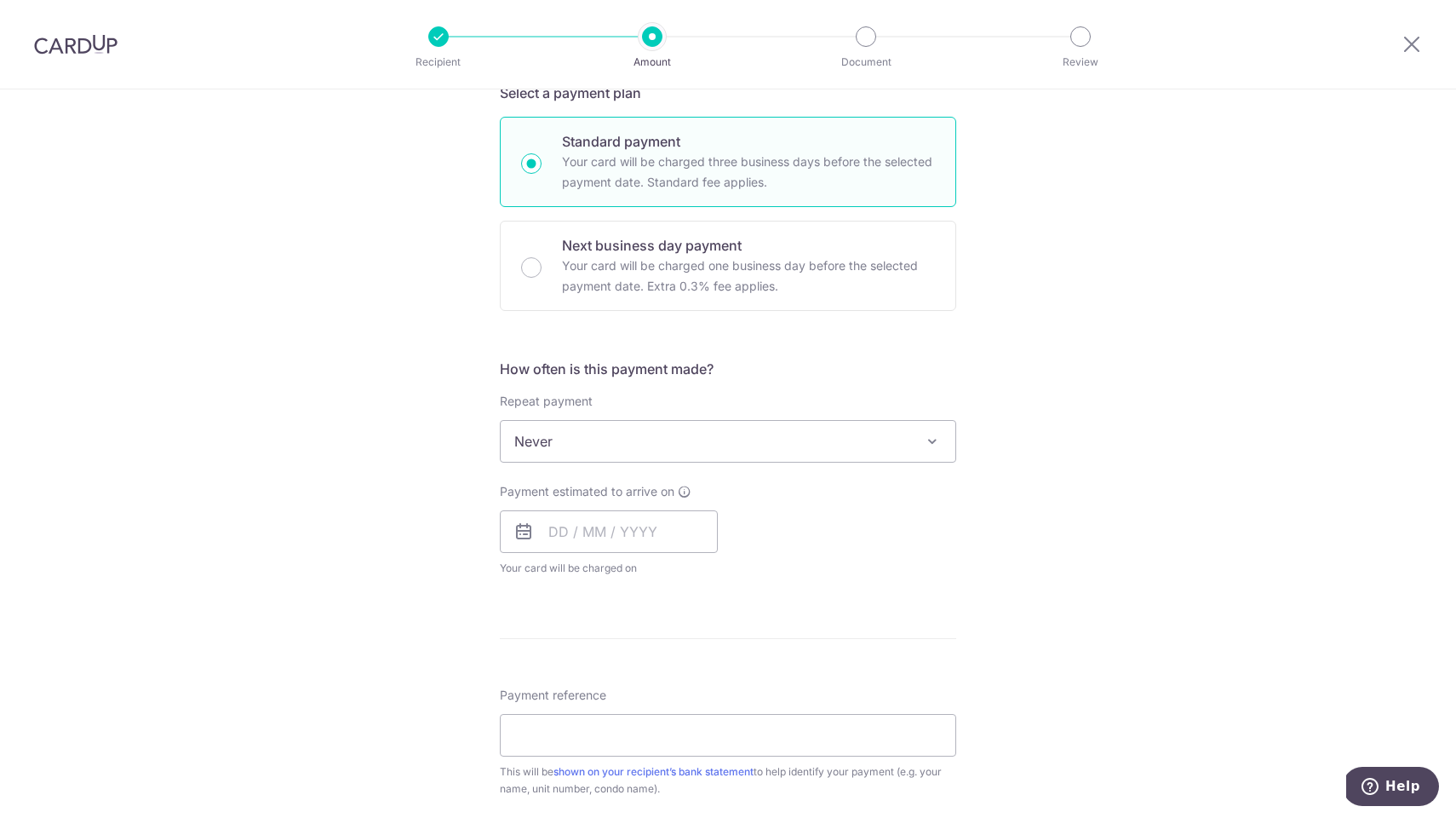
click at [680, 449] on span "Never" at bounding box center [728, 440] width 455 height 41
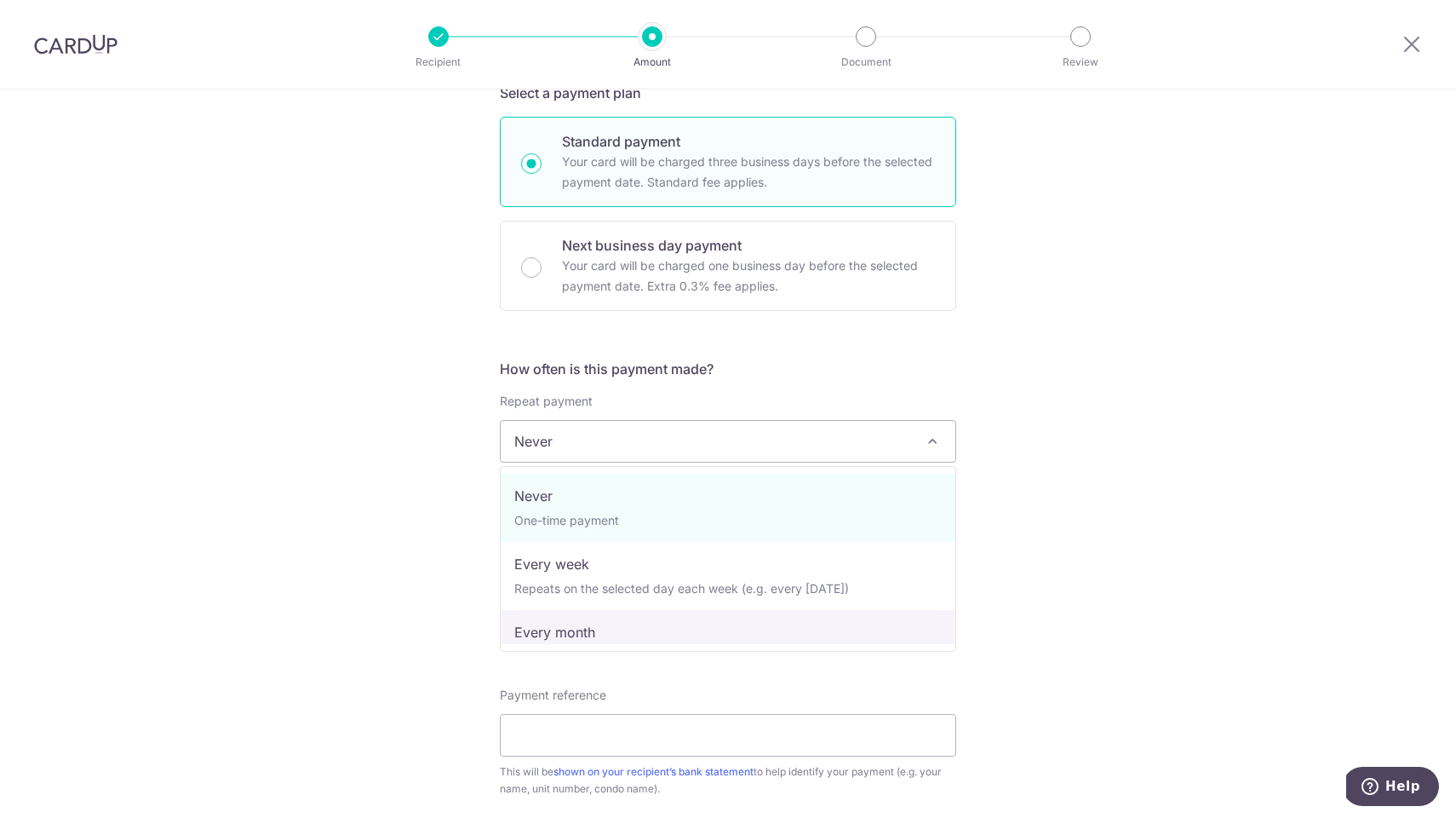
select select "3"
type input "07/10/2025"
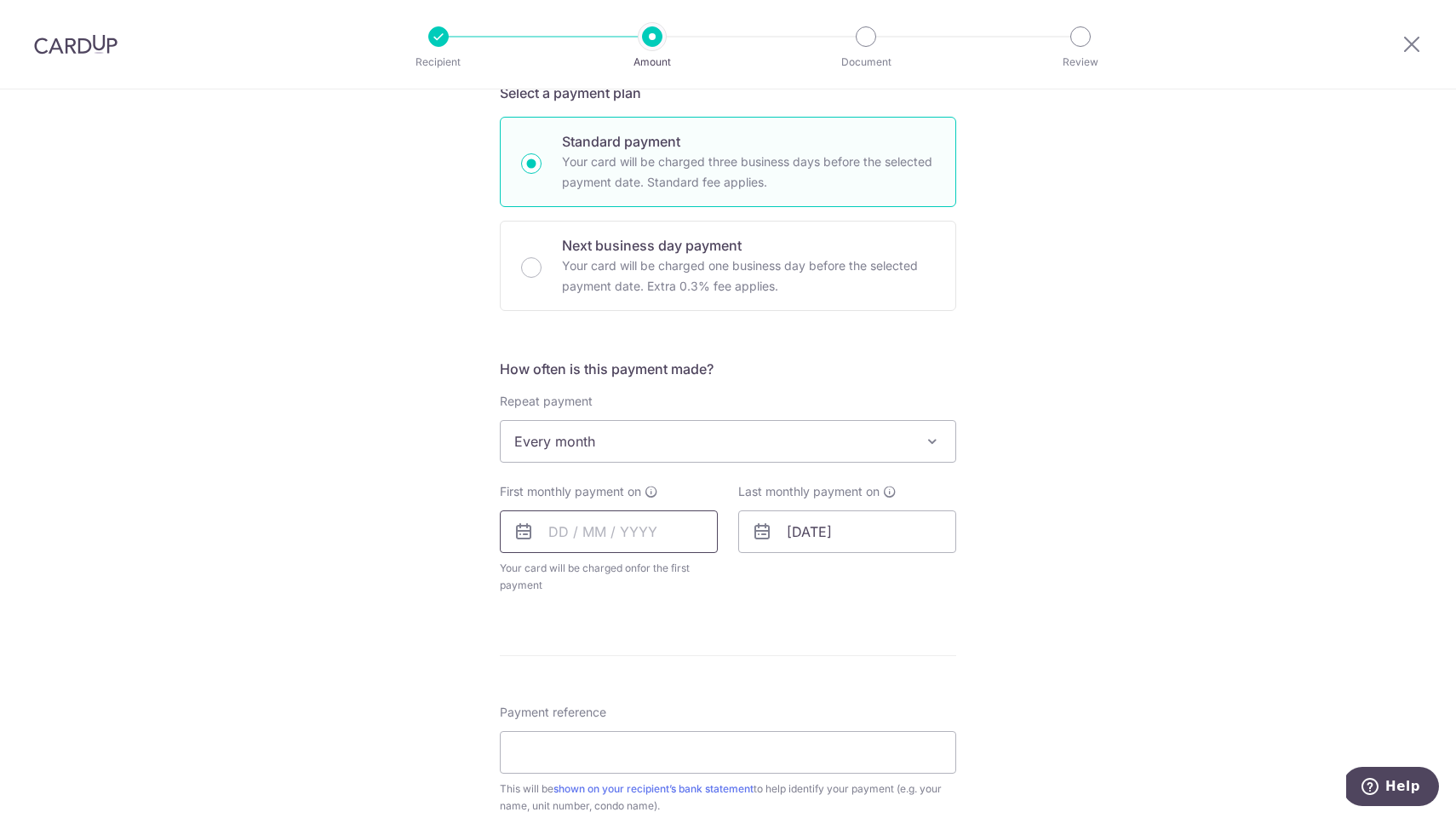
click at [588, 538] on input "text" at bounding box center [608, 531] width 218 height 43
type input "30"
type input "15/10/2025"
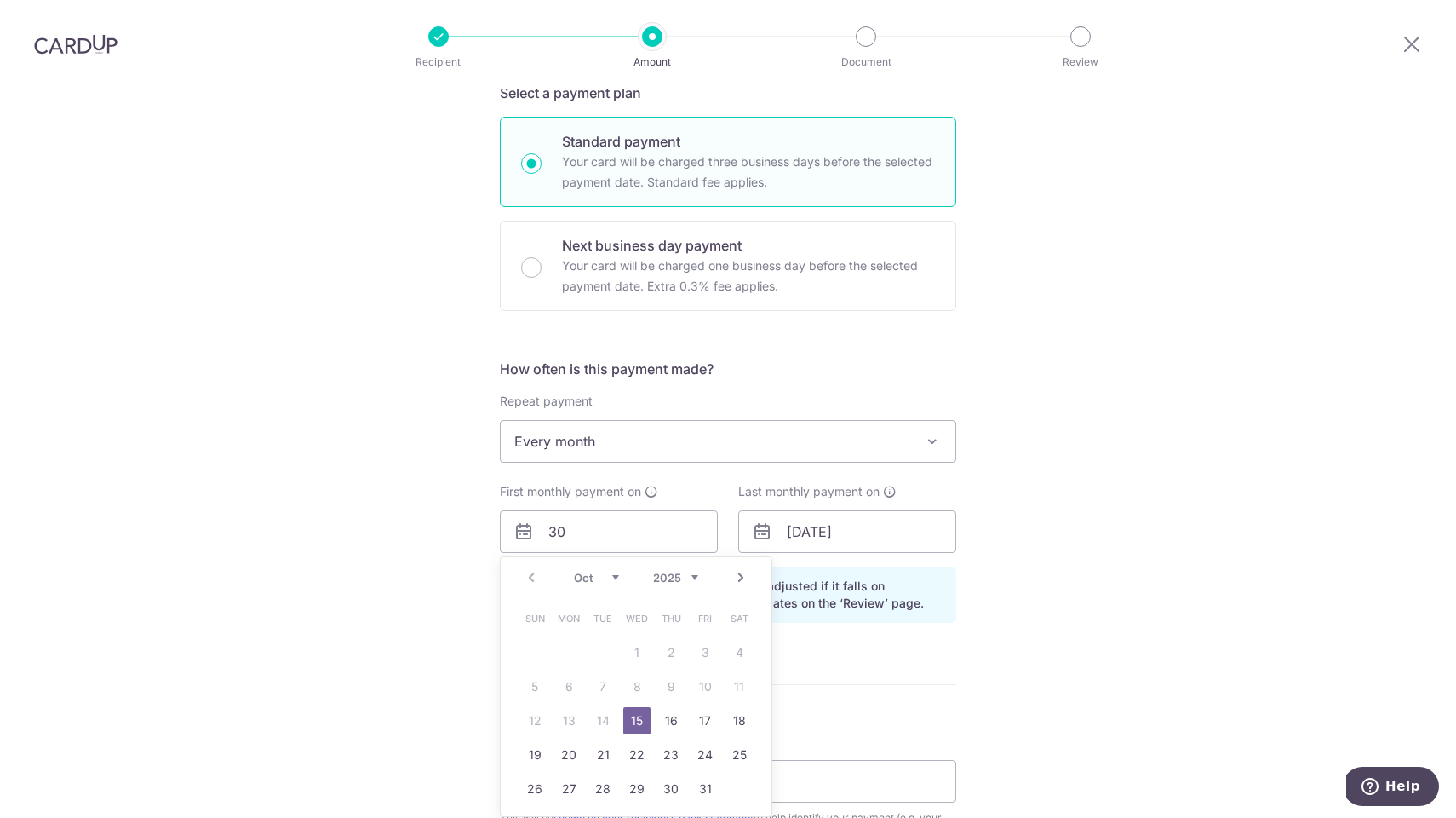
click at [529, 574] on div "Prev Next Oct Nov Dec 2025 2026 2027 2028 2029 2030 2031 2032 2033 2034 2035" at bounding box center [636, 577] width 271 height 41
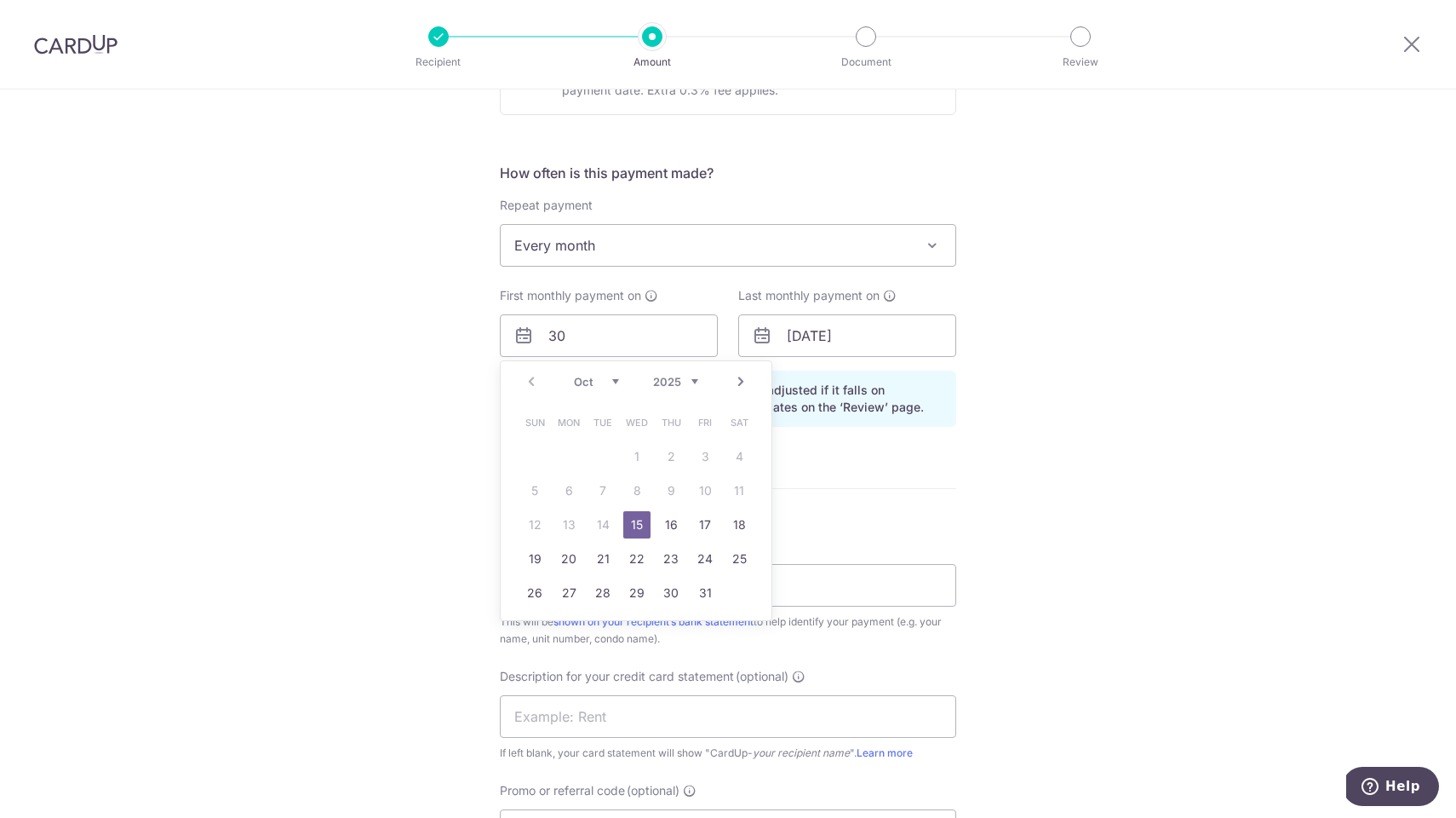
scroll to position [615, 0]
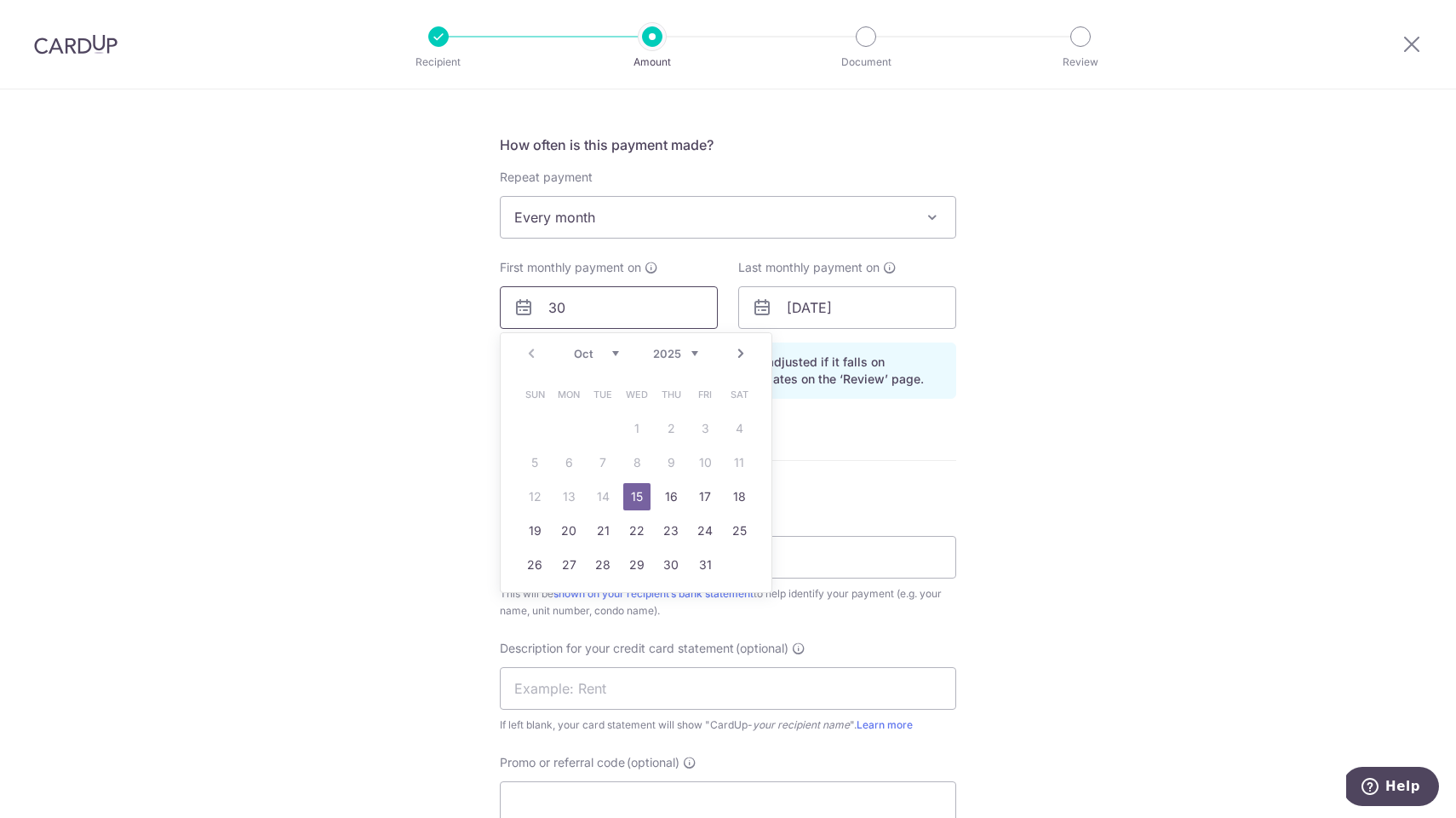
click at [576, 310] on input "30" at bounding box center [608, 307] width 218 height 43
drag, startPoint x: 576, startPoint y: 310, endPoint x: 512, endPoint y: 309, distance: 64.0
click at [512, 309] on input "30" at bounding box center [608, 307] width 218 height 43
click at [603, 557] on link "30" at bounding box center [603, 564] width 27 height 27
type input "[DATE]"
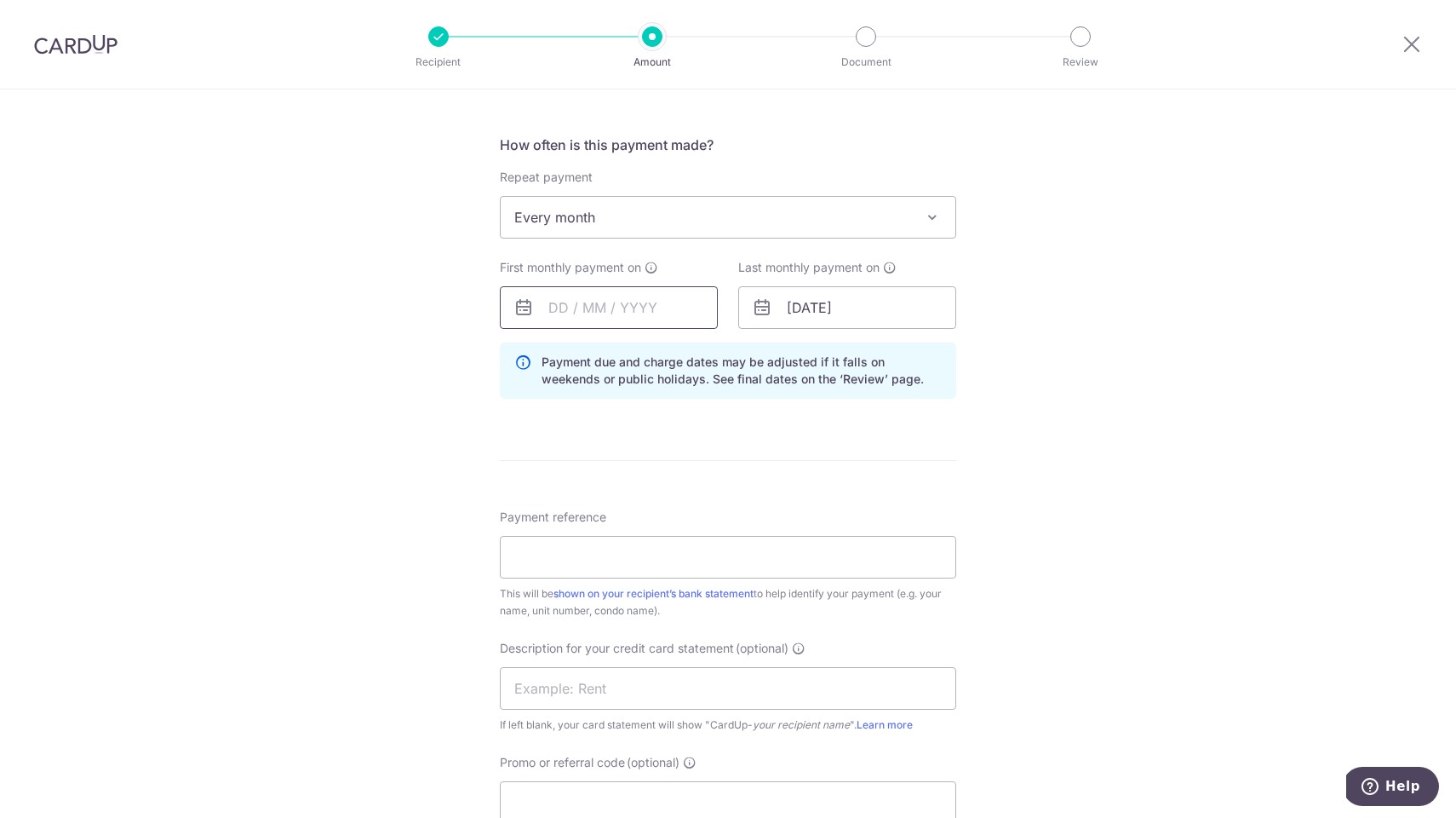
click at [591, 315] on input "text" at bounding box center [608, 307] width 218 height 43
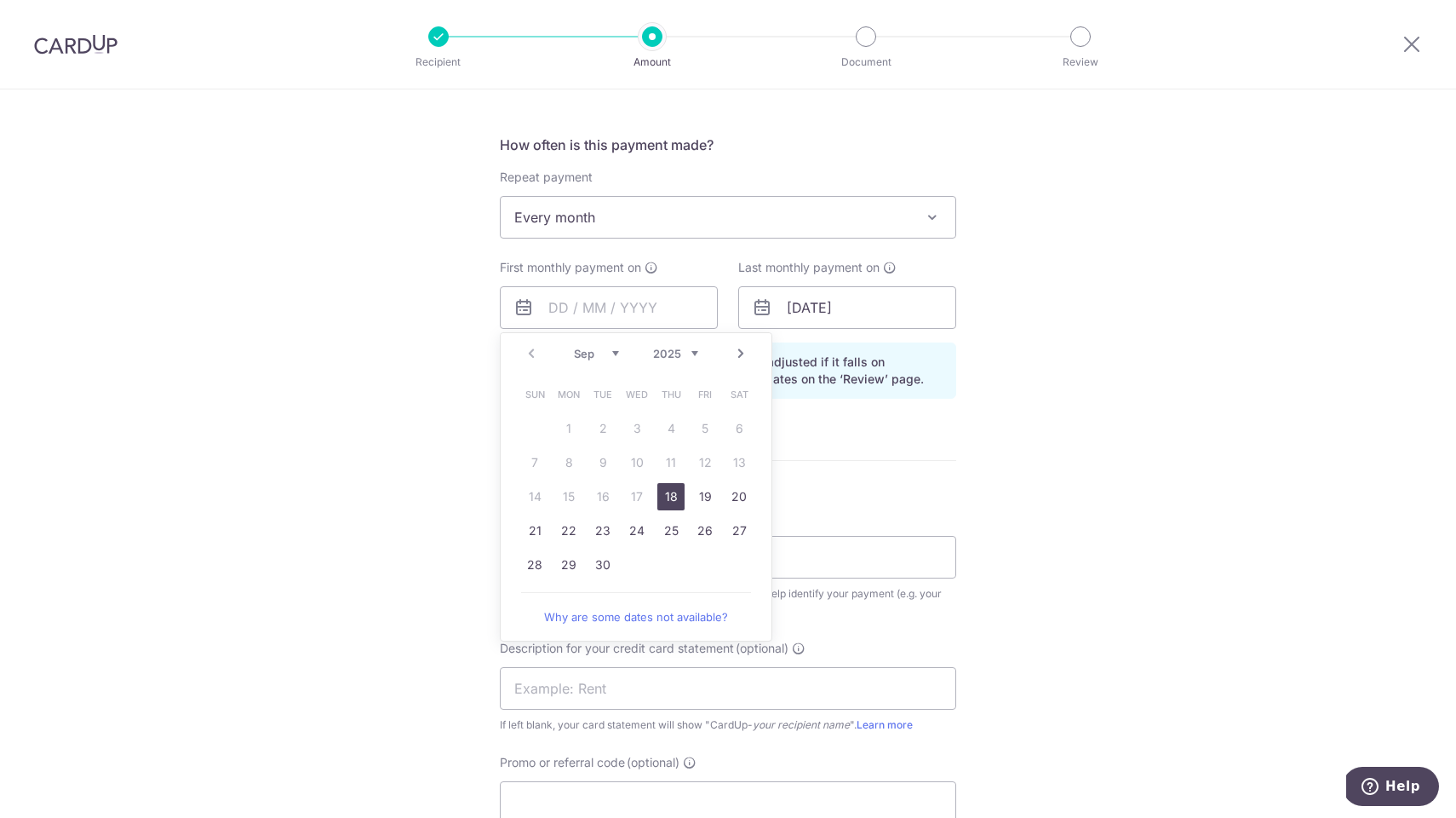
click at [529, 351] on div "Prev Next Sep Oct Nov Dec 2025 2026 2027 2028 2029 2030 2031 2032 2033 2034 2035" at bounding box center [636, 353] width 271 height 41
click at [601, 561] on link "30" at bounding box center [603, 564] width 27 height 27
type input "[DATE]"
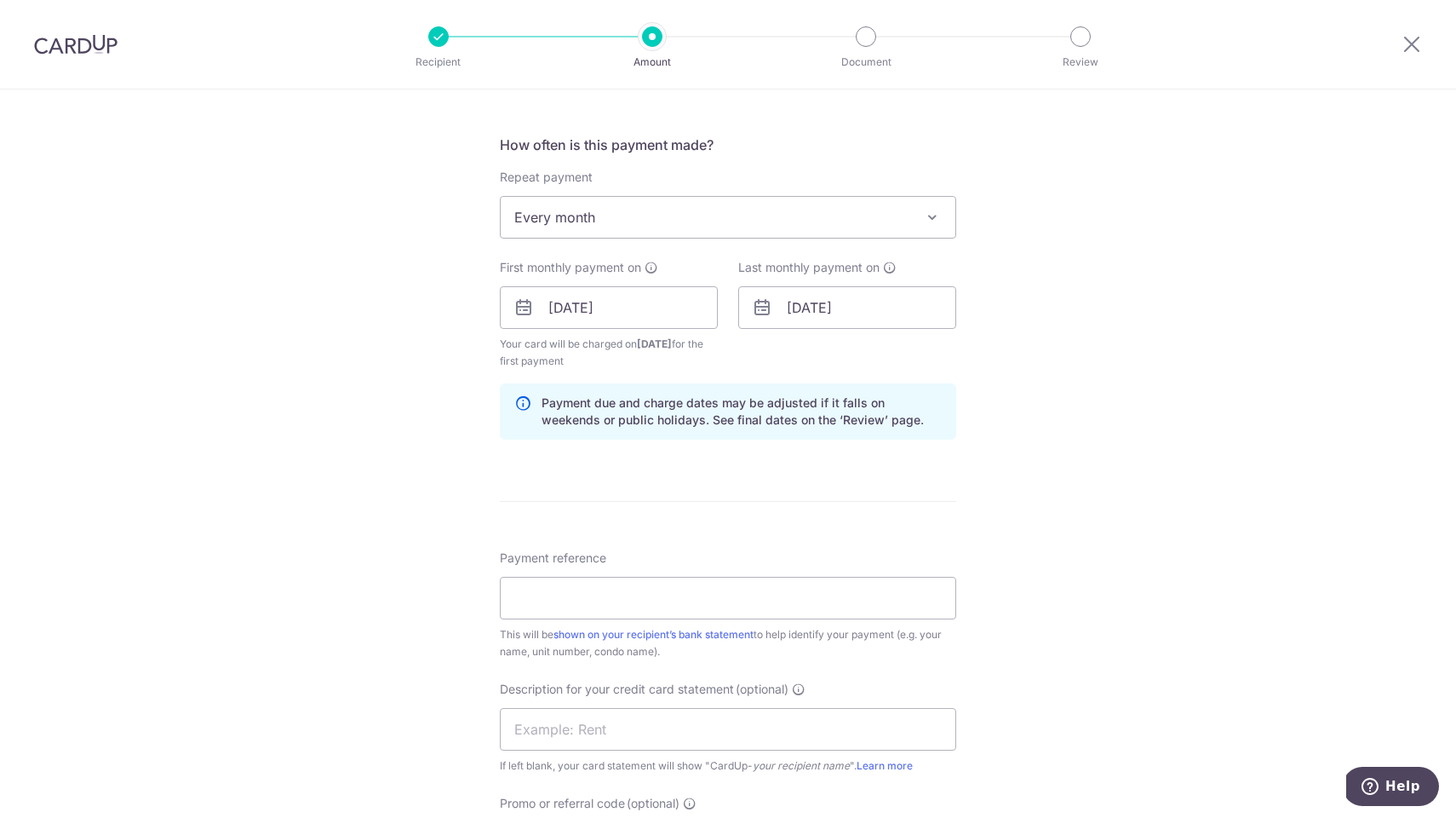
click at [601, 561] on span "Payment reference" at bounding box center [553, 558] width 107 height 17
click at [601, 577] on input "Payment reference" at bounding box center [728, 598] width 456 height 43
click at [886, 312] on input "[DATE]" at bounding box center [847, 307] width 218 height 43
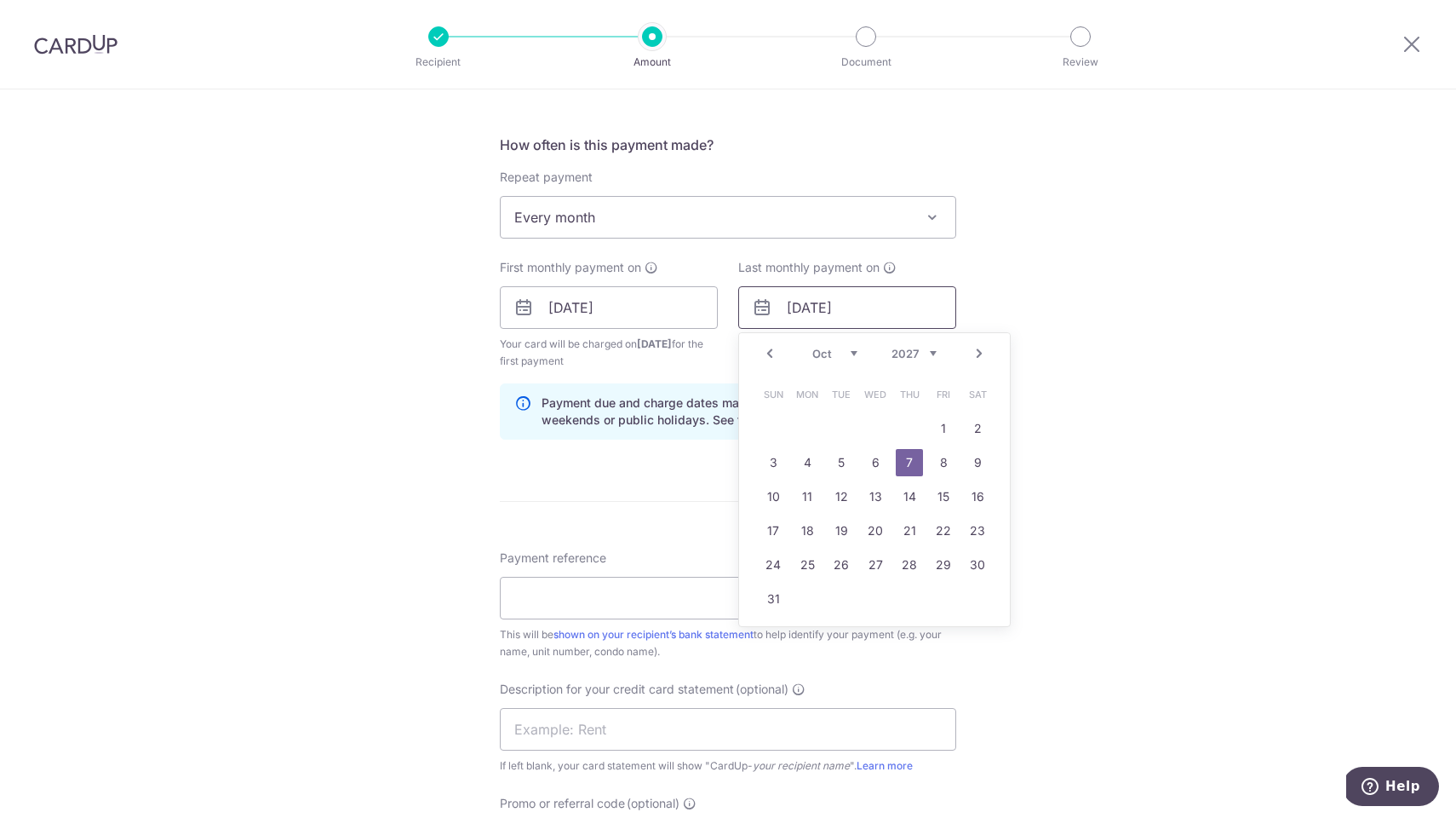
type input "07/10/2027"
click at [913, 461] on link "7" at bounding box center [909, 462] width 27 height 27
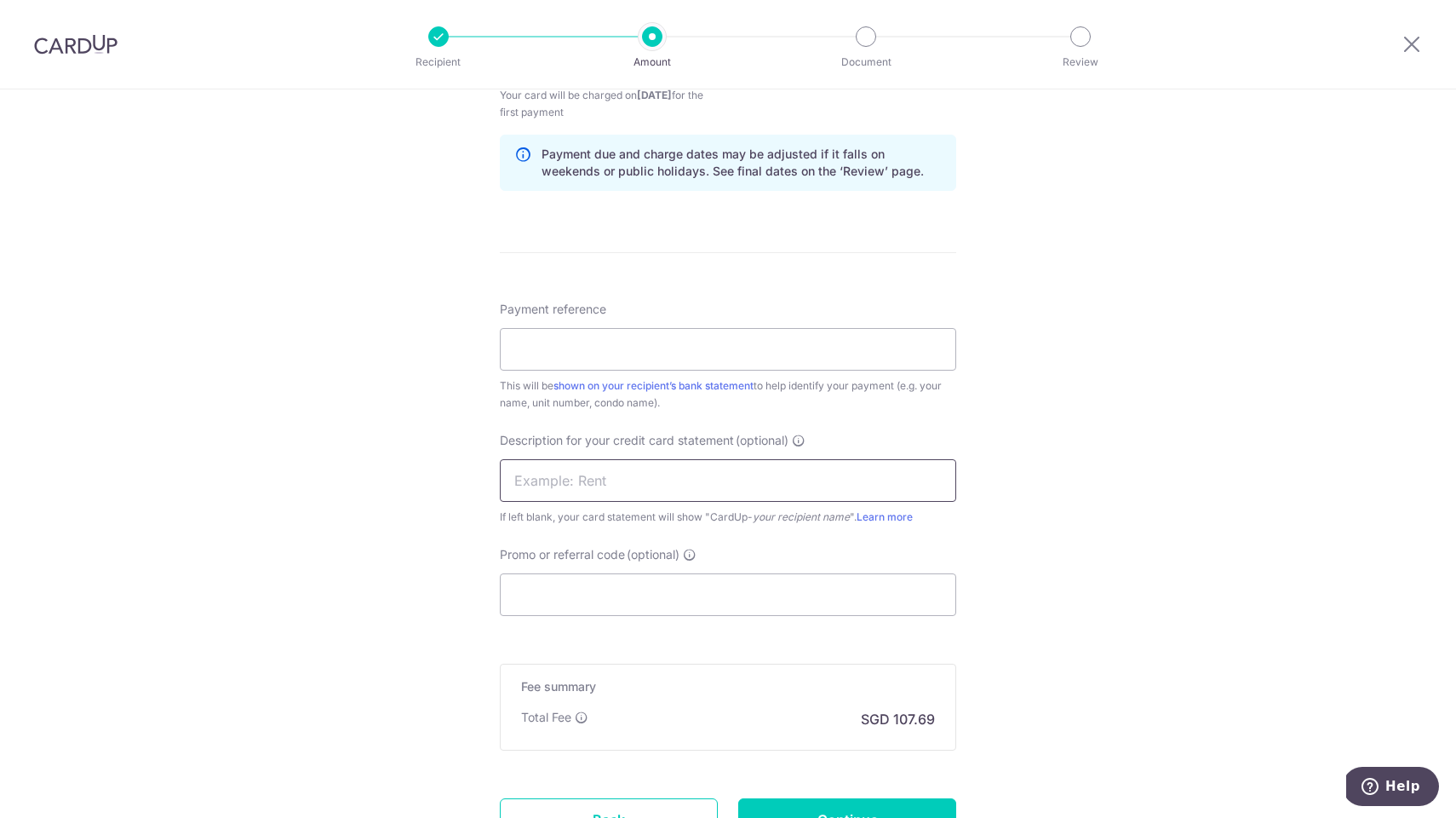
scroll to position [865, 0]
click at [567, 346] on input "Payment reference" at bounding box center [728, 348] width 456 height 43
type input "SUNVIEW 0115"
click at [559, 492] on input "text" at bounding box center [728, 478] width 456 height 43
type input "WHOLESOME 0115"
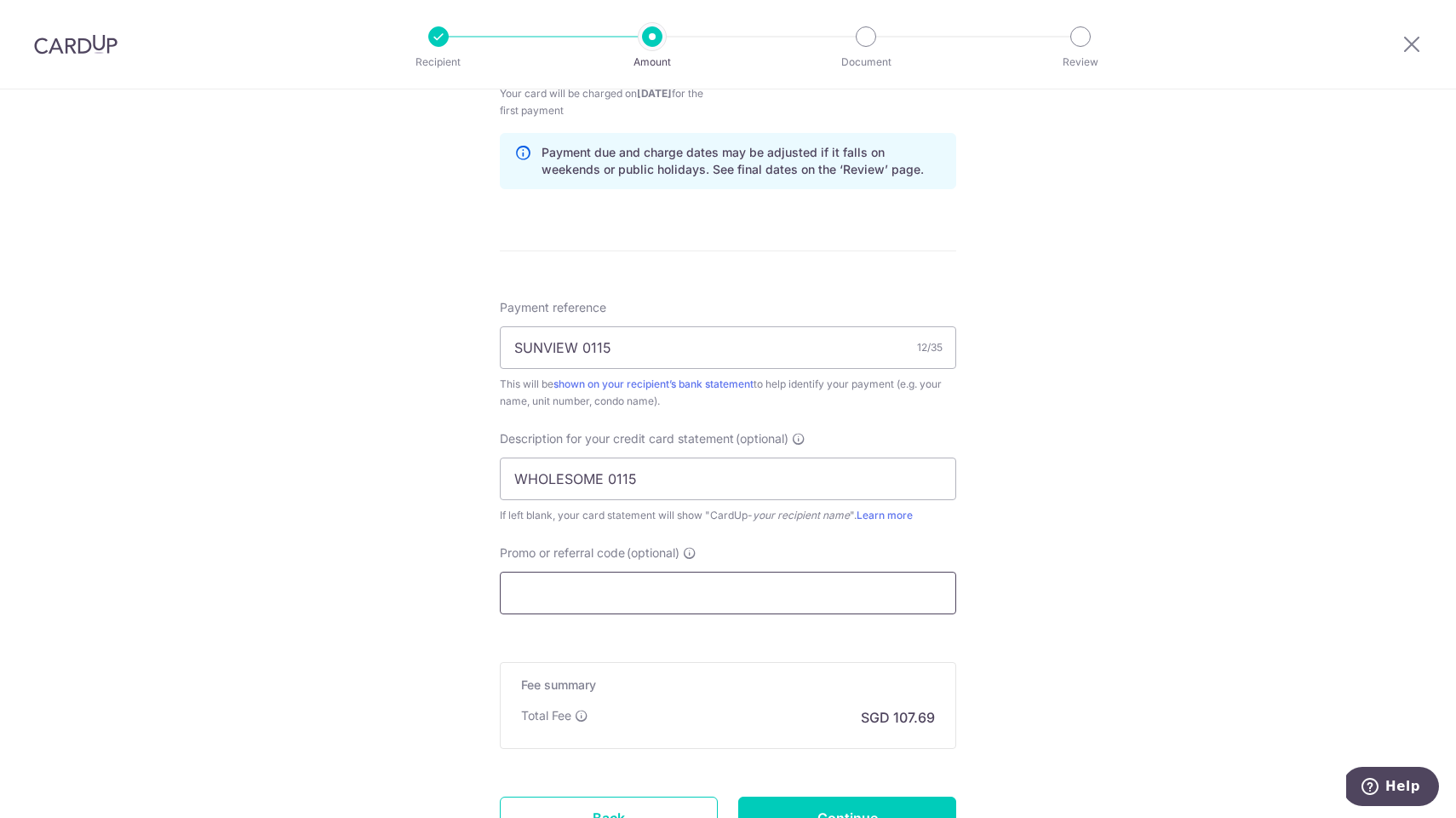
click at [615, 582] on input "Promo or referral code (optional)" at bounding box center [728, 593] width 456 height 43
paste input "SAVERENT179"
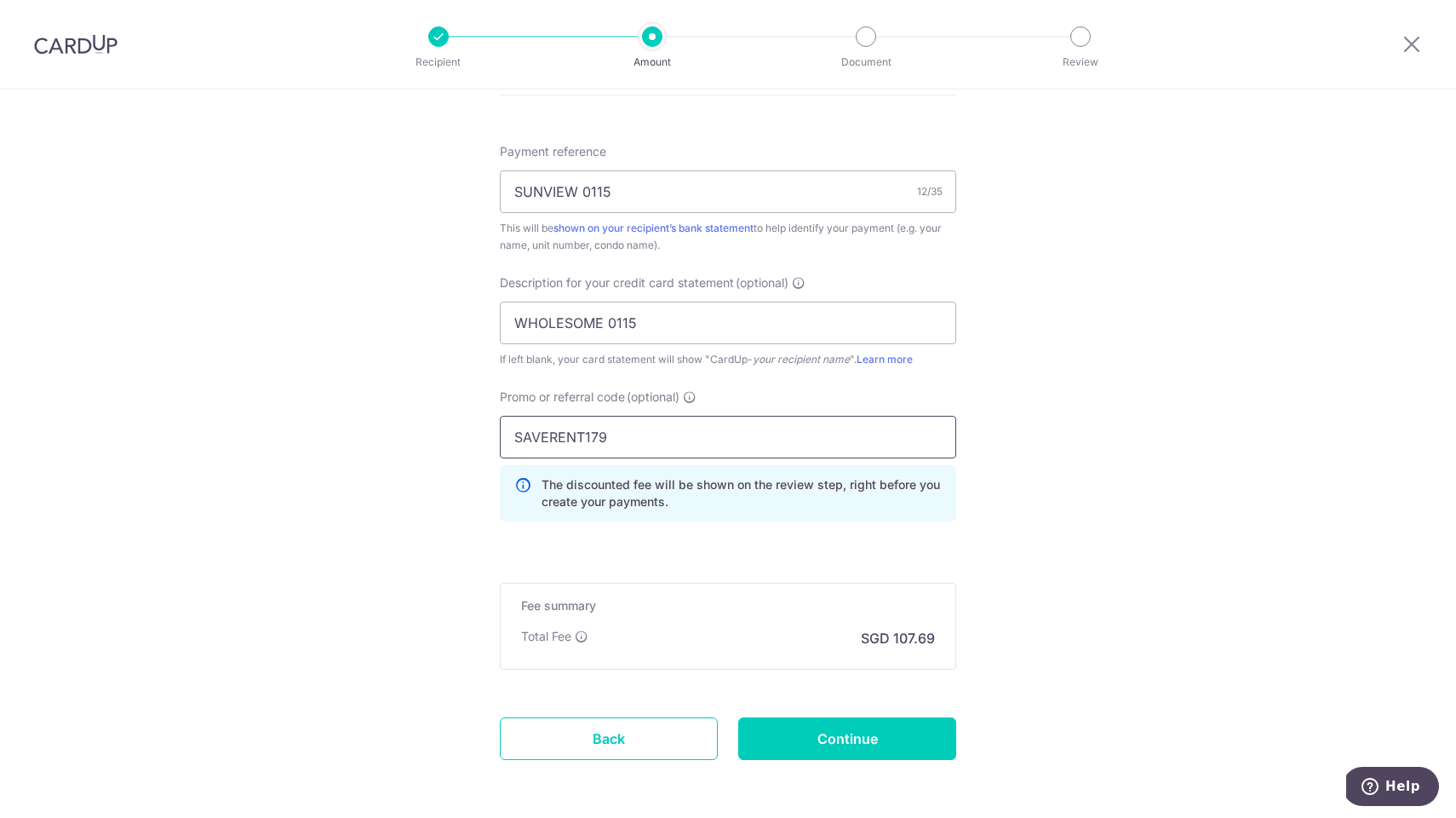
scroll to position [1034, 0]
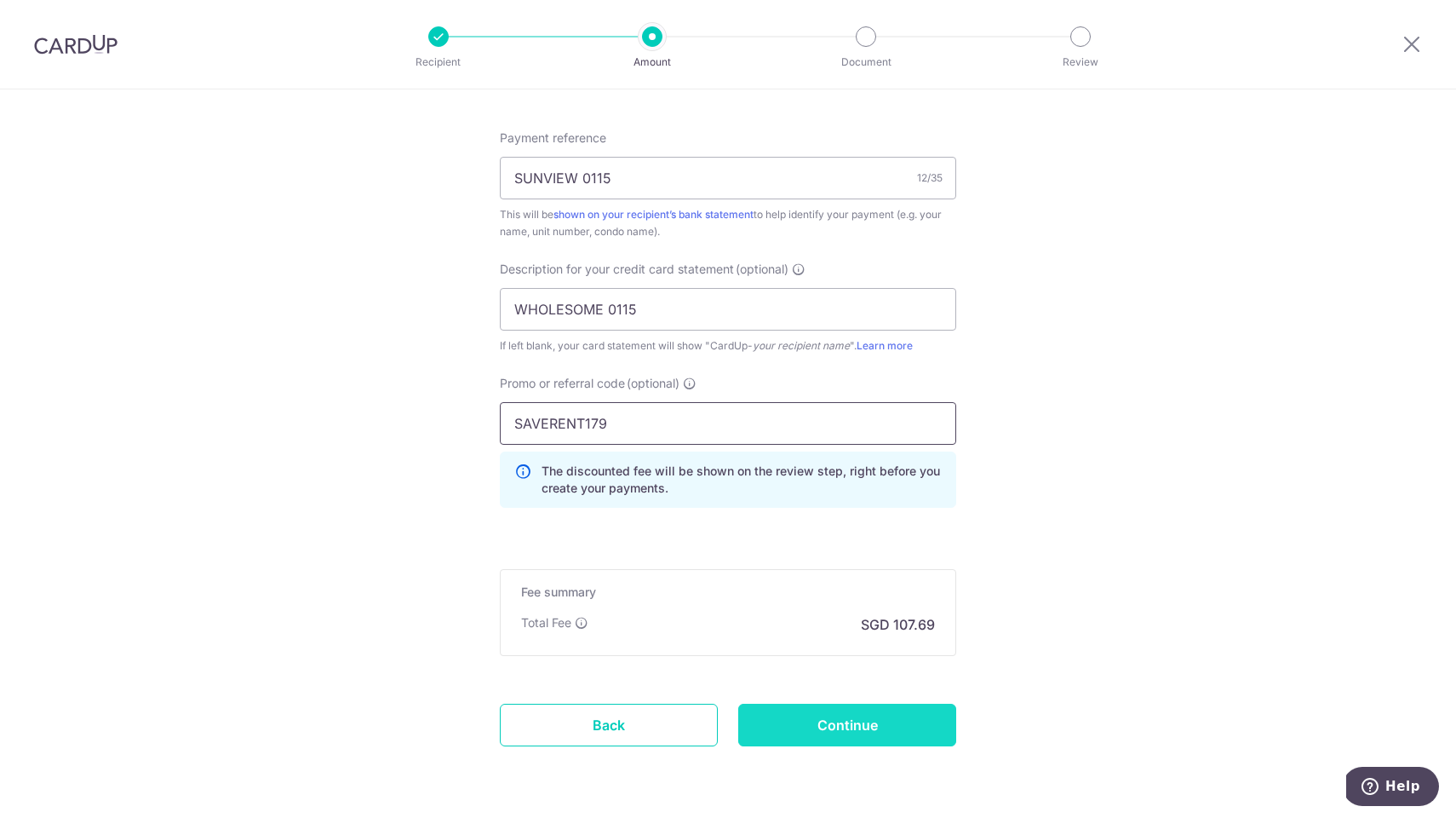
type input "SAVERENT179"
click at [859, 720] on input "Continue" at bounding box center [847, 724] width 218 height 43
type input "Create Schedule"
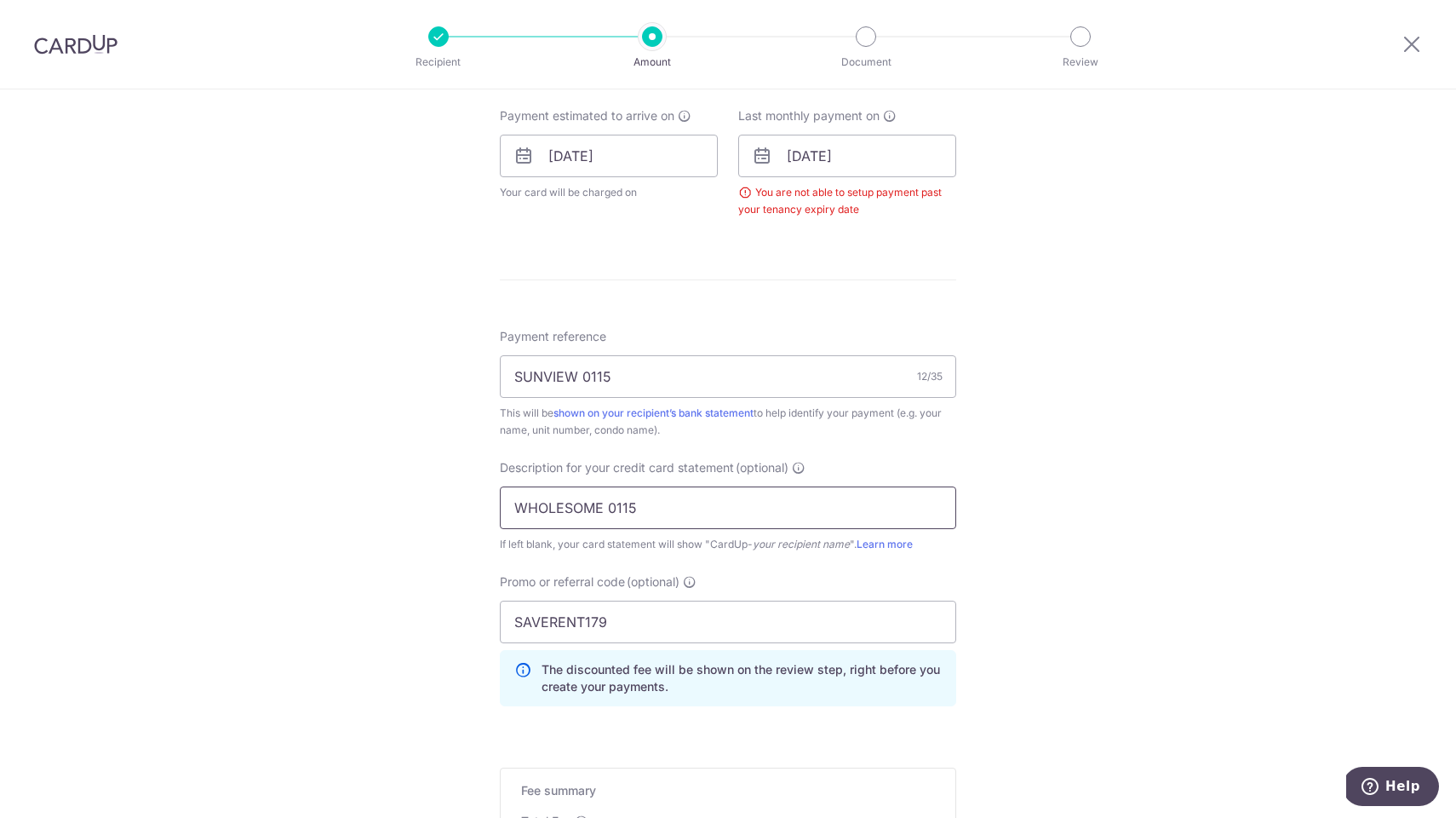
scroll to position [751, 0]
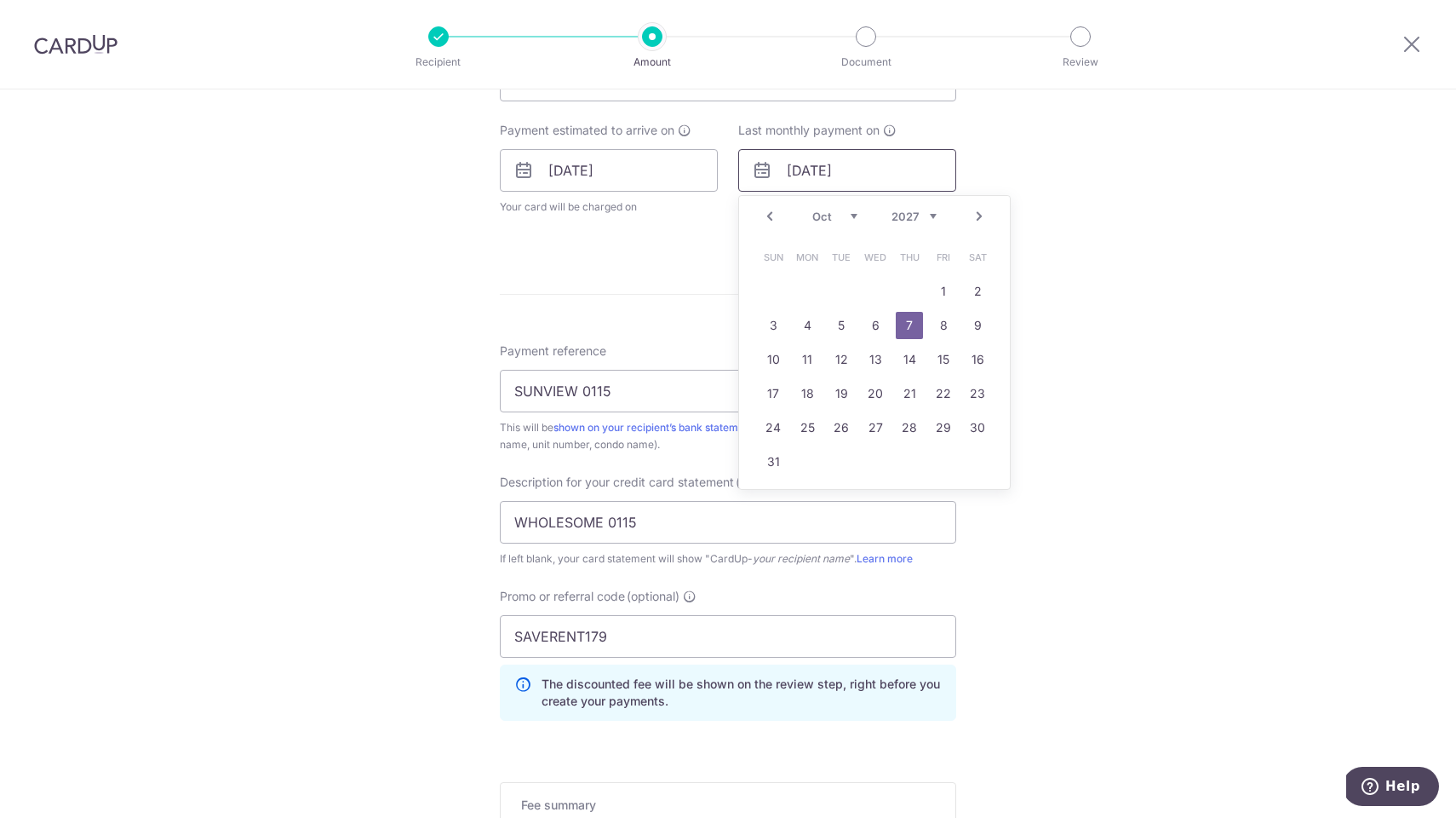
drag, startPoint x: 821, startPoint y: 168, endPoint x: 758, endPoint y: 167, distance: 63.0
click at [758, 167] on div "[DATE] Prev Next Jan Feb Mar Apr May Jun [DATE] Aug Sep Oct Nov [DATE] 2026 202…" at bounding box center [847, 170] width 218 height 43
click at [909, 420] on link "30" at bounding box center [909, 427] width 27 height 27
type input "[DATE]"
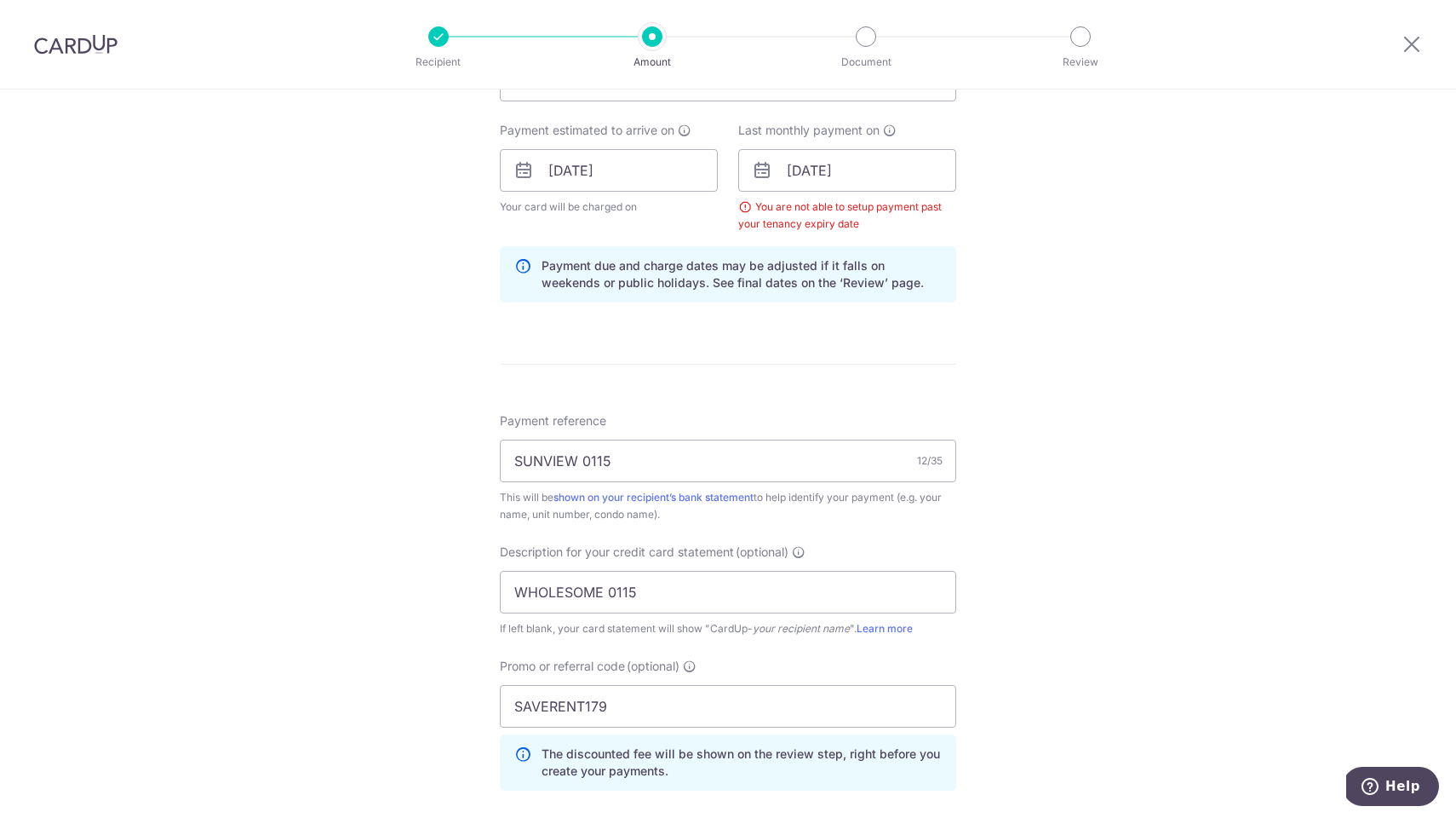
click at [993, 329] on div "Tell us more about your payment Enter payment amount SGD 3,800.00 3800.00 GST (…" at bounding box center [728, 248] width 1456 height 1819
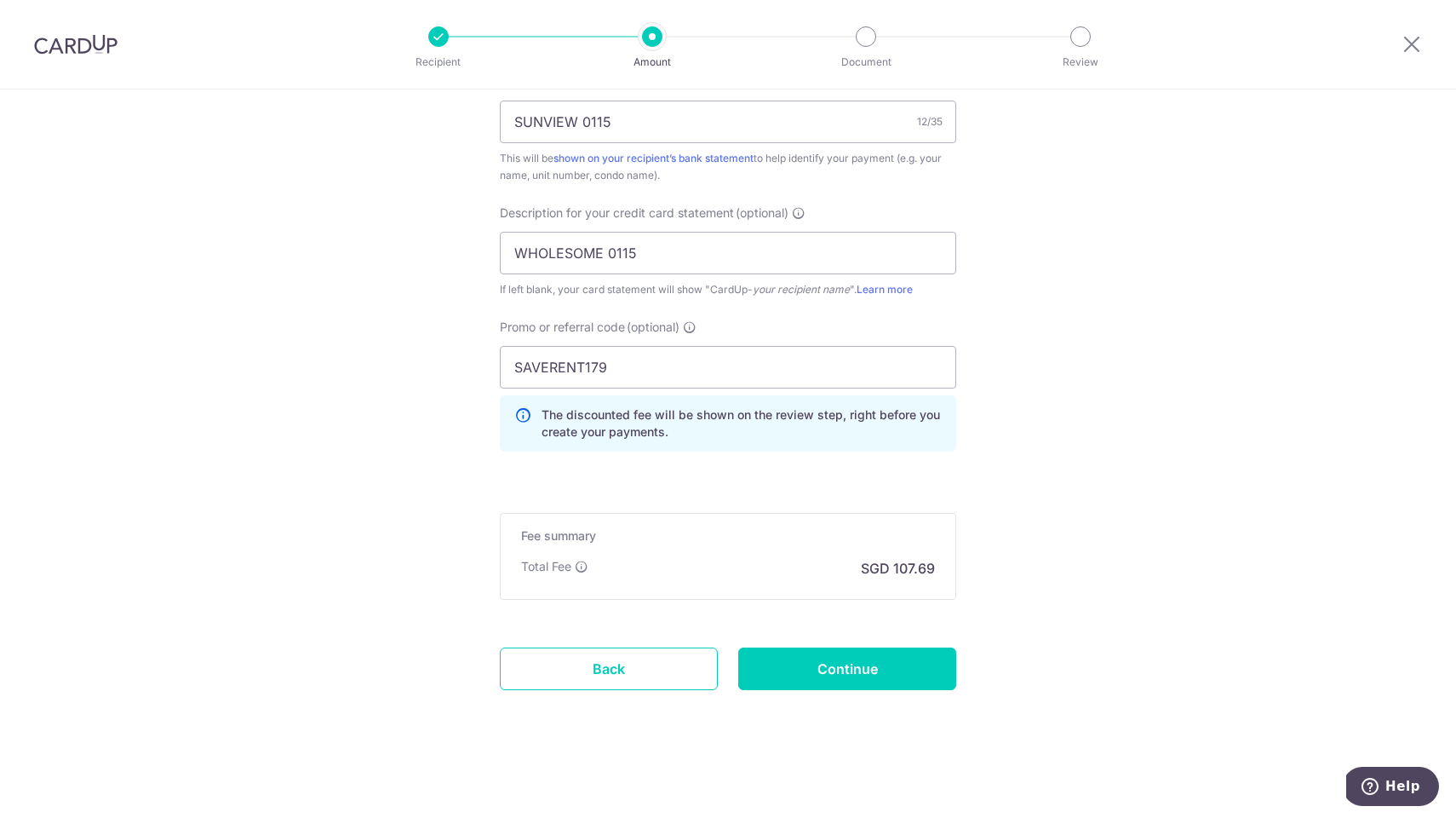
scroll to position [1091, 0]
click at [840, 669] on input "Continue" at bounding box center [847, 669] width 218 height 43
type input "Create Schedule"
click at [608, 670] on link "Back" at bounding box center [608, 669] width 218 height 43
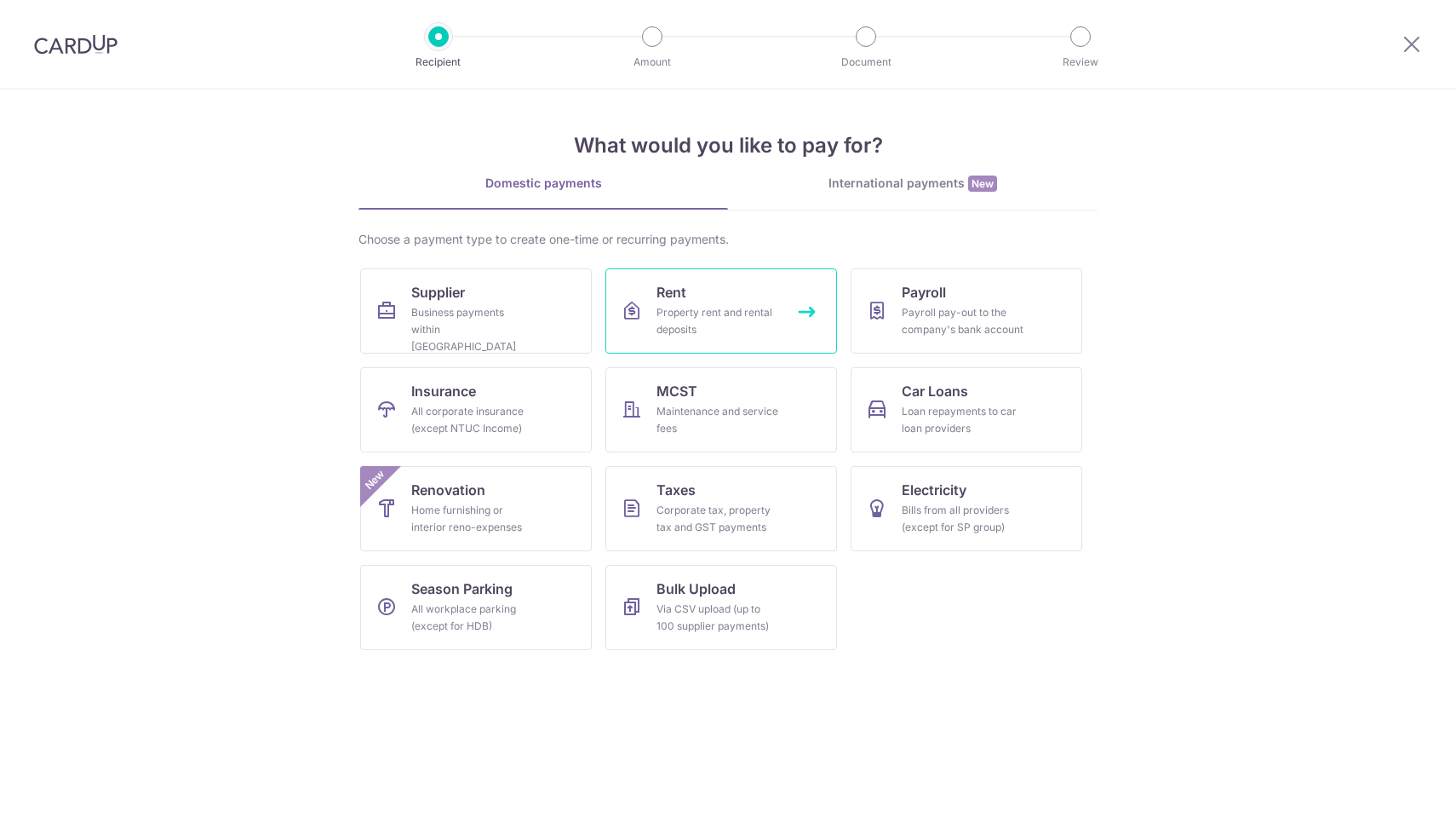
click at [665, 302] on span "Rent" at bounding box center [671, 292] width 30 height 21
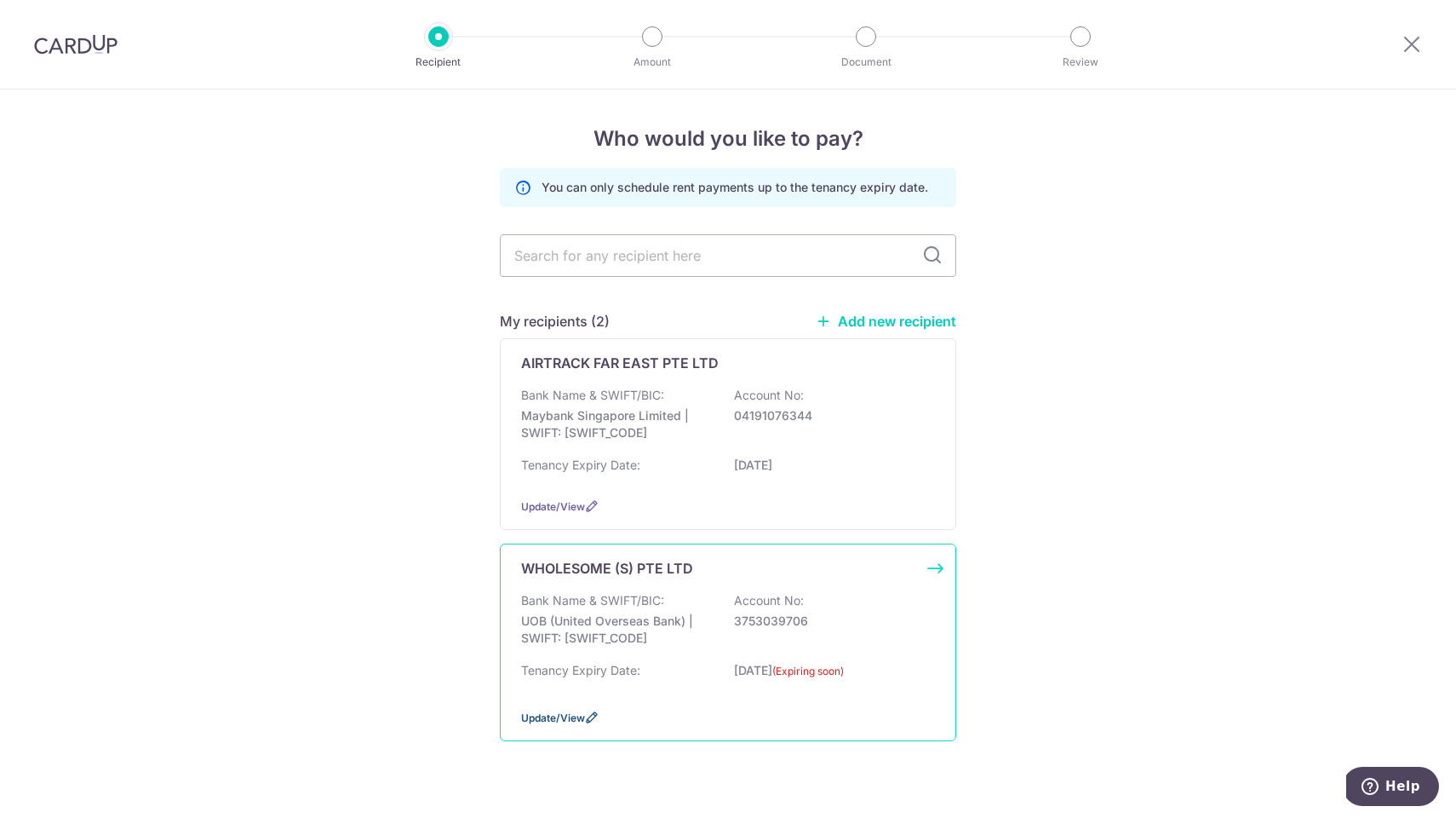
click at [551, 724] on span "Update/View" at bounding box center [553, 717] width 64 height 13
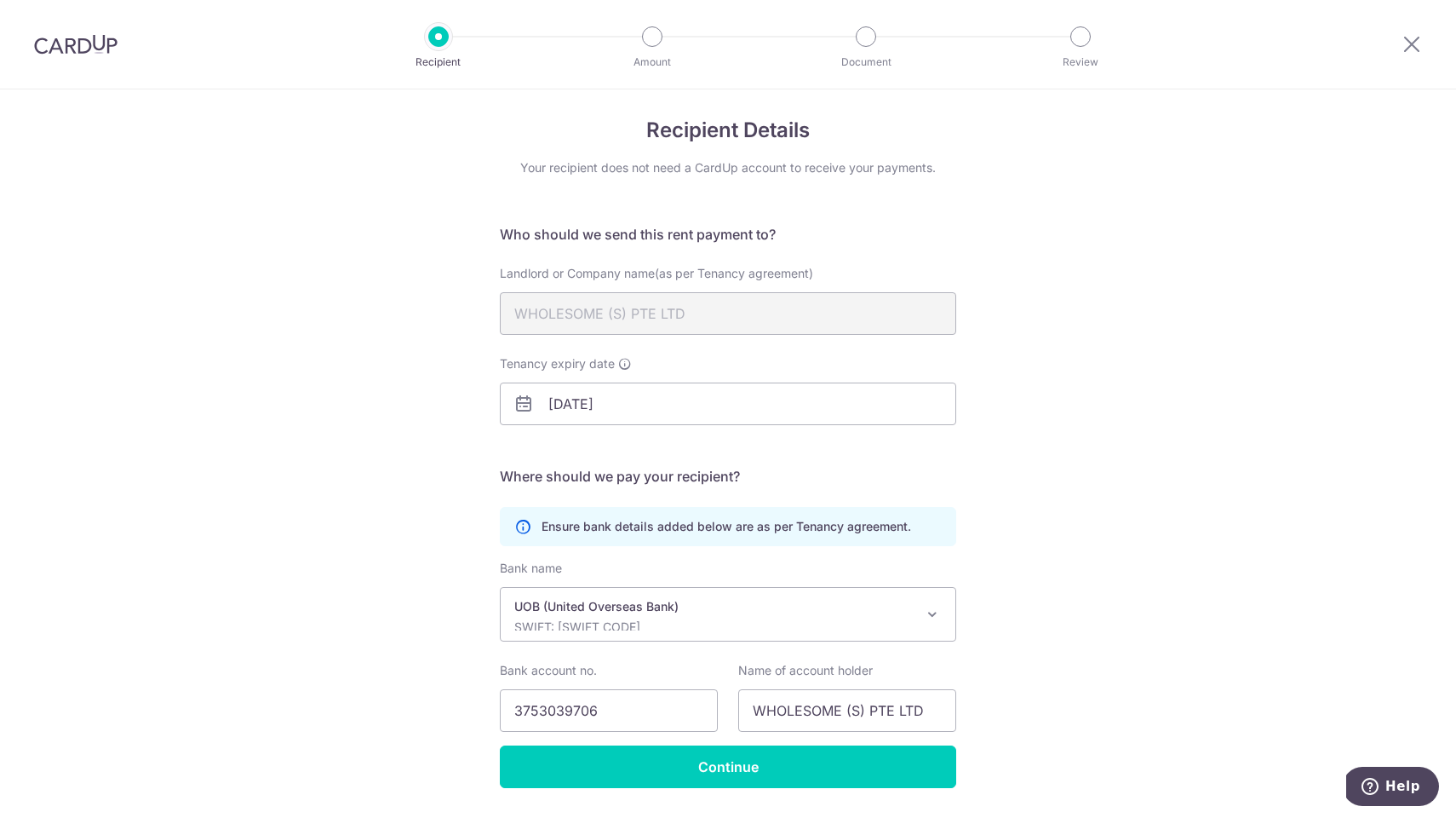
scroll to position [12, 0]
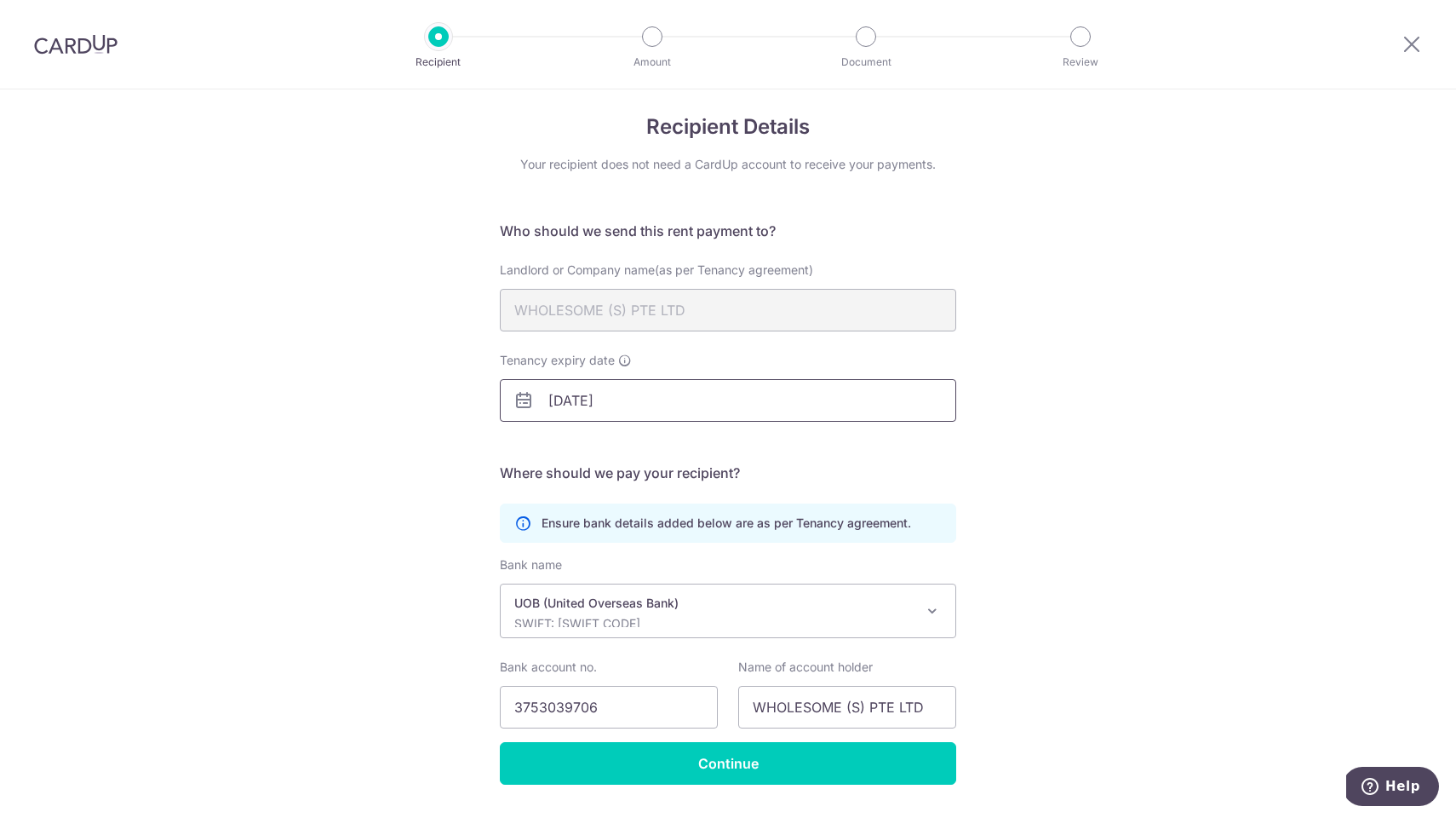
click at [755, 404] on input "[DATE]" at bounding box center [728, 401] width 456 height 43
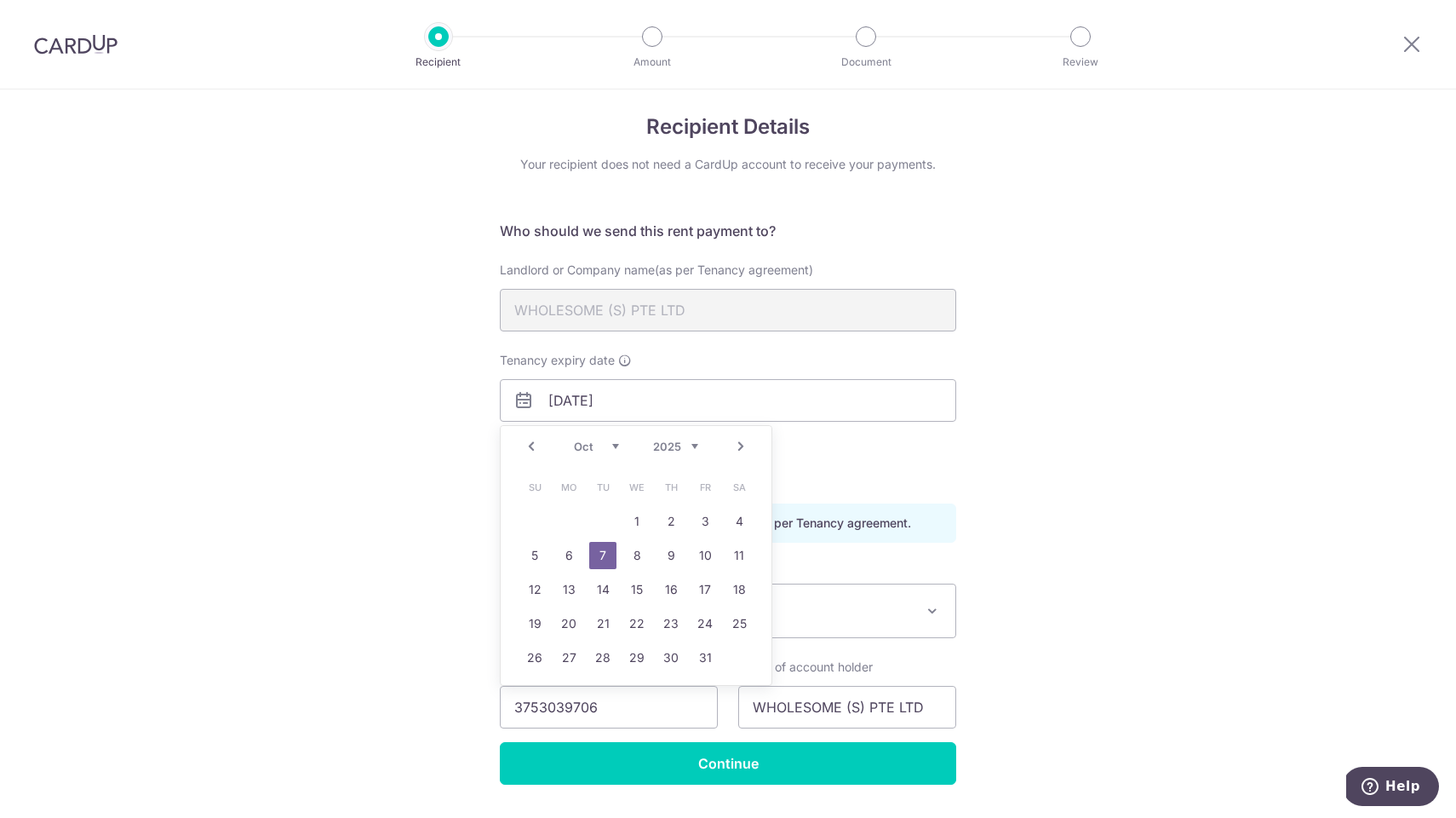
click at [171, 339] on div "Recipient Details Your recipient does not need a CardUp account to receive your…" at bounding box center [728, 471] width 1456 height 787
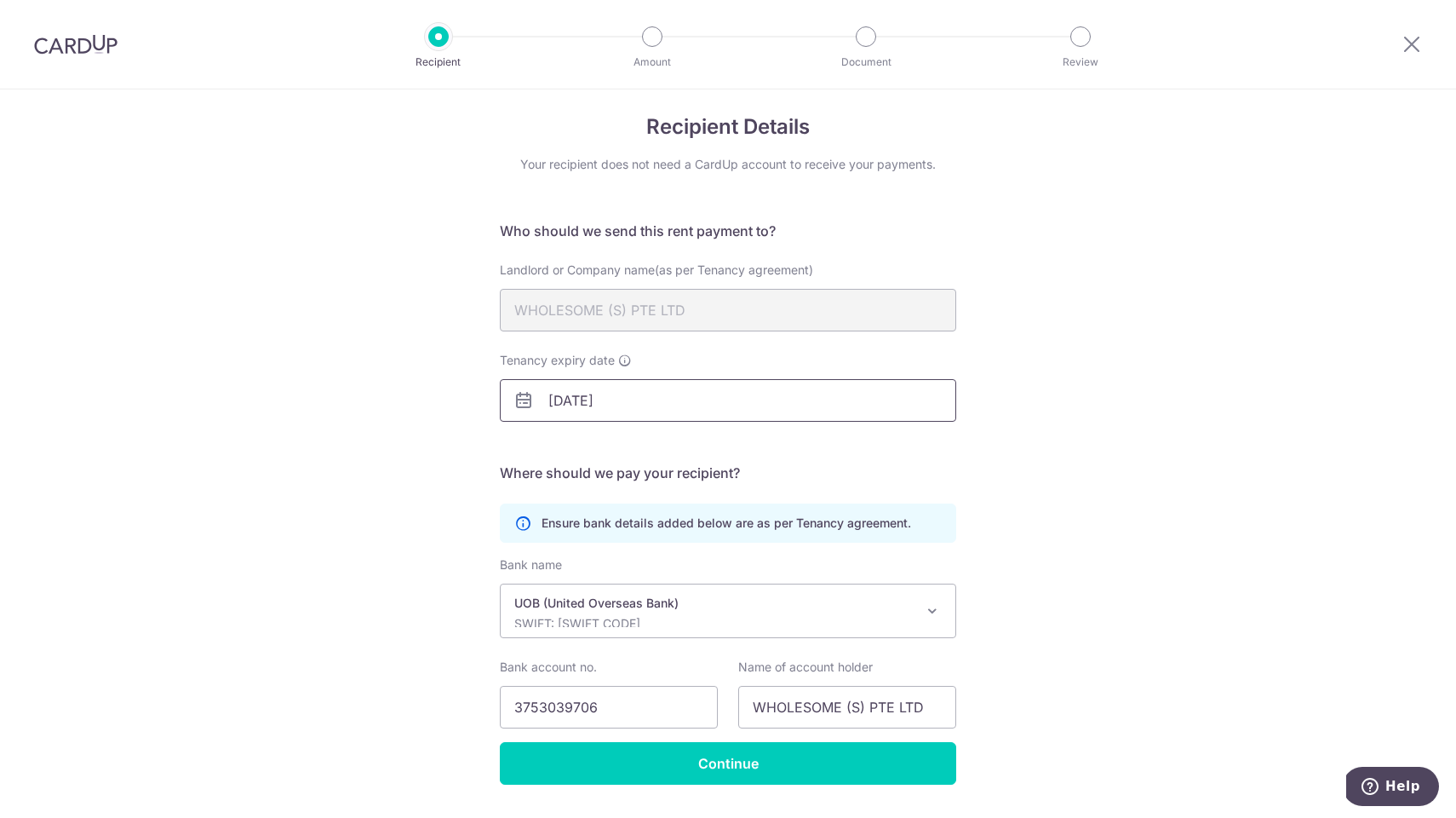
click at [636, 395] on input "[DATE]" at bounding box center [728, 401] width 456 height 43
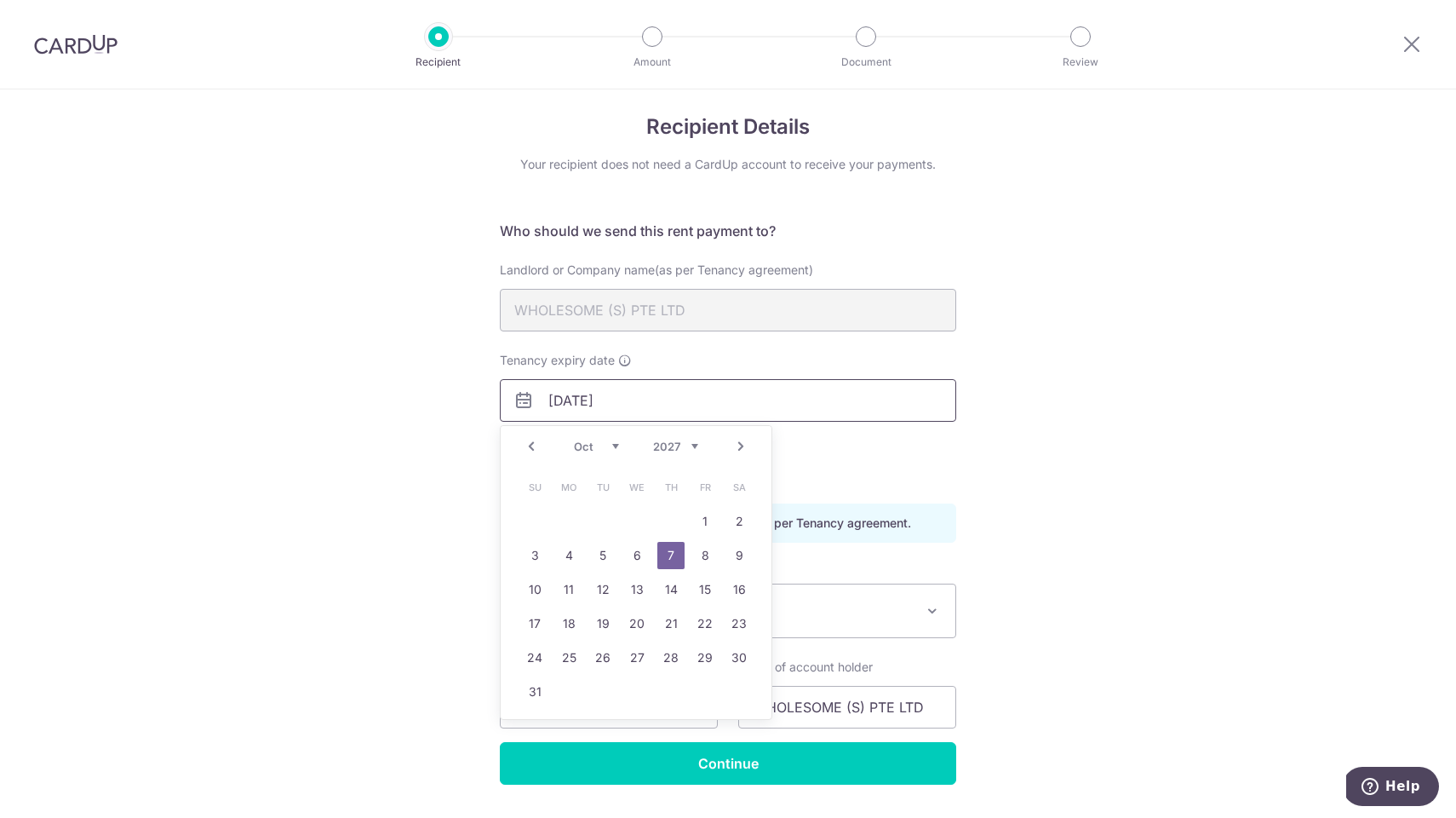
type input "[DATE]"
click at [1002, 497] on div "Recipient Details Your recipient does not need a CardUp account to receive your…" at bounding box center [728, 471] width 1456 height 787
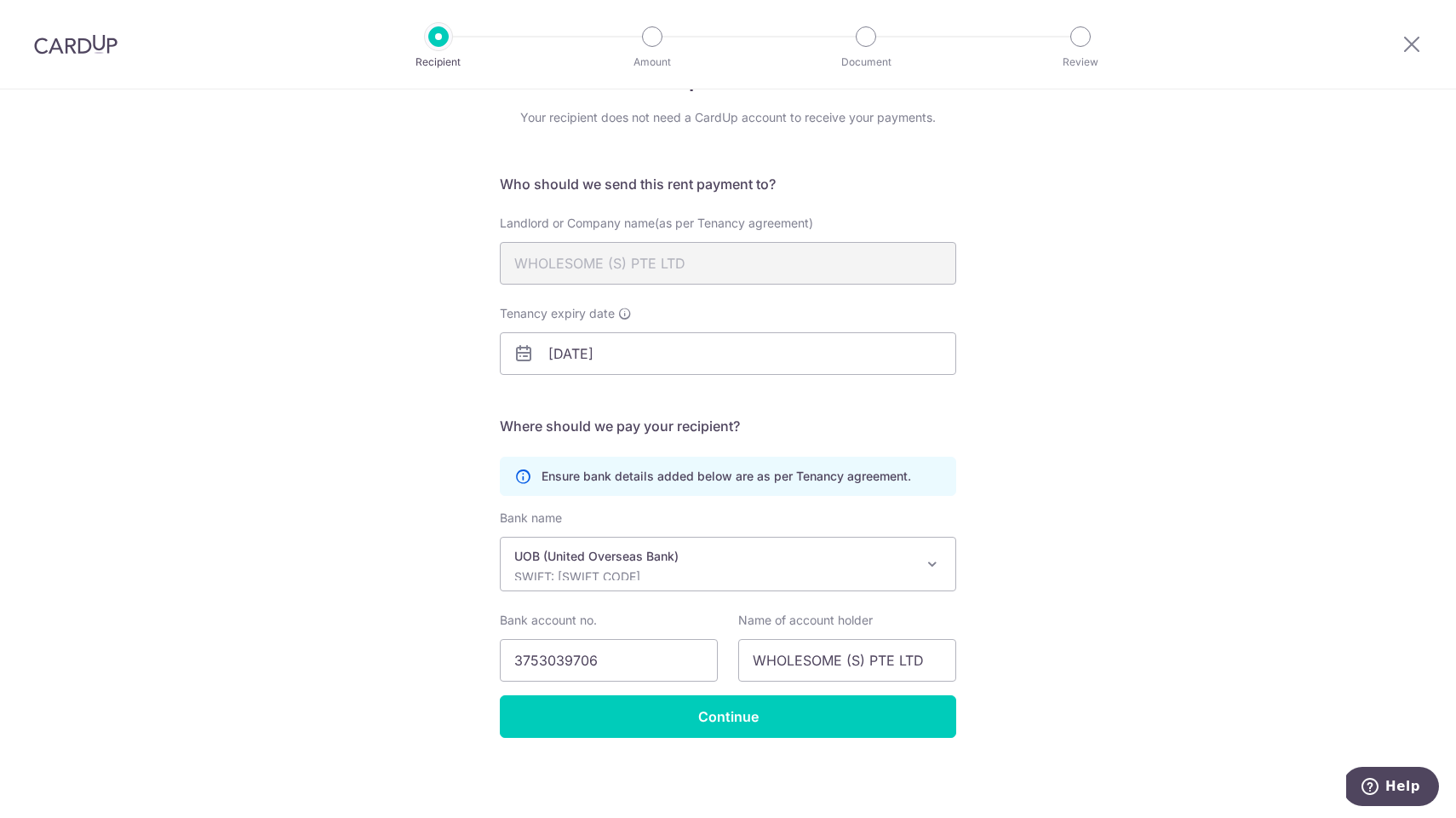
scroll to position [59, 0]
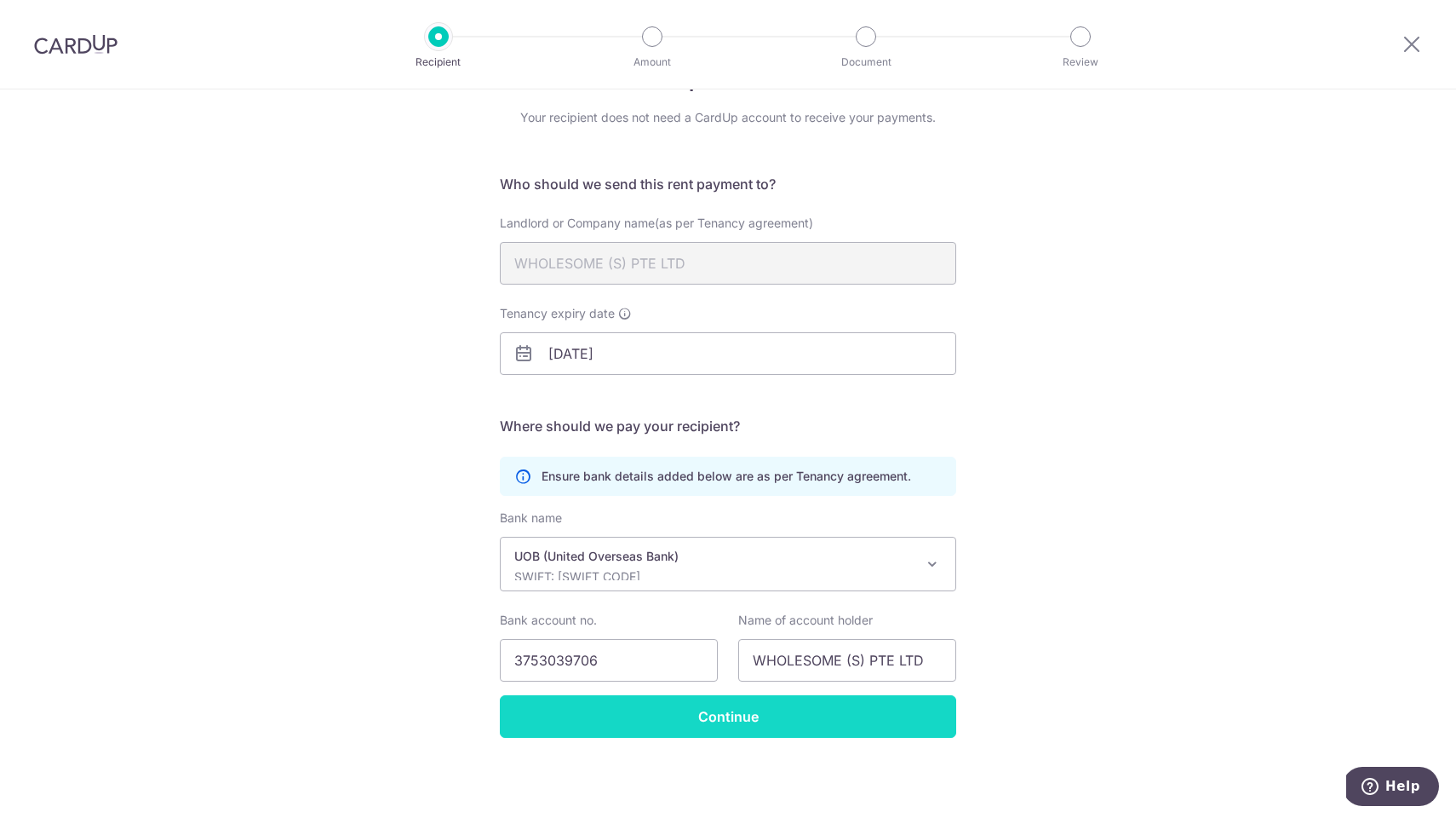
click at [704, 715] on input "Continue" at bounding box center [728, 716] width 456 height 43
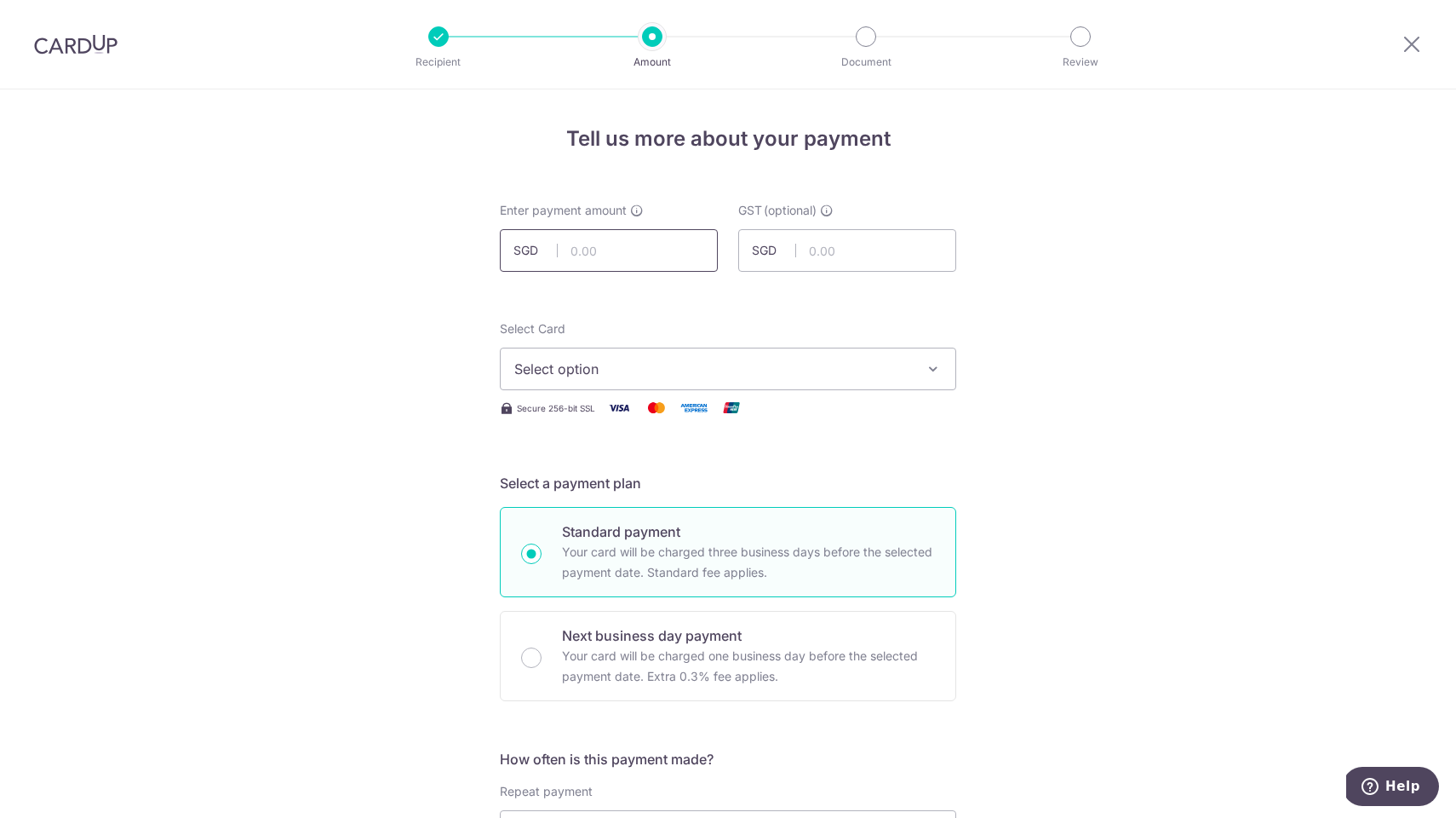
click at [652, 250] on input "text" at bounding box center [608, 250] width 218 height 43
type input "3,800.00"
type input "342.00"
click at [703, 362] on span "Select option" at bounding box center [713, 369] width 397 height 21
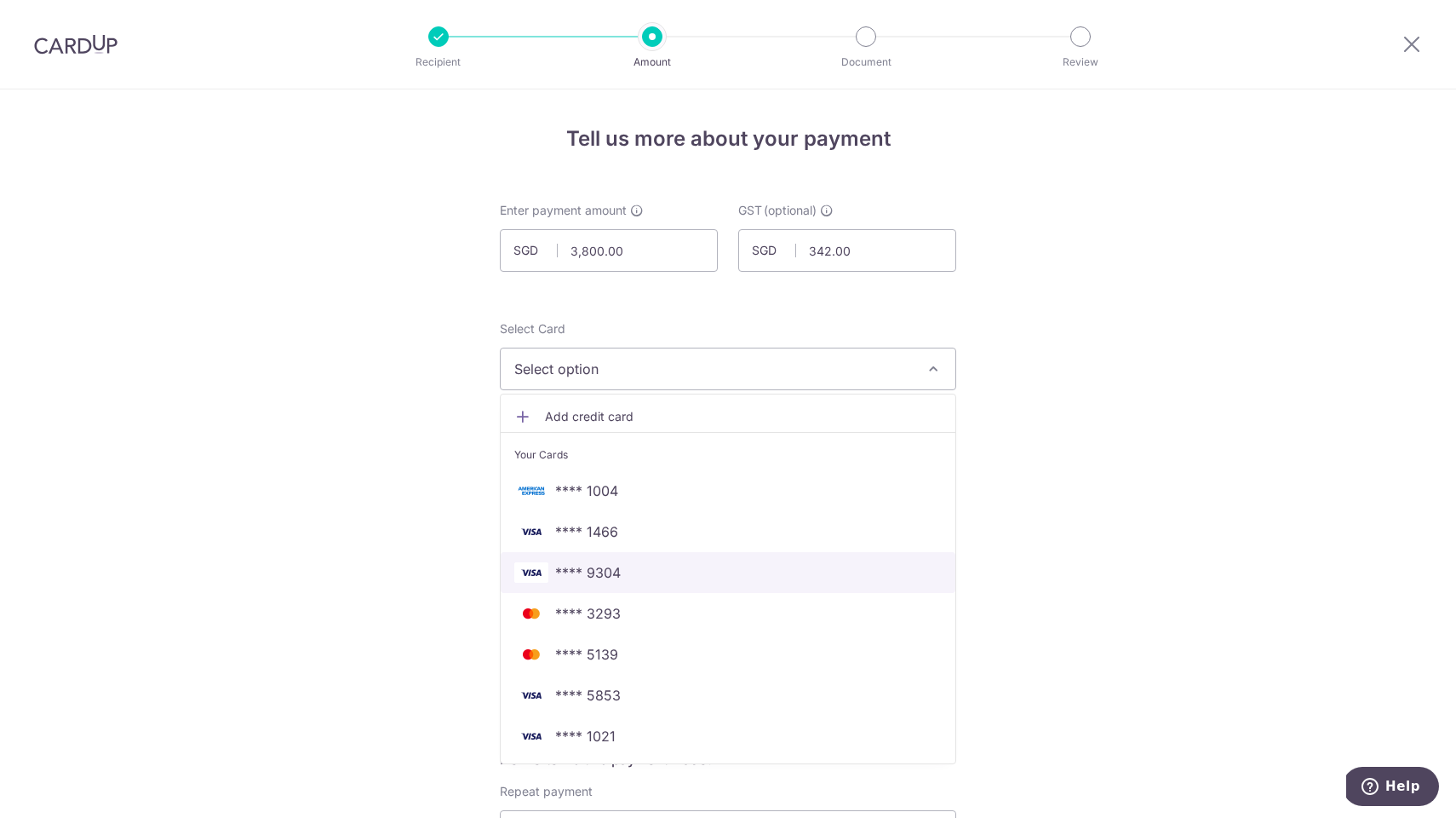
click at [589, 574] on span "**** 9304" at bounding box center [589, 572] width 66 height 21
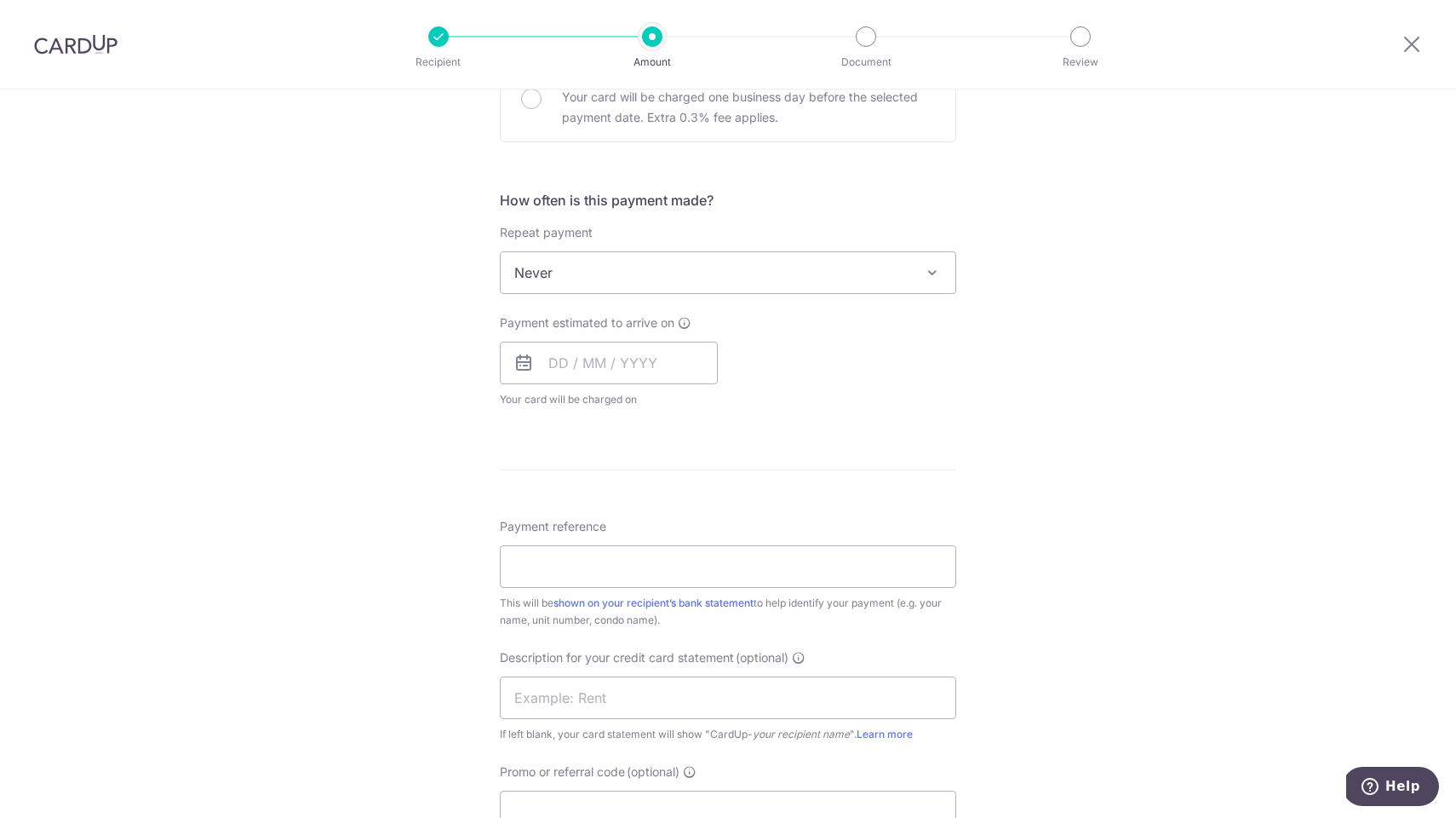
scroll to position [587, 0]
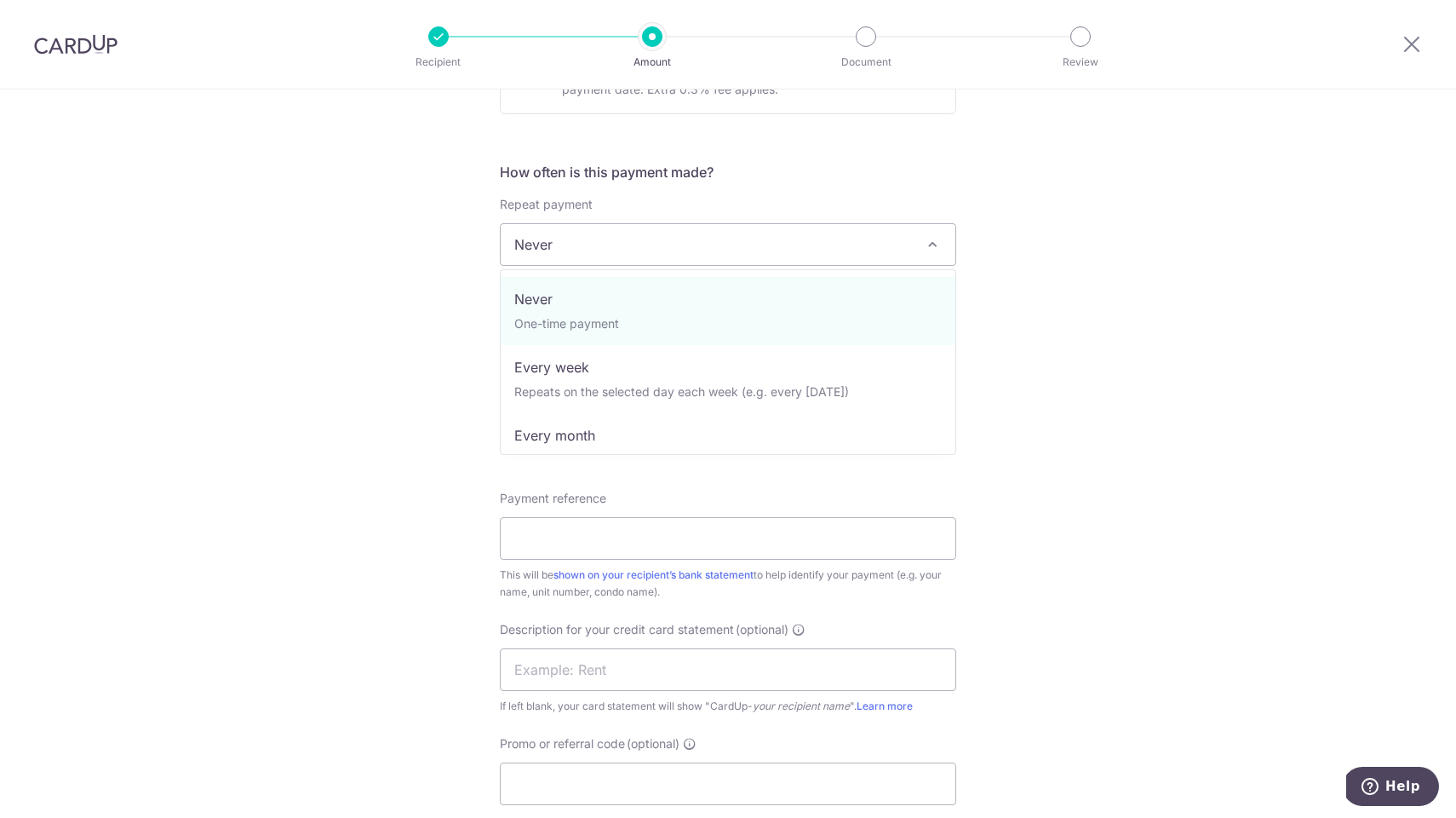
click at [738, 238] on span "Never" at bounding box center [728, 244] width 455 height 41
select select "3"
type input "[DATE]"
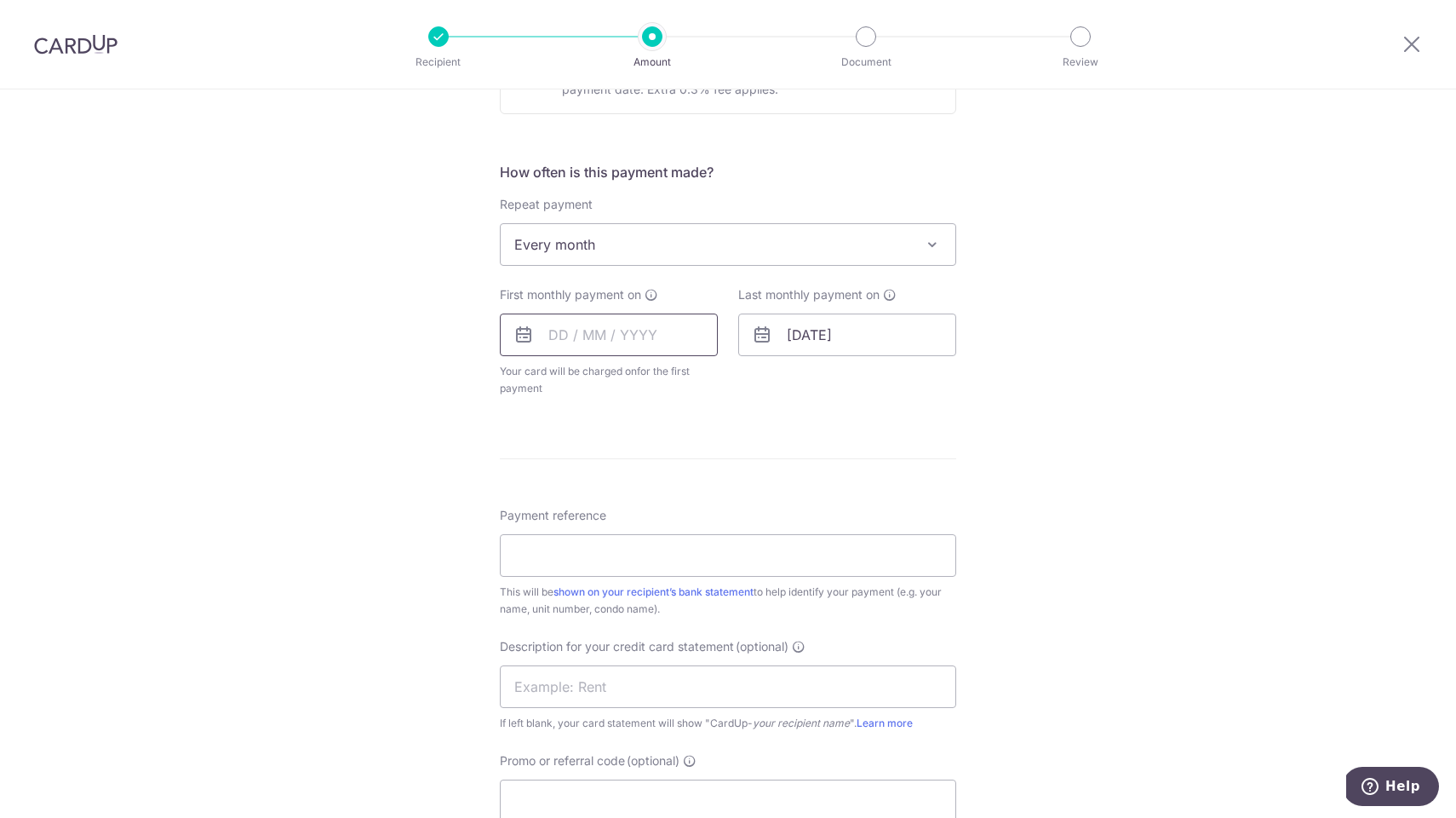
click at [579, 344] on input "text" at bounding box center [608, 335] width 218 height 43
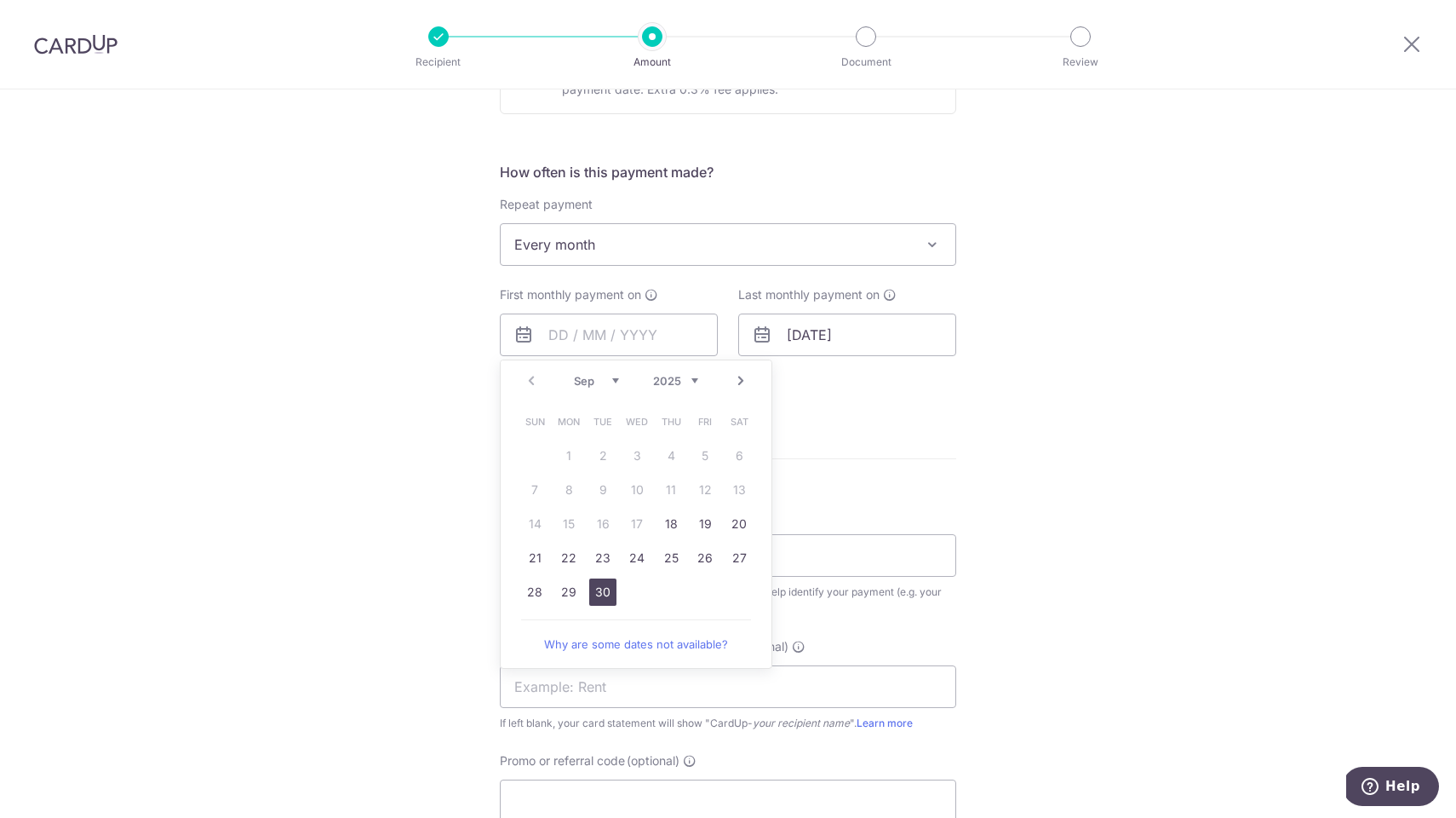
click at [605, 597] on link "30" at bounding box center [603, 592] width 27 height 27
type input "[DATE]"
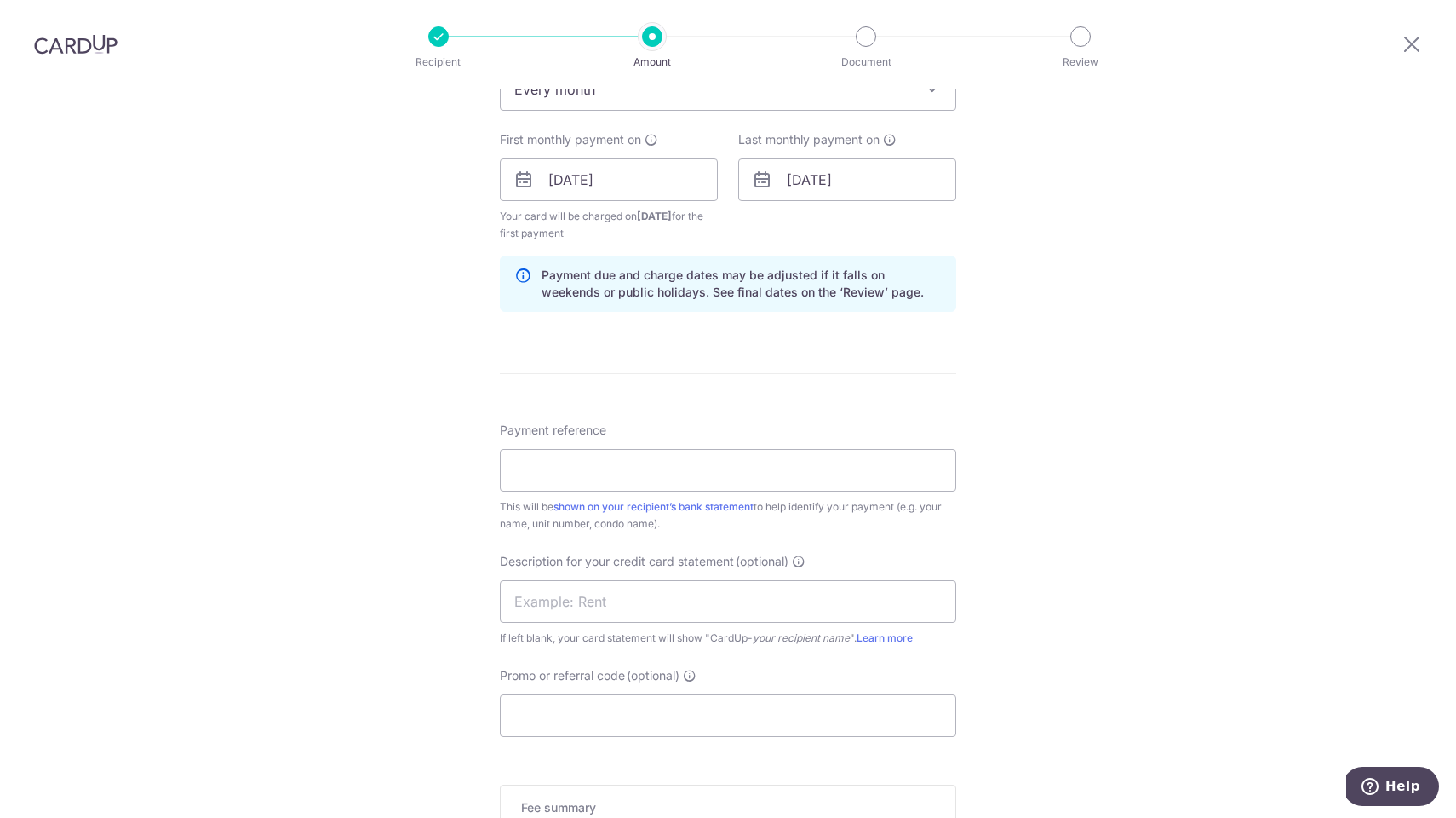
scroll to position [743, 0]
click at [766, 480] on input "Payment reference" at bounding box center [728, 469] width 456 height 43
type input "SUNVIEW 0115"
click at [656, 590] on input "text" at bounding box center [728, 601] width 456 height 43
type input "WHOLESOME 0115"
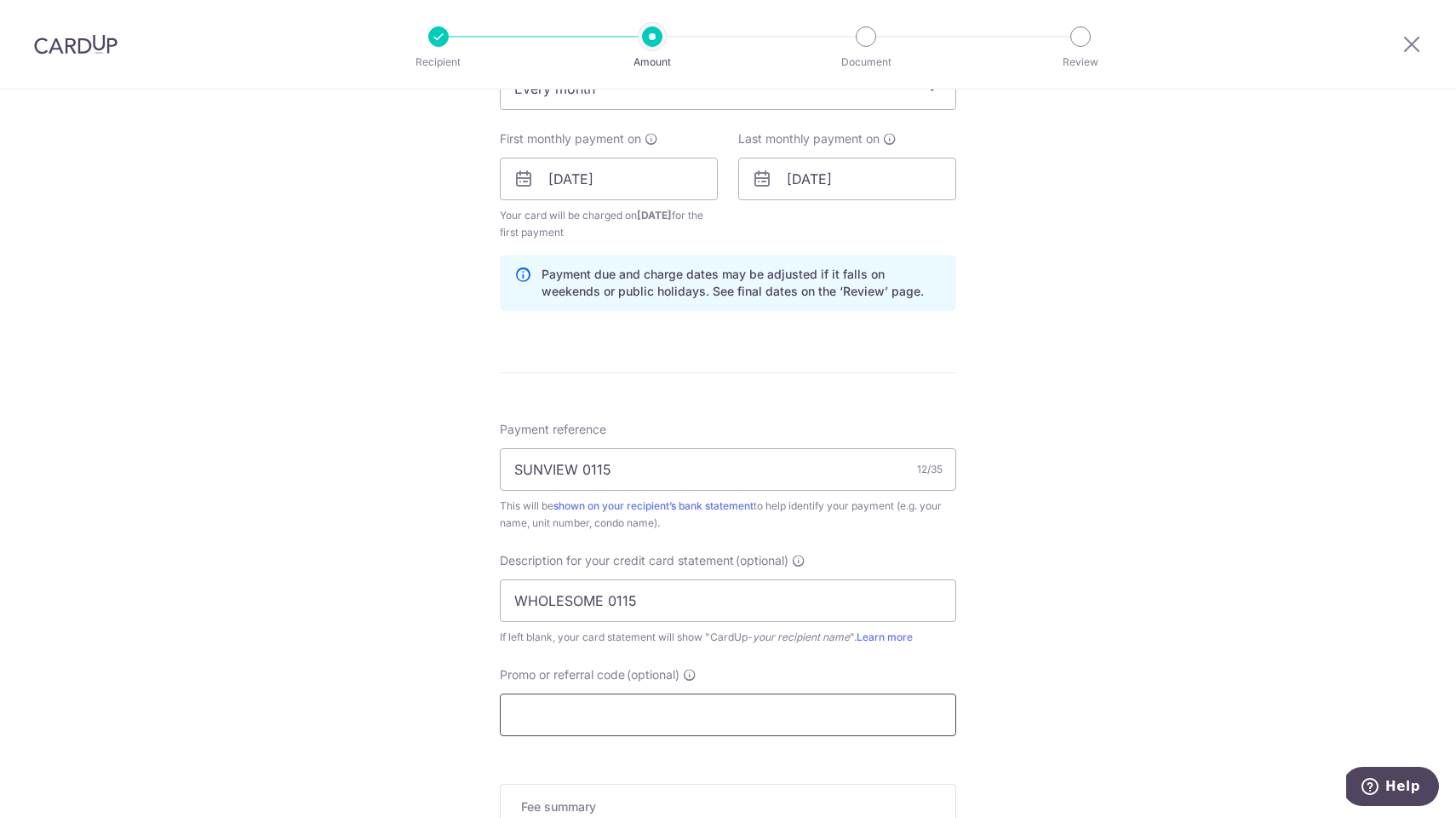
click at [620, 725] on input "Promo or referral code (optional)" at bounding box center [728, 714] width 456 height 43
paste input "SAVERENT179"
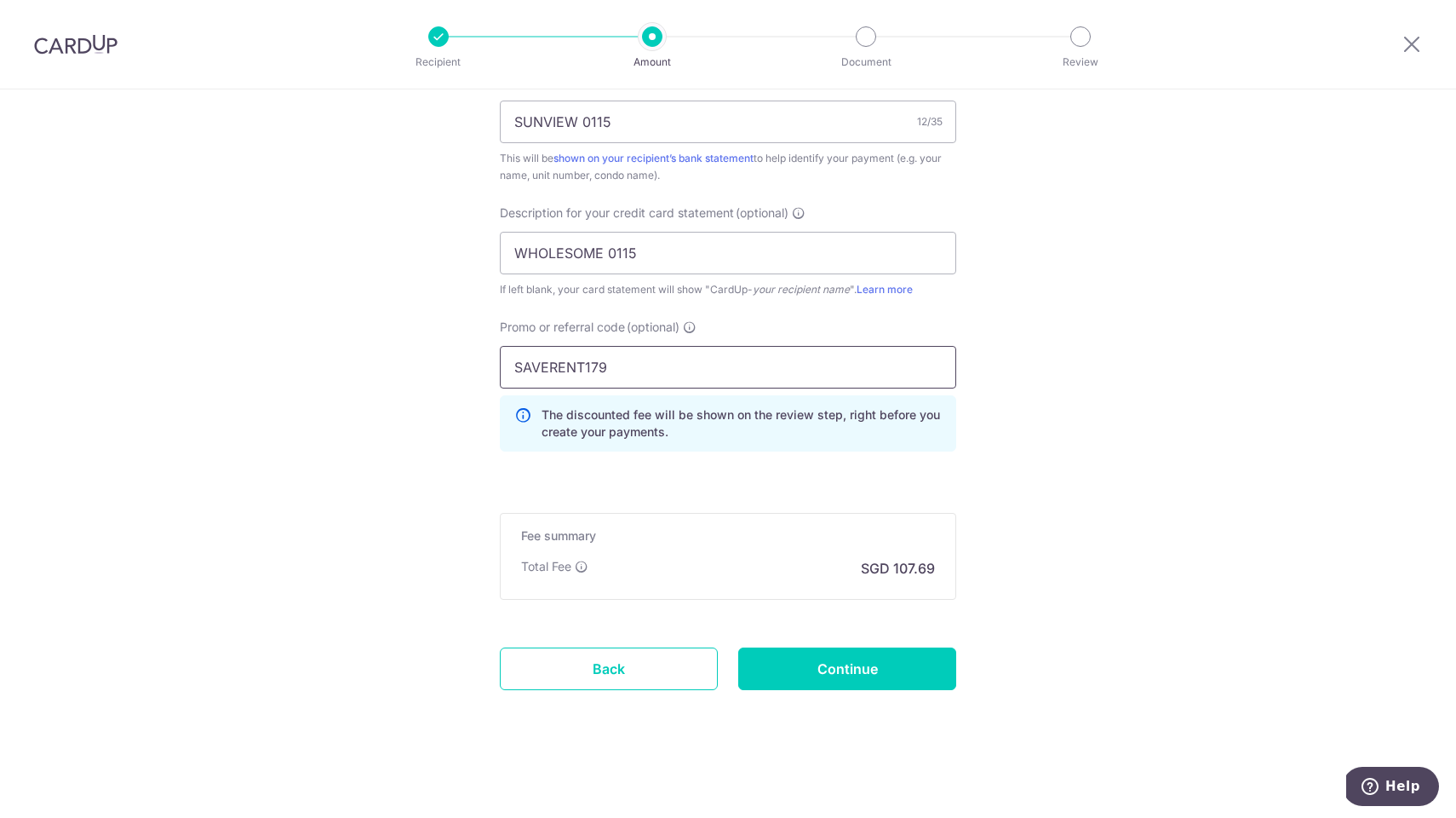
scroll to position [1091, 0]
type input "SAVERENT179"
click at [845, 672] on input "Continue" at bounding box center [847, 669] width 218 height 43
type input "Create Schedule"
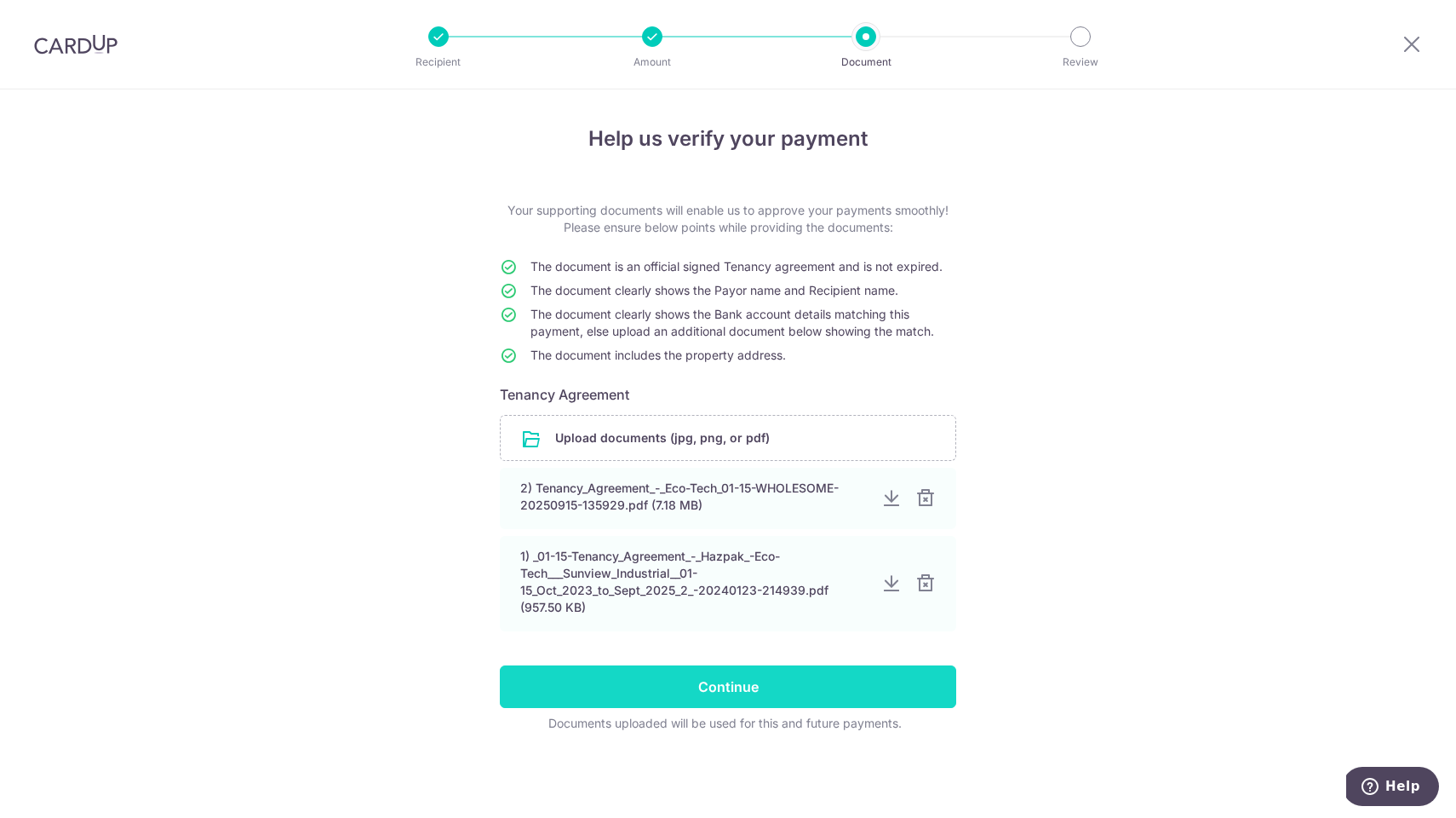
click at [745, 684] on input "Continue" at bounding box center [728, 686] width 456 height 43
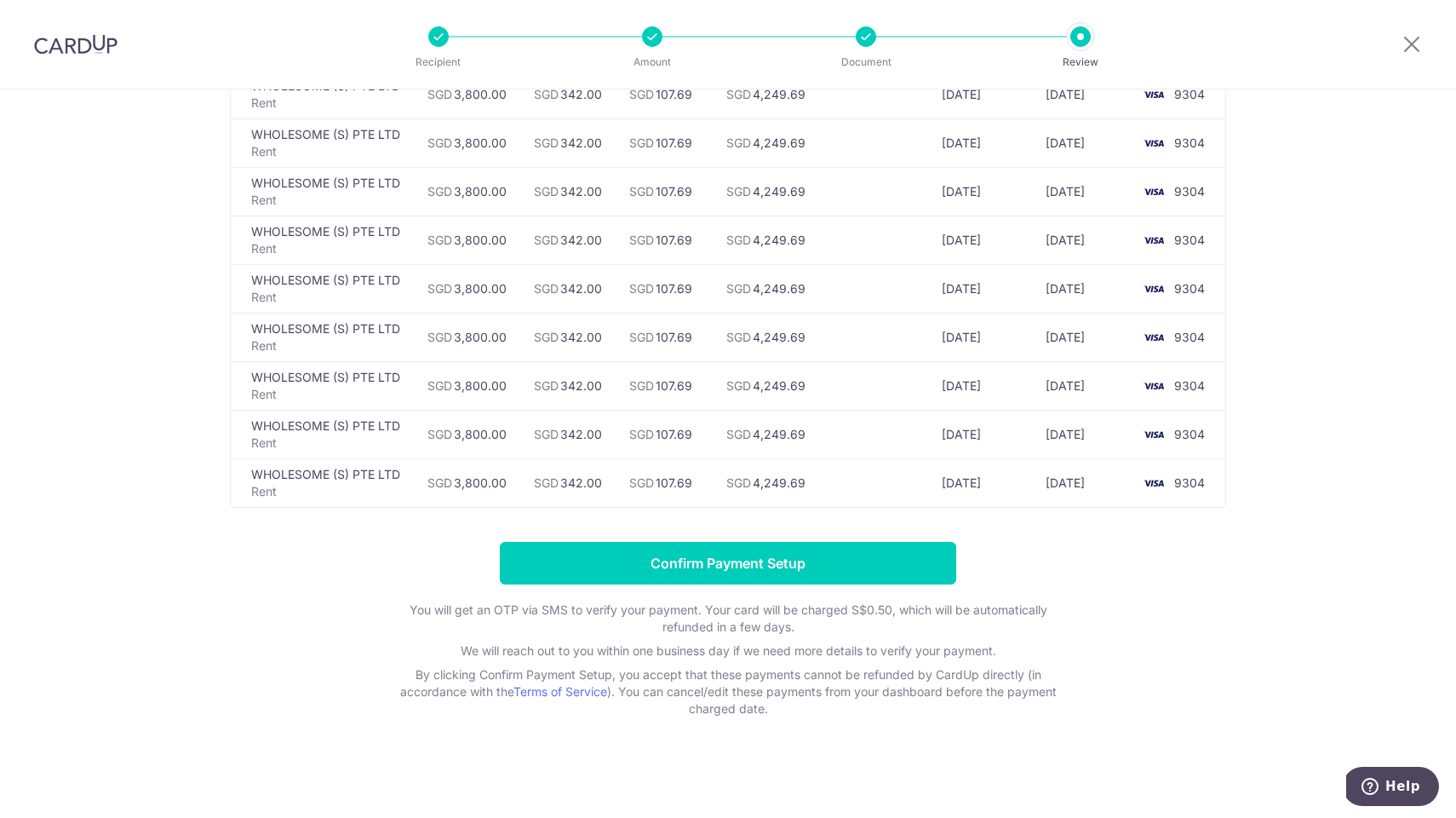
scroll to position [988, 0]
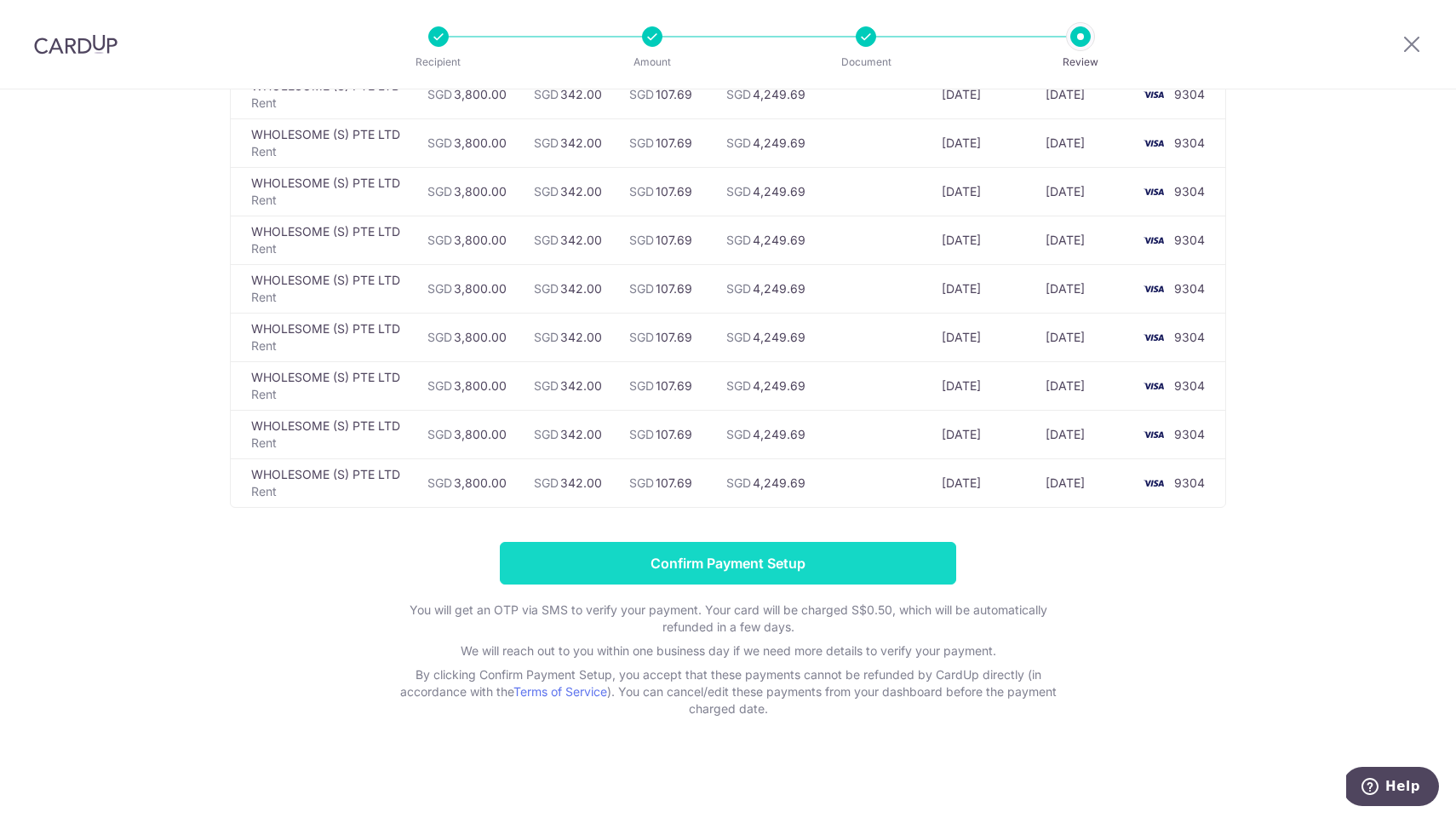
click at [721, 562] on input "Confirm Payment Setup" at bounding box center [728, 563] width 456 height 43
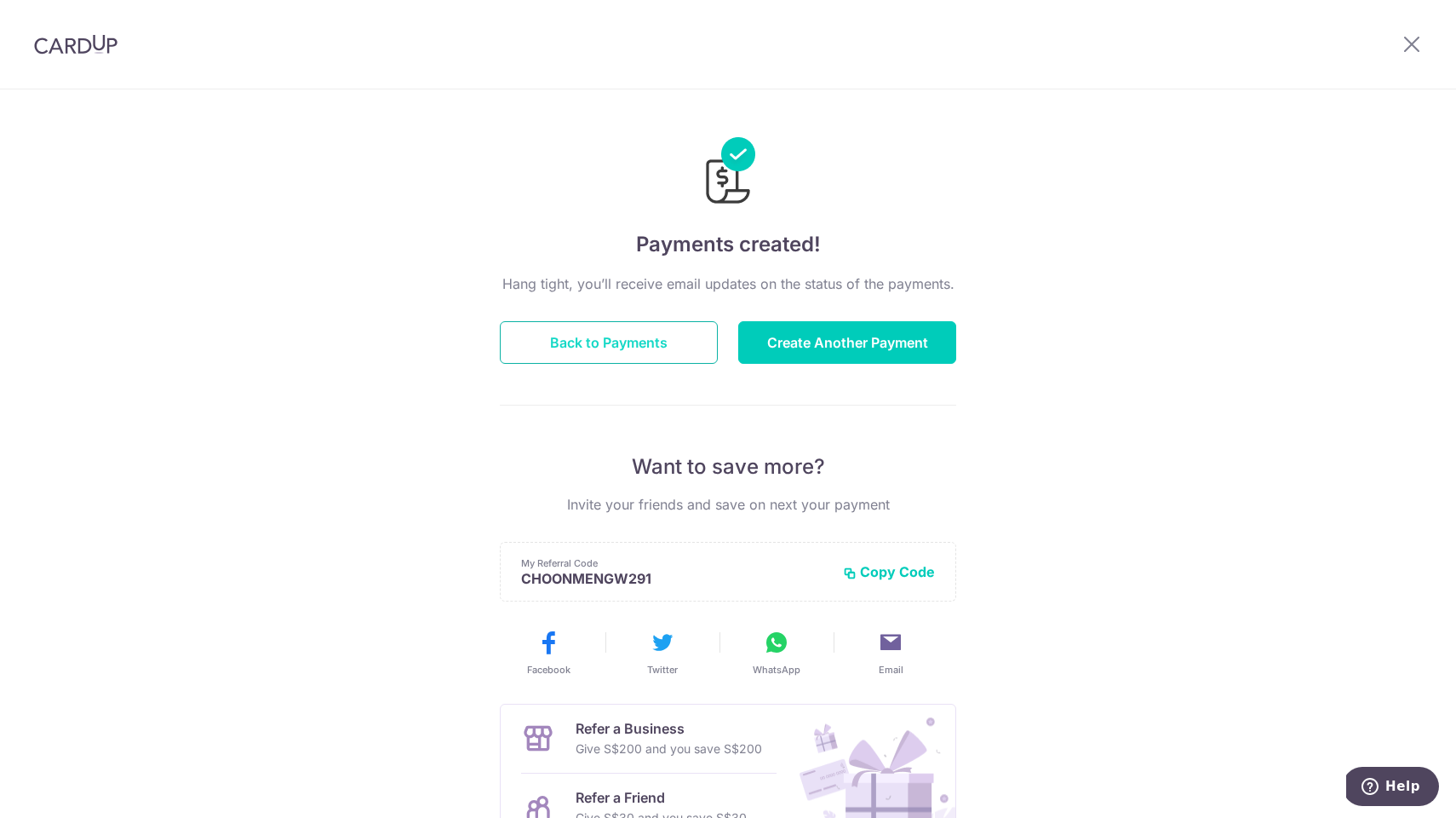
click at [588, 330] on button "Back to Payments" at bounding box center [608, 342] width 218 height 43
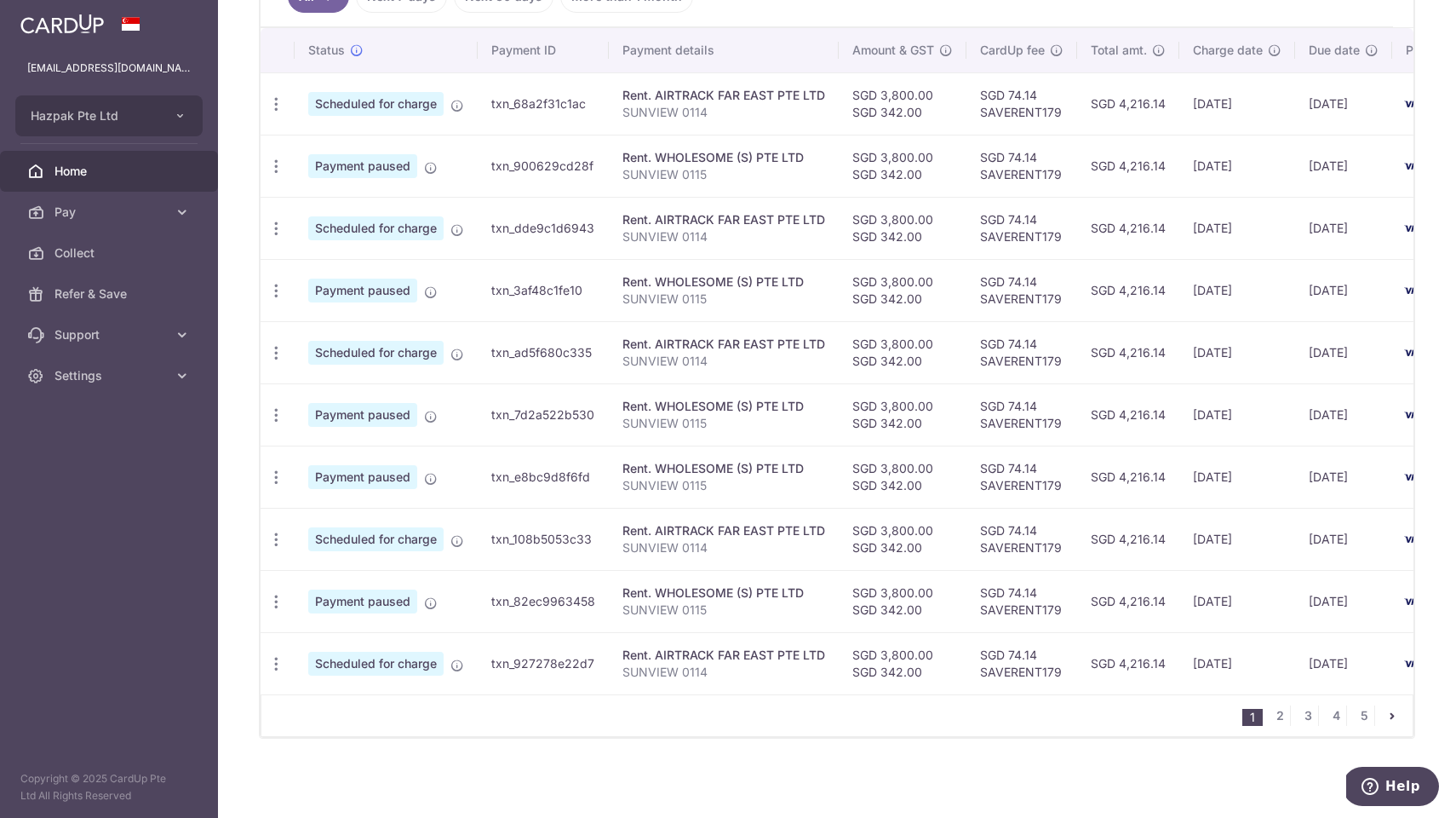
scroll to position [499, 0]
